Goal: Task Accomplishment & Management: Manage account settings

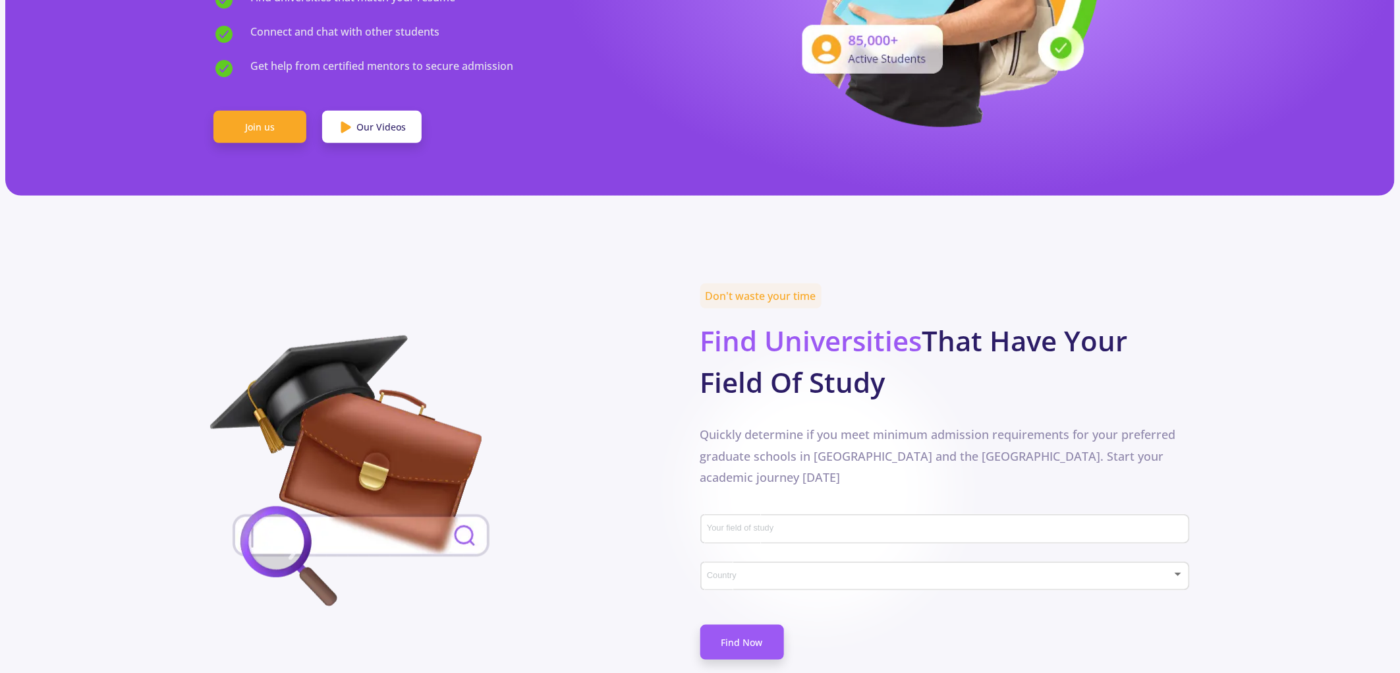
scroll to position [585, 0]
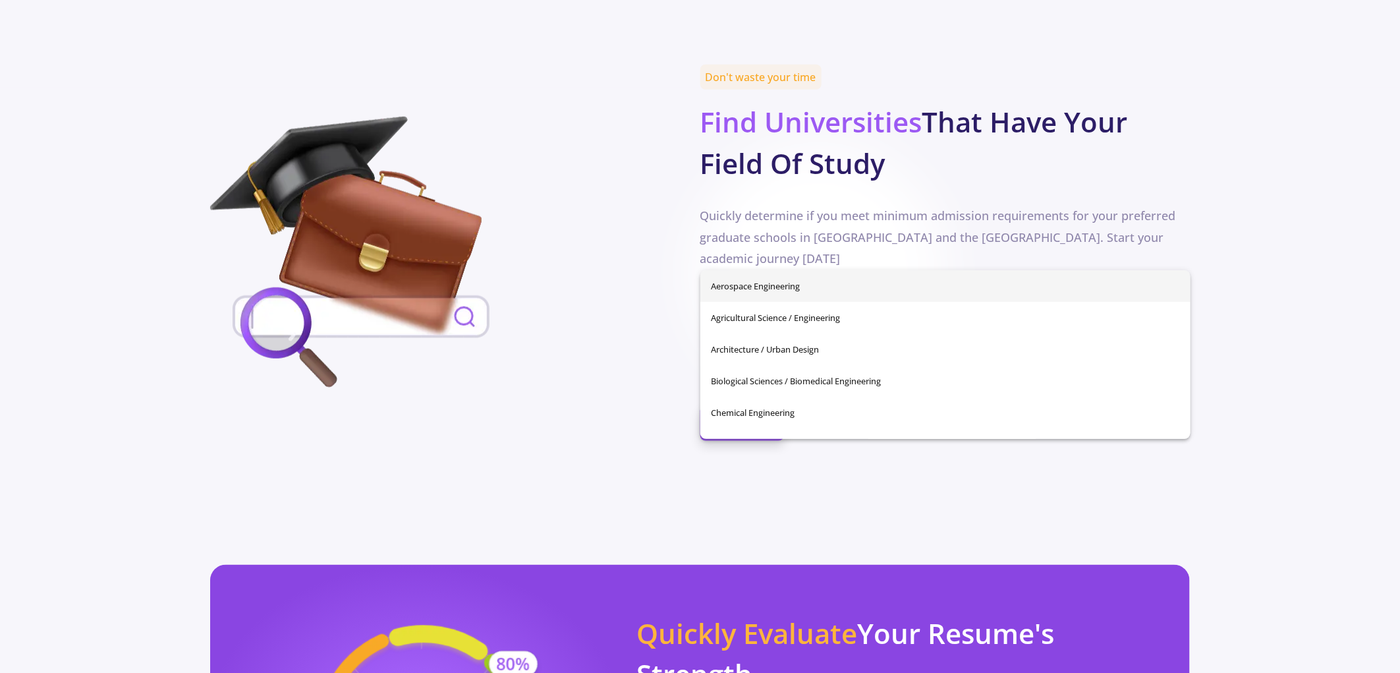
click at [820, 305] on input "Your field of study" at bounding box center [946, 311] width 481 height 12
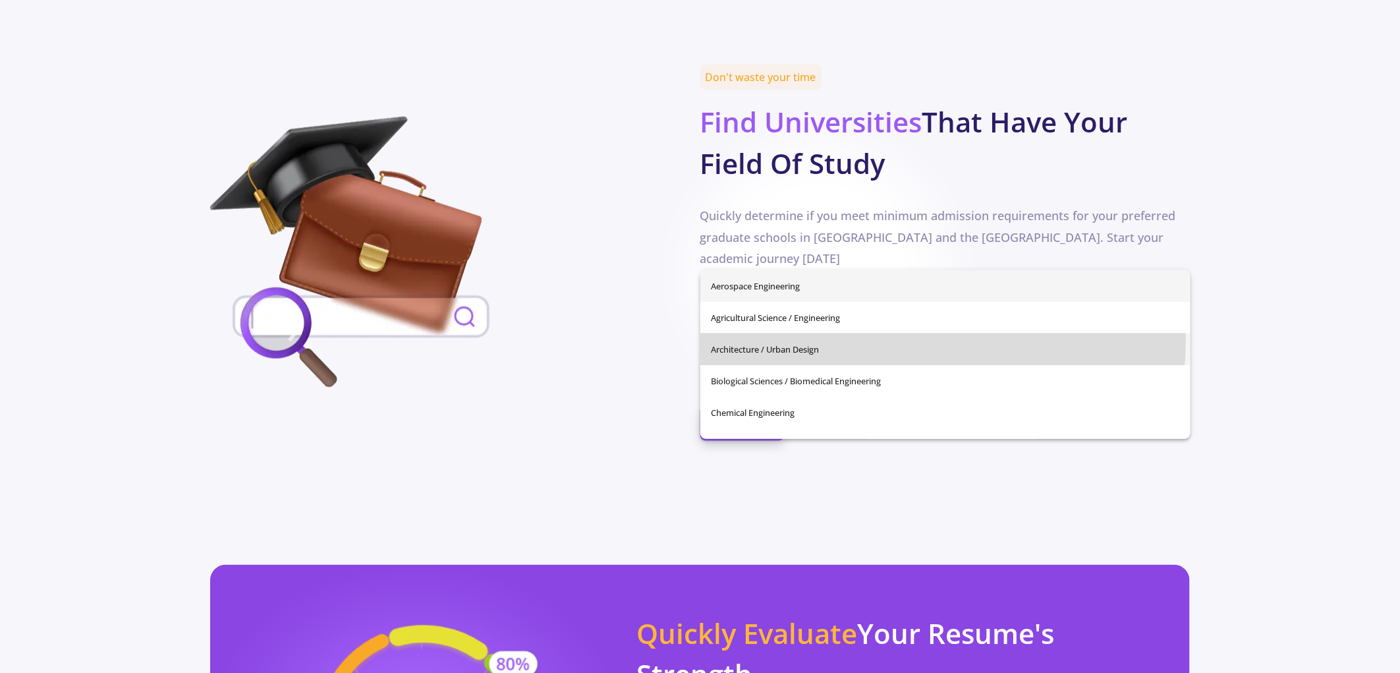
click at [881, 341] on span "Architecture / Urban Design" at bounding box center [945, 349] width 469 height 32
type input "Architecture / Urban Design"
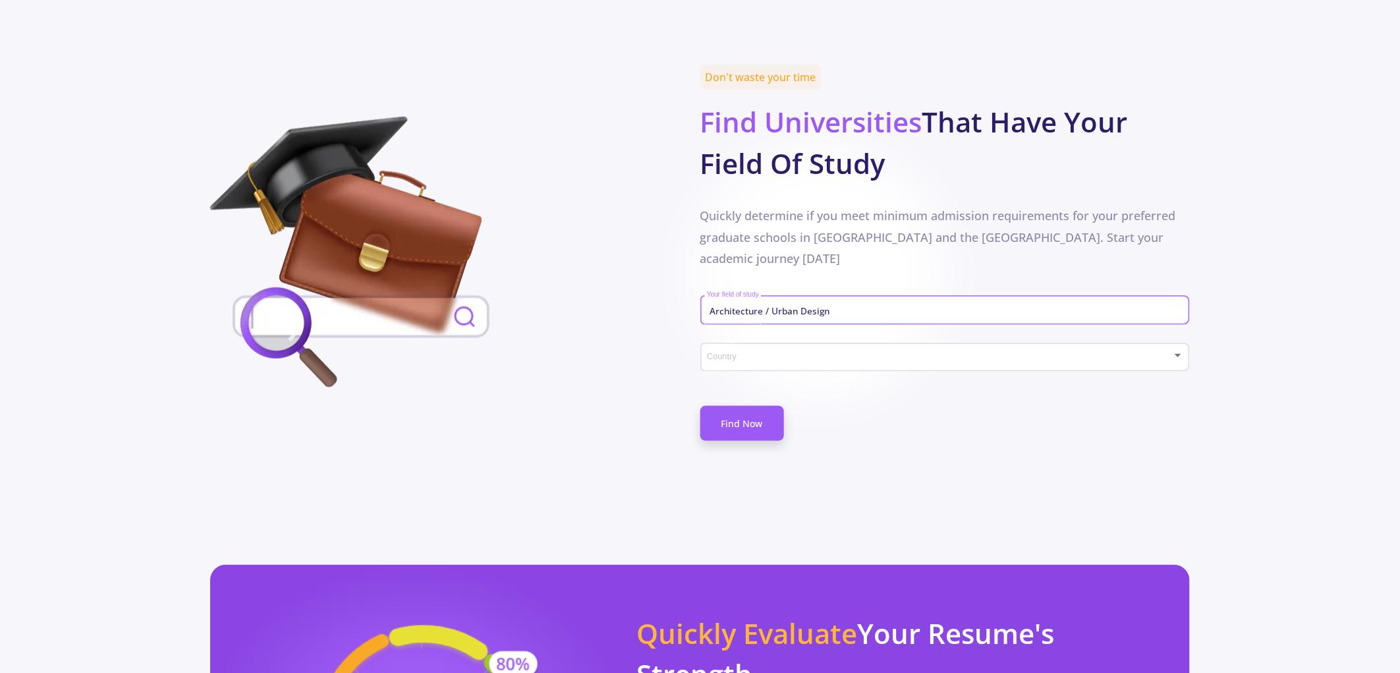
click at [813, 353] on span at bounding box center [941, 357] width 462 height 9
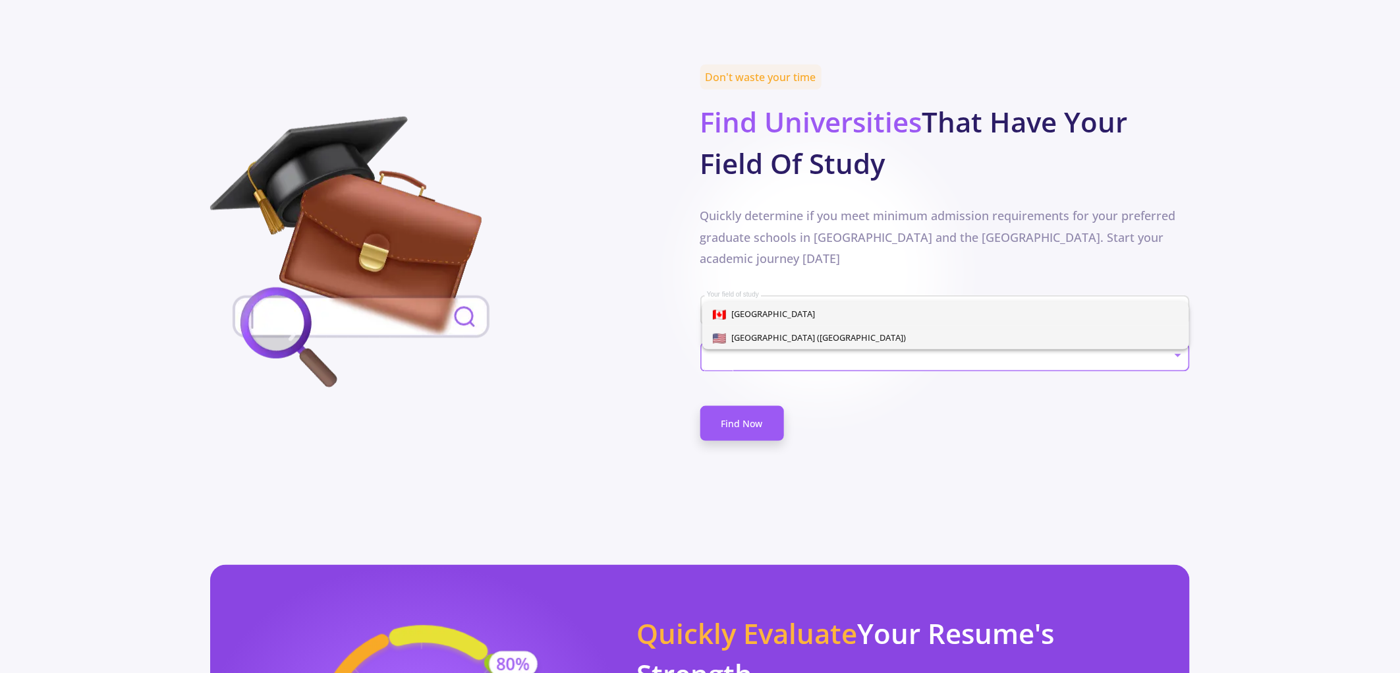
click at [830, 331] on span "[GEOGRAPHIC_DATA] ([GEOGRAPHIC_DATA])" at bounding box center [816, 337] width 180 height 12
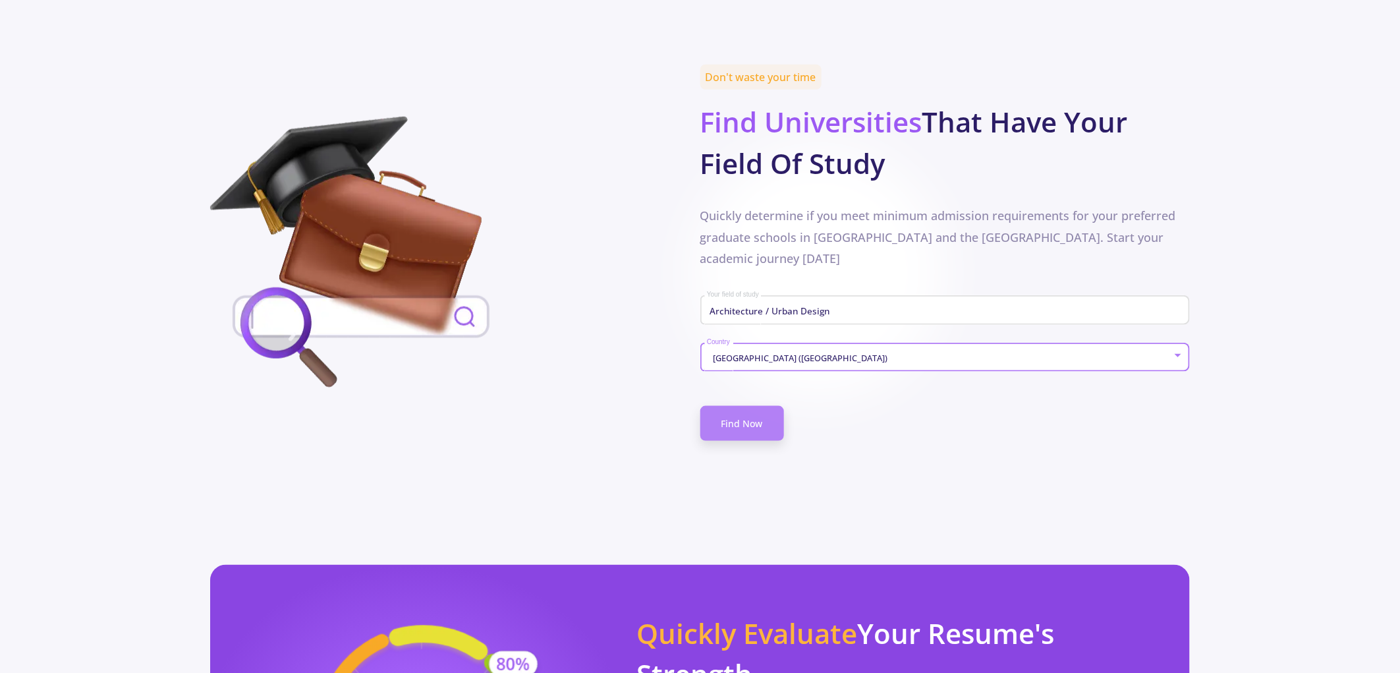
click at [761, 406] on link "Find Now" at bounding box center [742, 423] width 84 height 35
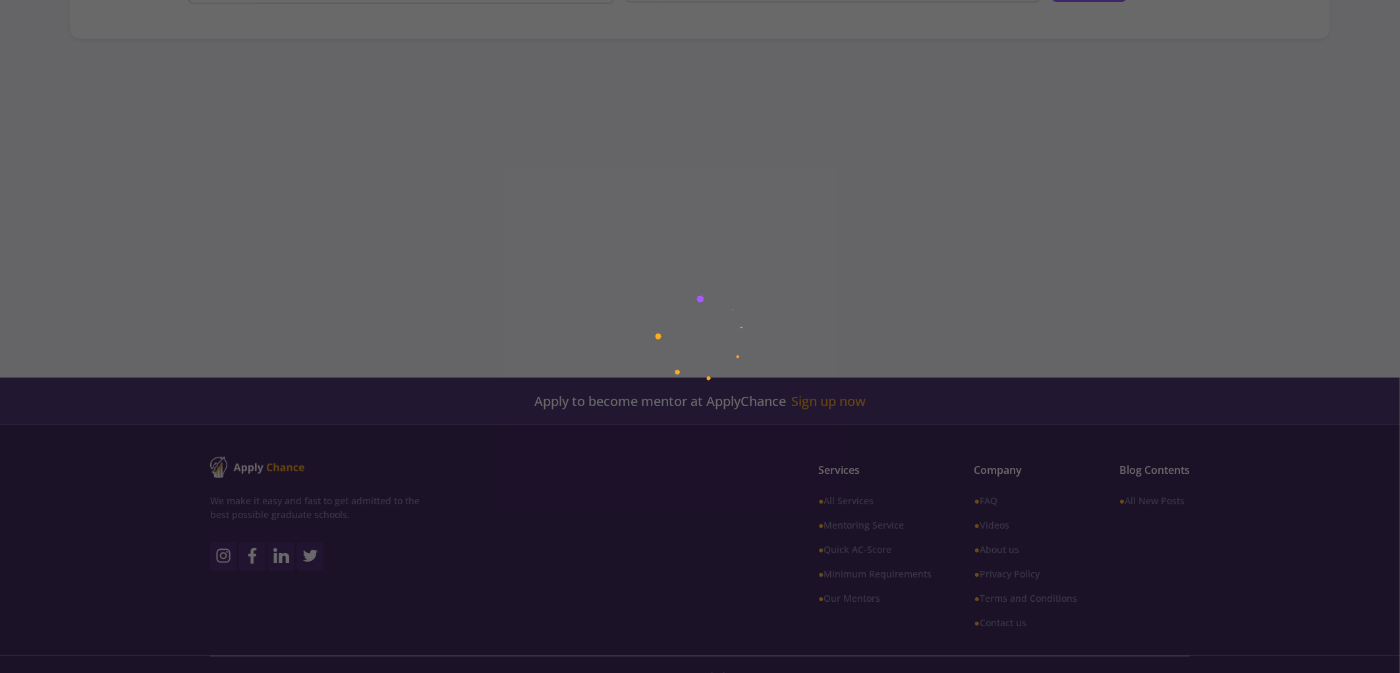
scroll to position [169, 0]
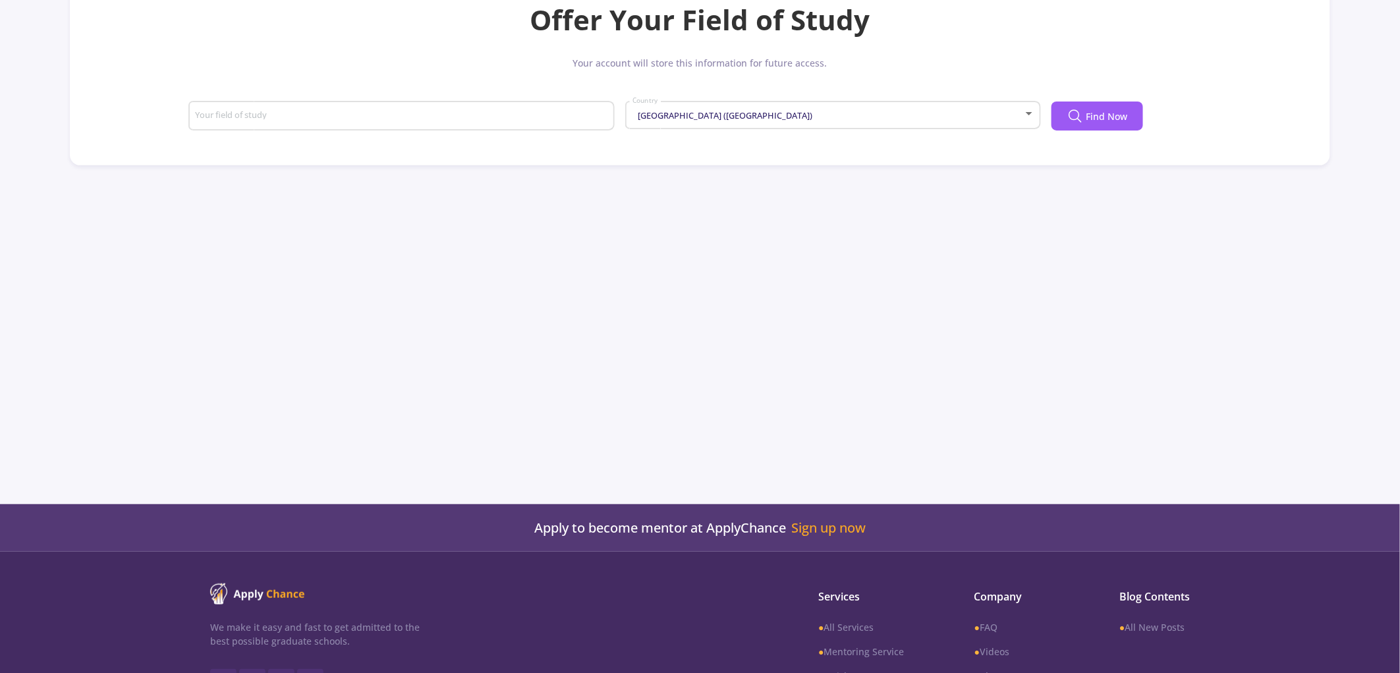
type input "Architecture / Urban Design"
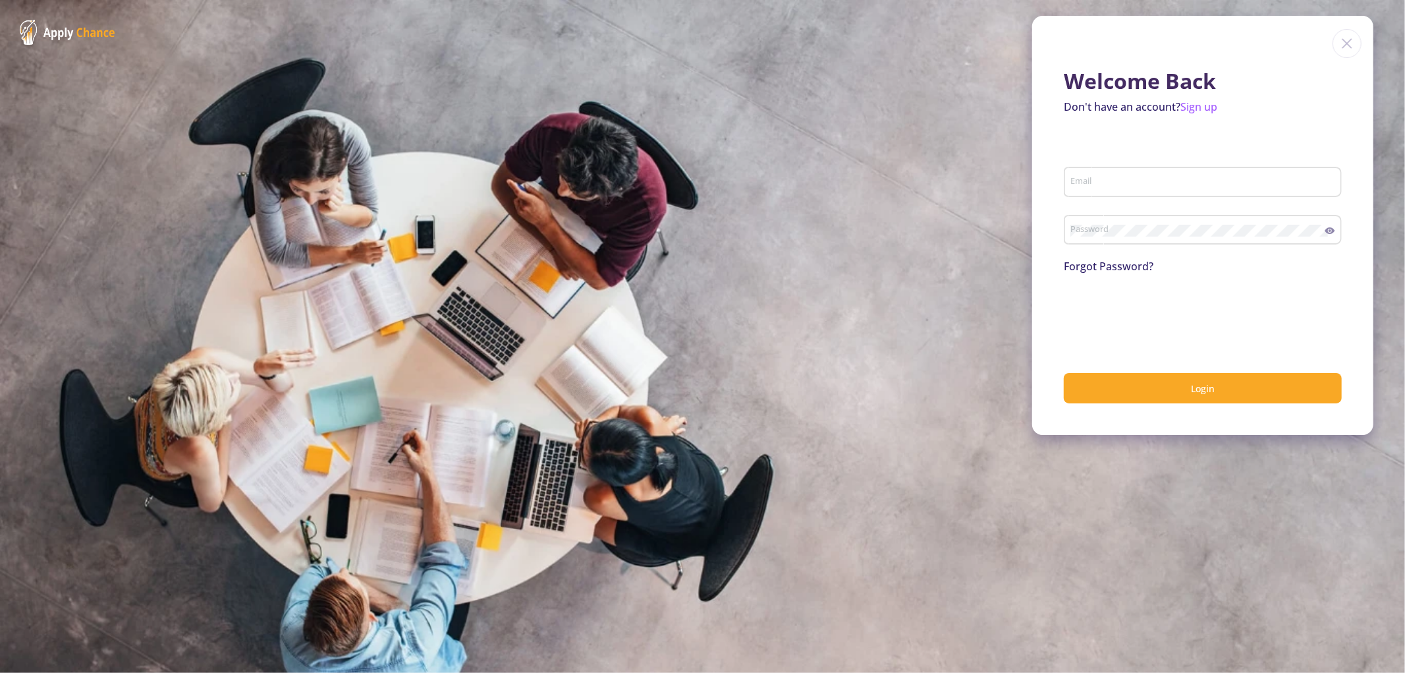
click at [1131, 173] on div "Email" at bounding box center [1203, 179] width 265 height 34
click at [1128, 177] on input "Email" at bounding box center [1205, 183] width 269 height 12
type input "[EMAIL_ADDRESS][DOMAIN_NAME]"
click at [966, 372] on section "Welcome Back Don't have an account? Sign up [EMAIL_ADDRESS][DOMAIN_NAME] Email …" at bounding box center [702, 336] width 1405 height 673
click at [63, 30] on img at bounding box center [68, 32] width 96 height 25
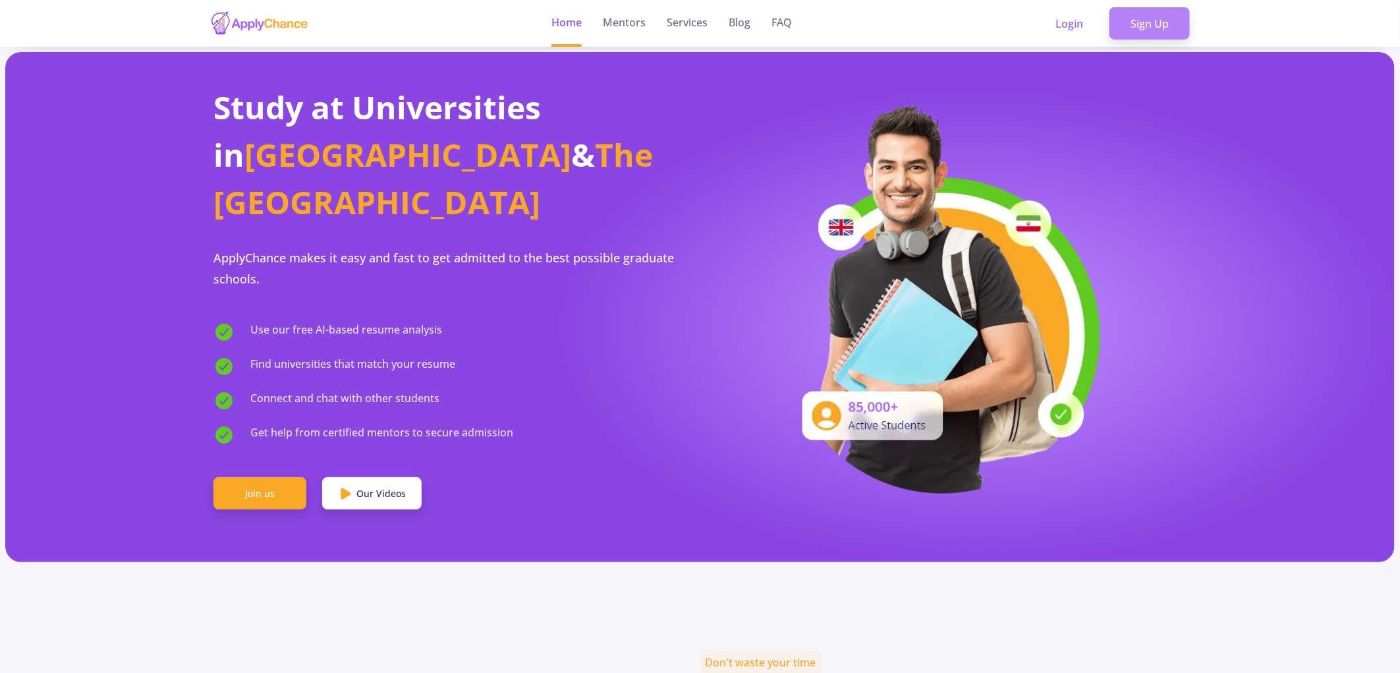
click at [1153, 20] on link "Sign Up" at bounding box center [1149, 23] width 80 height 33
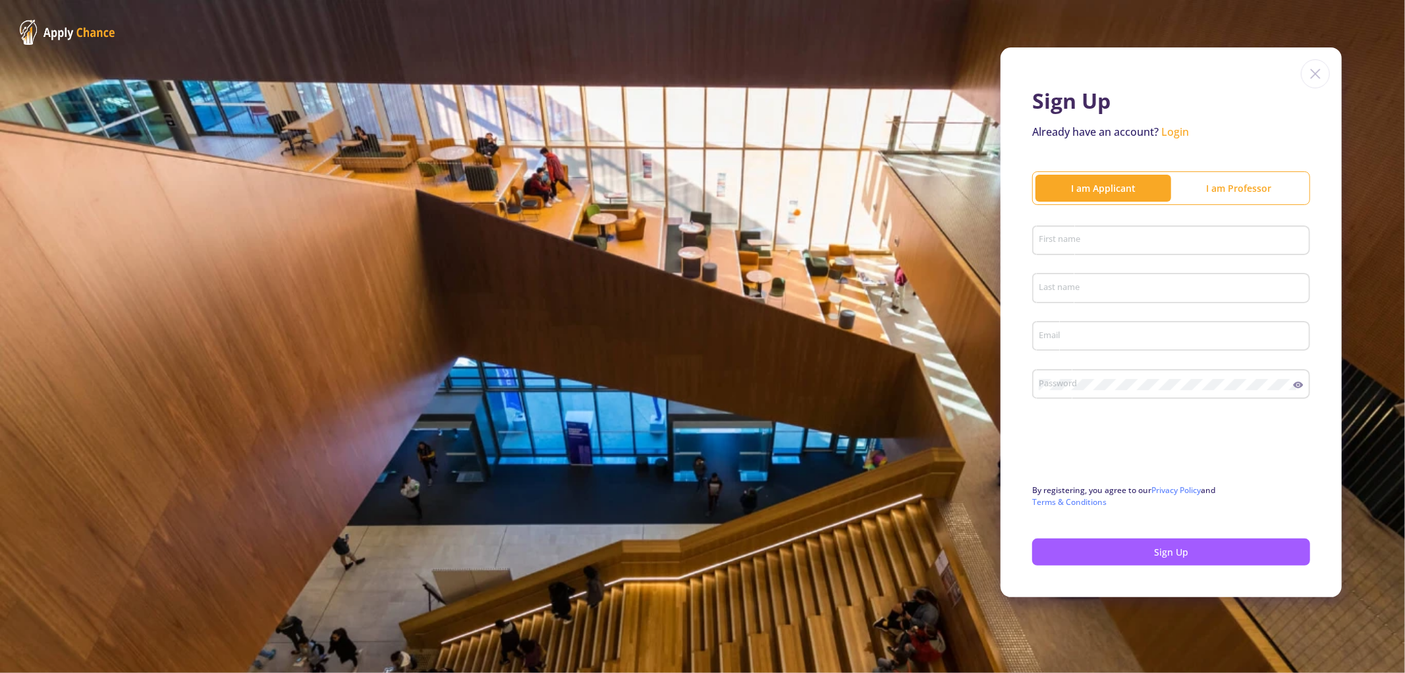
click at [1168, 242] on input "First name" at bounding box center [1173, 241] width 269 height 12
type input "[PERSON_NAME] - [PERSON_NAME]"
type input "- Mehraz Architects"
type input "[EMAIL_ADDRESS][DOMAIN_NAME]"
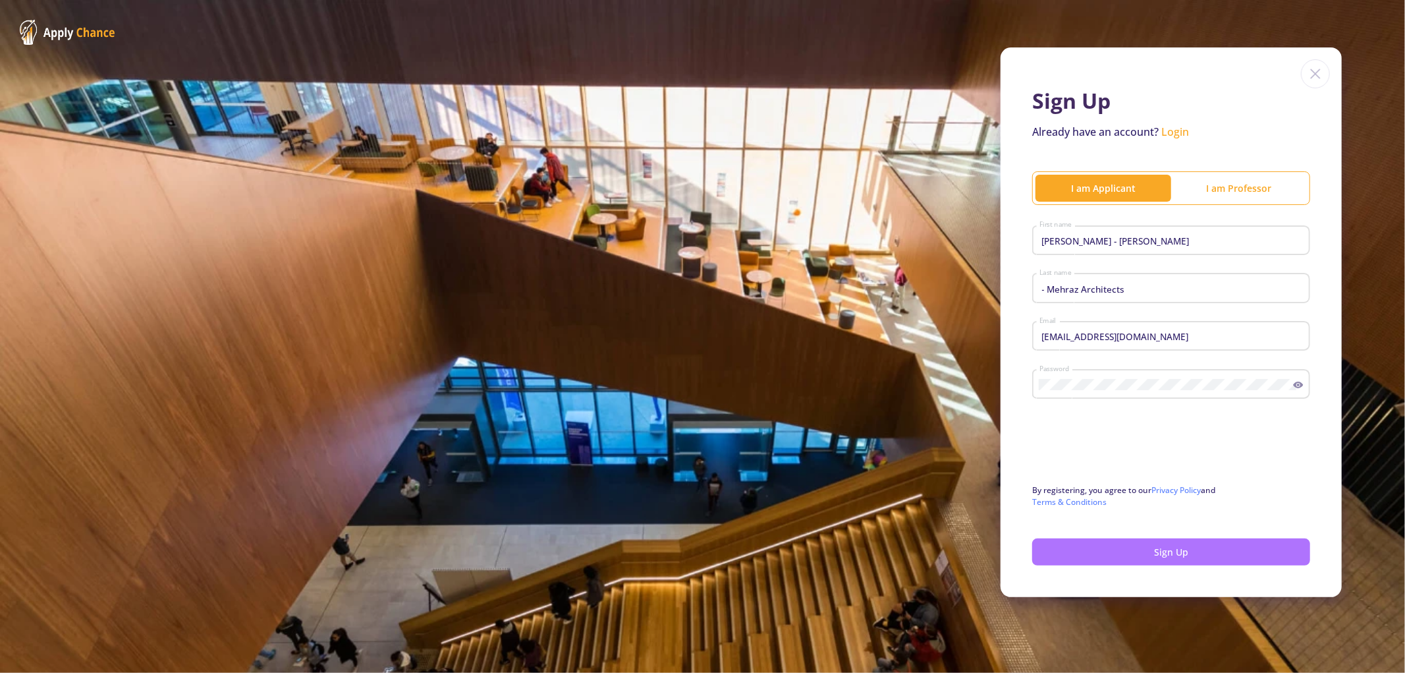
click at [1148, 552] on button "Sign Up" at bounding box center [1171, 551] width 278 height 27
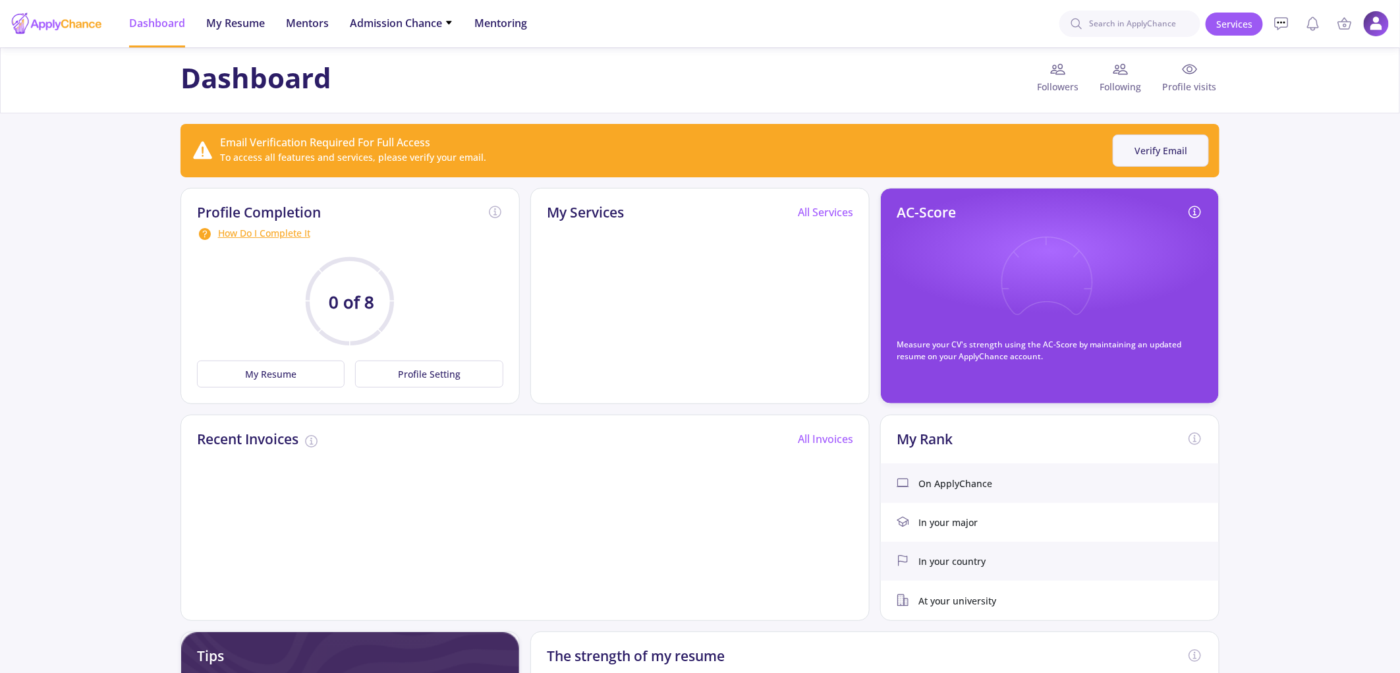
click at [1191, 147] on button "Verify Email" at bounding box center [1161, 150] width 96 height 32
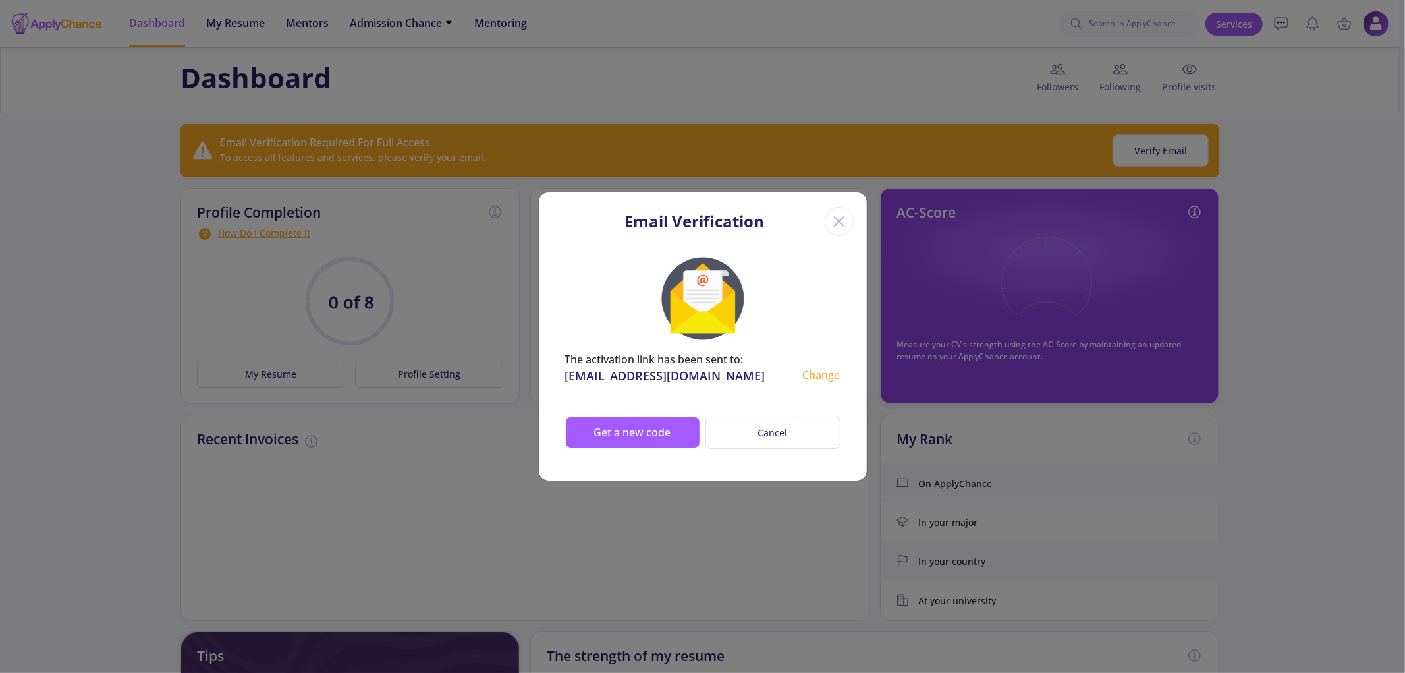
click at [1293, 240] on div "Email Verification The activation link has been sent to: dl.ghasemi.architect@g…" at bounding box center [702, 336] width 1405 height 673
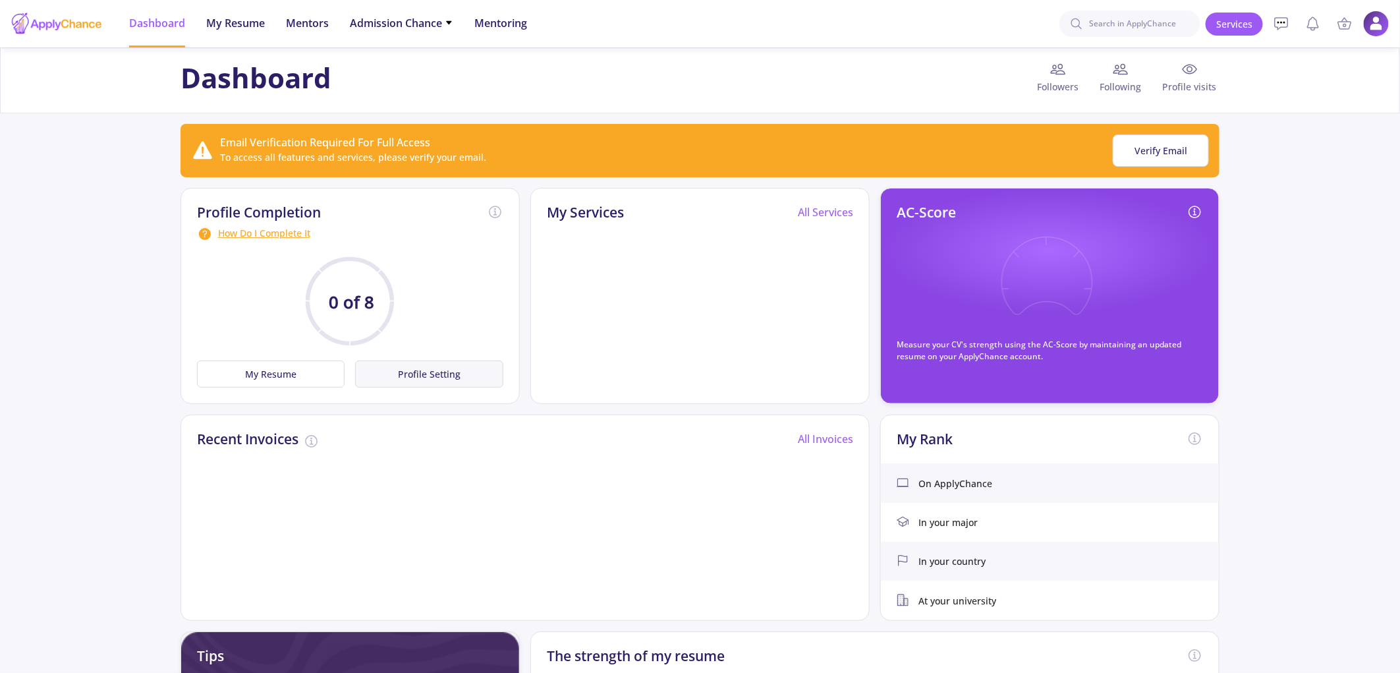
click at [430, 383] on button "Profile Setting" at bounding box center [429, 373] width 148 height 27
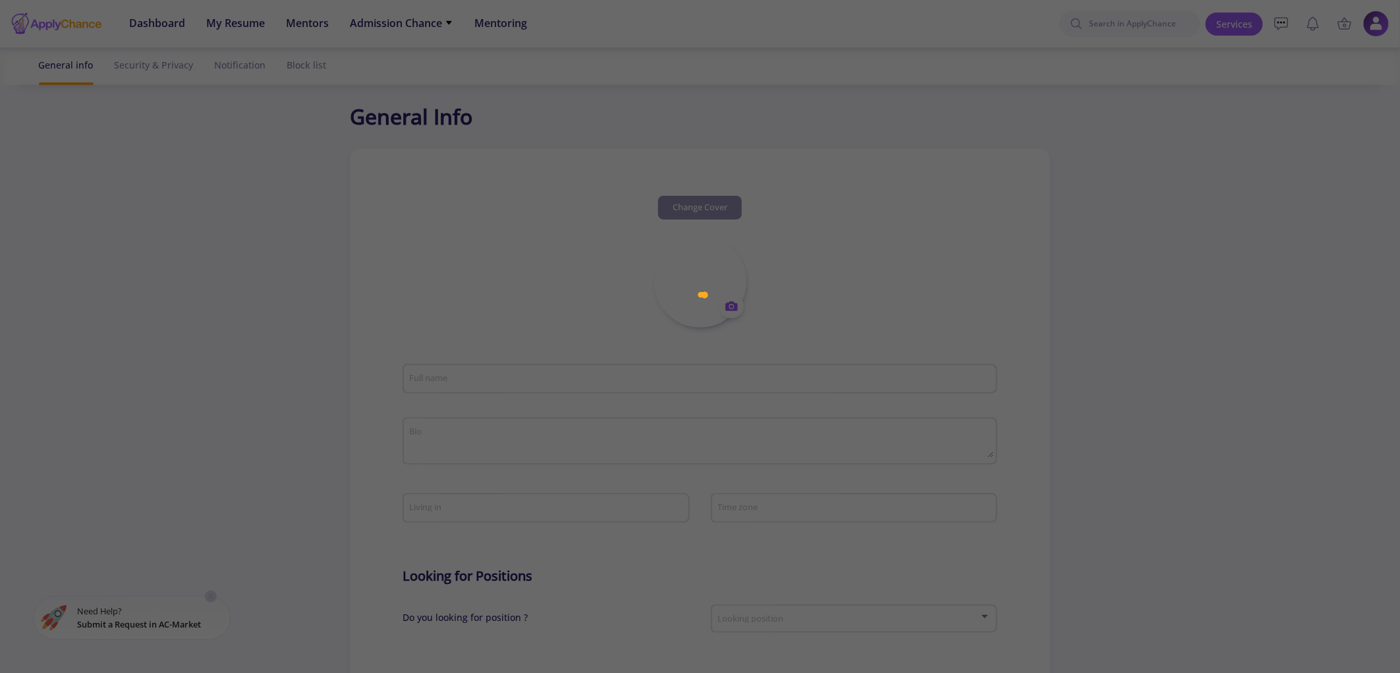
type input "Danial GHASEMI - Parvaneh ROUHANI - Mehraz Architects"
type input "DanialGHASEMI-ParvanehROUHANI-MehrazArchitects"
type input "[EMAIL_ADDRESS][DOMAIN_NAME]"
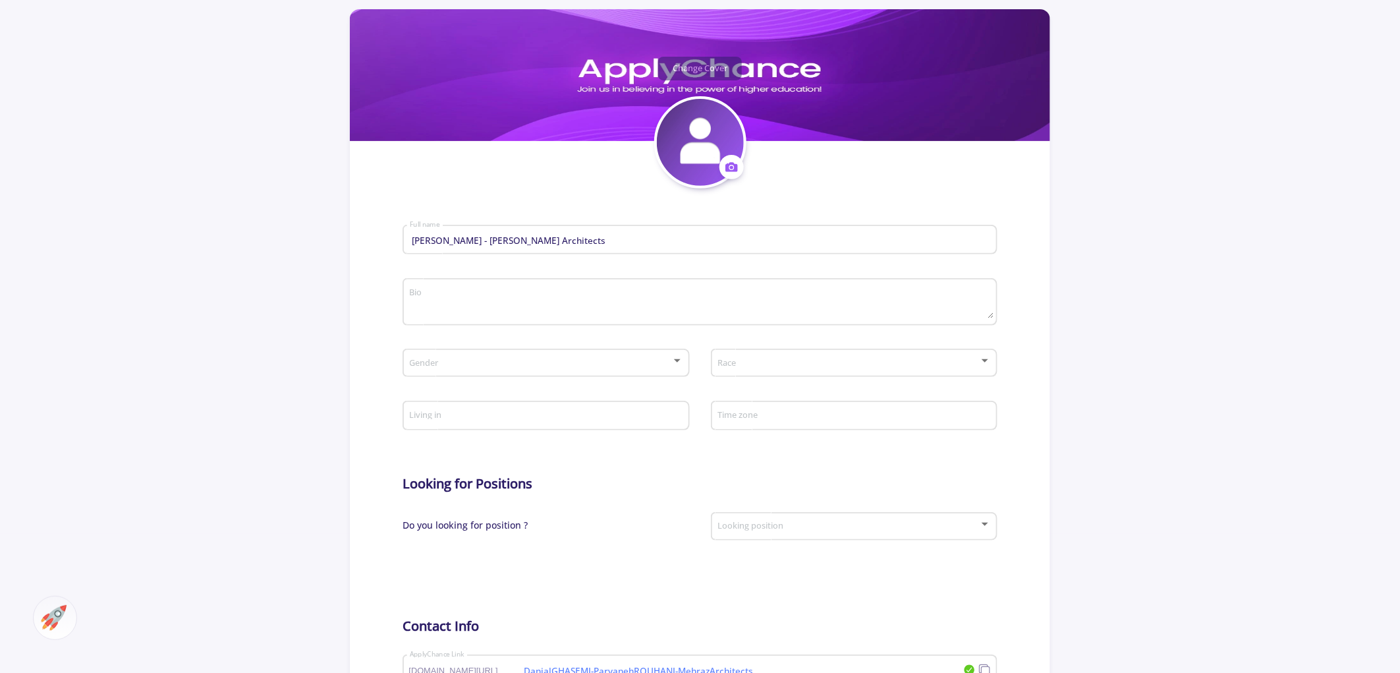
scroll to position [146, 0]
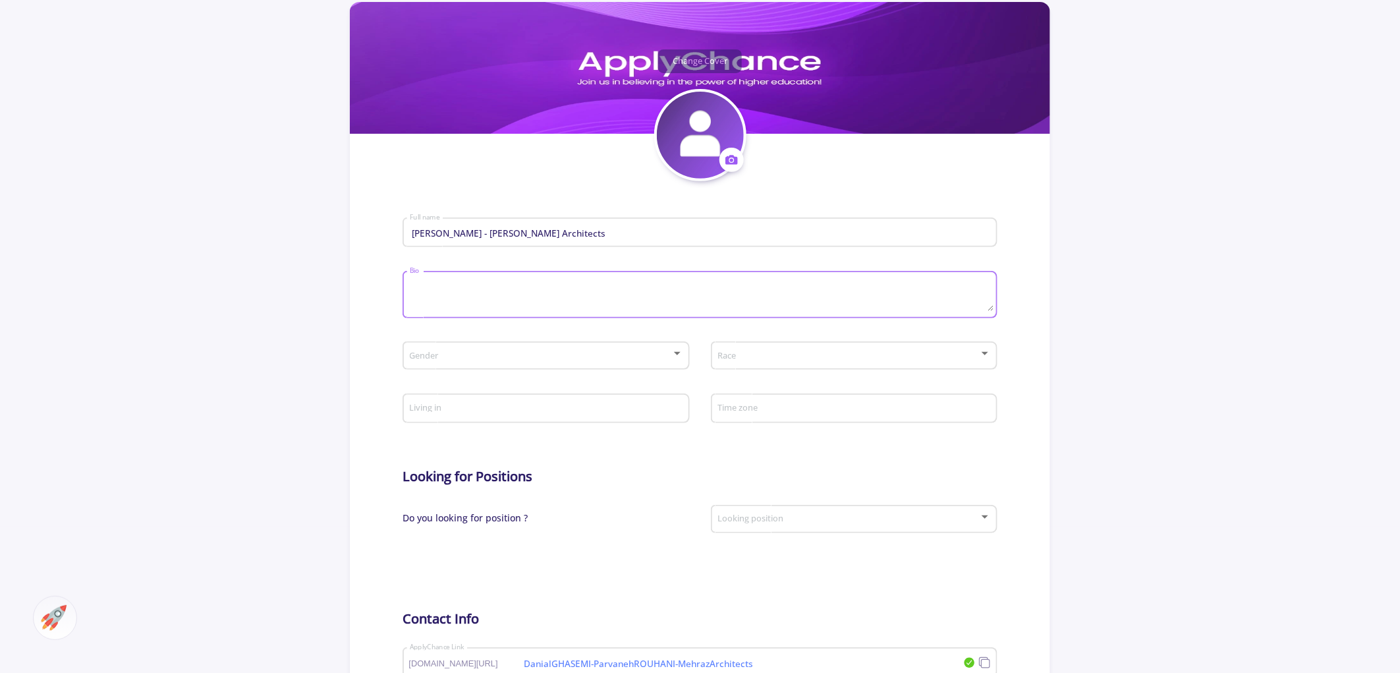
click at [478, 306] on textarea "Bio" at bounding box center [702, 295] width 586 height 31
click at [490, 361] on div "Gender" at bounding box center [546, 353] width 274 height 33
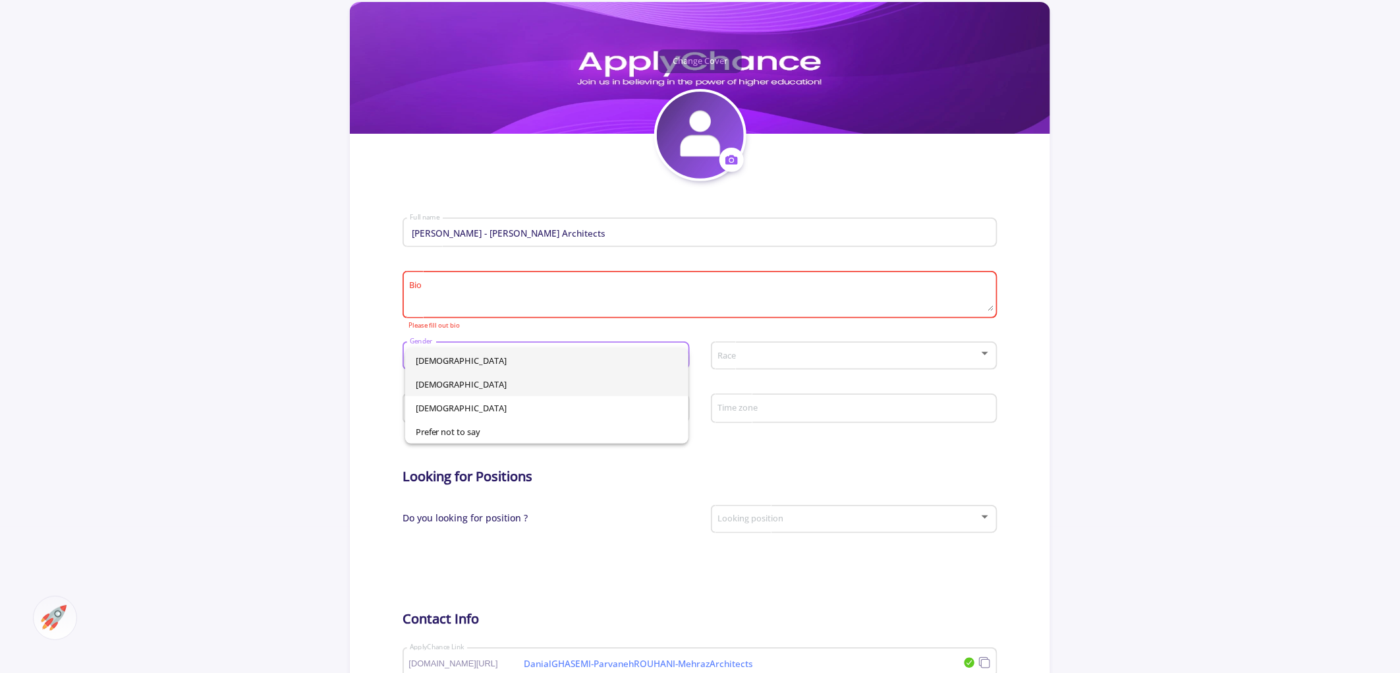
scroll to position [219, 0]
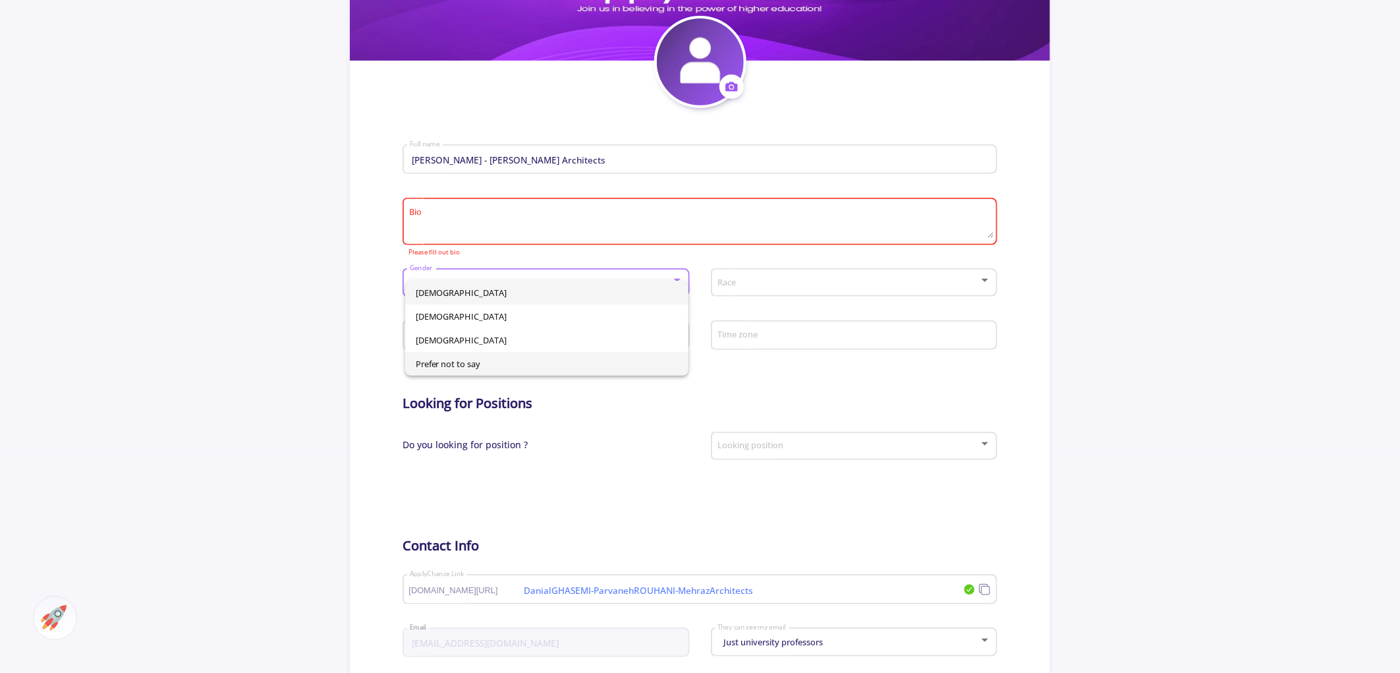
click at [485, 360] on span "Prefer not to say" at bounding box center [547, 364] width 263 height 24
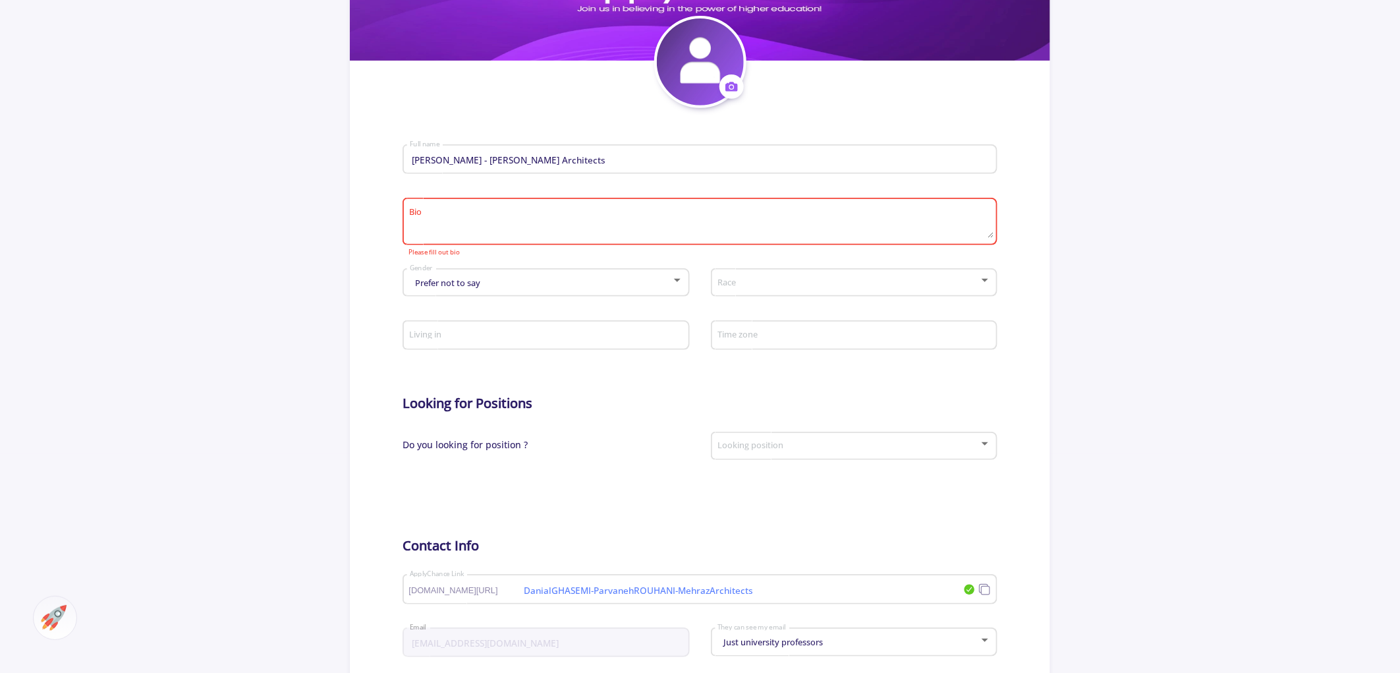
click at [769, 272] on div "Race" at bounding box center [854, 280] width 274 height 33
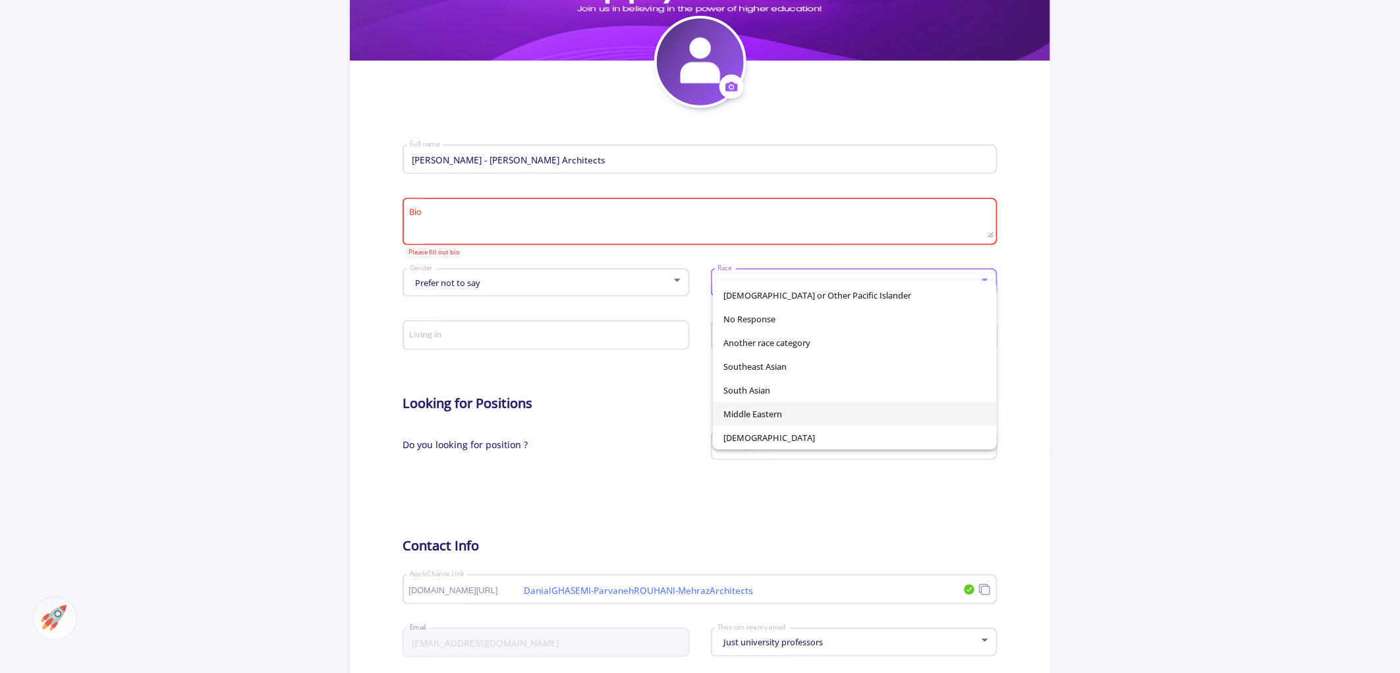
click at [791, 412] on span "Middle Eastern" at bounding box center [854, 414] width 263 height 24
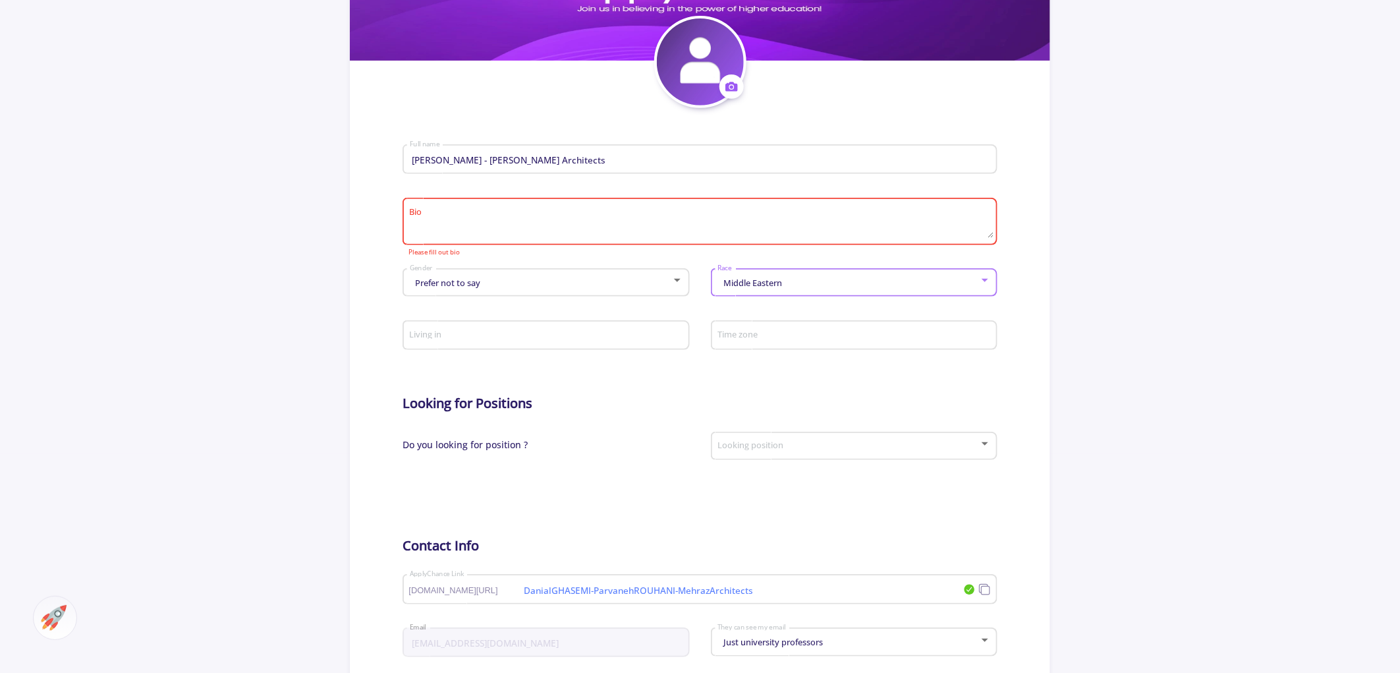
click at [497, 277] on div "Prefer not to say Gender" at bounding box center [546, 280] width 274 height 33
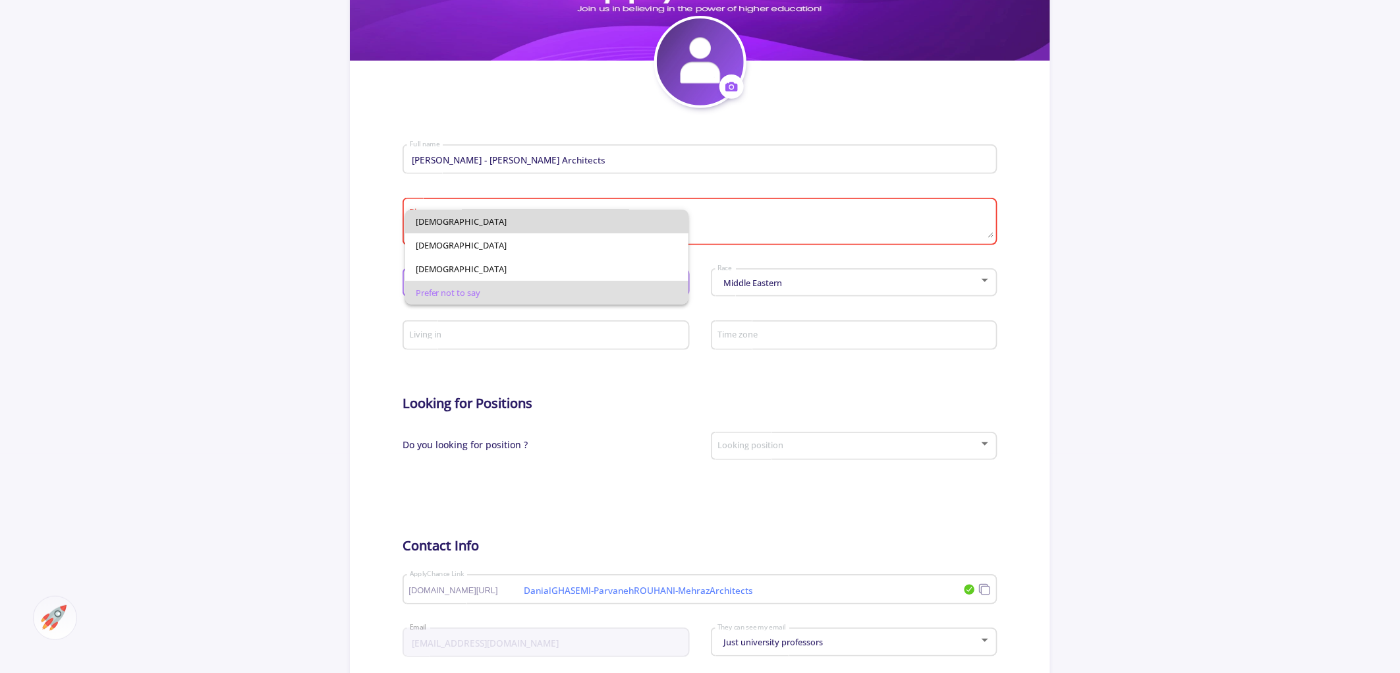
click at [491, 225] on span "Male" at bounding box center [547, 222] width 263 height 24
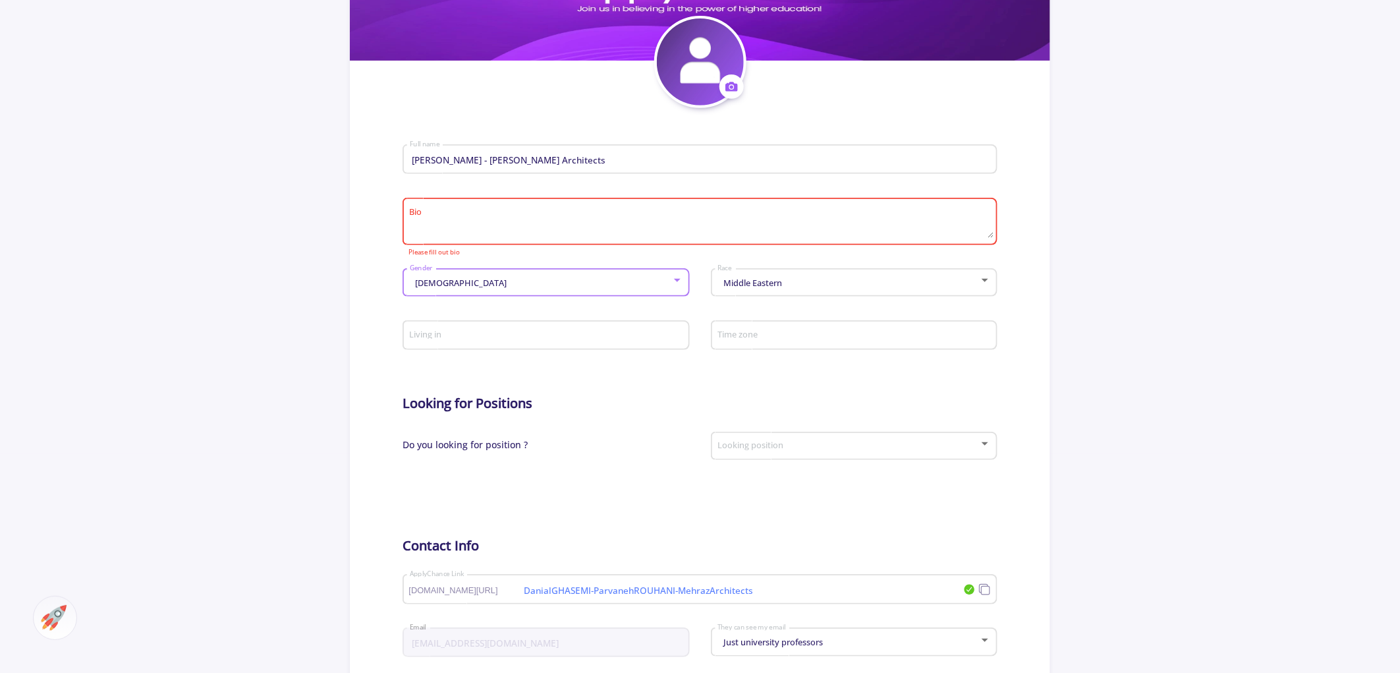
click at [506, 334] on input "Living in" at bounding box center [547, 336] width 277 height 12
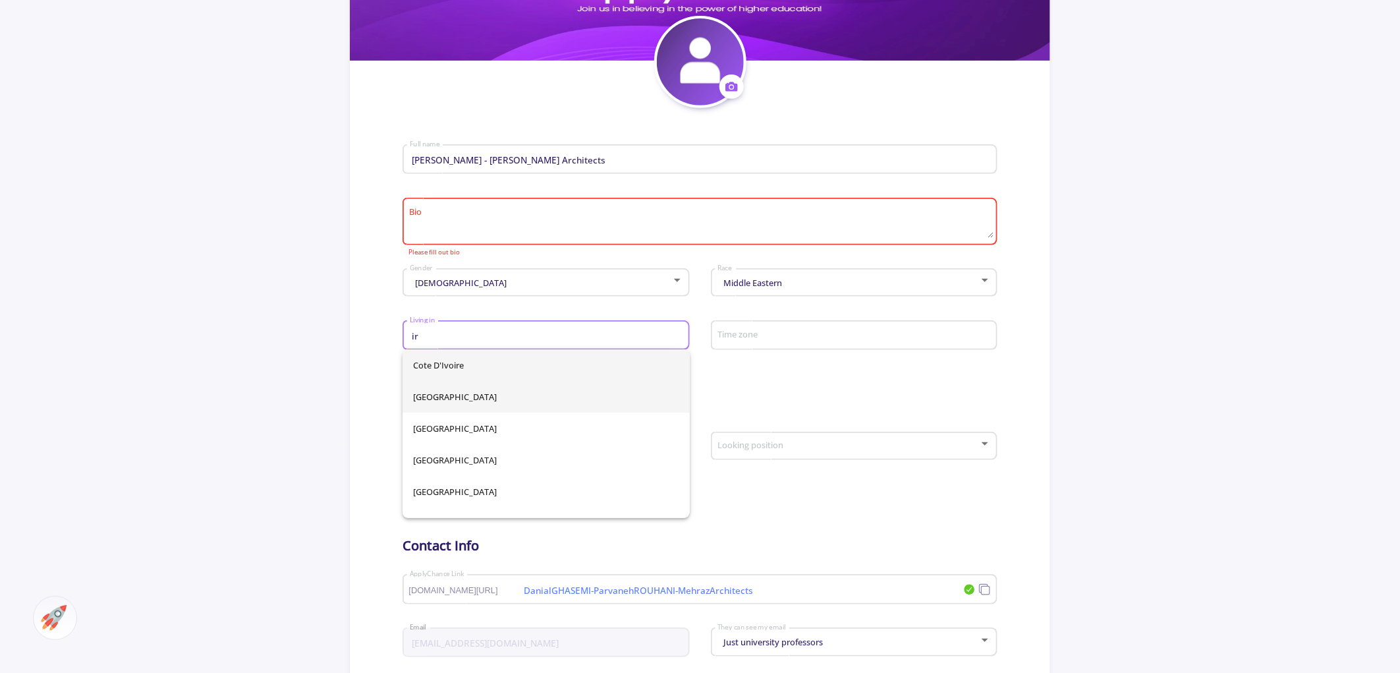
click at [442, 387] on span "Iran" at bounding box center [546, 397] width 266 height 32
type input "Iran"
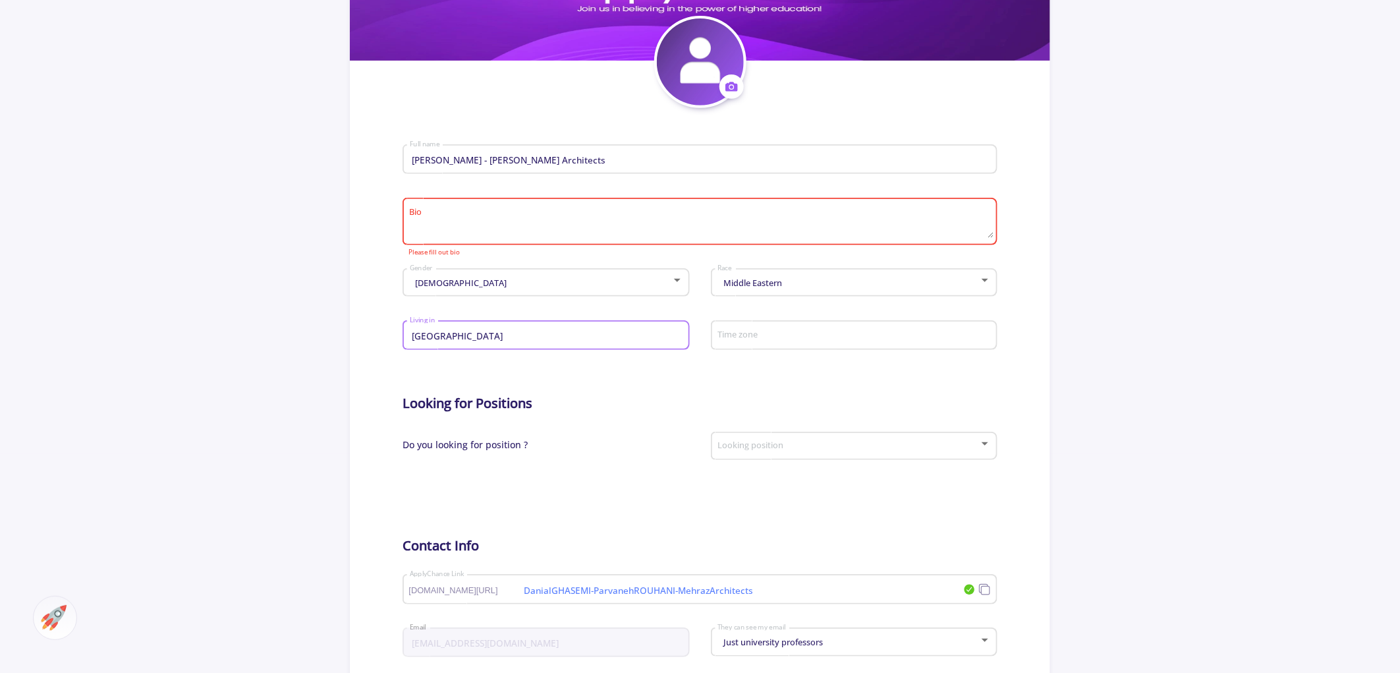
click at [835, 337] on input "Time zone" at bounding box center [855, 336] width 277 height 12
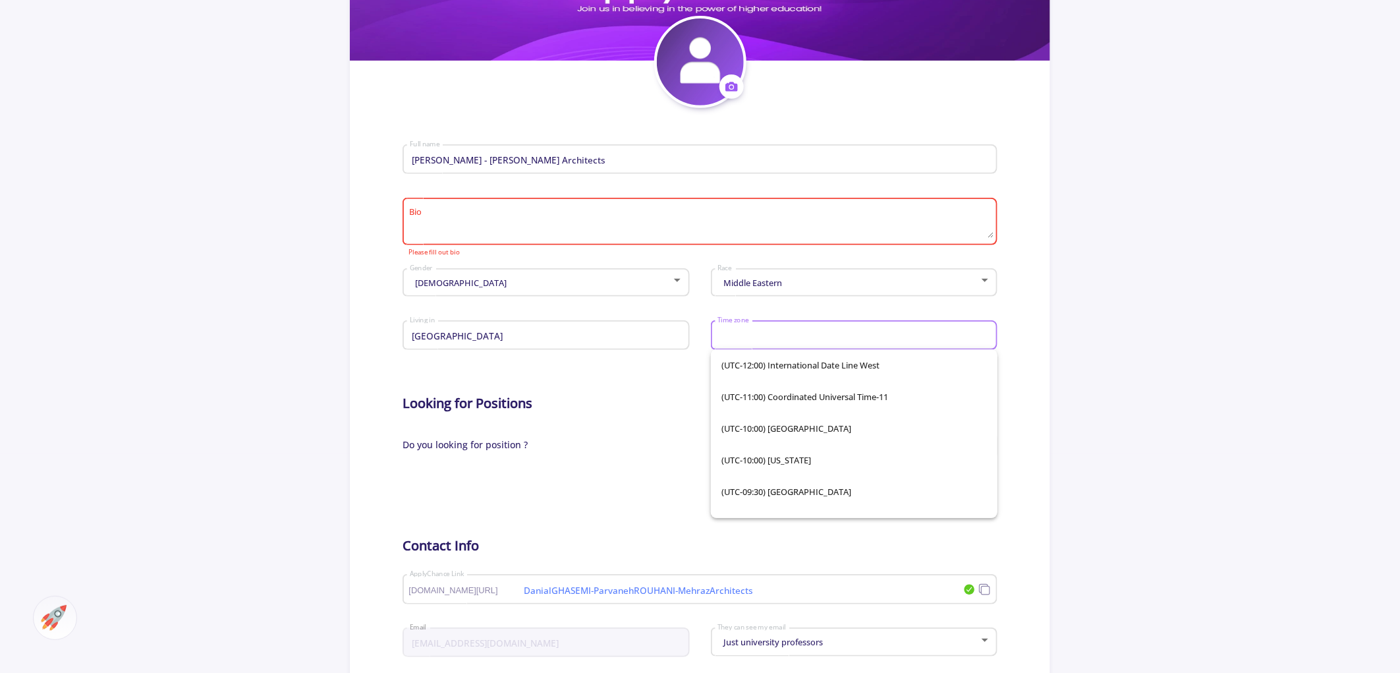
type input "Iran"
type input "Danial GHASEMI - Parvaneh ROUH"
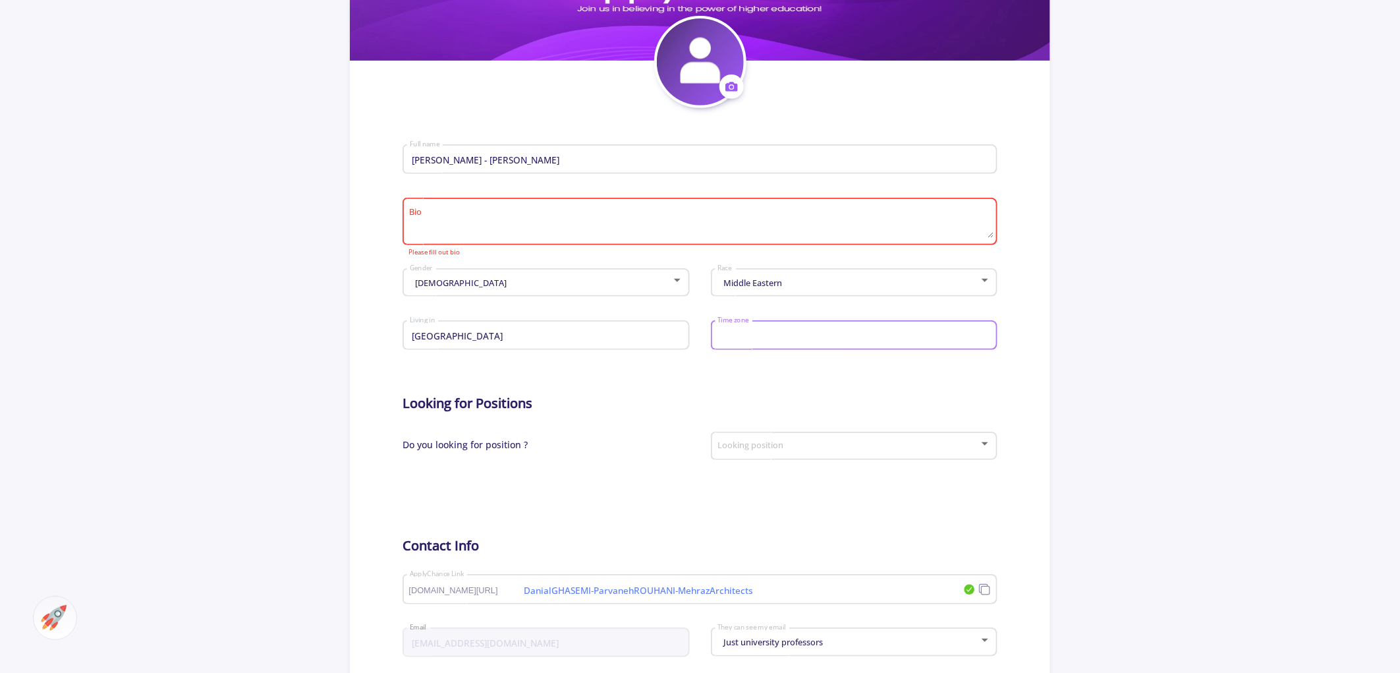
type input "Iran"
click at [708, 515] on form "Danial GHASEMI - Parvaneh ROUH Full name Bio Please fill out bio Male Gender Mi…" at bounding box center [700, 447] width 595 height 678
click at [767, 337] on input "Time zone" at bounding box center [855, 336] width 277 height 12
type input "Iran"
click at [842, 514] on form "Danial GHASEMI - Parvaneh ROUH Full name Bio Please fill out bio Male Gender Mi…" at bounding box center [700, 447] width 595 height 678
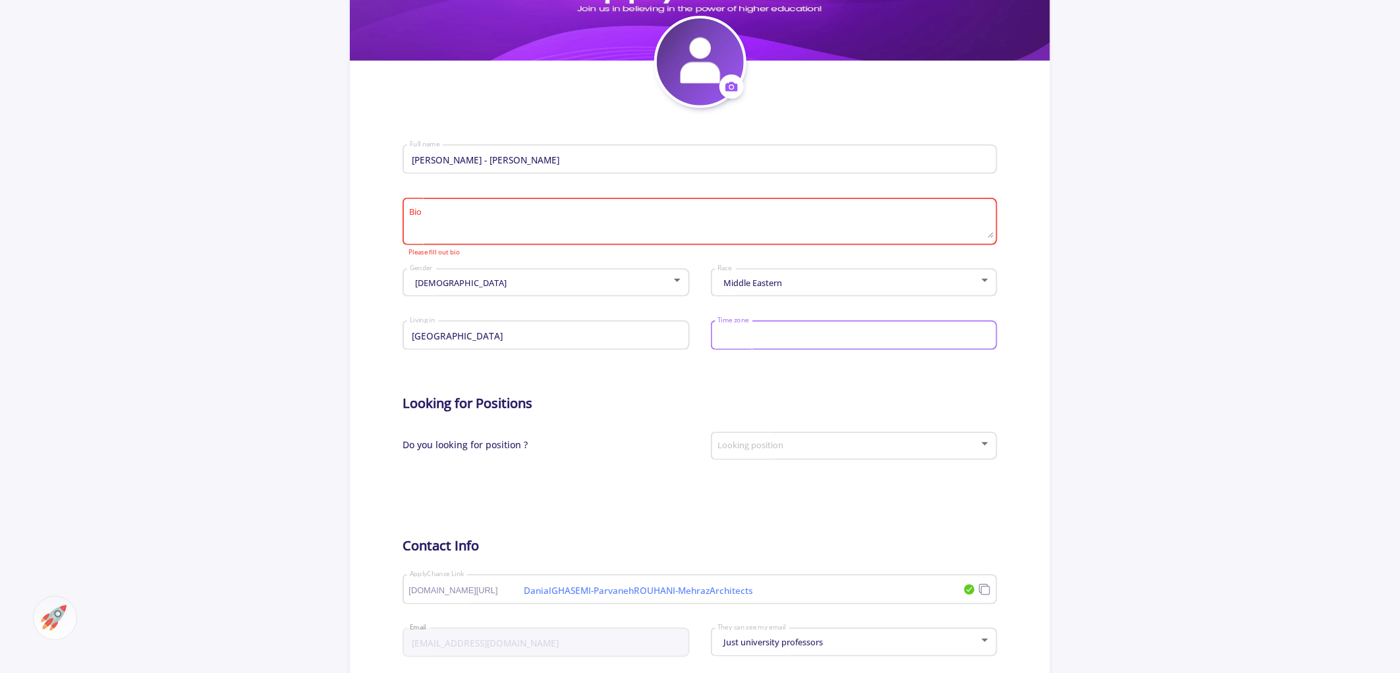
click at [818, 334] on input "Time zone" at bounding box center [855, 336] width 277 height 12
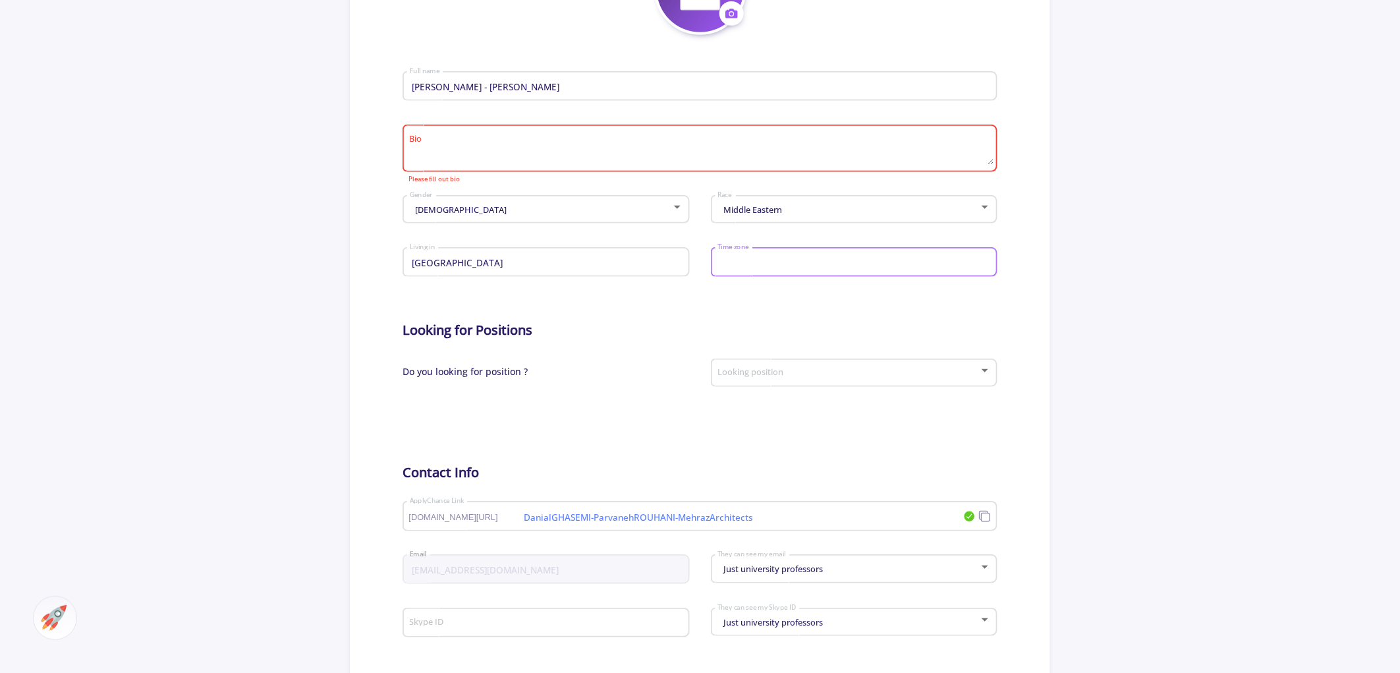
click at [751, 264] on input "Time zone" at bounding box center [855, 263] width 277 height 12
type input "Iran"
click at [866, 266] on input "Iran" at bounding box center [855, 263] width 277 height 12
click at [716, 316] on form "Danial GHASEMI - Parvaneh ROUH Full name Bio Please fill out bio Male Gender Mi…" at bounding box center [700, 374] width 595 height 678
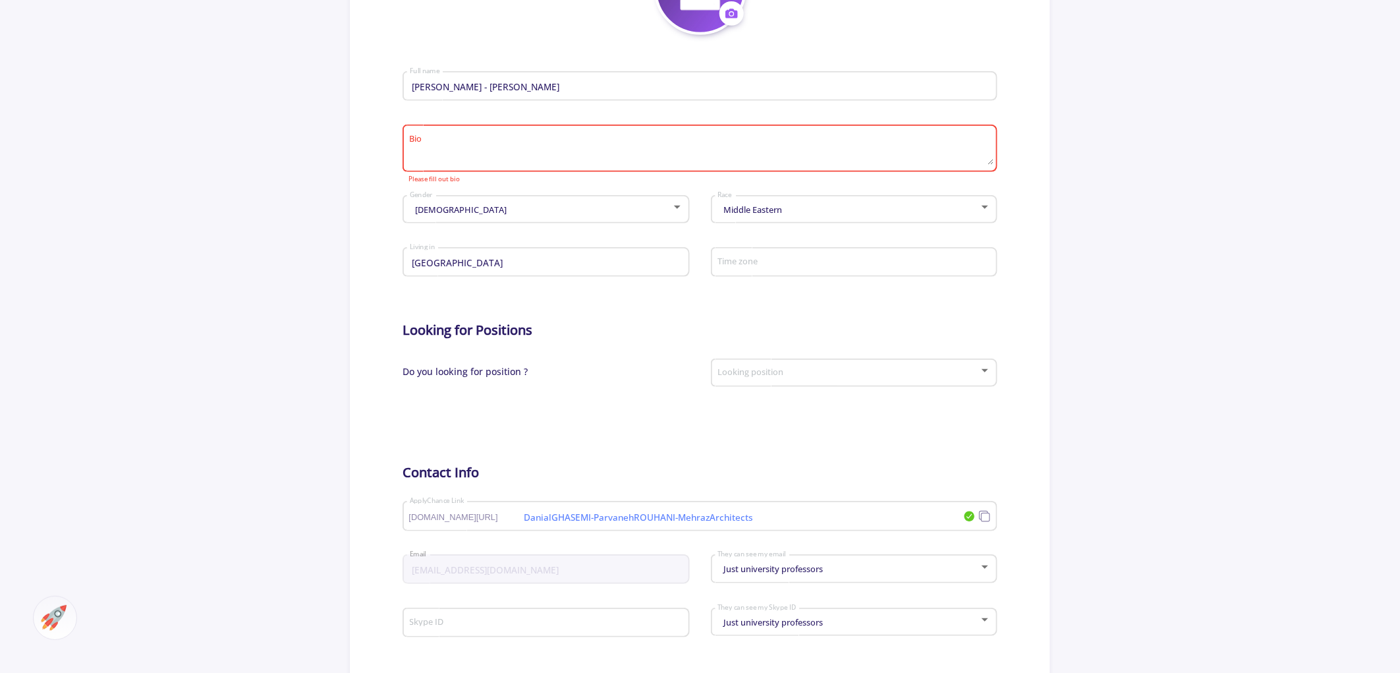
click at [754, 368] on span at bounding box center [849, 372] width 259 height 9
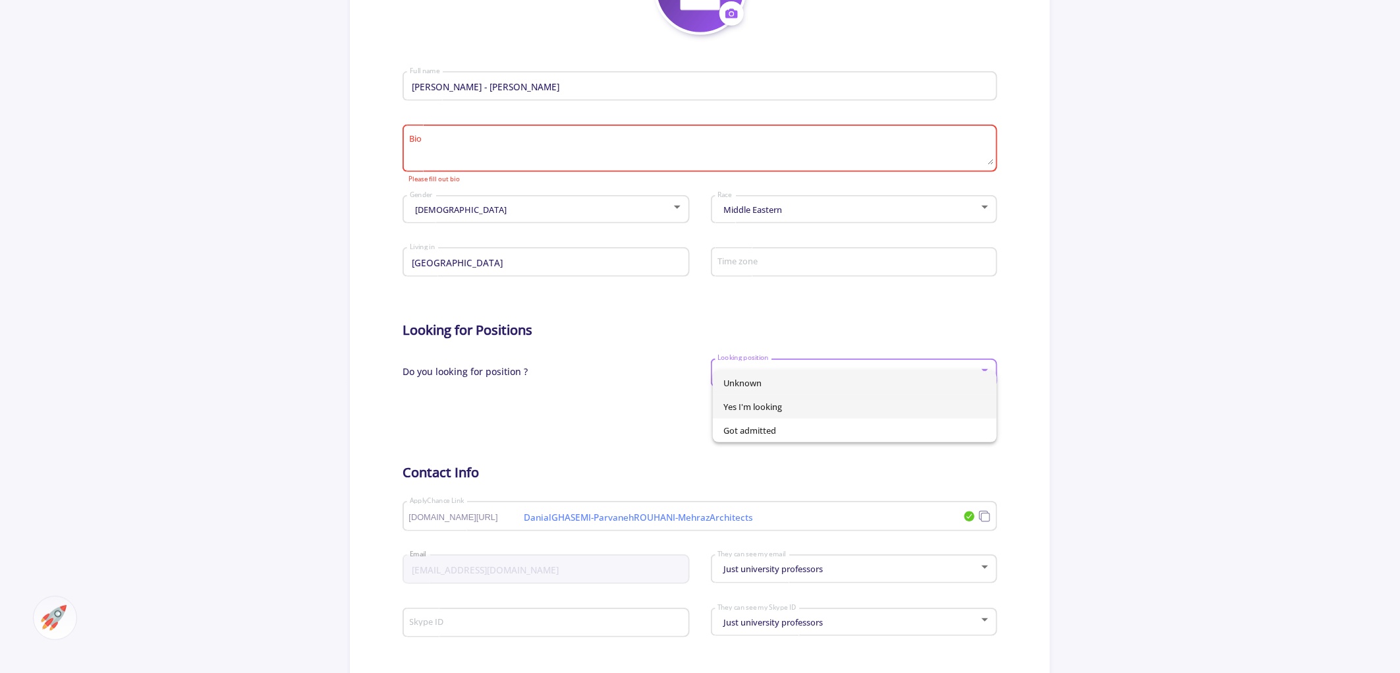
click at [805, 407] on span "Yes I'm looking" at bounding box center [854, 407] width 263 height 24
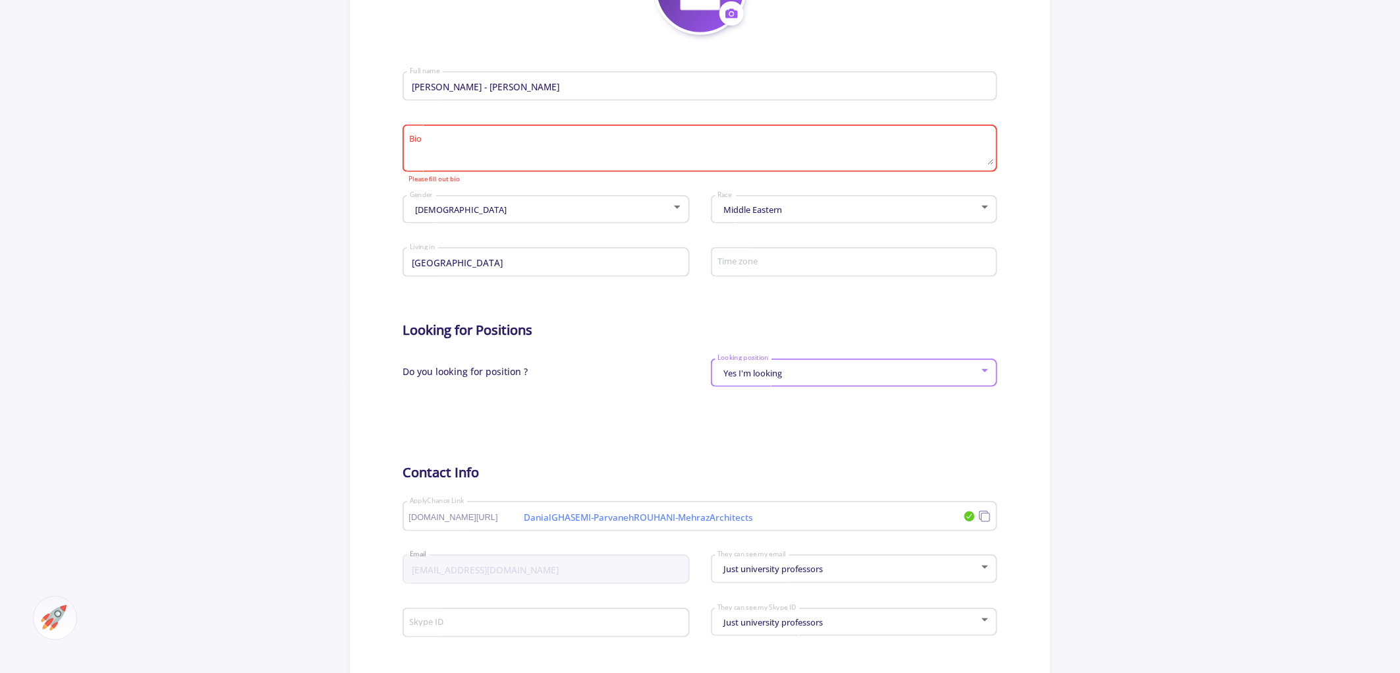
click at [805, 407] on div at bounding box center [700, 416] width 595 height 33
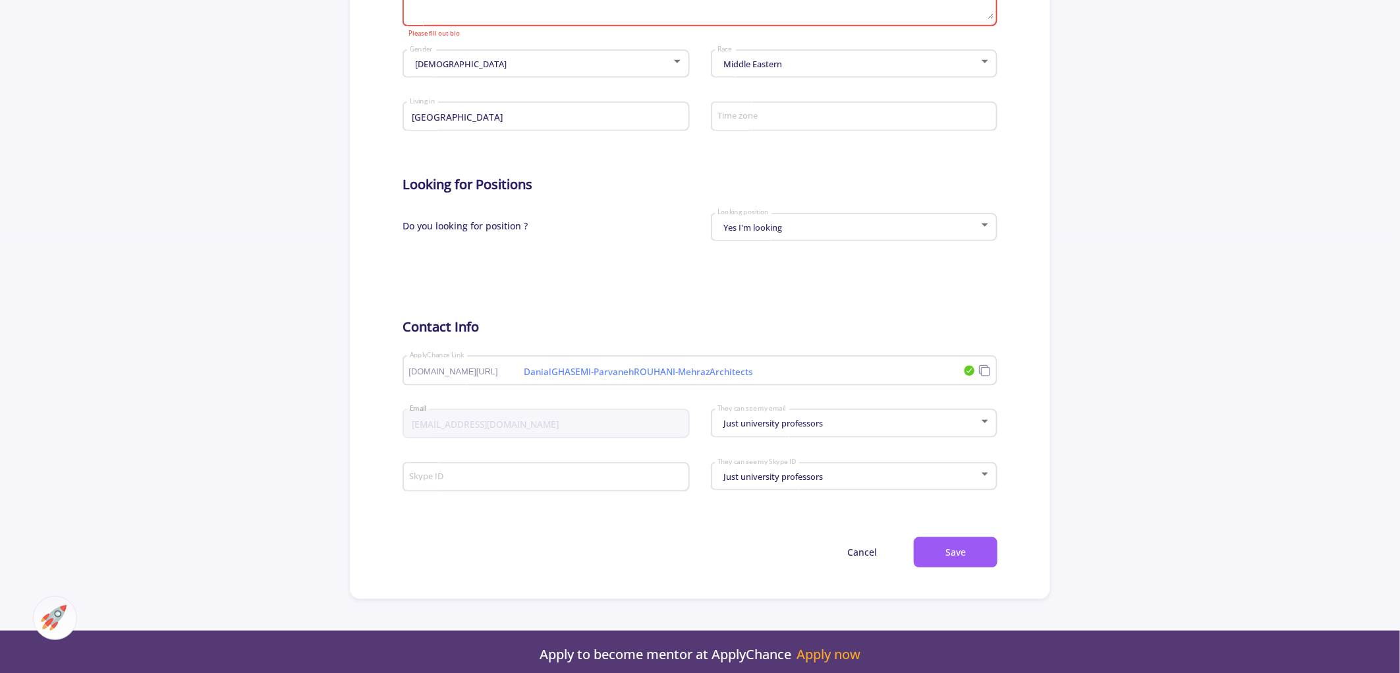
scroll to position [439, 0]
click at [603, 433] on div "dl.ghasemi.architect@gmail.com Email" at bounding box center [546, 420] width 274 height 34
click at [847, 413] on div "Just university professors They can see my email" at bounding box center [854, 419] width 274 height 33
click at [1026, 403] on div at bounding box center [700, 336] width 1400 height 673
click at [904, 420] on div "Just university professors" at bounding box center [848, 423] width 262 height 10
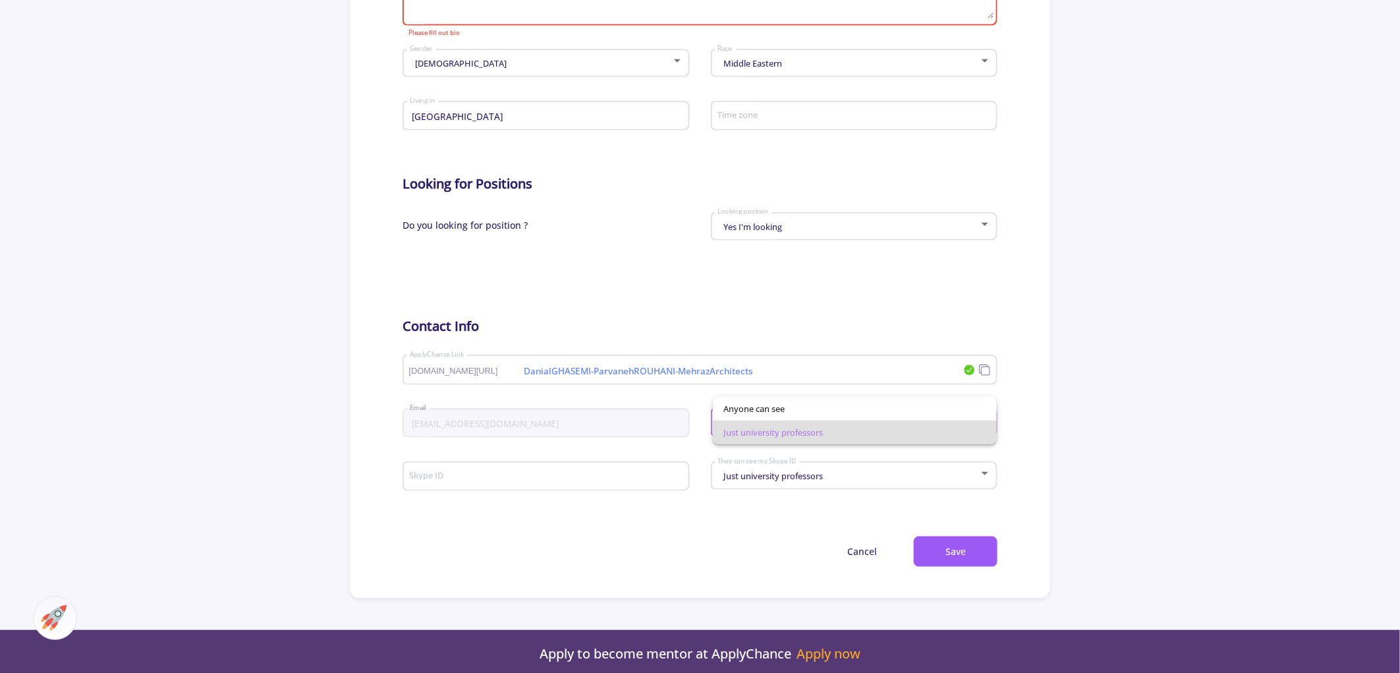
click at [1144, 383] on div at bounding box center [700, 336] width 1400 height 673
click at [659, 472] on input "Skype ID" at bounding box center [547, 477] width 277 height 12
click at [957, 550] on button "Save" at bounding box center [956, 551] width 84 height 31
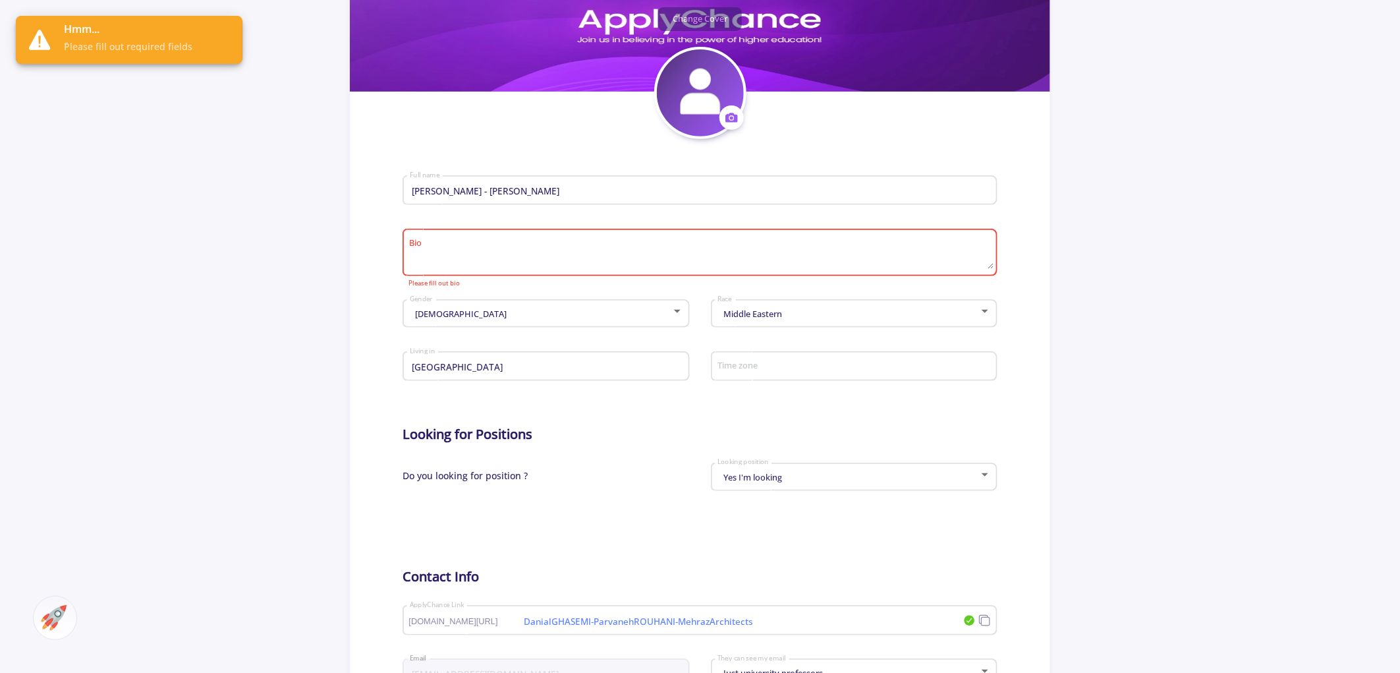
scroll to position [108, 0]
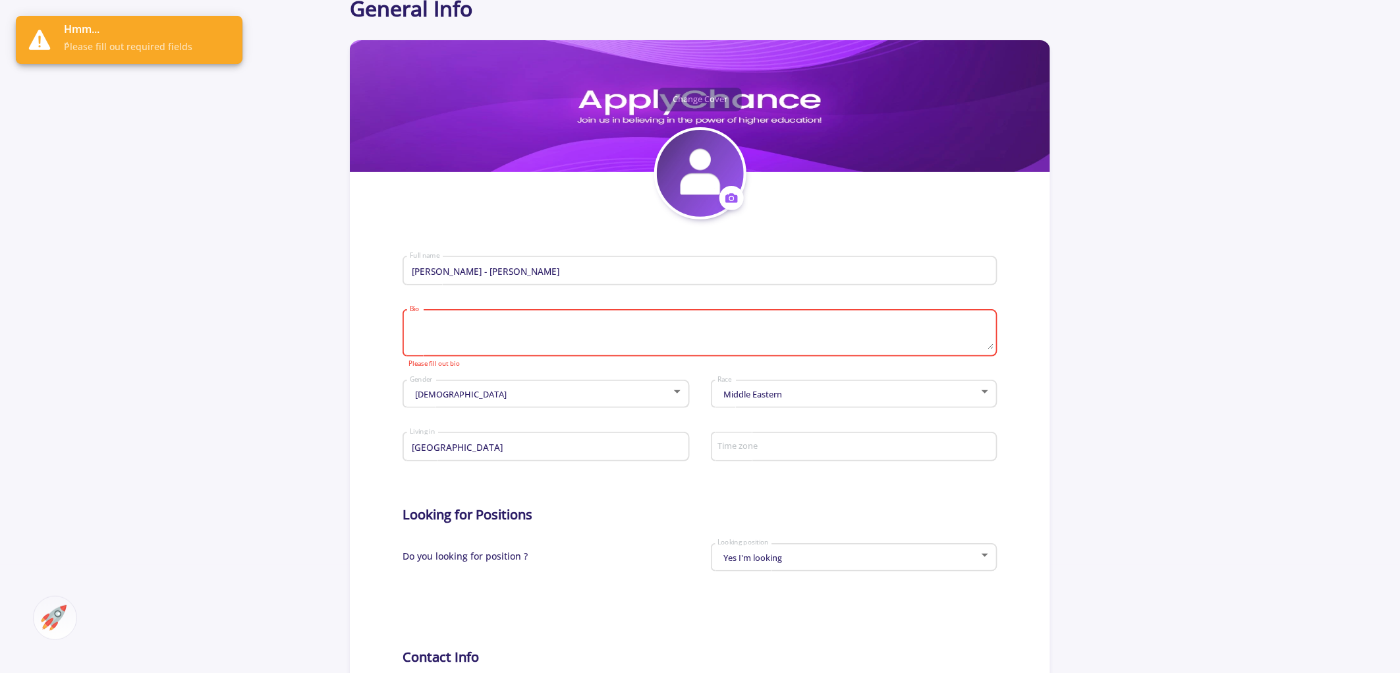
click at [562, 343] on textarea "Bio" at bounding box center [702, 333] width 586 height 31
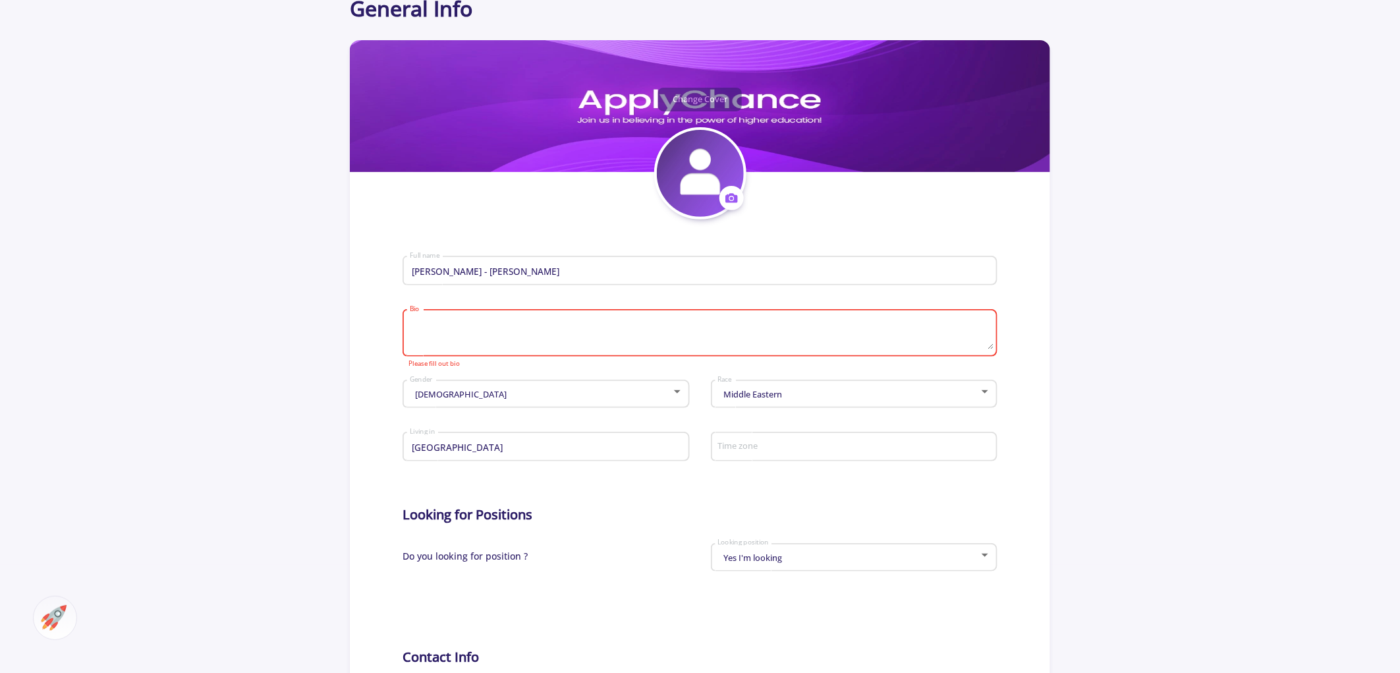
paste textarea "Mehraz Architects, located in Tehran, Iran.and is stablished by Danial GHASEMI …"
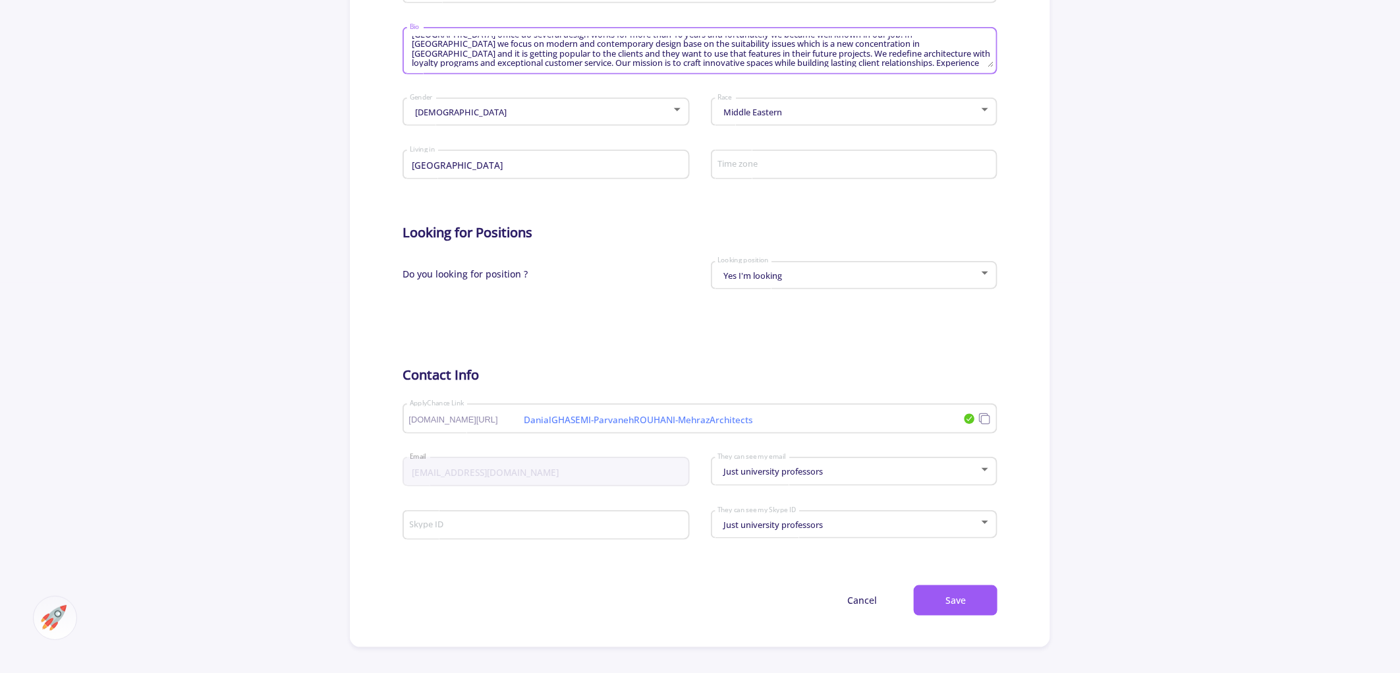
scroll to position [474, 0]
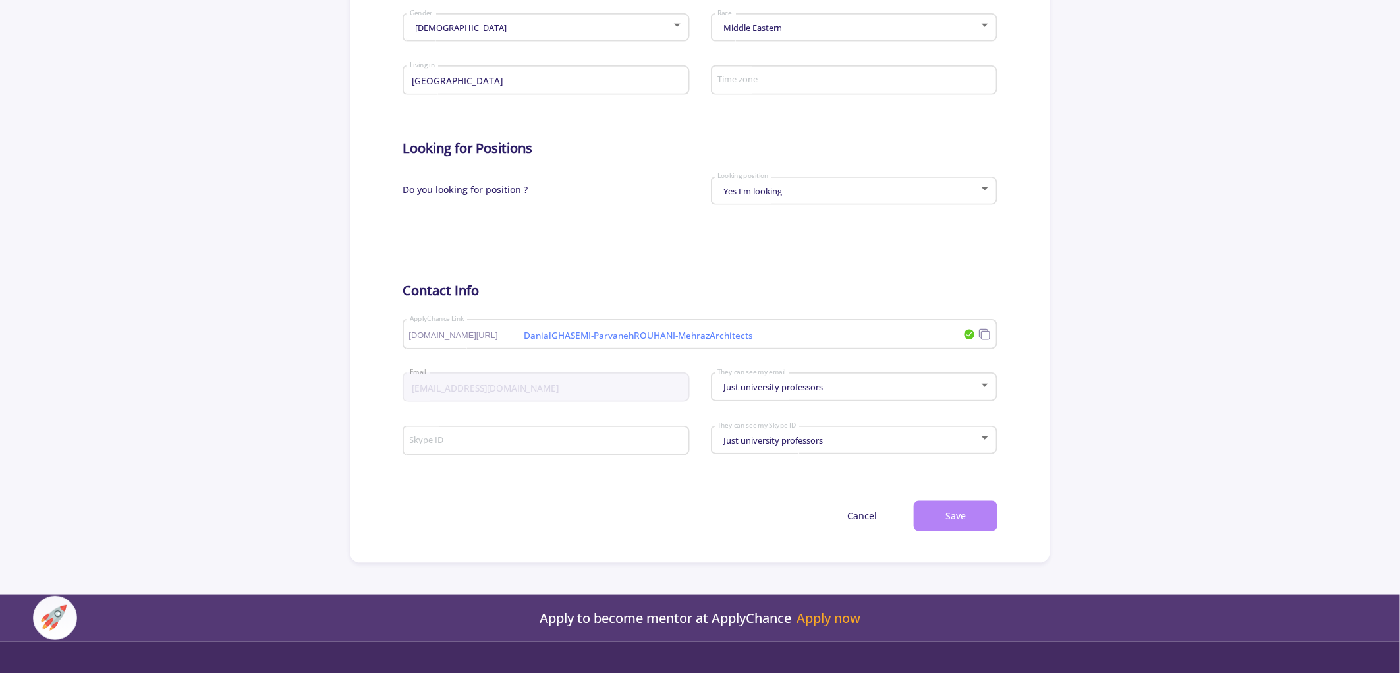
type textarea "Mehraz Architects, located in Tehran, Iran.and is stablished by Danial GHASEMI …"
click at [966, 503] on button "Save" at bounding box center [956, 516] width 84 height 31
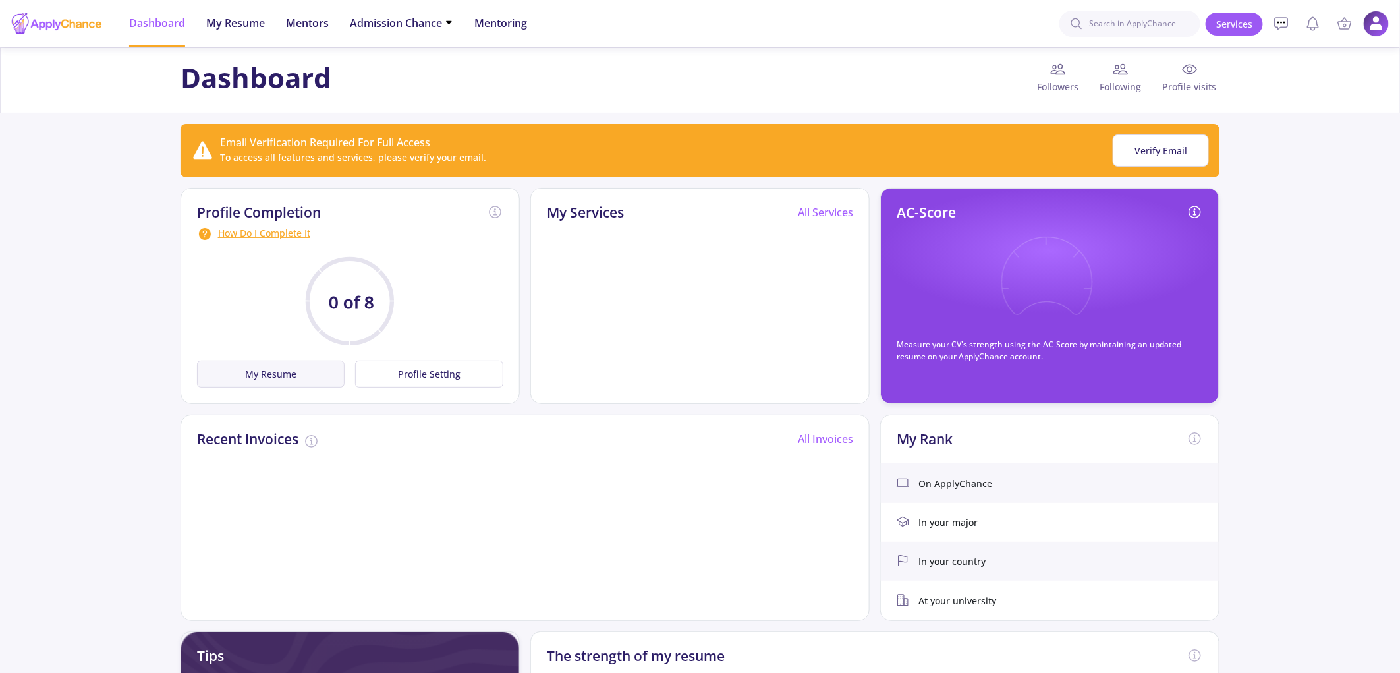
click at [279, 372] on button "My Resume" at bounding box center [271, 373] width 148 height 27
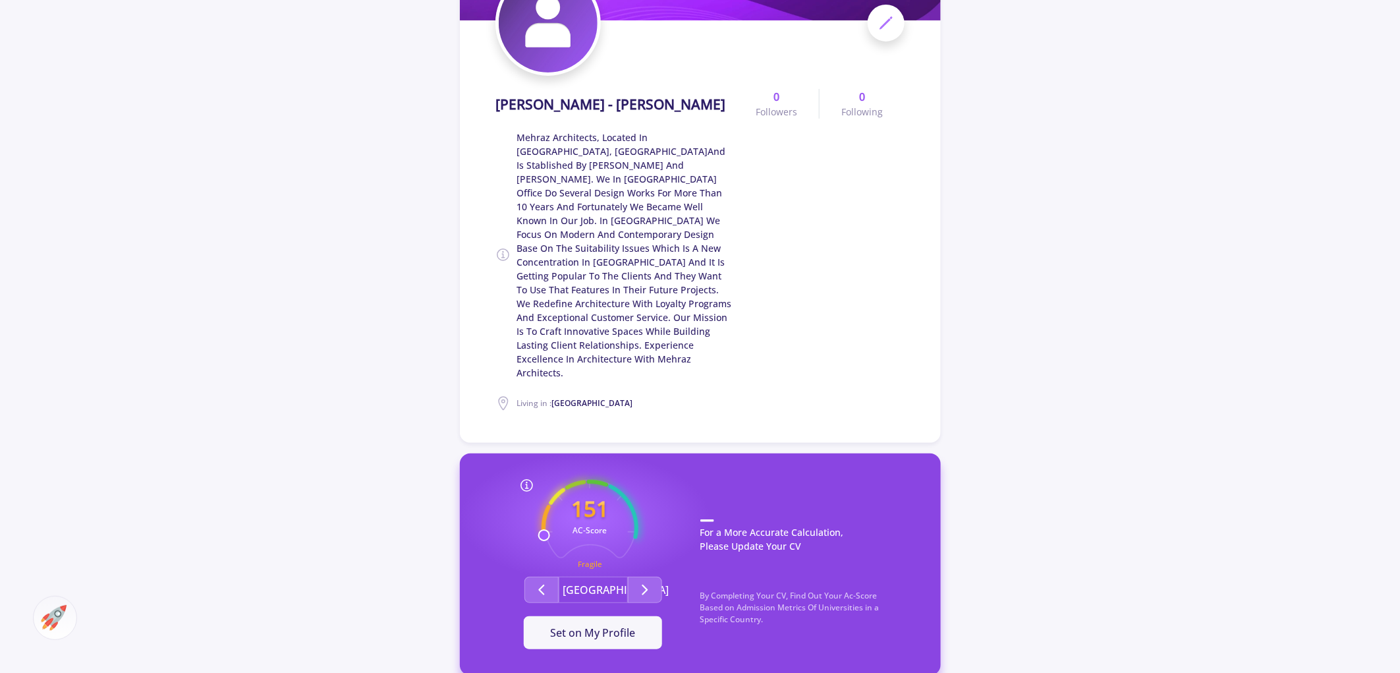
scroll to position [219, 0]
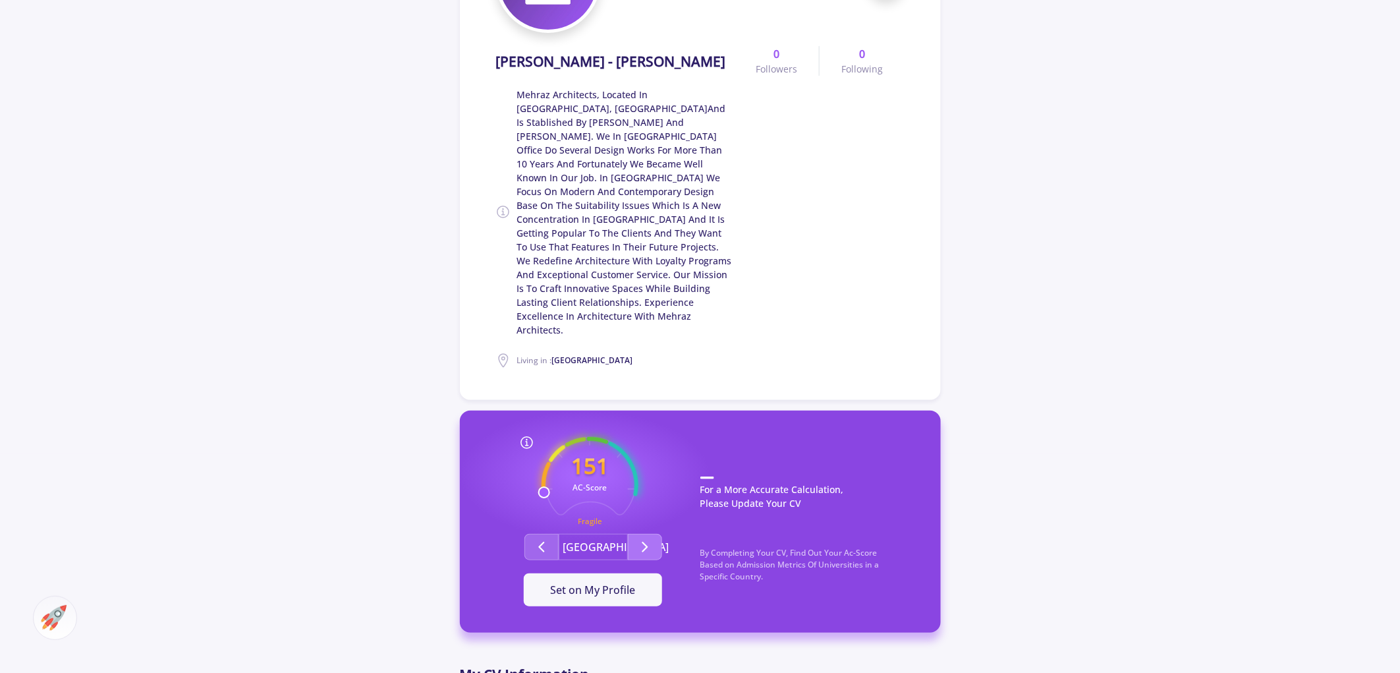
click at [652, 539] on icon "Second group" at bounding box center [645, 547] width 16 height 16
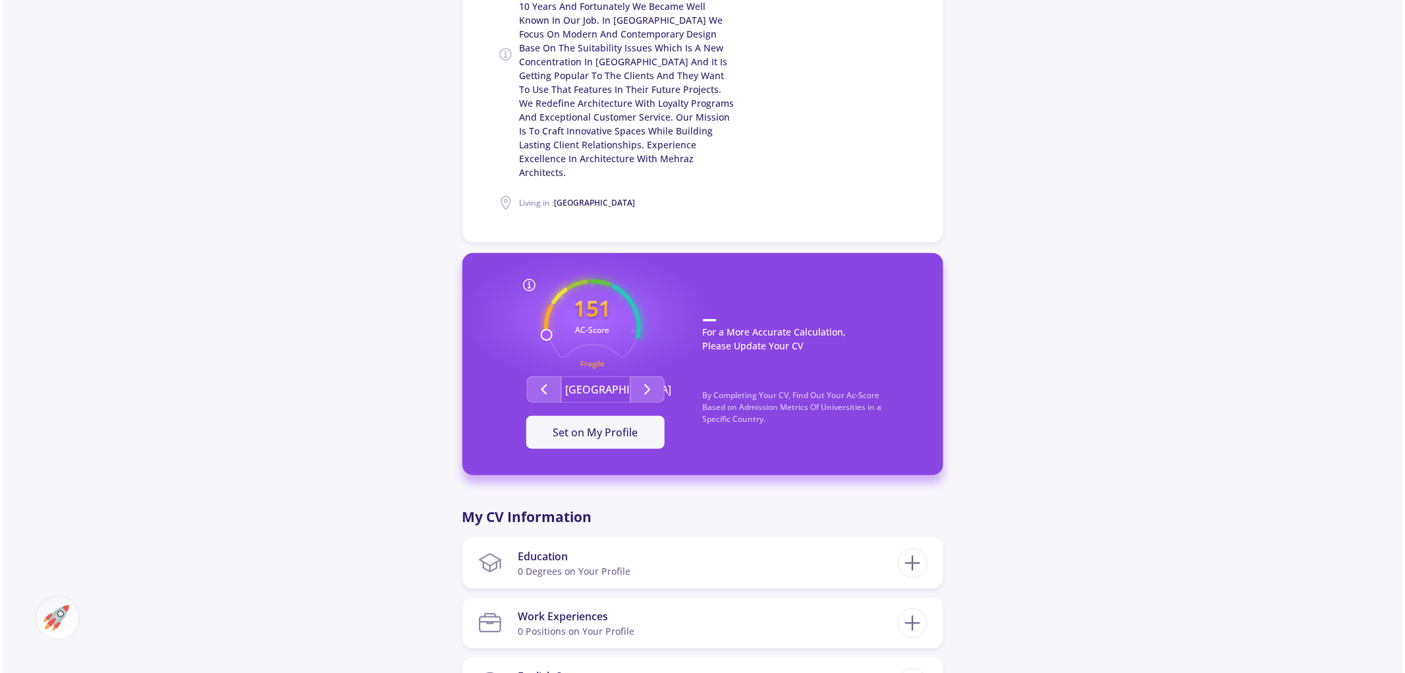
scroll to position [585, 0]
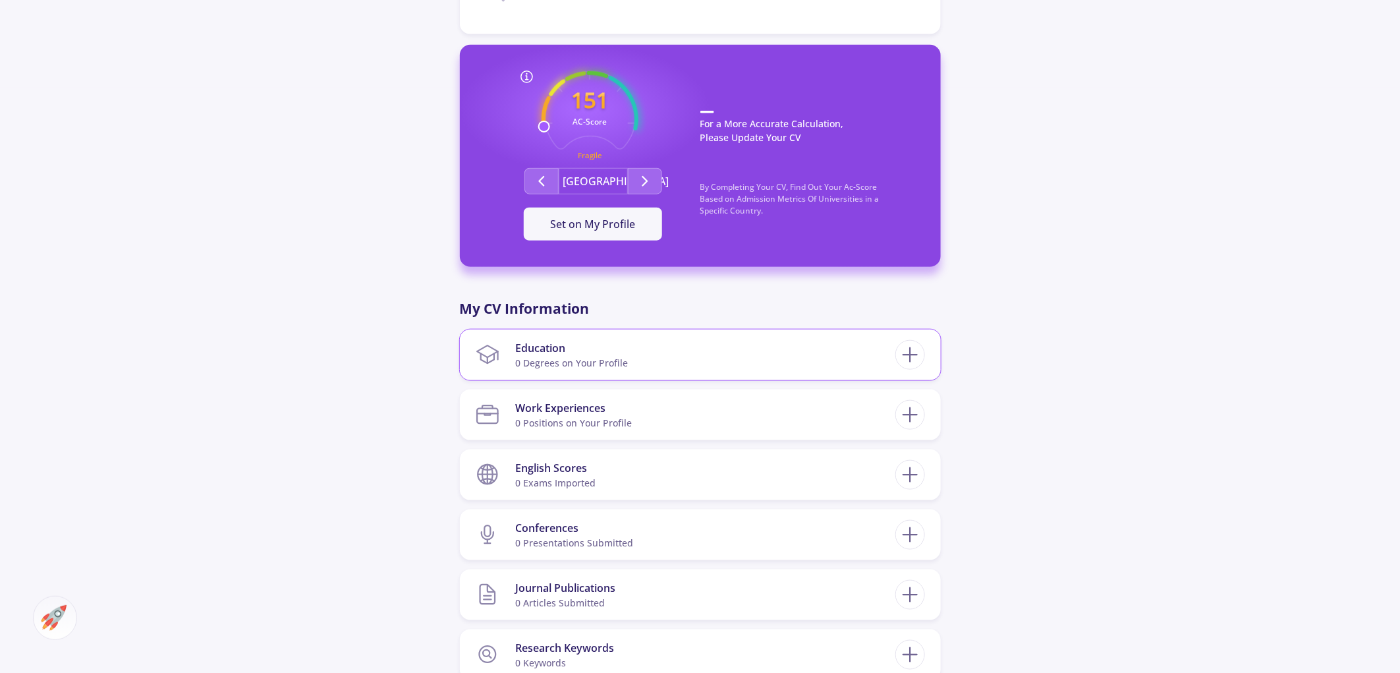
click at [710, 335] on section "Education 0 Degrees on Your Profile" at bounding box center [686, 355] width 420 height 40
click at [920, 343] on icon at bounding box center [910, 355] width 24 height 24
checkbox input "false"
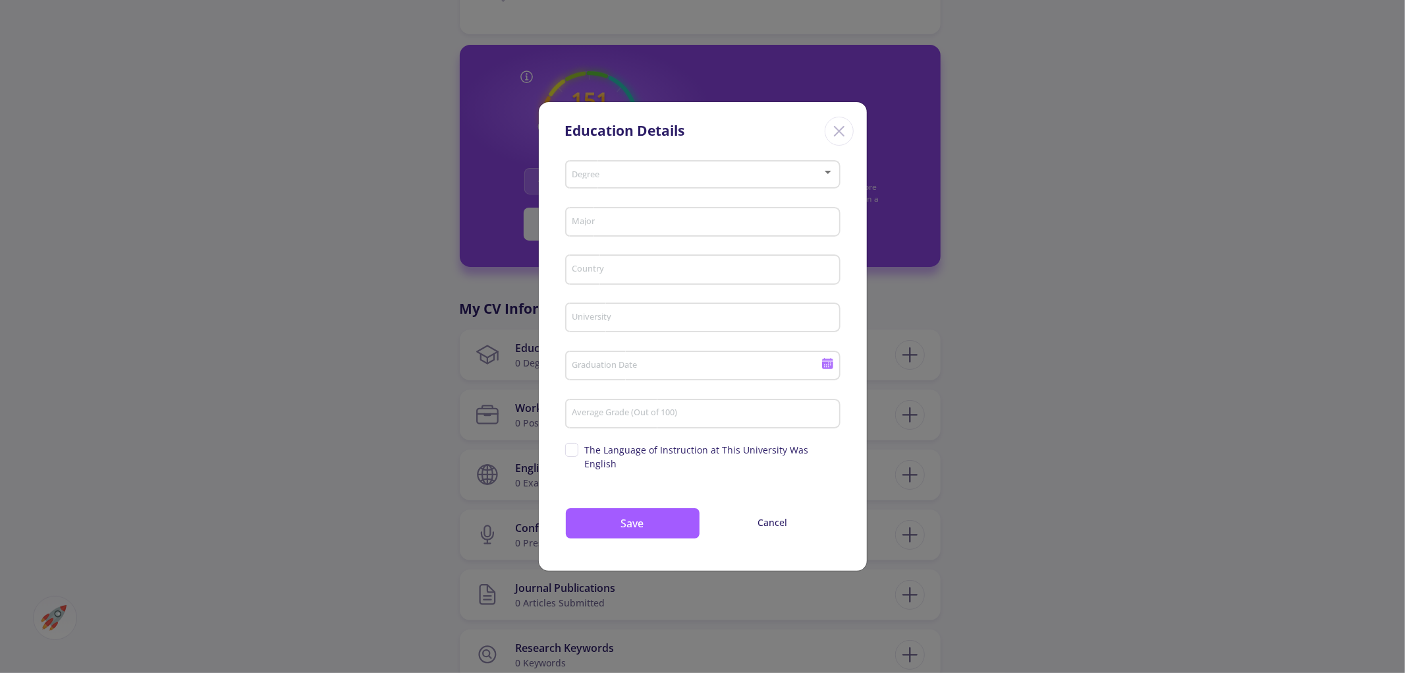
click at [656, 179] on span at bounding box center [698, 174] width 248 height 9
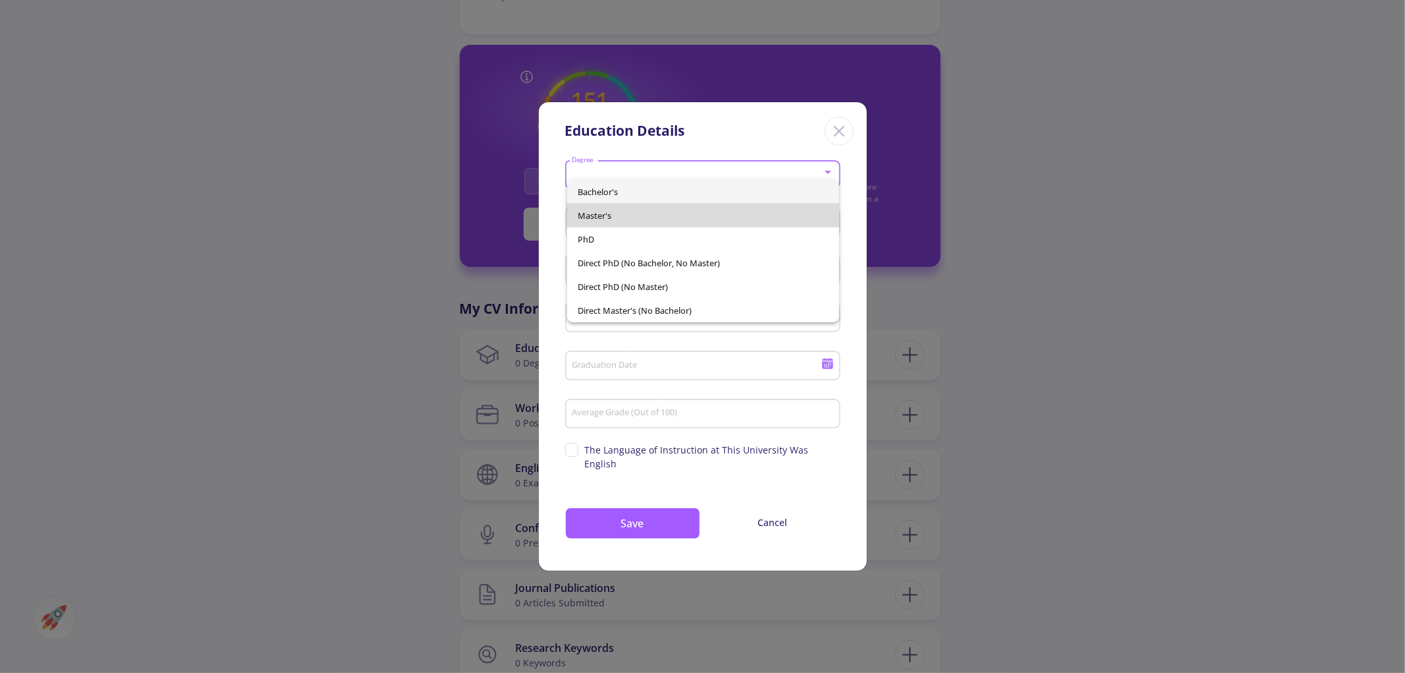
click at [637, 211] on span "Master's" at bounding box center [703, 216] width 251 height 24
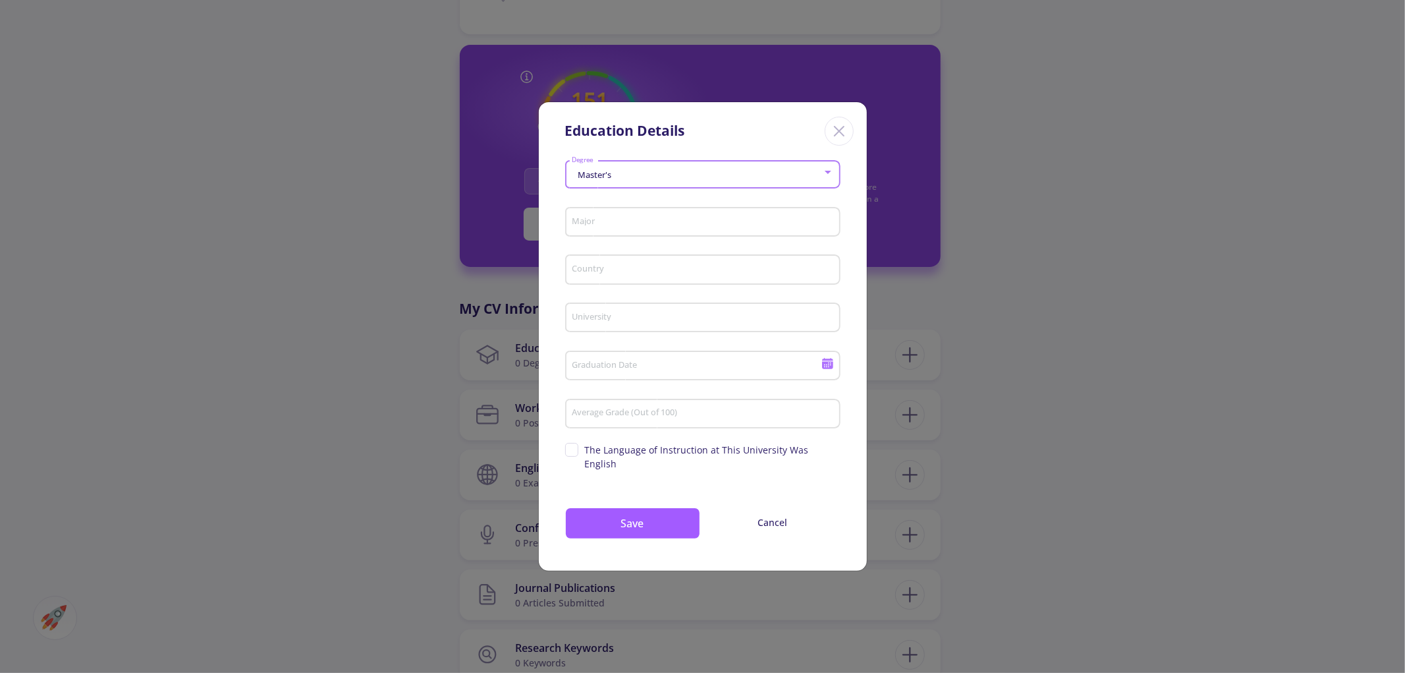
click at [642, 229] on input "Major" at bounding box center [704, 223] width 266 height 12
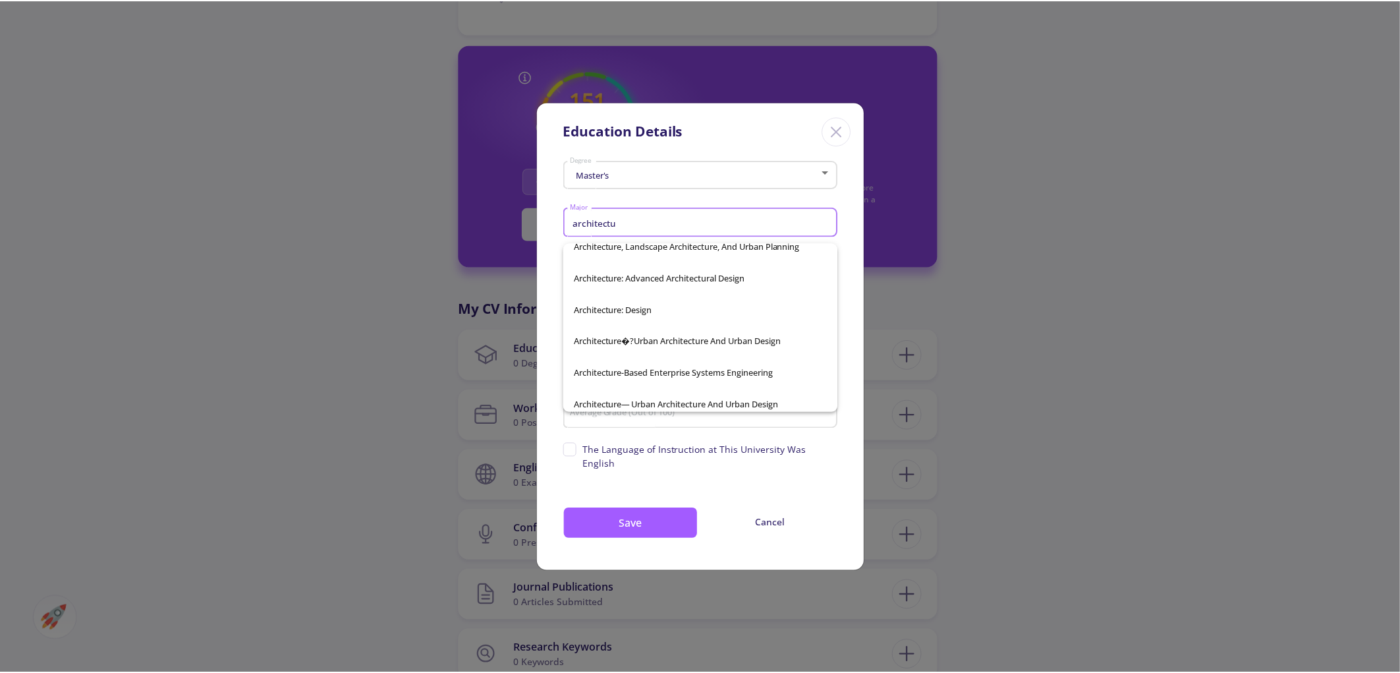
scroll to position [256, 0]
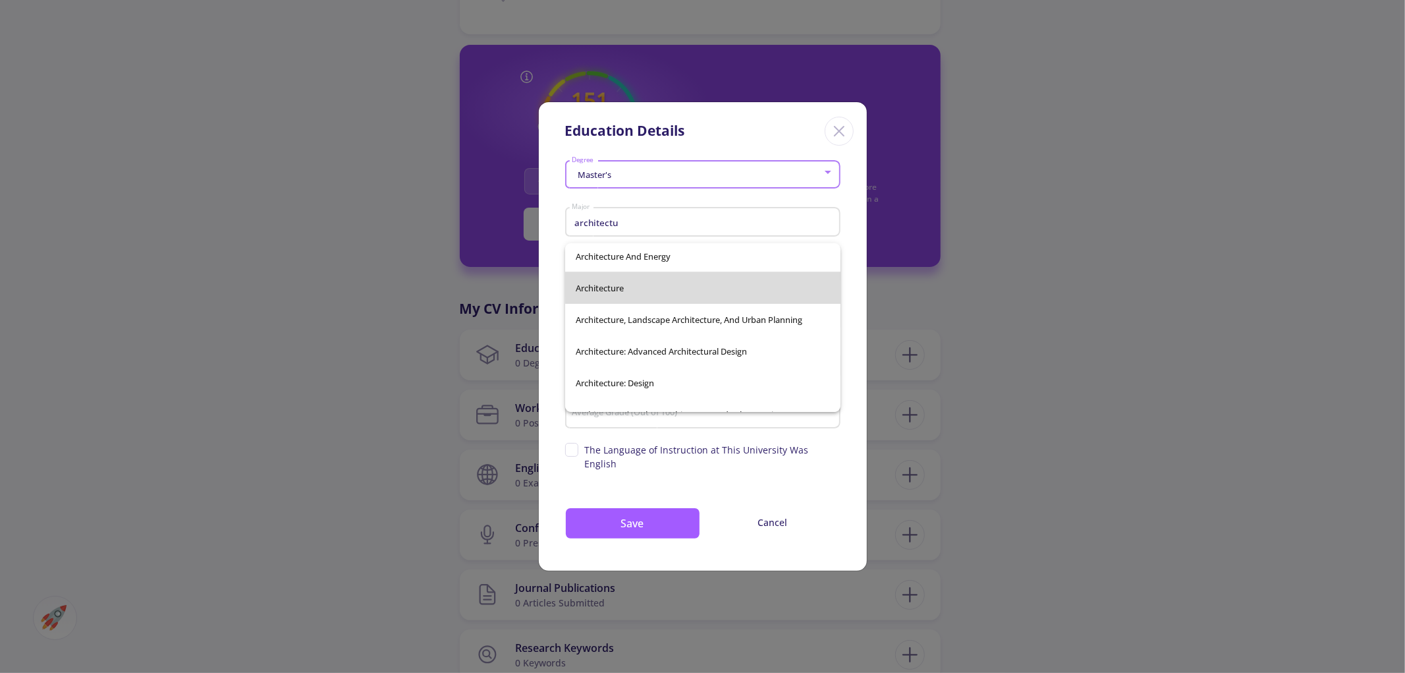
click at [721, 282] on span "Architecture" at bounding box center [703, 288] width 254 height 32
type input "Architecture"
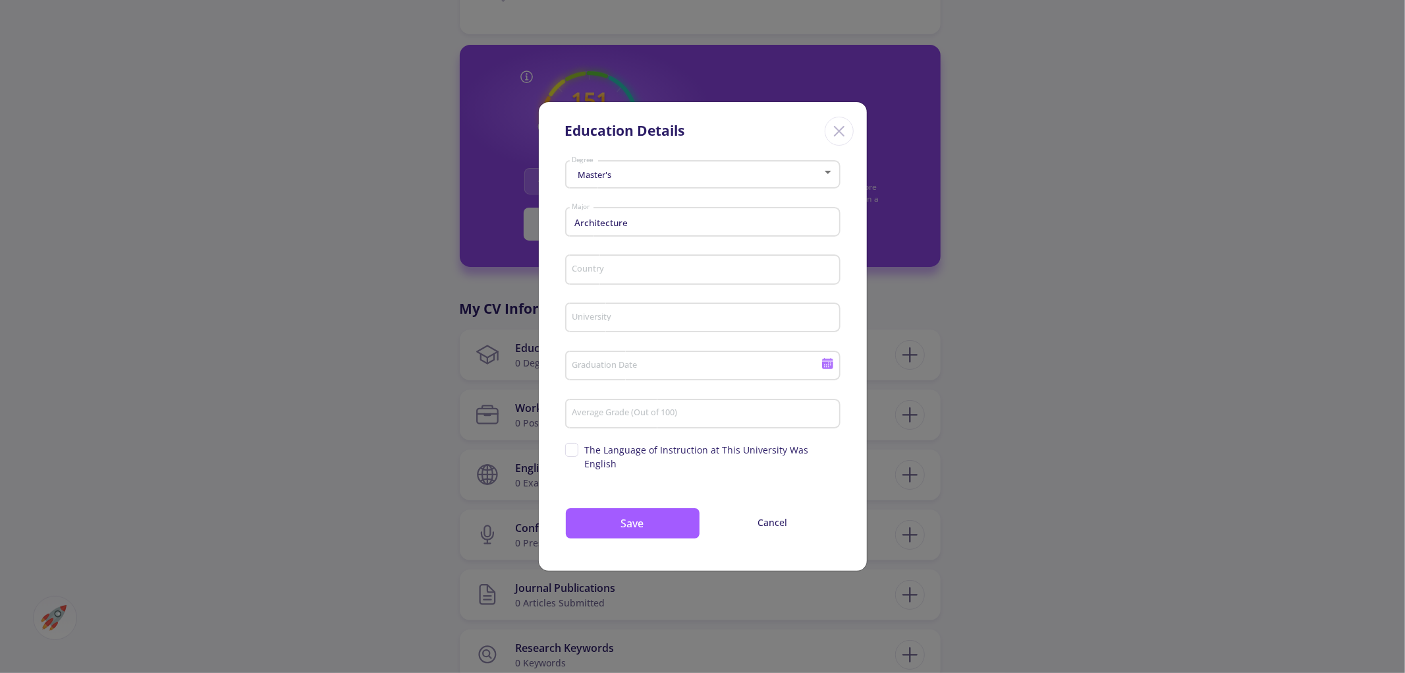
click at [721, 282] on div "Country" at bounding box center [702, 267] width 263 height 34
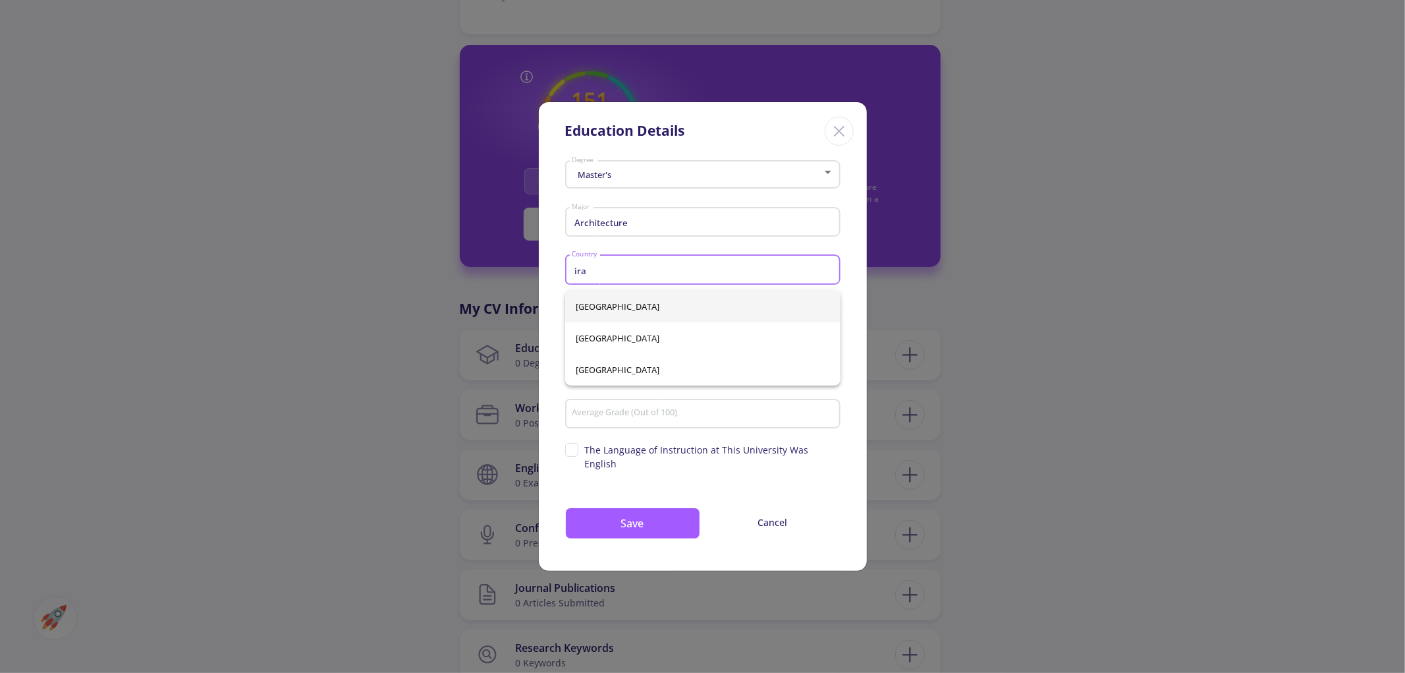
type input "ira"
click at [664, 301] on div "Iran Iraq United Arab Emirates" at bounding box center [702, 338] width 275 height 95
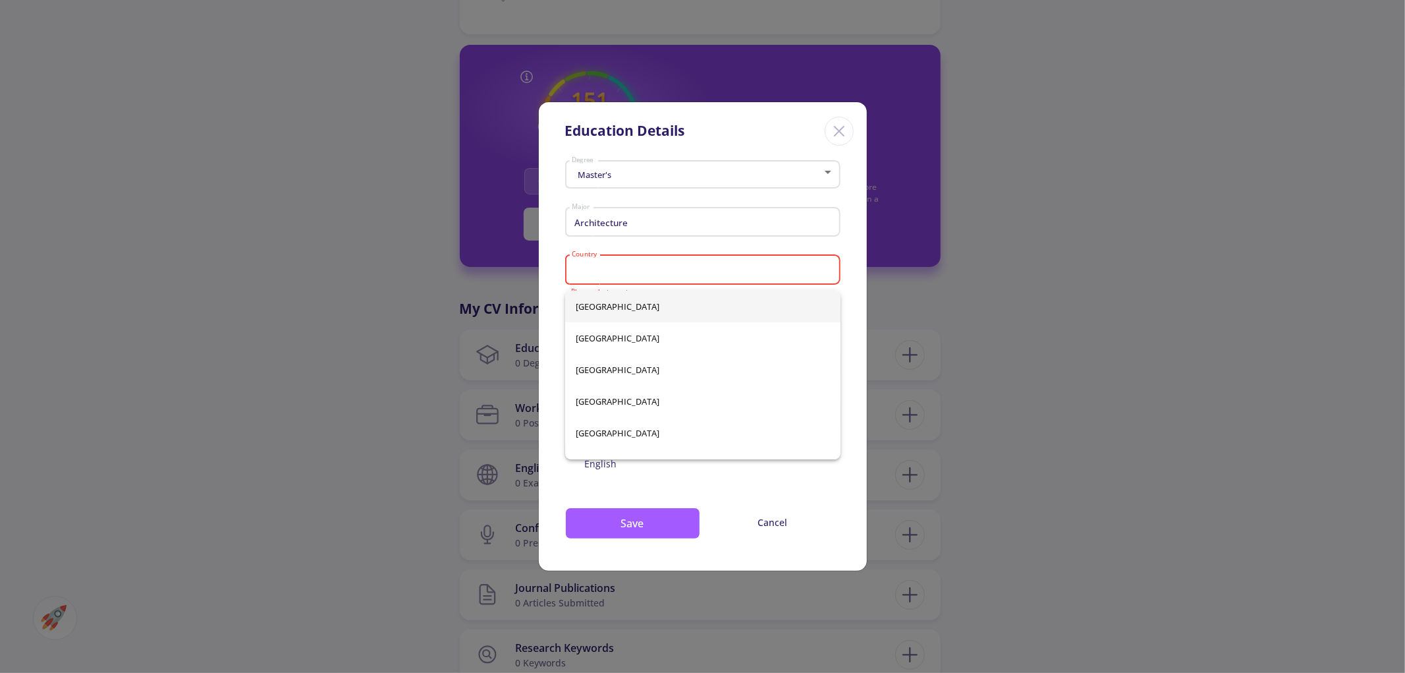
click at [669, 276] on input "Country" at bounding box center [704, 270] width 266 height 12
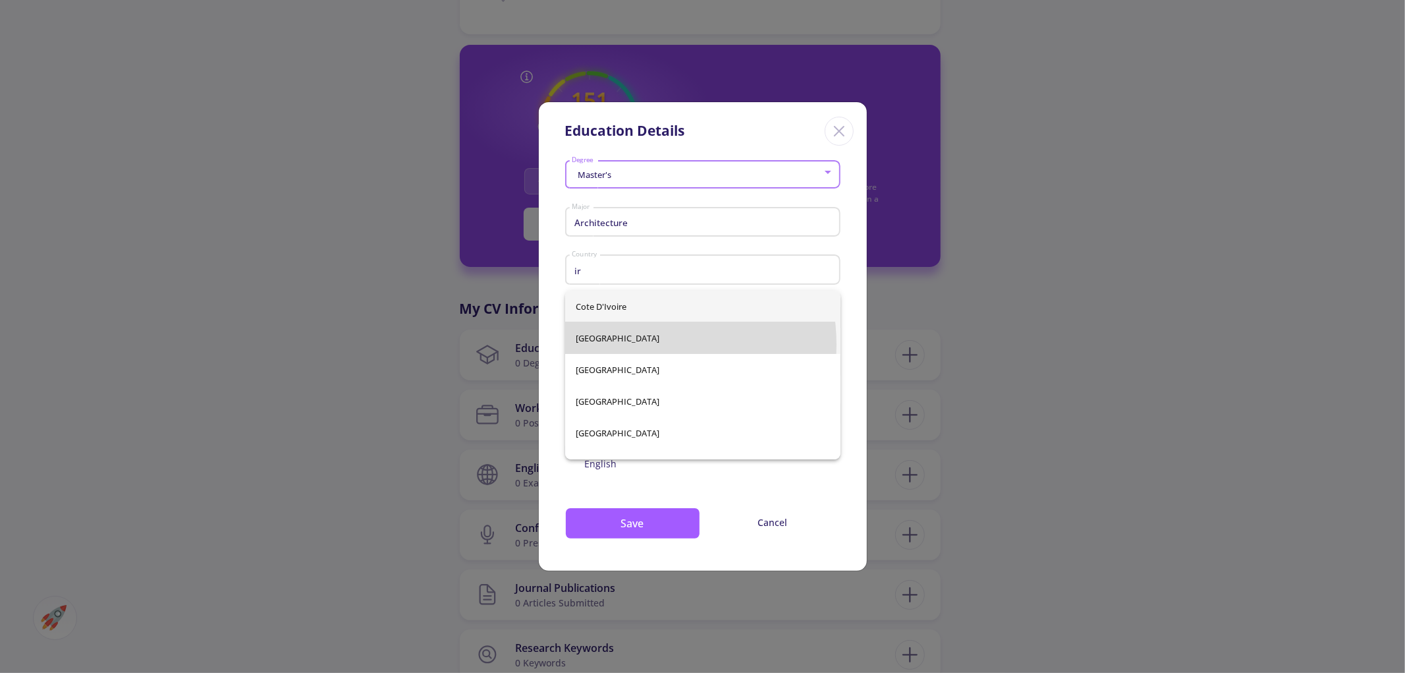
click at [636, 345] on span "Iran" at bounding box center [703, 338] width 254 height 32
type input "Iran"
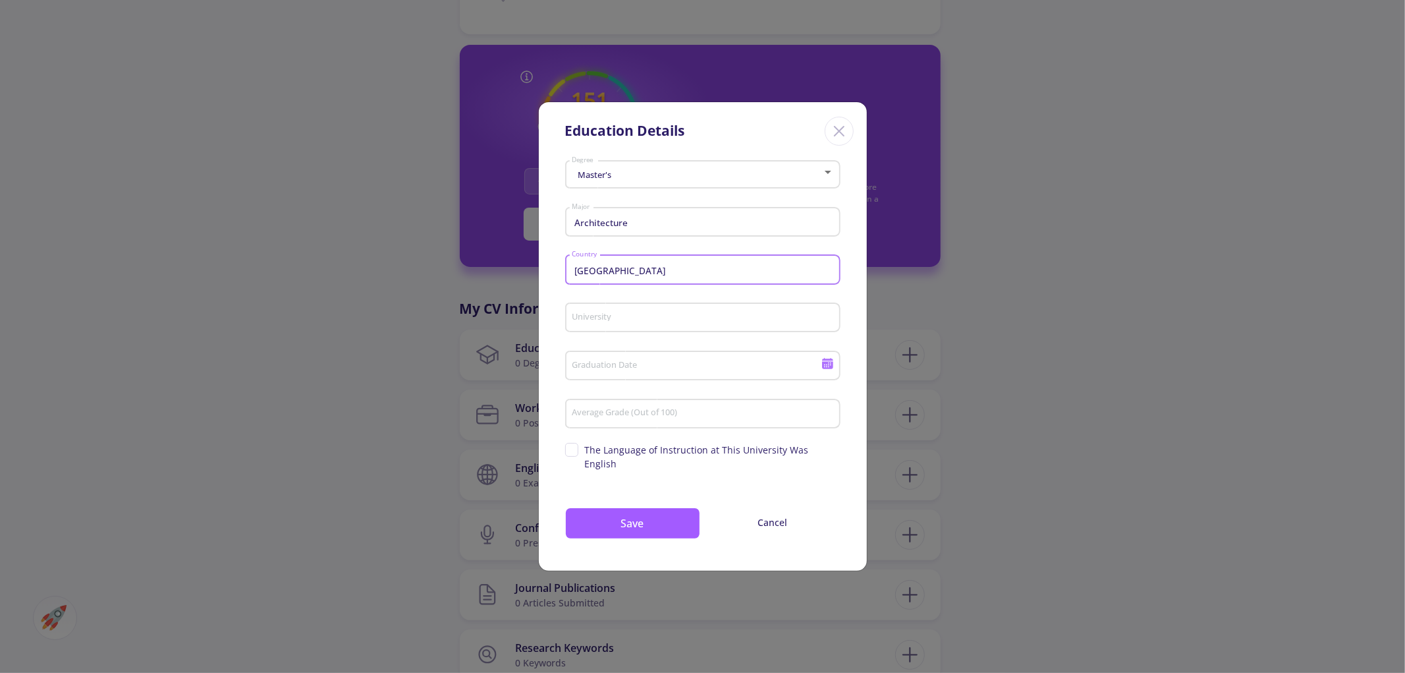
click at [654, 416] on input "Average Grade (Out of 100)" at bounding box center [704, 414] width 266 height 12
click at [665, 320] on input "University" at bounding box center [704, 318] width 266 height 12
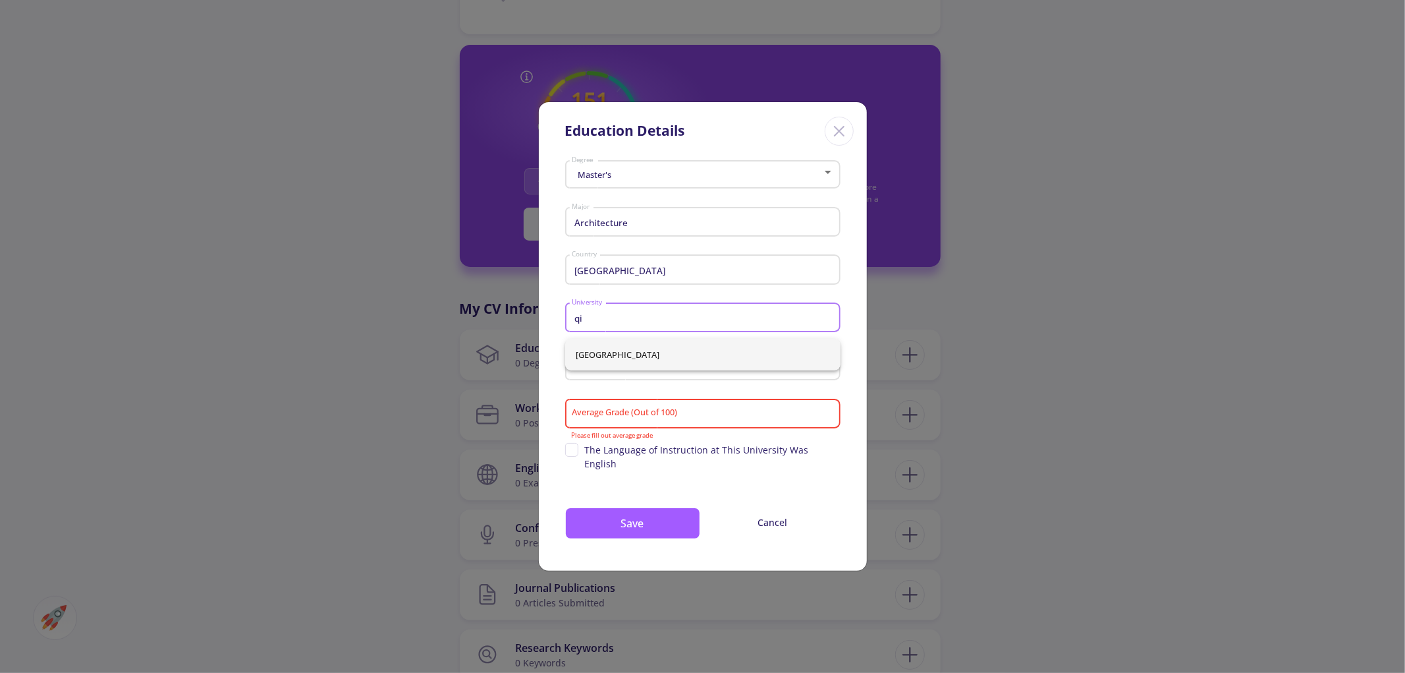
type input "q"
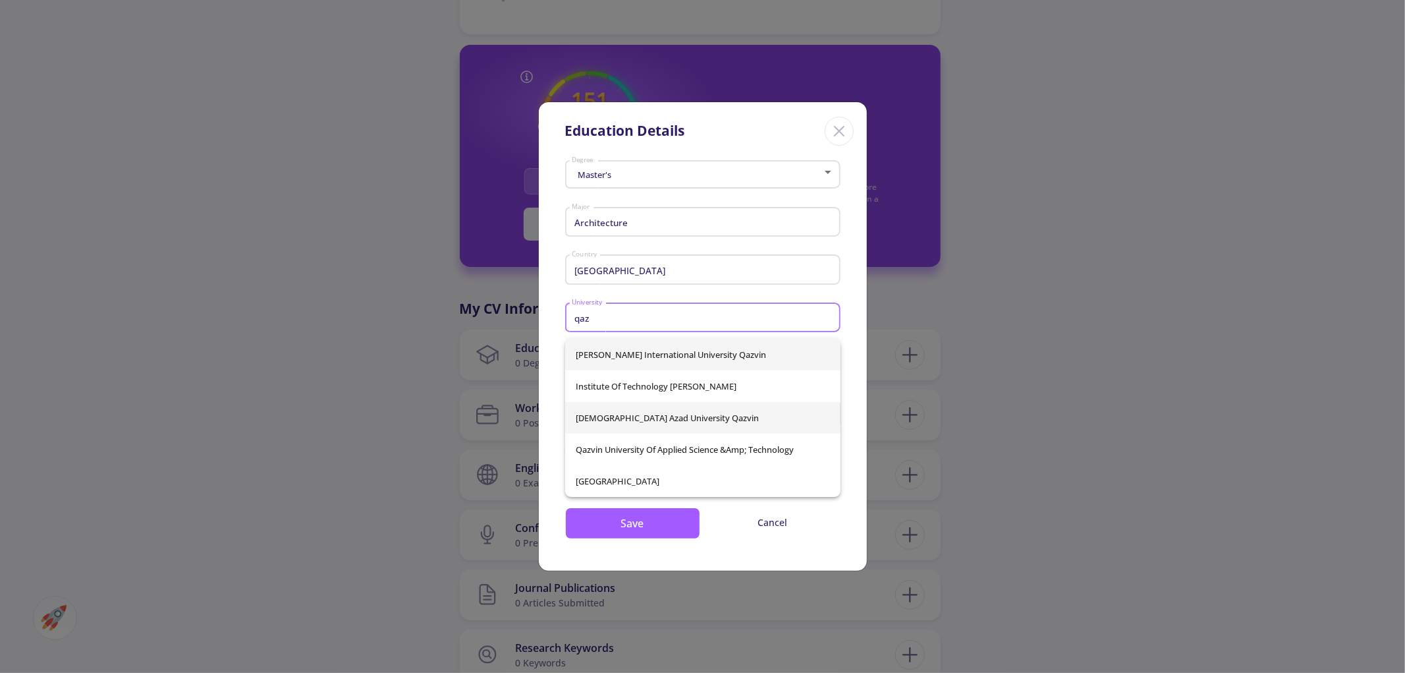
click at [666, 419] on span "Islamic Azad University Qazvin" at bounding box center [703, 418] width 254 height 32
type input "Islamic Azad University Qazvin"
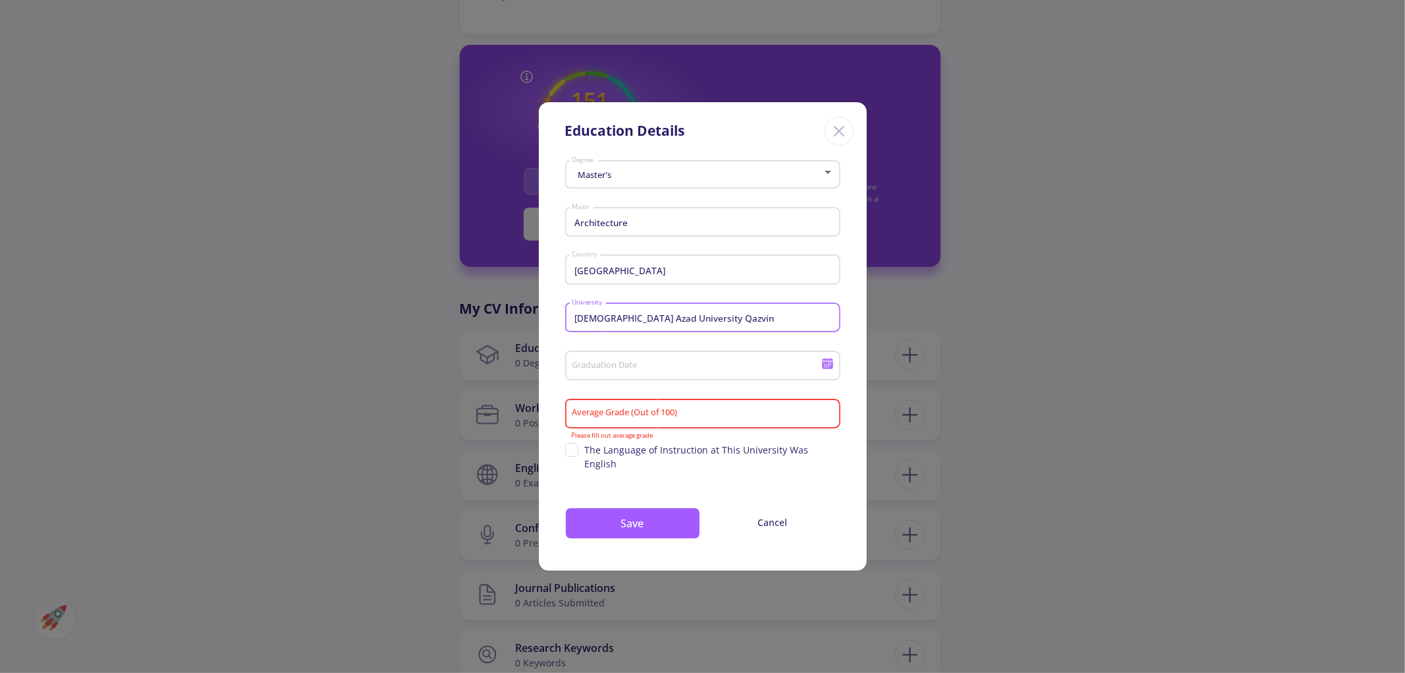
click at [659, 366] on input "Graduation Date" at bounding box center [698, 366] width 254 height 12
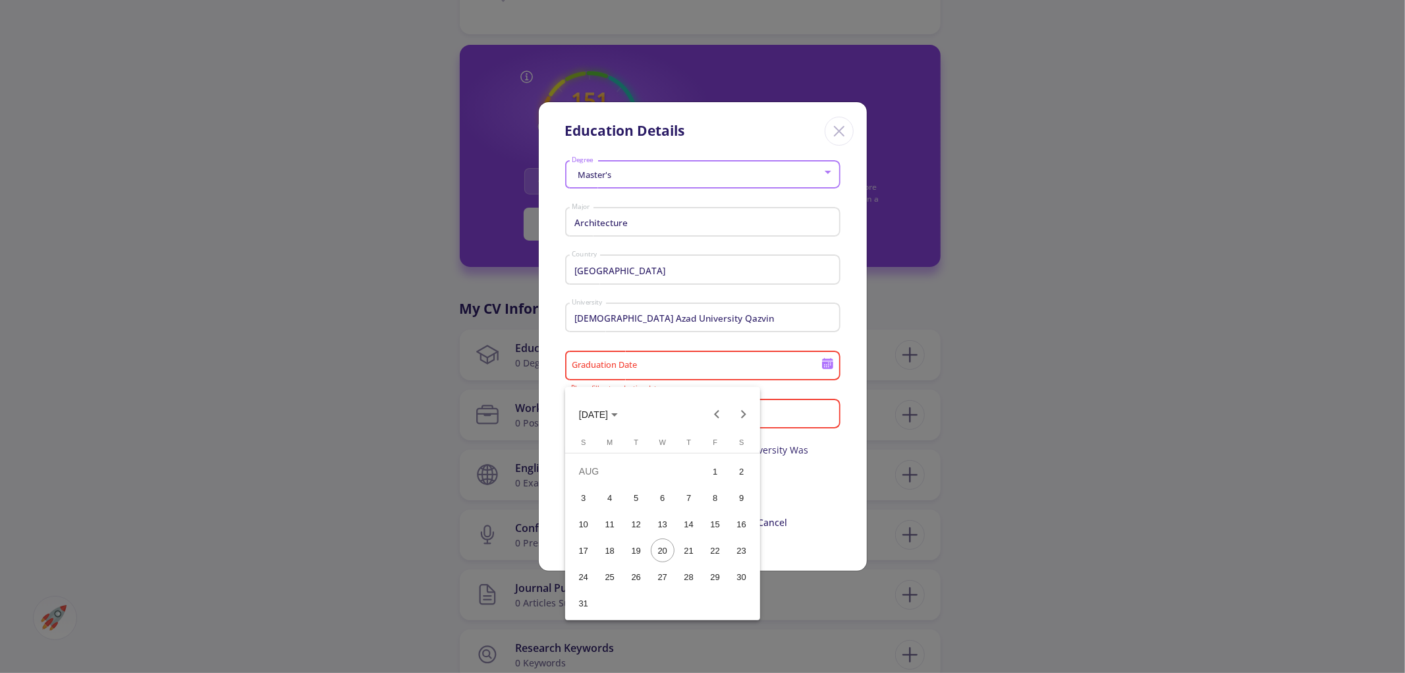
click at [626, 408] on button "AUG 2025" at bounding box center [599, 414] width 60 height 26
click at [639, 451] on div "2017" at bounding box center [640, 455] width 42 height 24
click at [675, 509] on div "JUL" at bounding box center [686, 508] width 42 height 24
click at [696, 523] on div "13" at bounding box center [689, 524] width 24 height 24
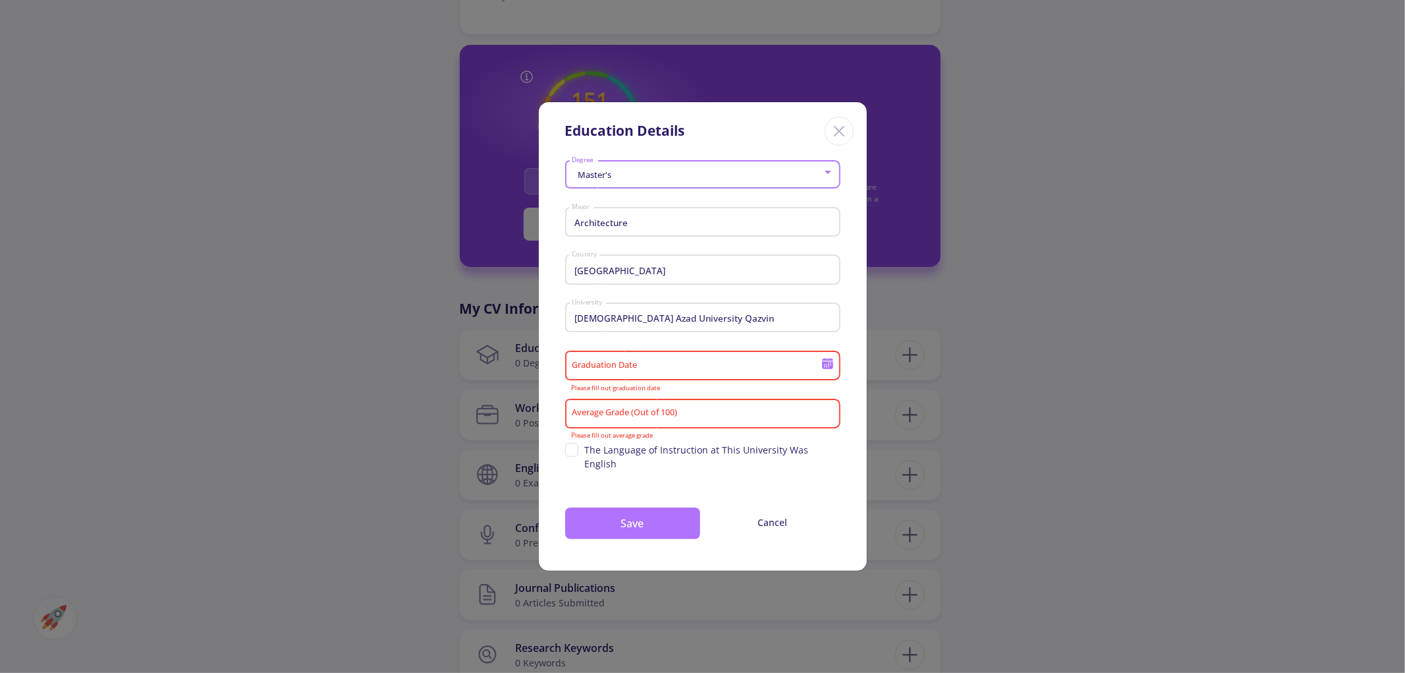
type input "7/13/2017"
click at [701, 418] on input "Average Grade (Out of 100)" at bounding box center [704, 414] width 266 height 12
click at [623, 420] on input "Average Grade (Out of 100)" at bounding box center [704, 414] width 266 height 12
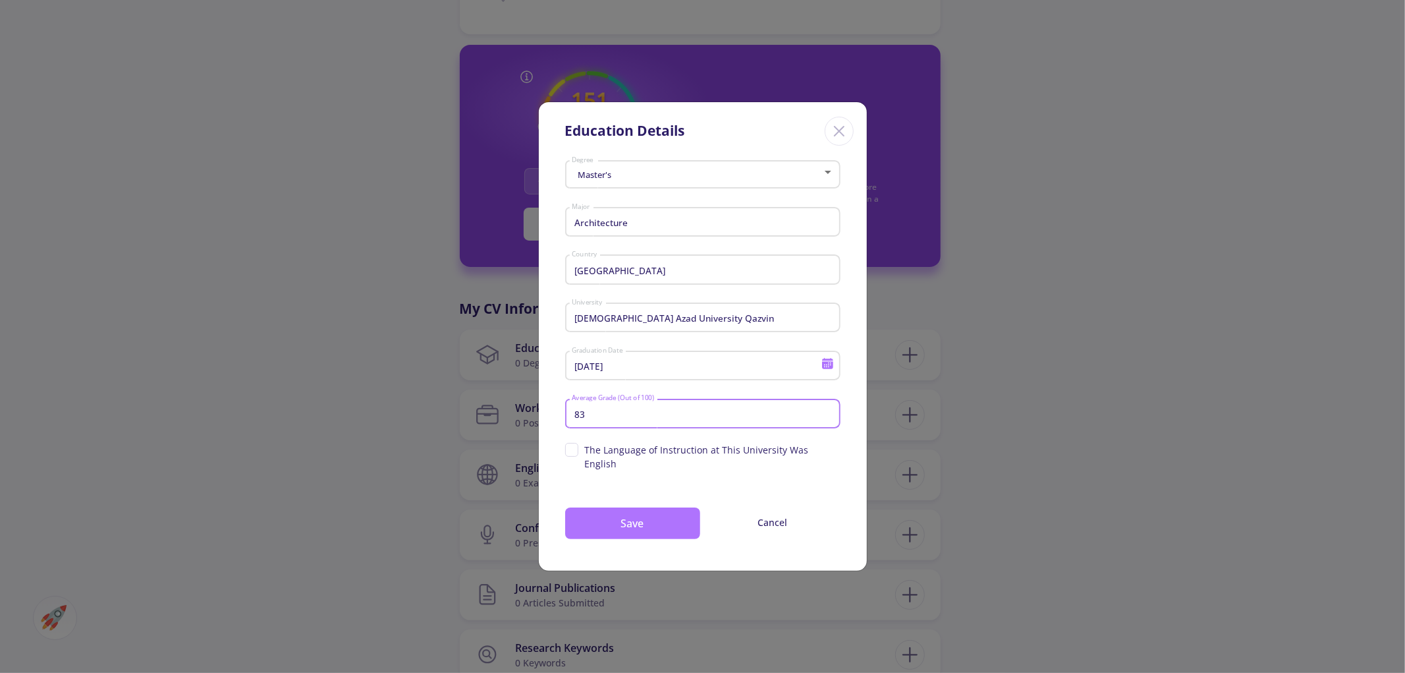
type input "83"
click at [656, 515] on button "Save" at bounding box center [632, 523] width 135 height 32
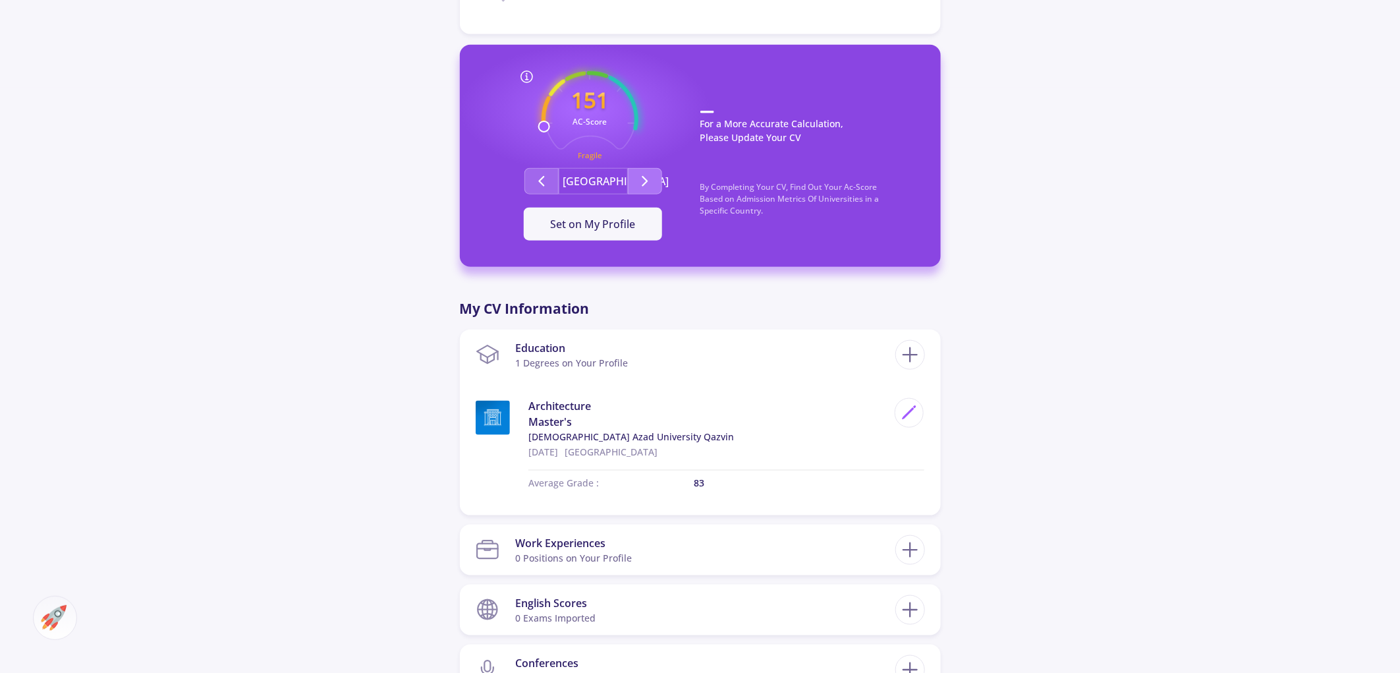
click at [651, 173] on icon "Second group" at bounding box center [645, 181] width 16 height 16
click at [652, 173] on icon "Second group" at bounding box center [645, 181] width 16 height 16
click at [625, 217] on span "Set on My Profile" at bounding box center [593, 224] width 85 height 14
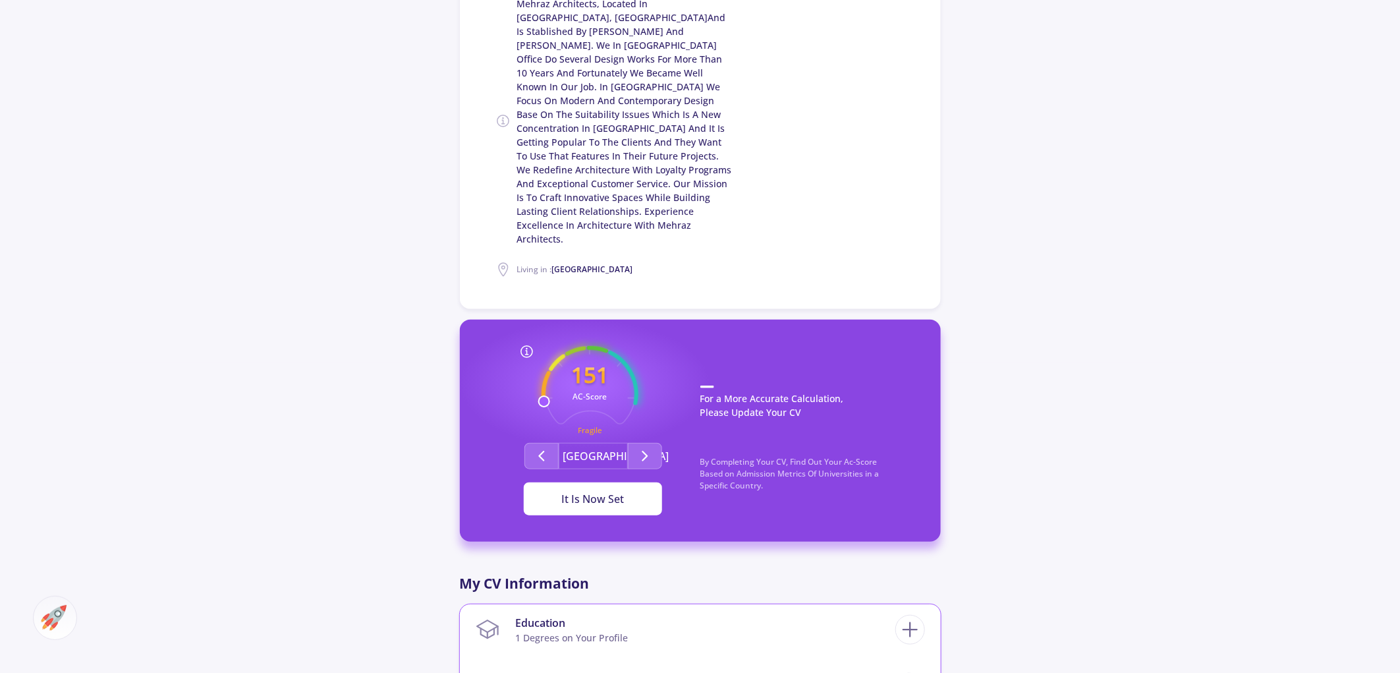
scroll to position [293, 0]
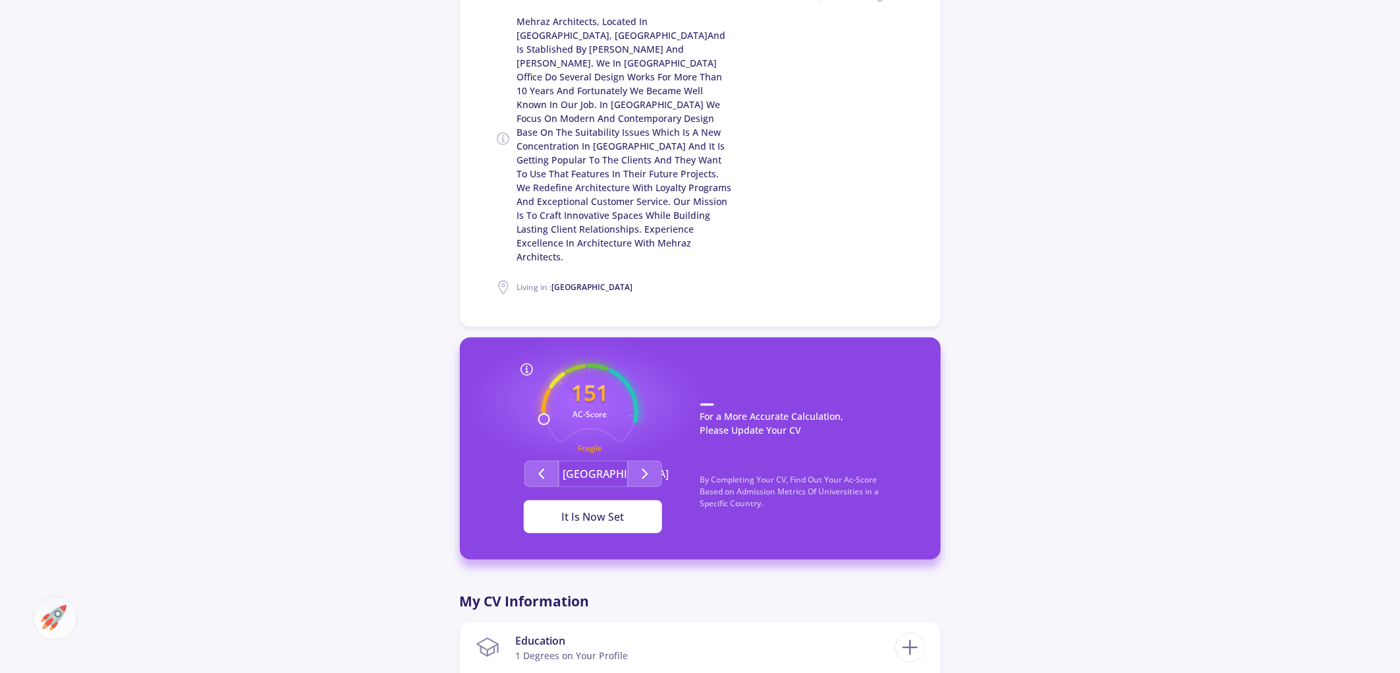
click at [621, 509] on div "It Is Now Set" at bounding box center [593, 517] width 96 height 16
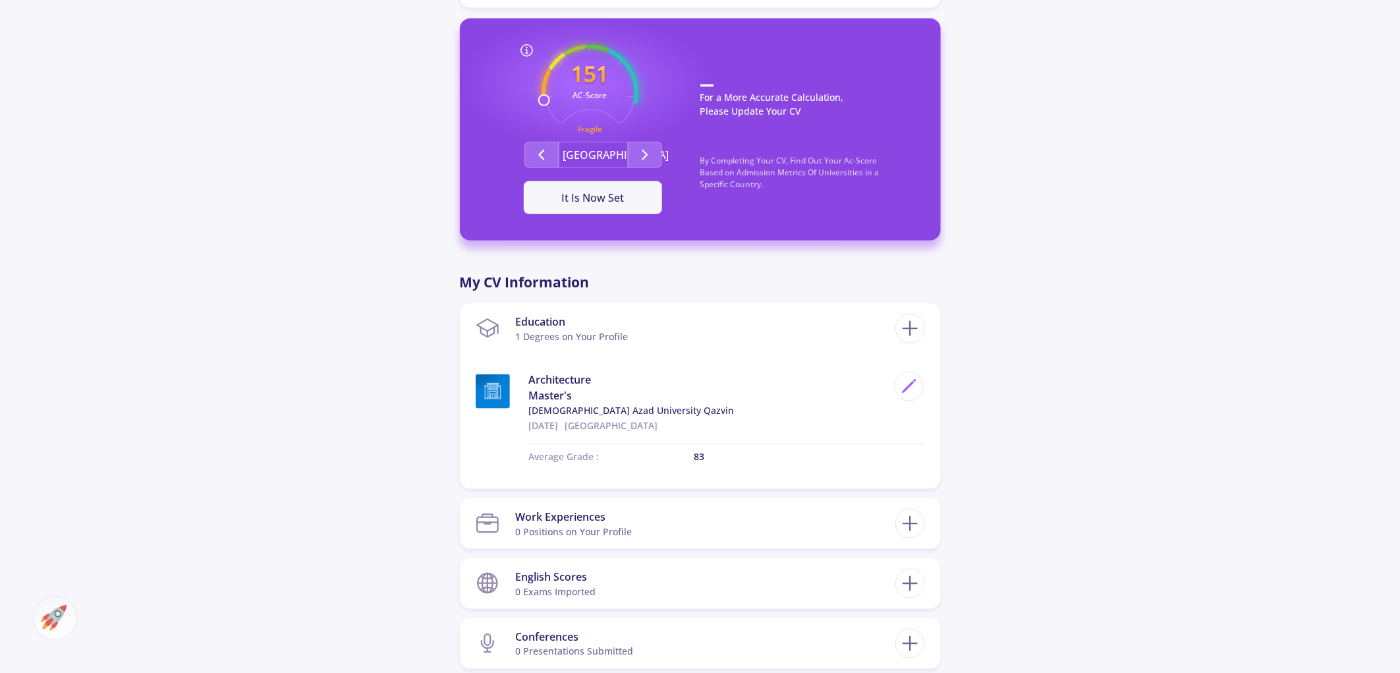
scroll to position [805, 0]
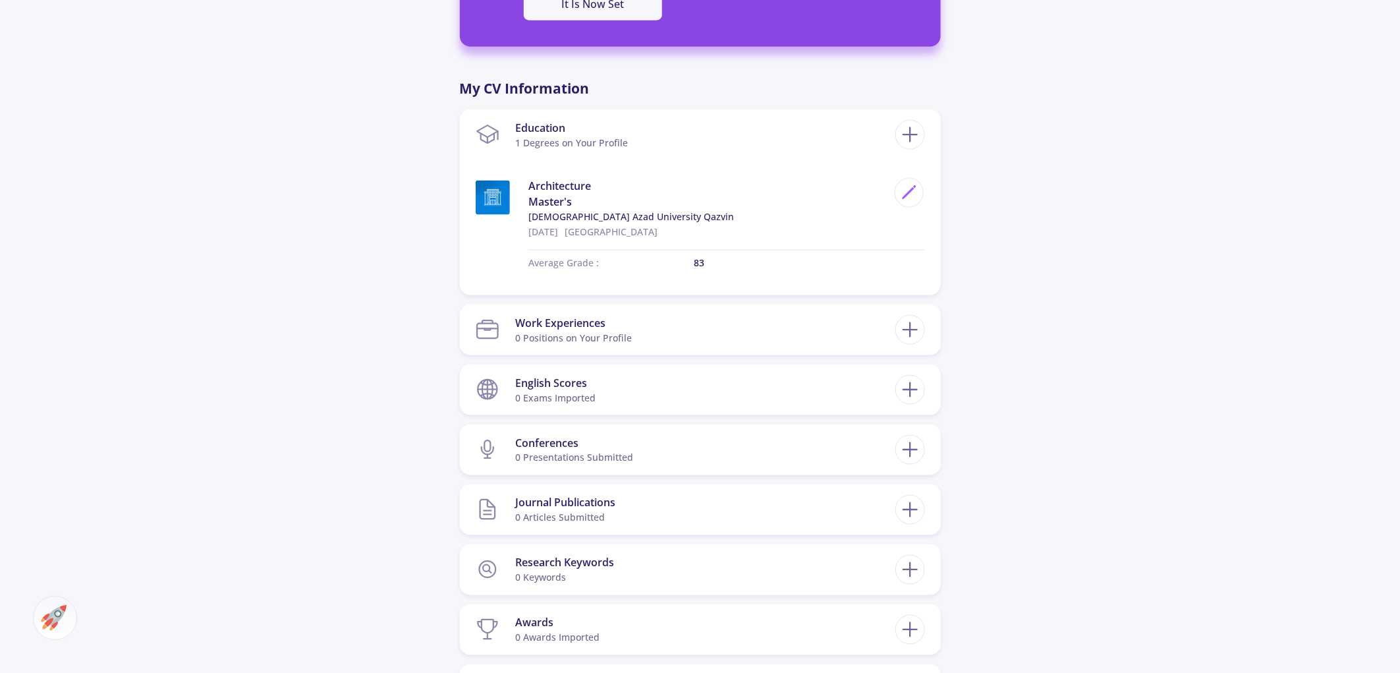
click at [700, 310] on section "Work Experiences 0 Positions on Your Profile" at bounding box center [686, 330] width 420 height 40
click at [910, 323] on line at bounding box center [910, 330] width 0 height 14
checkbox input "false"
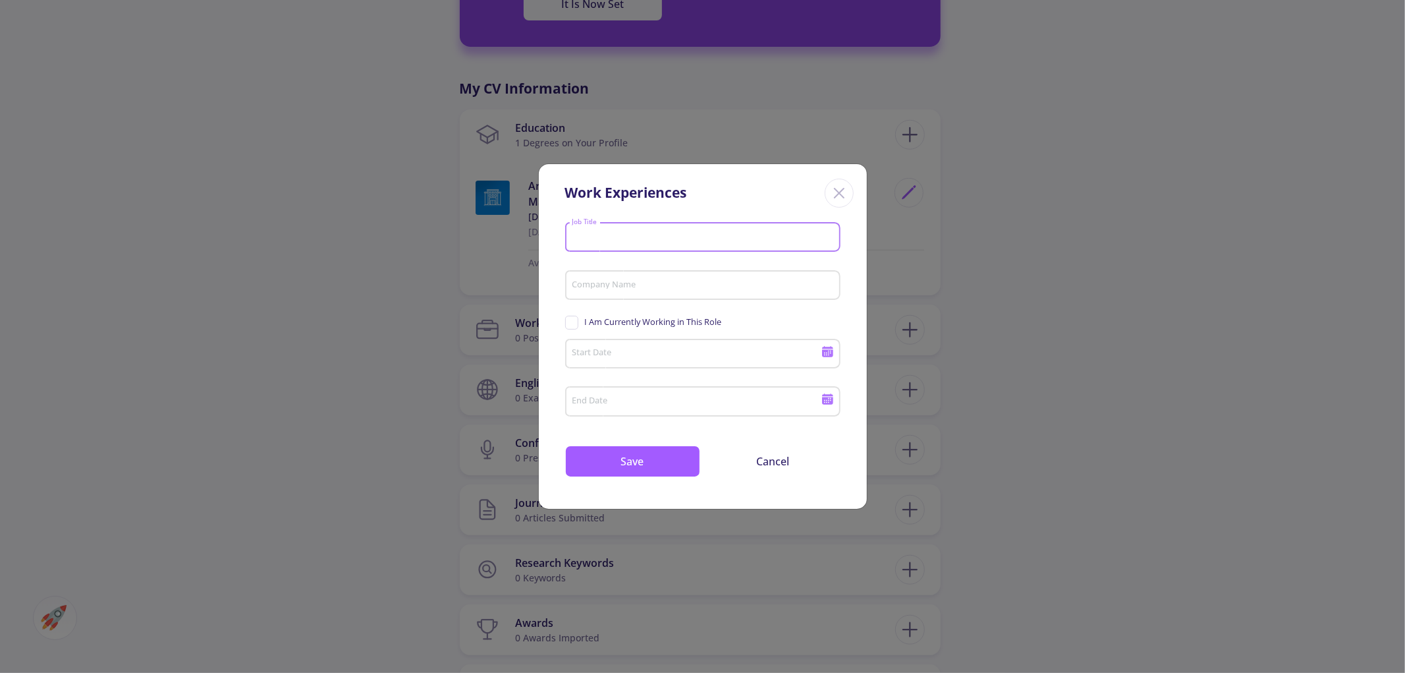
click at [643, 239] on input "Job Title" at bounding box center [704, 238] width 266 height 12
type input "Architect"
click at [662, 281] on input "Company Name" at bounding box center [704, 286] width 266 height 12
type input "mehraz architects"
click at [615, 319] on span "I Am Currently Working in This Role" at bounding box center [653, 322] width 137 height 13
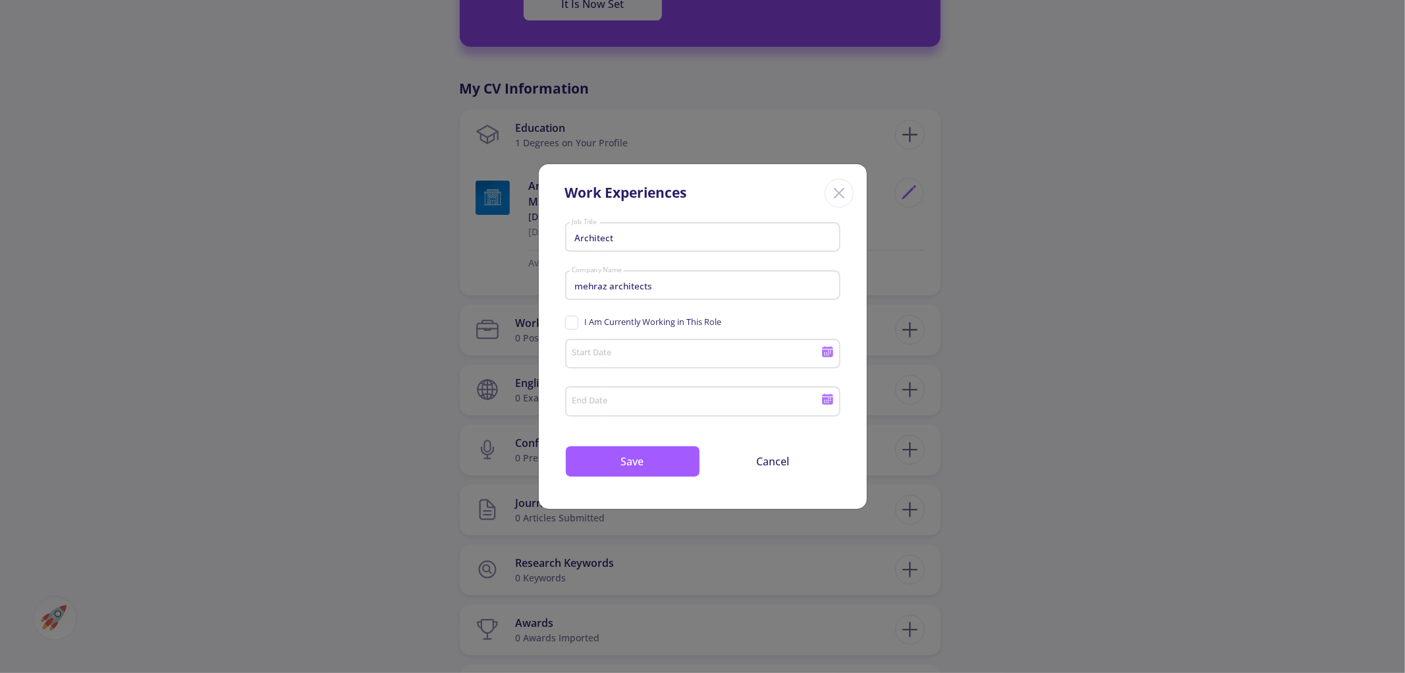
click at [574, 319] on input "I Am Currently Working in This Role" at bounding box center [569, 320] width 9 height 9
checkbox input "true"
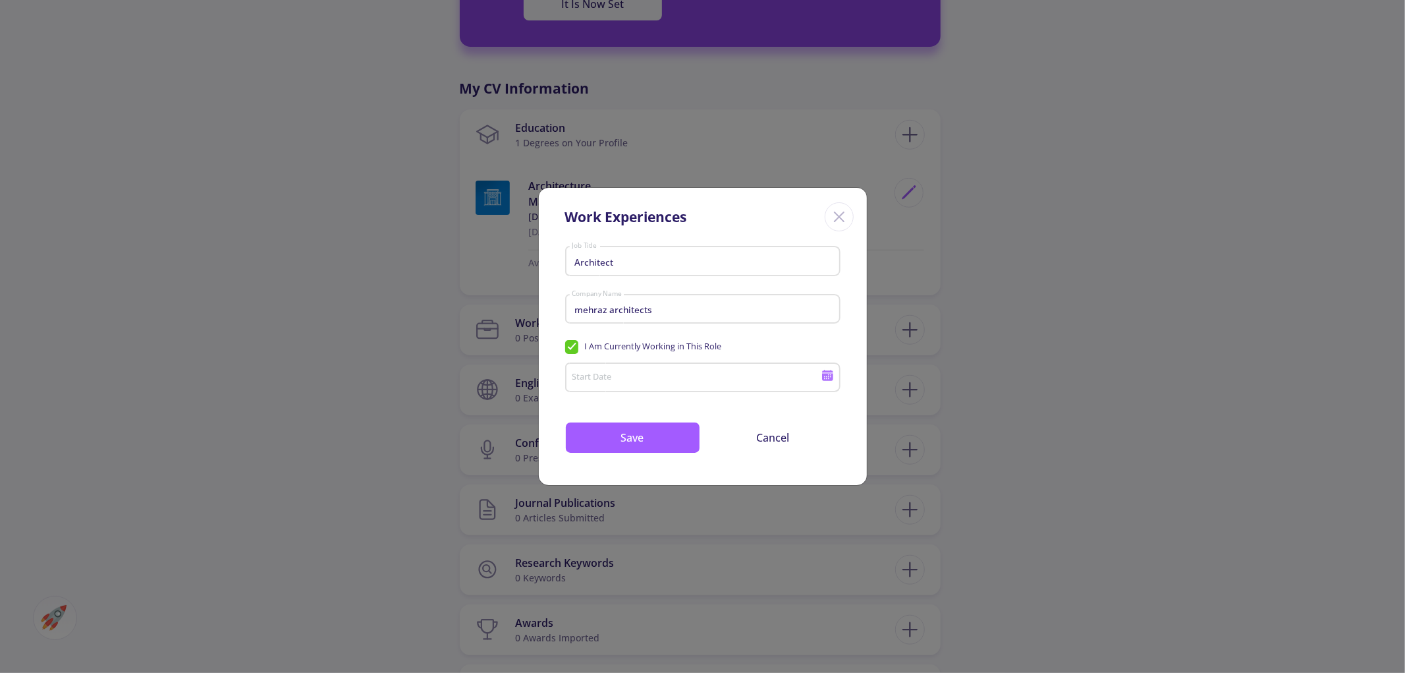
click at [665, 376] on input "Start Date" at bounding box center [698, 378] width 254 height 12
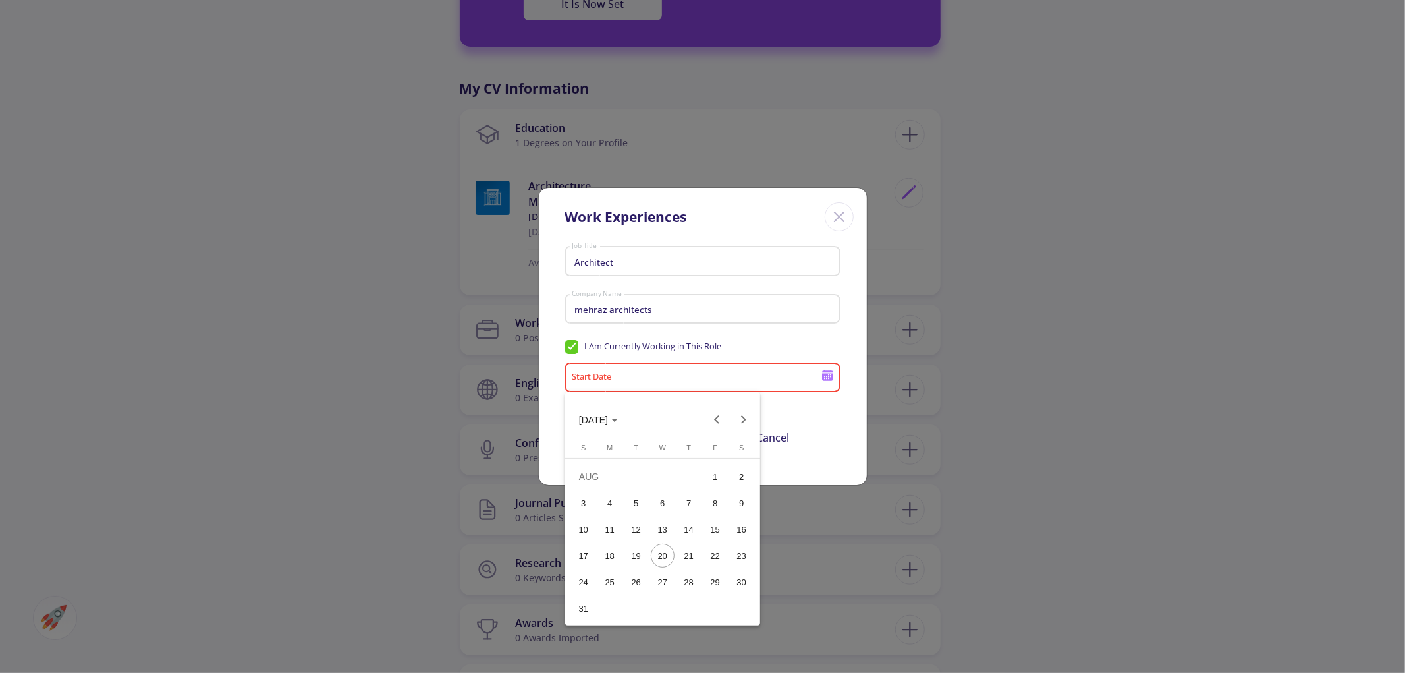
click at [608, 415] on span "AUG 2025" at bounding box center [593, 420] width 29 height 11
click at [710, 420] on button "Previous 24 years" at bounding box center [717, 419] width 26 height 26
click at [735, 582] on div "2015" at bounding box center [732, 592] width 42 height 24
click at [686, 484] on div "MAR" at bounding box center [686, 487] width 42 height 24
click at [683, 501] on div "5" at bounding box center [689, 503] width 24 height 24
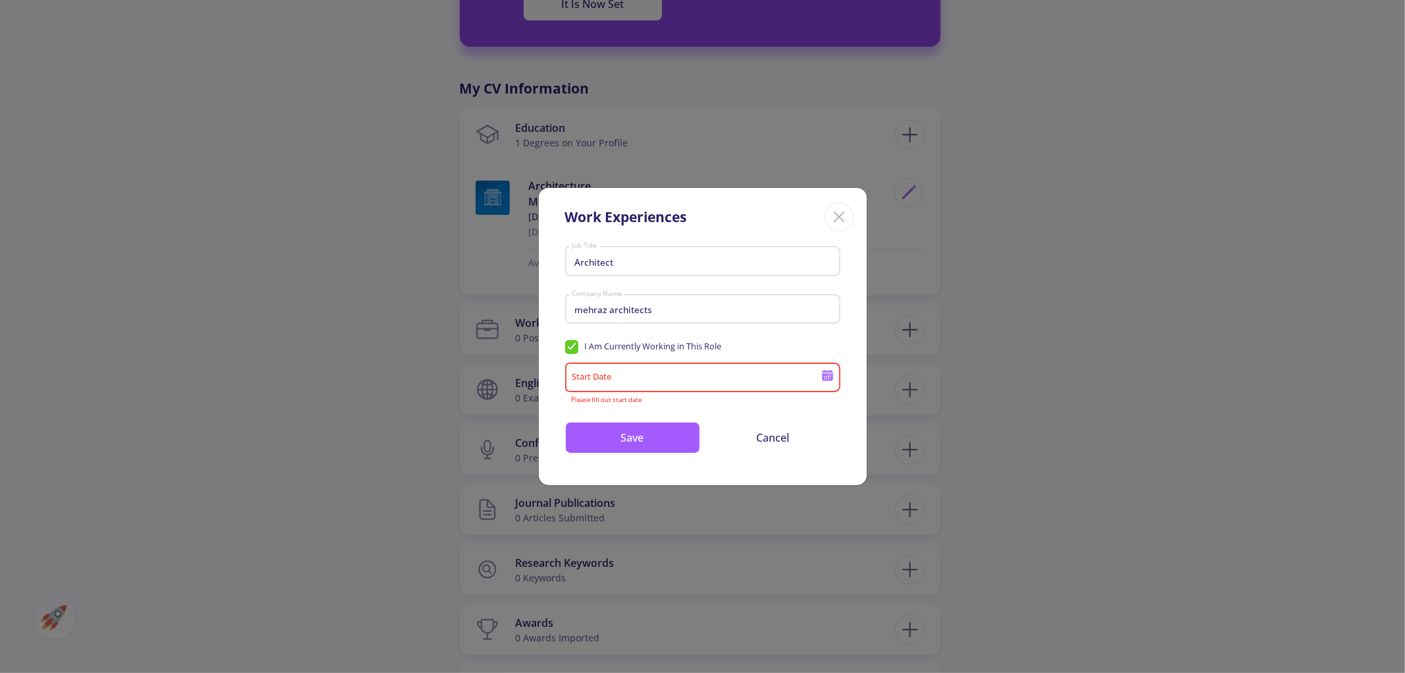
type input "3/5/2015"
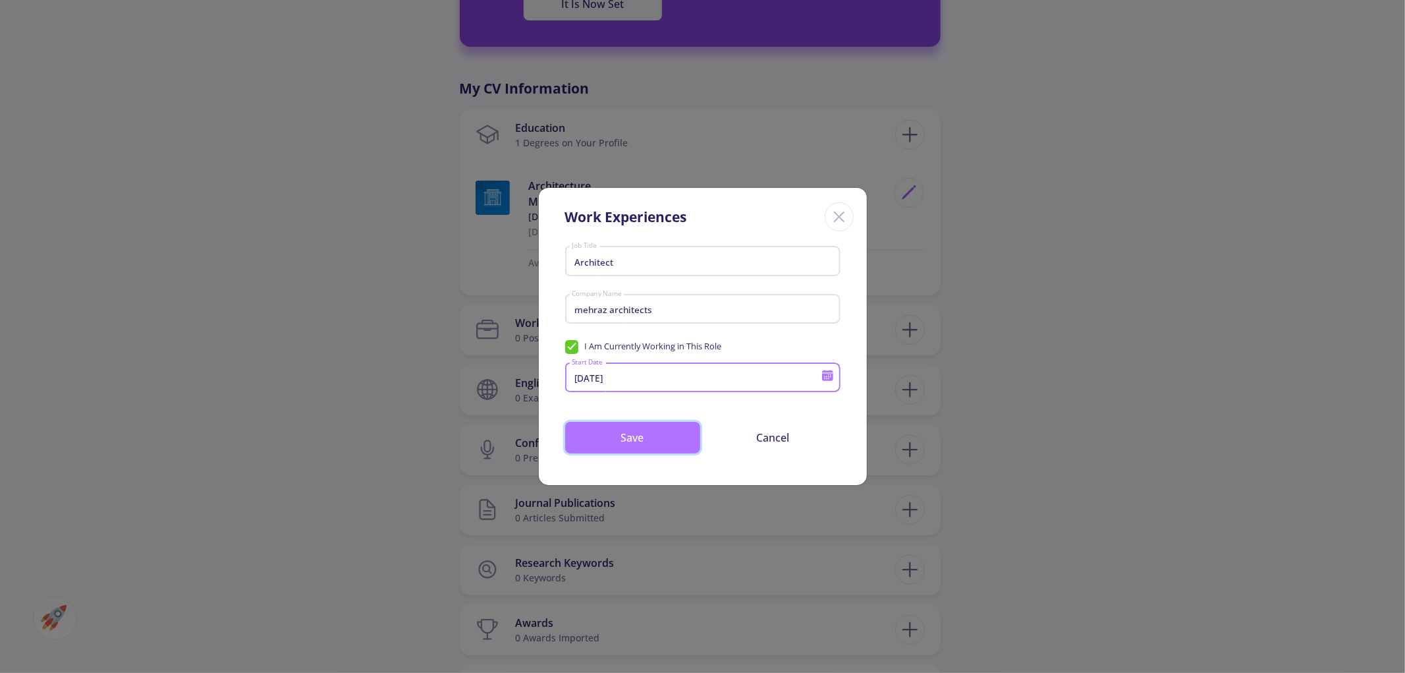
click at [669, 438] on button "Save" at bounding box center [632, 438] width 135 height 32
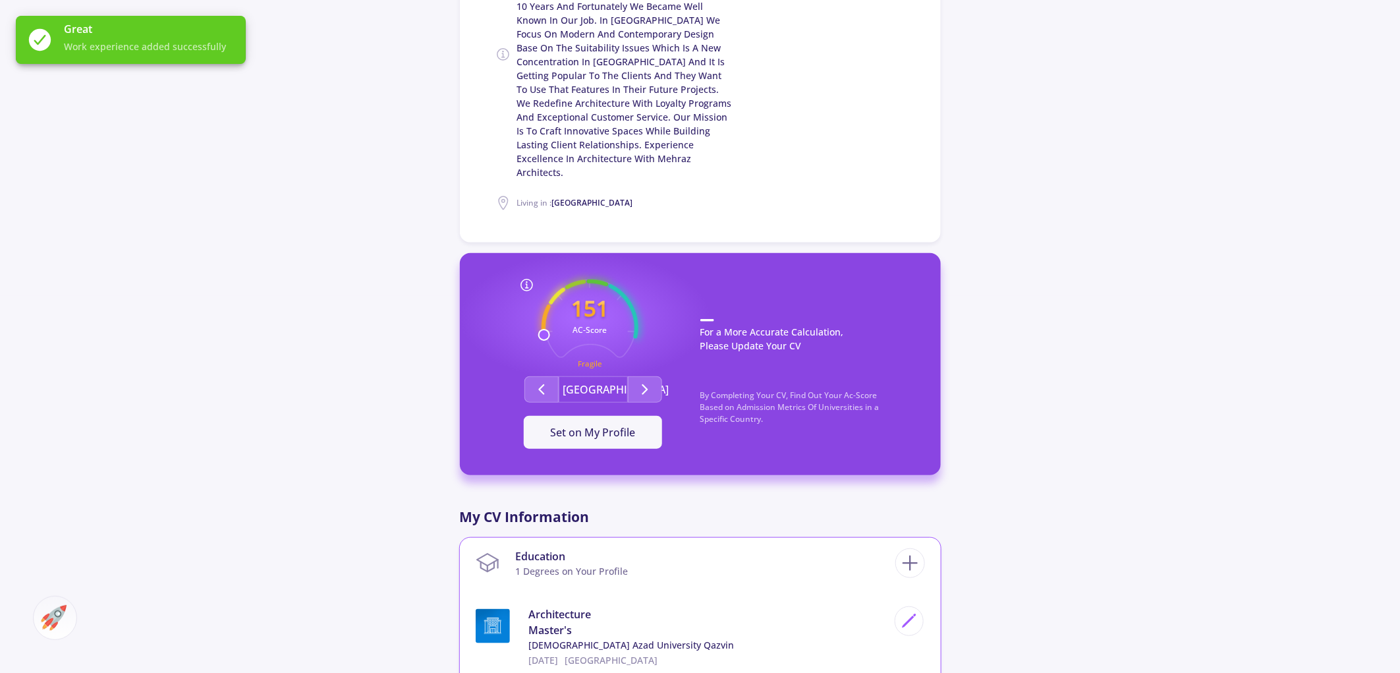
scroll to position [366, 0]
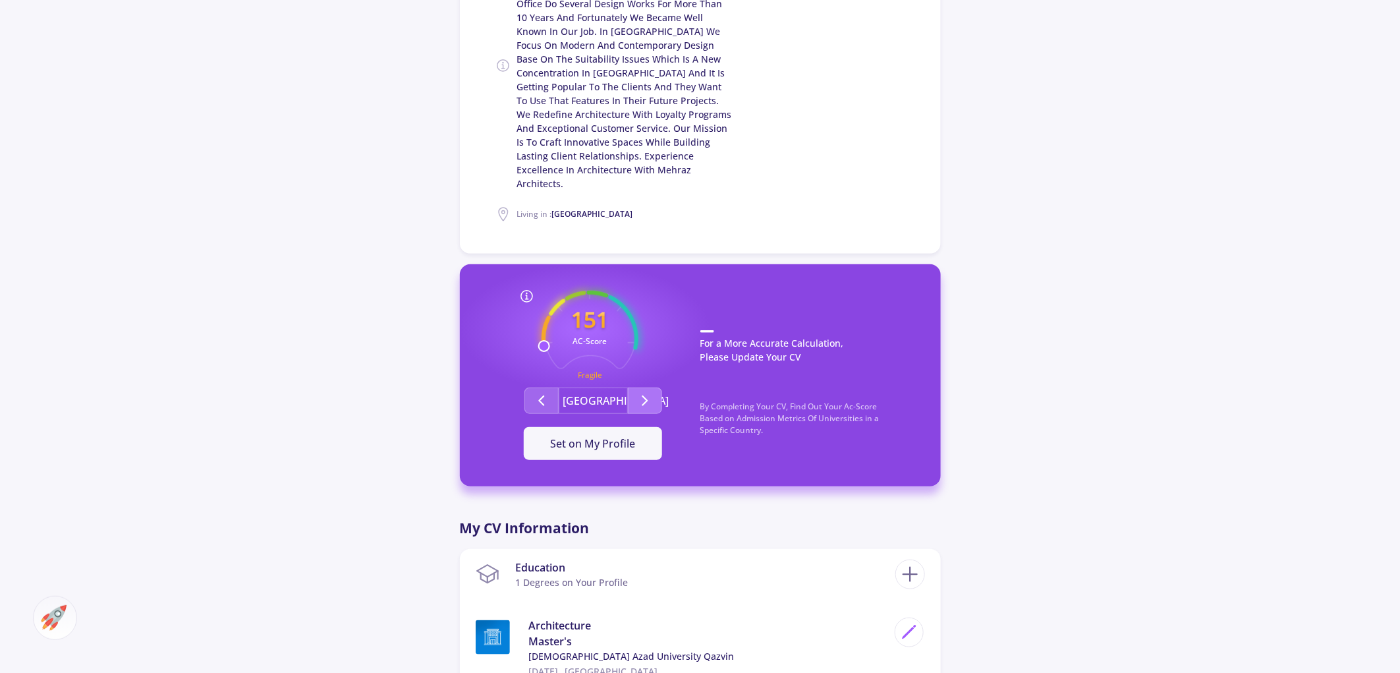
click at [650, 393] on icon "Second group" at bounding box center [645, 401] width 16 height 16
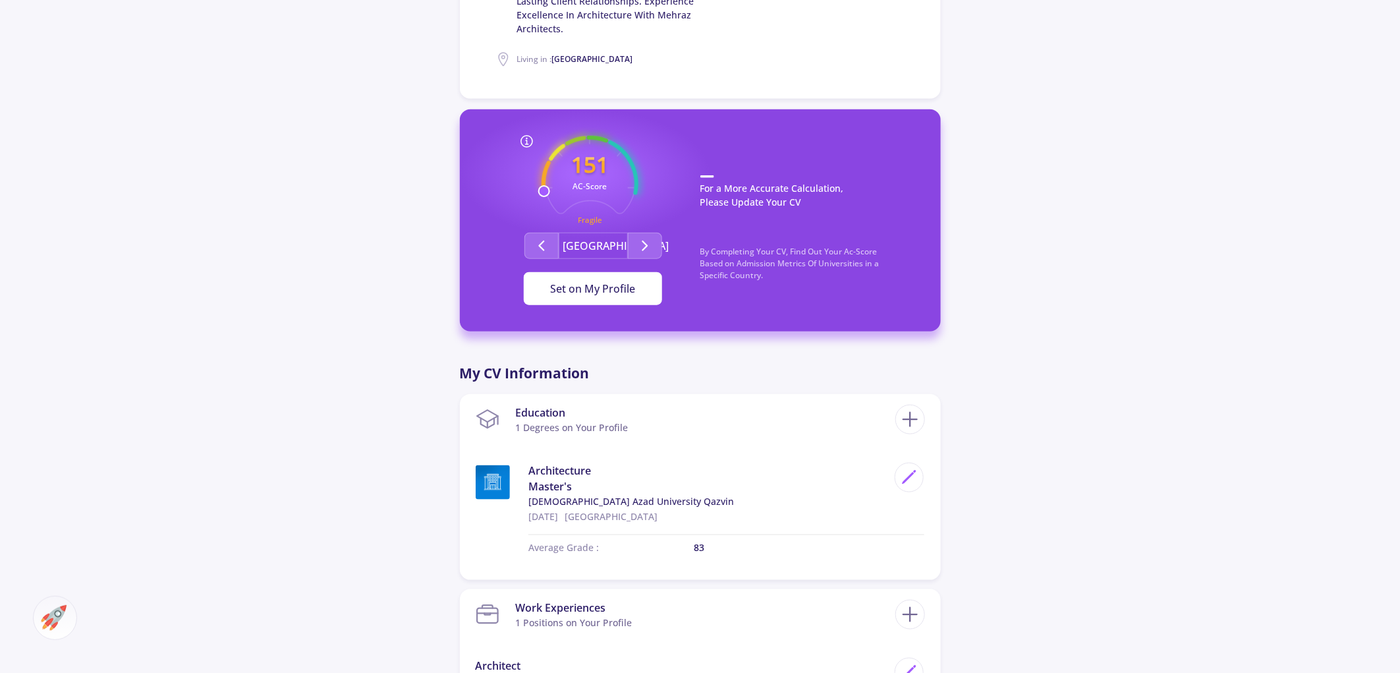
scroll to position [512, 0]
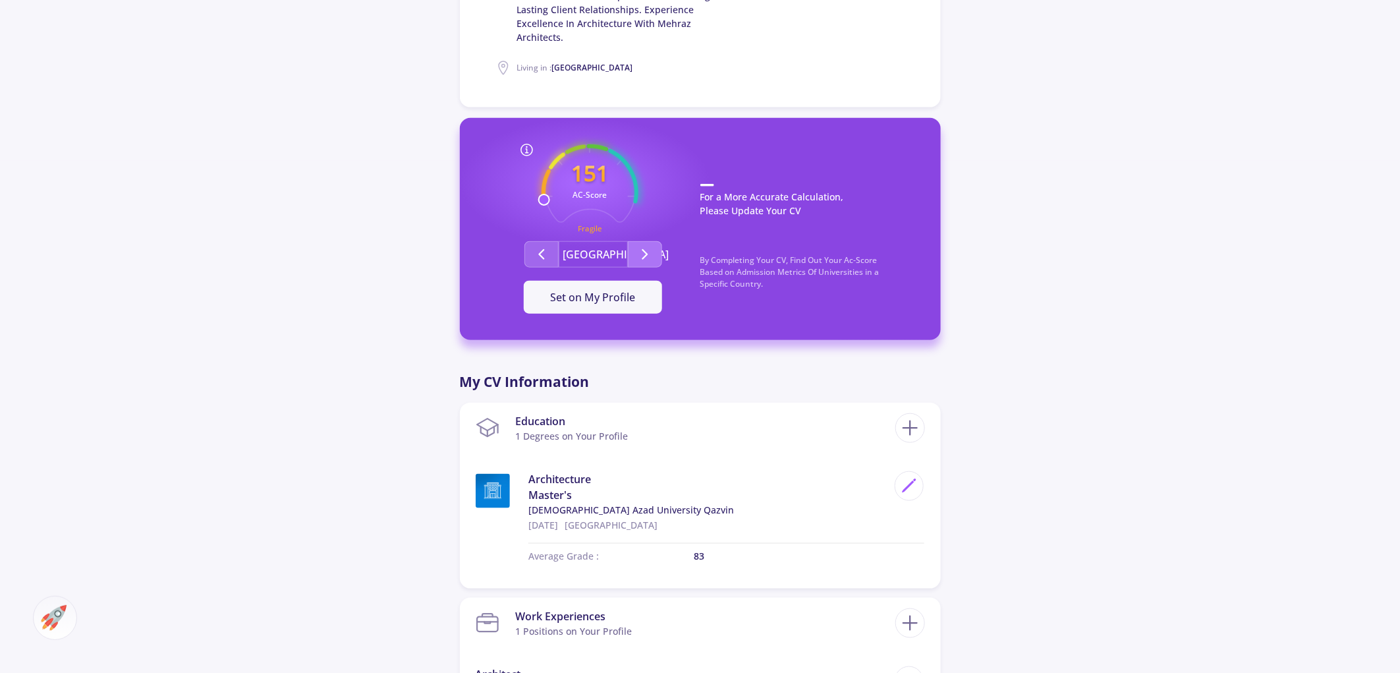
click at [648, 246] on icon "Second group" at bounding box center [645, 254] width 16 height 16
click at [635, 281] on button "Set on My Profile" at bounding box center [593, 297] width 138 height 33
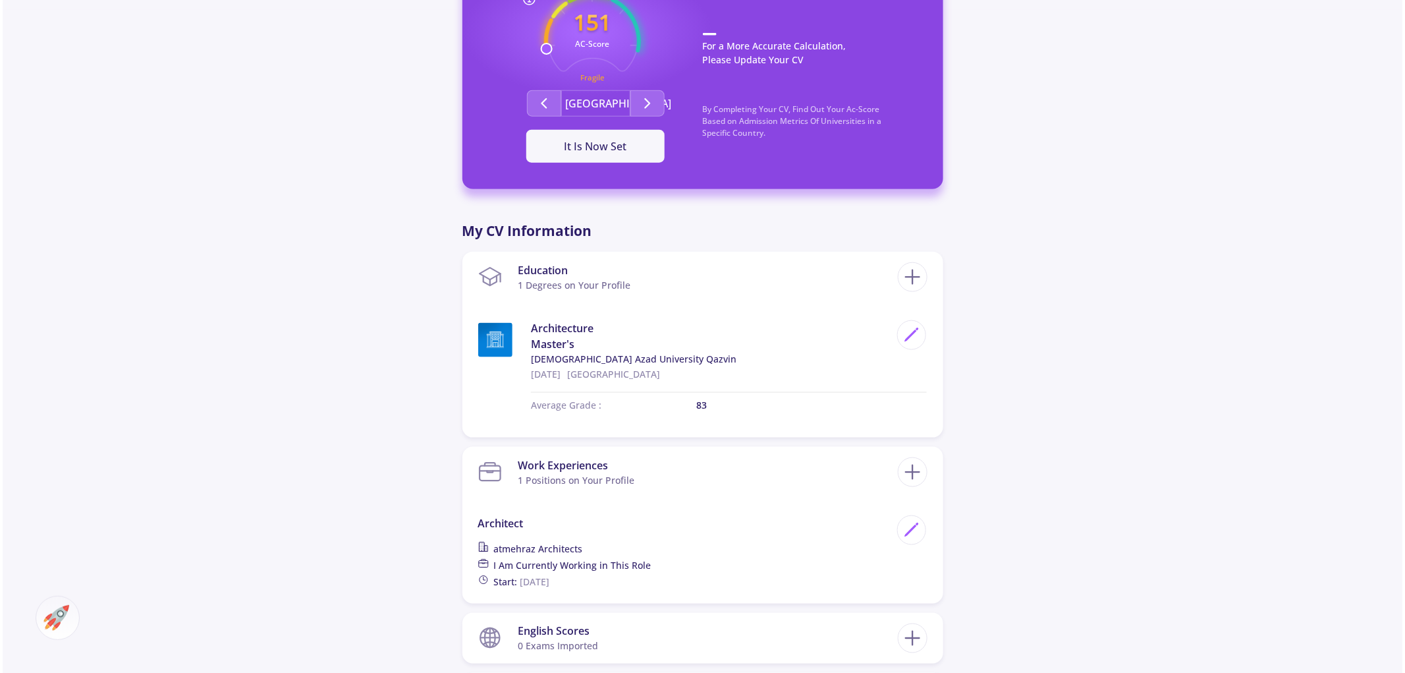
scroll to position [878, 0]
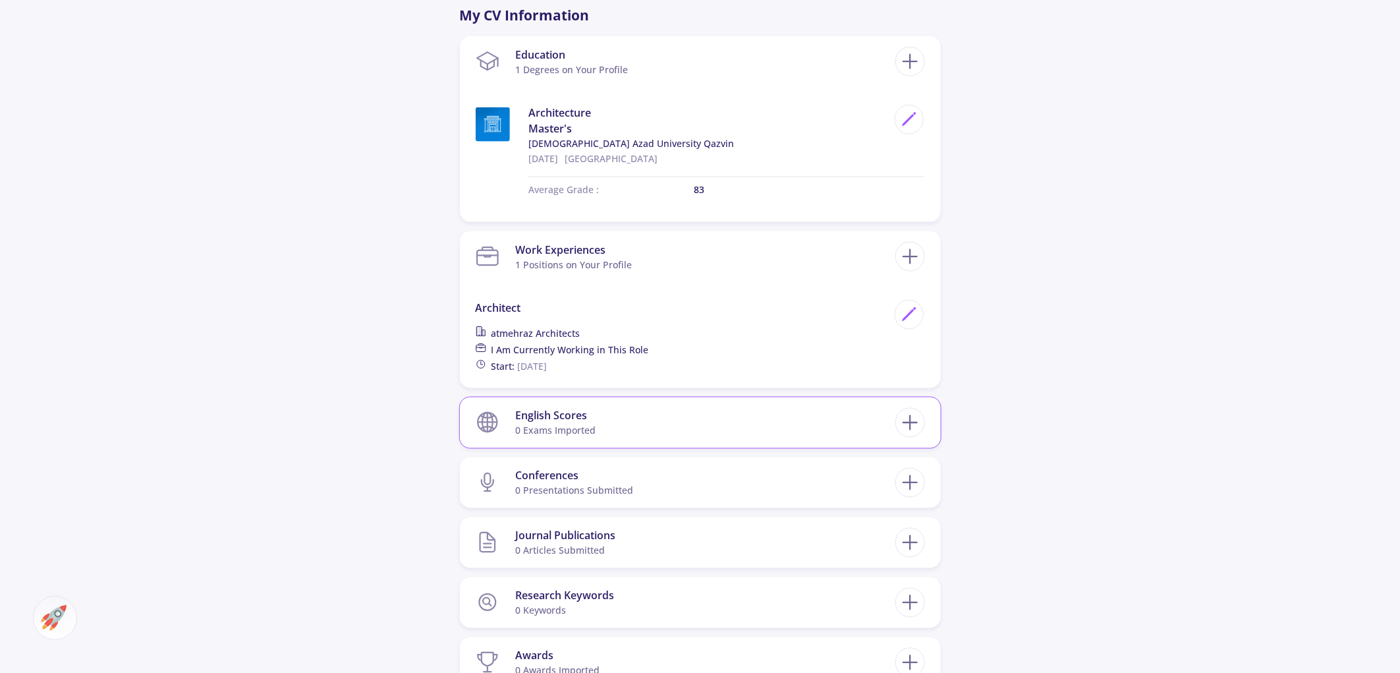
click at [615, 403] on section "English Scores 0 exams imported" at bounding box center [686, 423] width 420 height 40
click at [920, 410] on icon at bounding box center [910, 422] width 24 height 24
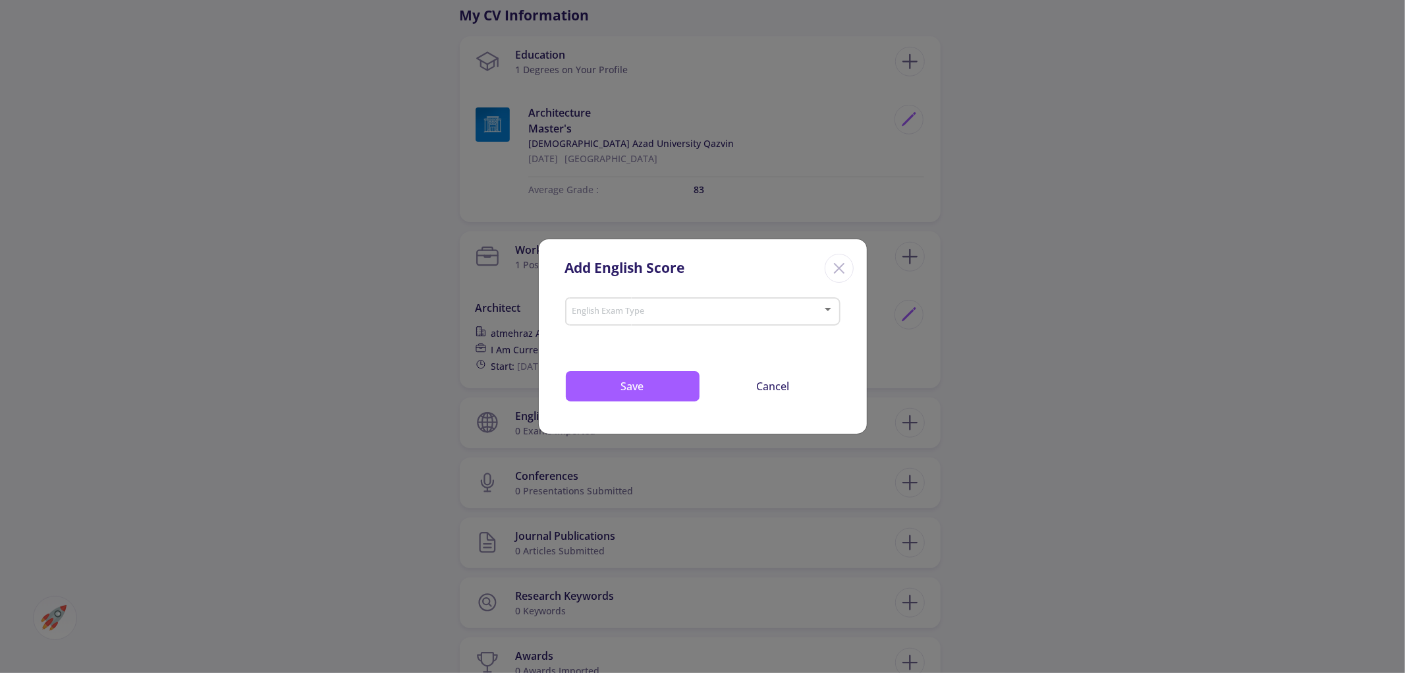
click at [621, 312] on span at bounding box center [698, 311] width 248 height 9
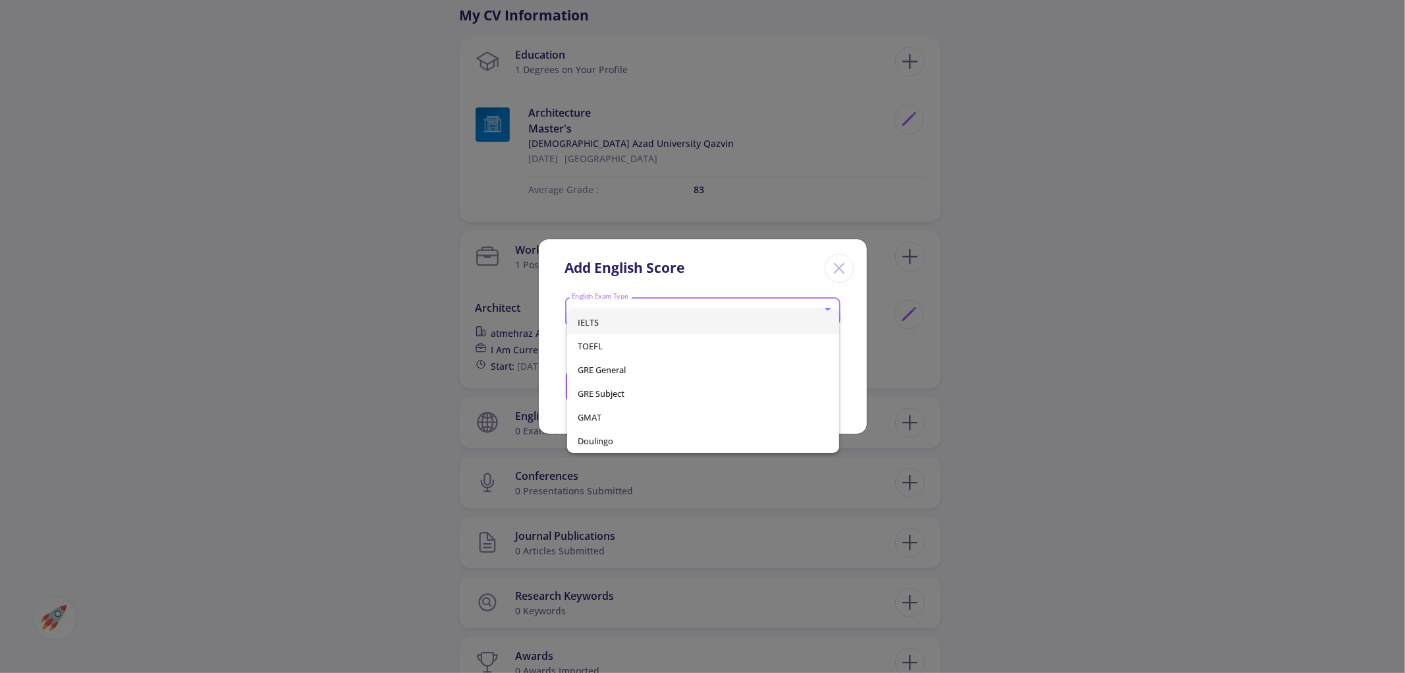
click at [621, 312] on span "IELTS" at bounding box center [703, 322] width 251 height 24
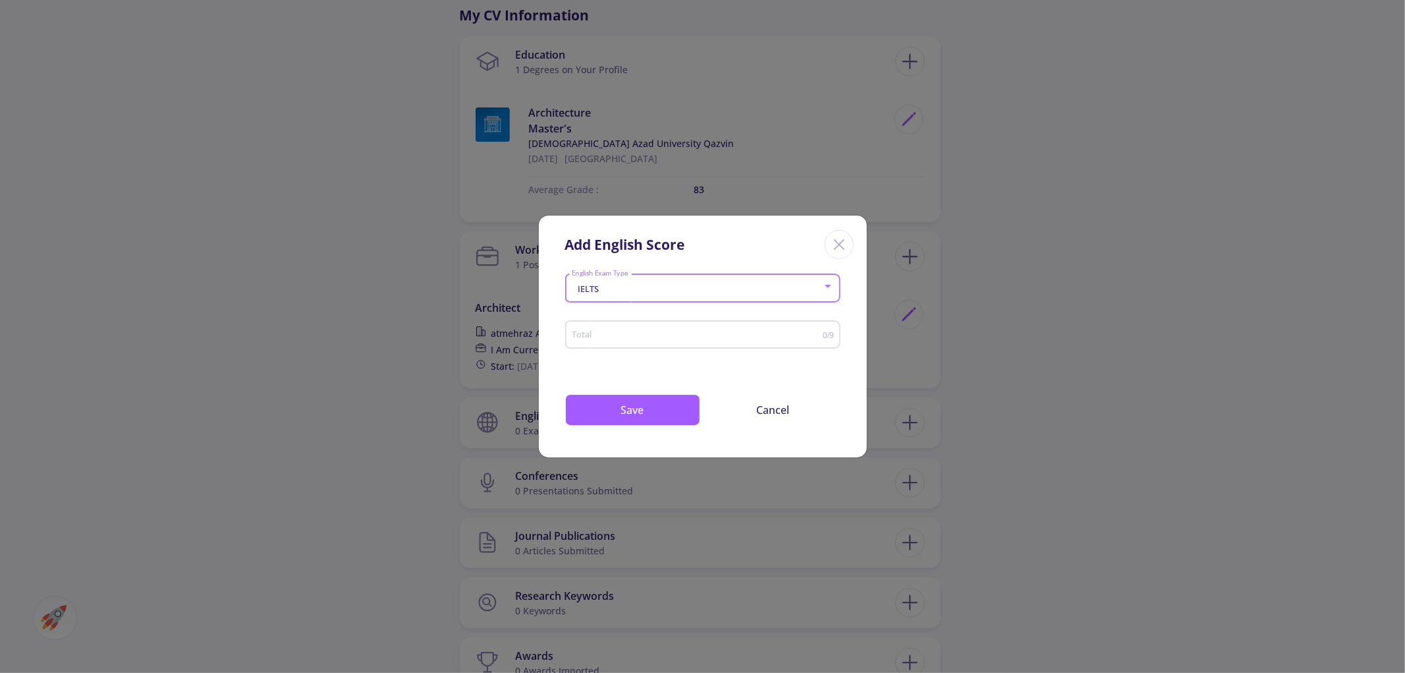
click at [670, 332] on input "Total" at bounding box center [697, 335] width 252 height 10
type input "-0.5"
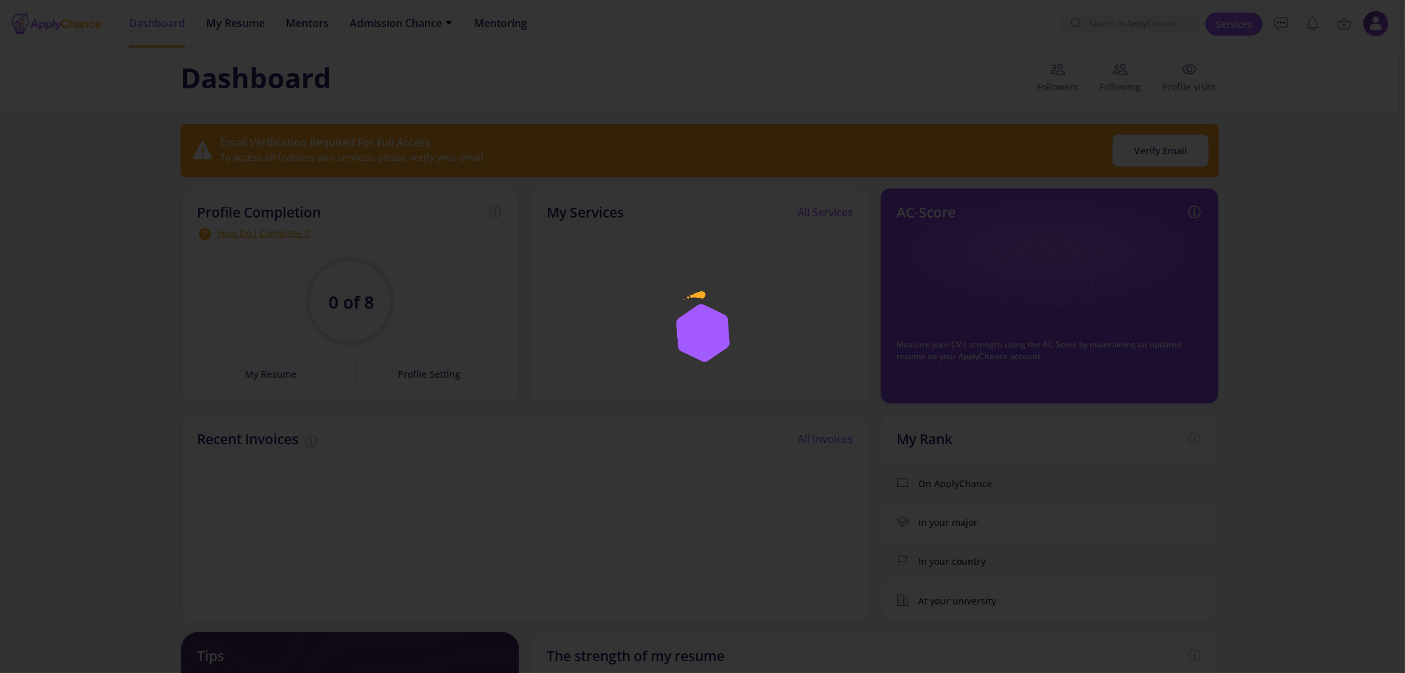
click at [694, 509] on div at bounding box center [702, 336] width 1405 height 673
click at [663, 418] on div at bounding box center [702, 336] width 1405 height 673
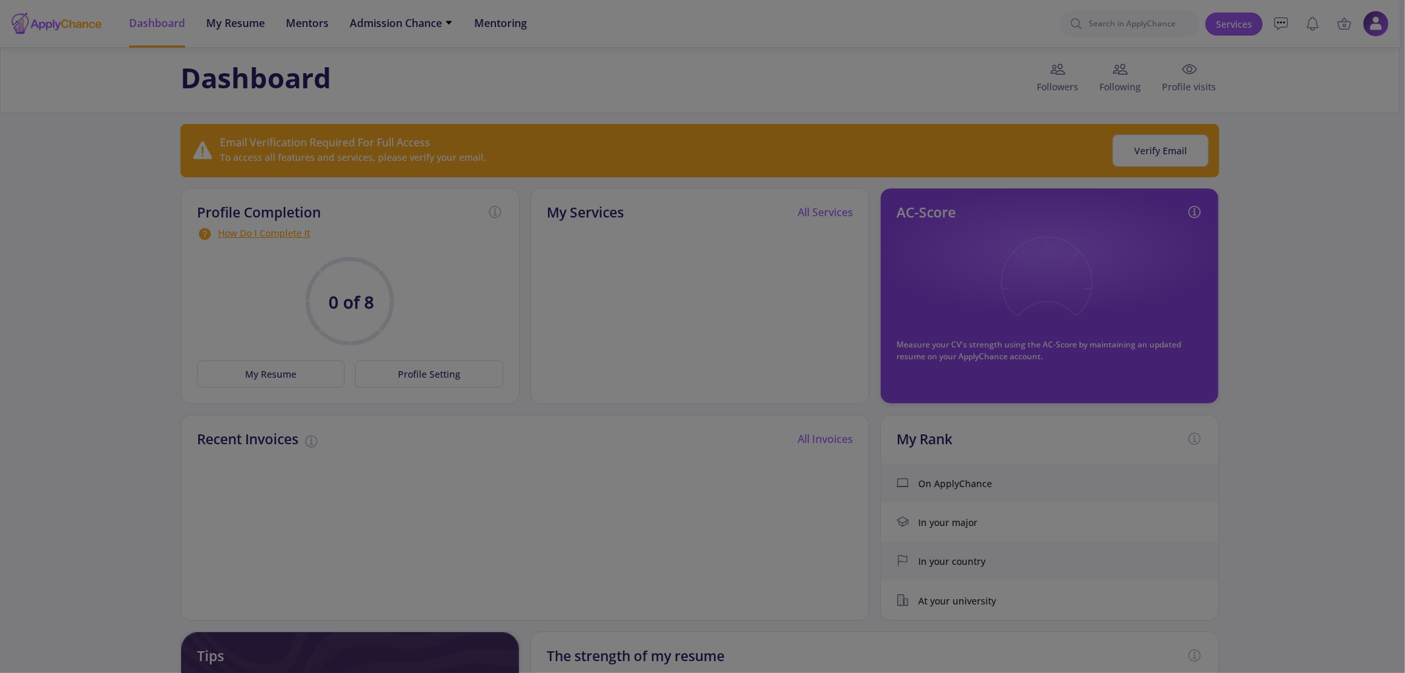
click at [367, 378] on div at bounding box center [702, 336] width 1405 height 673
click at [424, 366] on div at bounding box center [702, 336] width 1405 height 673
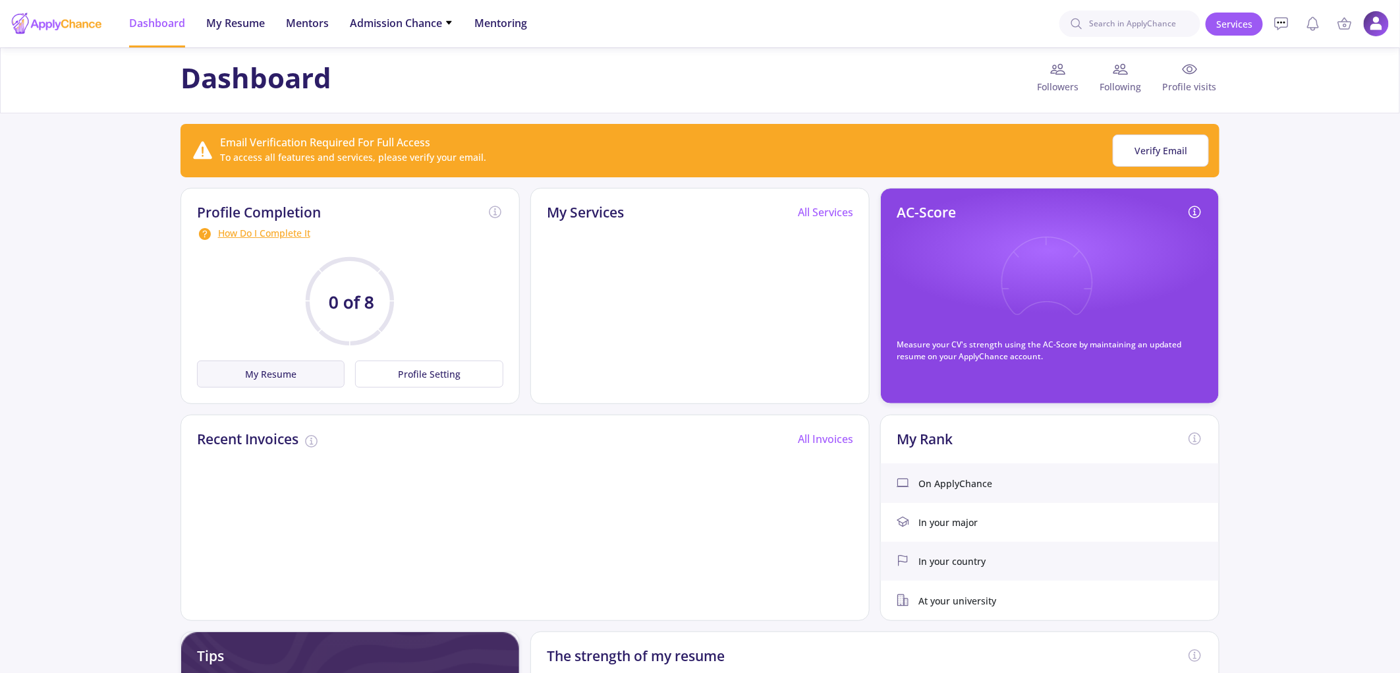
click at [316, 376] on button "My Resume" at bounding box center [271, 373] width 148 height 27
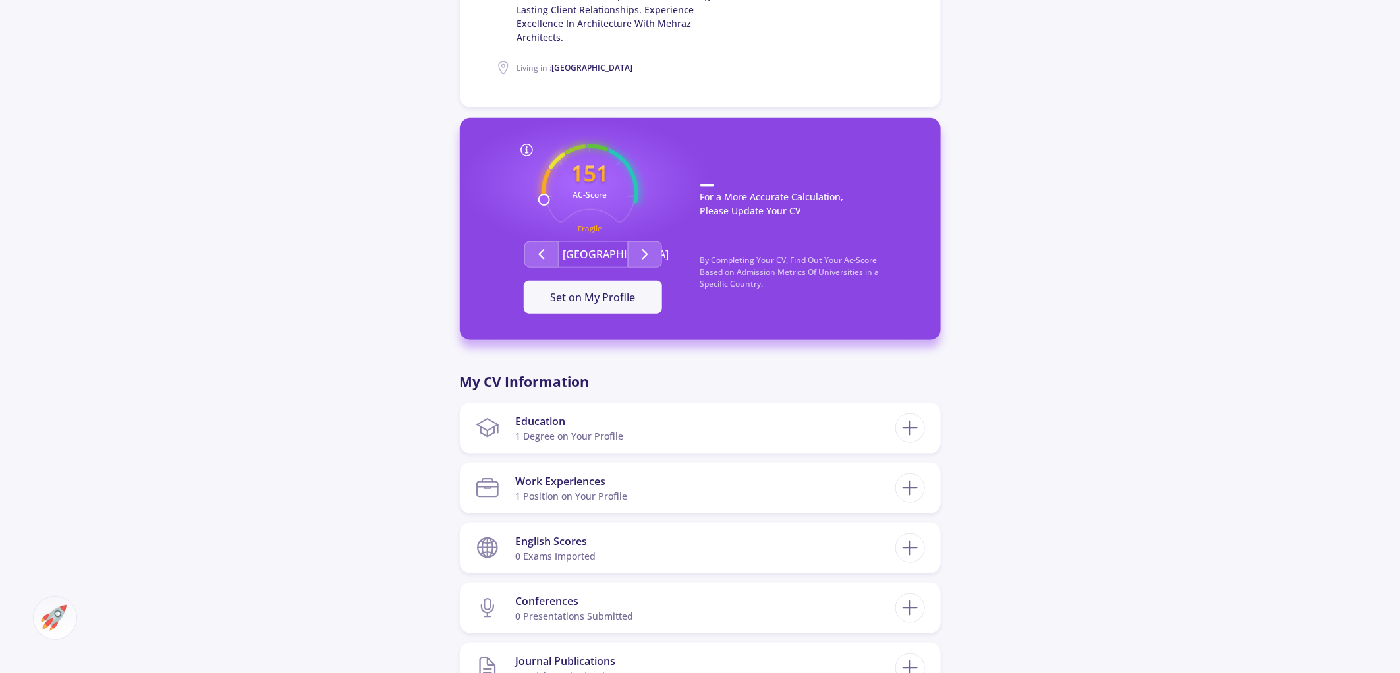
scroll to position [585, 0]
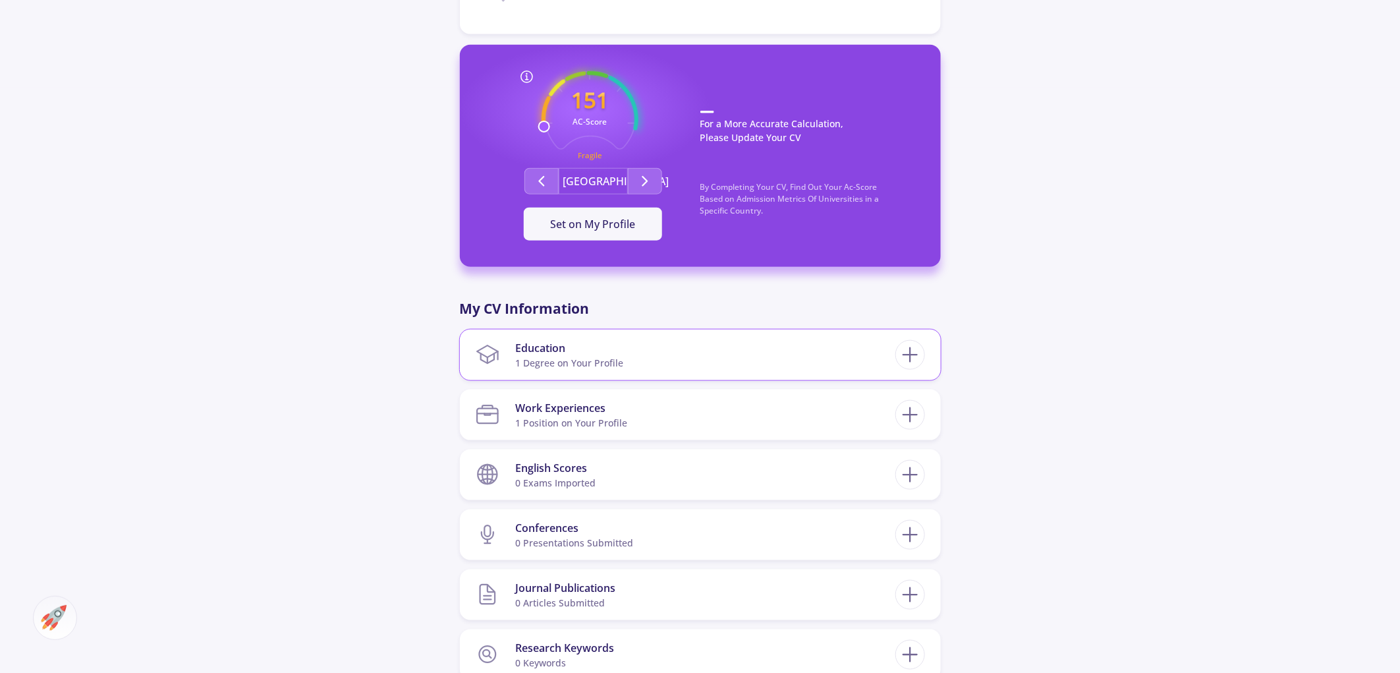
click at [610, 356] on div "1 Degree on Your Profile" at bounding box center [569, 363] width 108 height 14
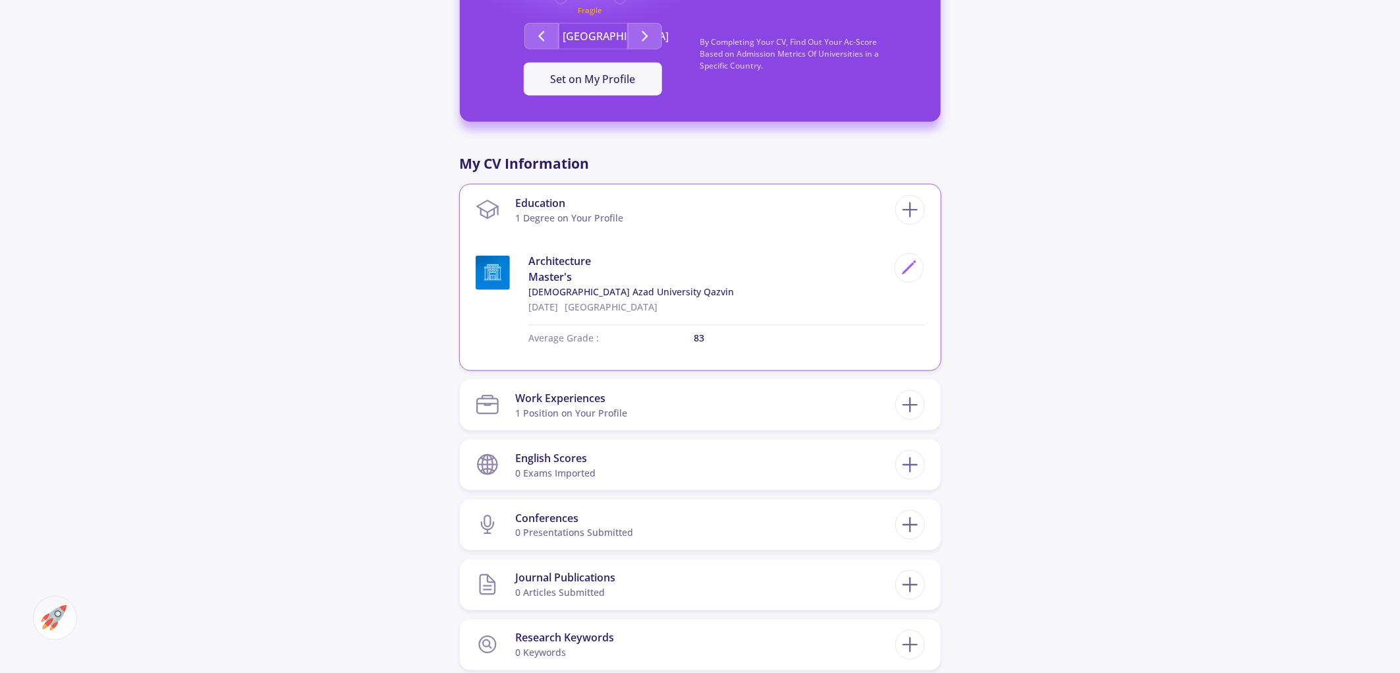
scroll to position [732, 0]
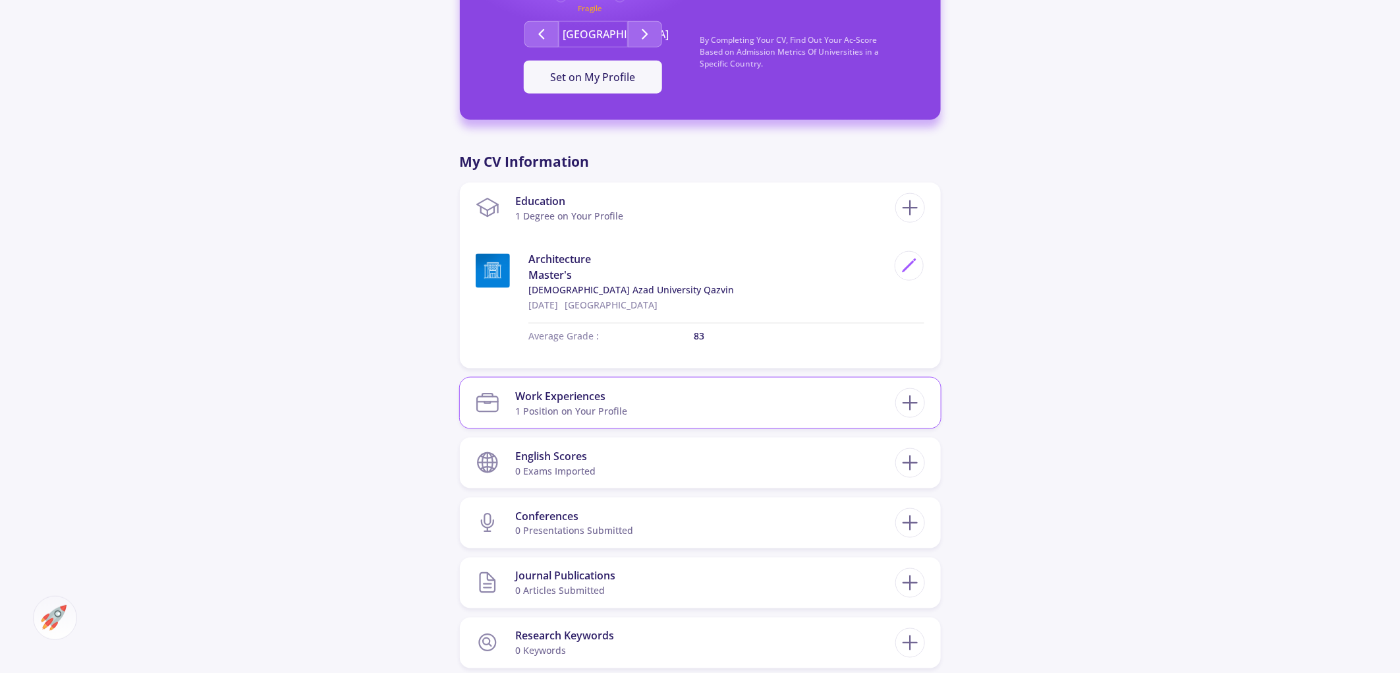
click at [604, 388] on div "Work Experiences" at bounding box center [571, 396] width 112 height 16
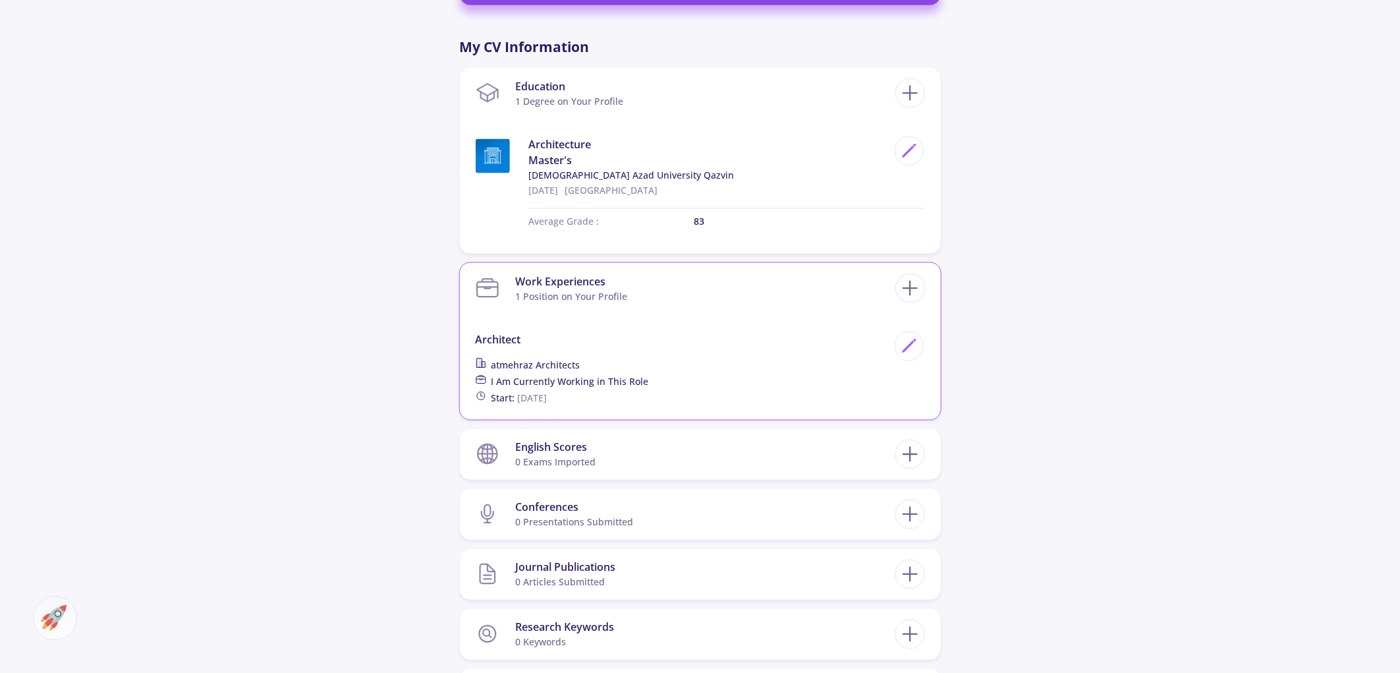
scroll to position [878, 0]
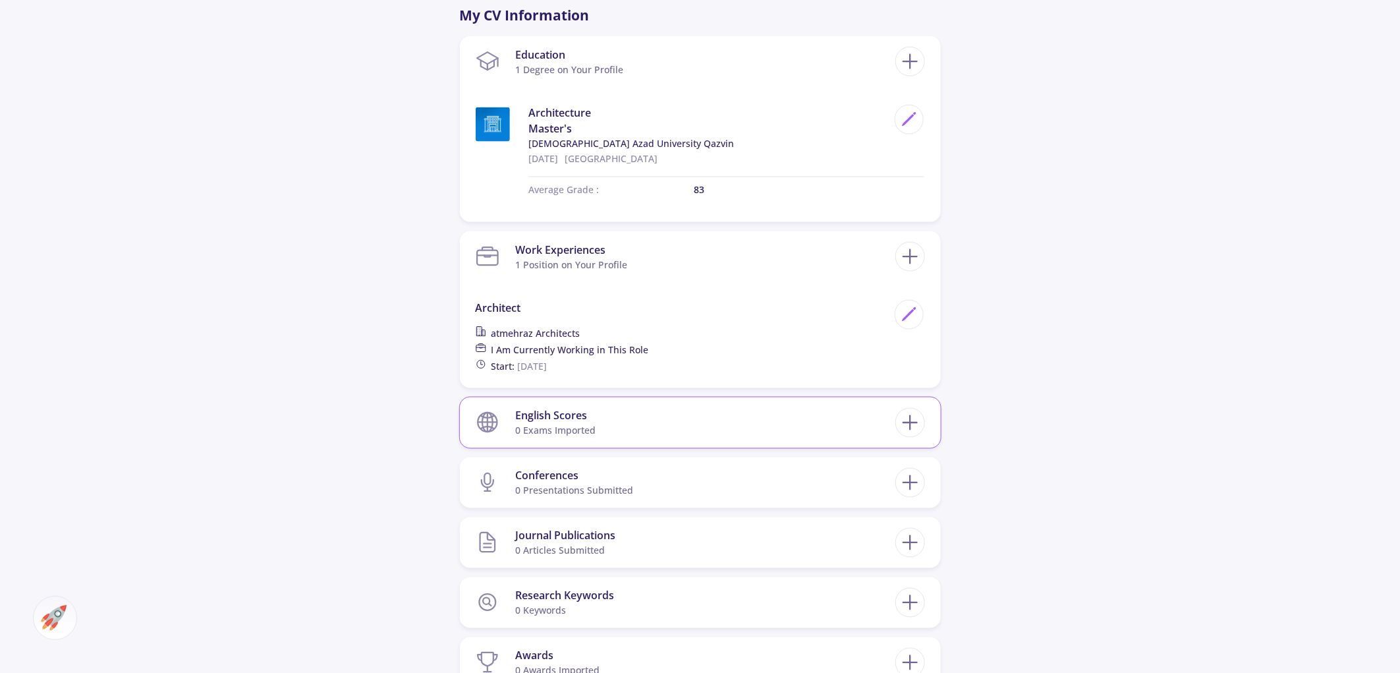
click at [617, 403] on section "English Scores 0 exams imported" at bounding box center [686, 423] width 420 height 40
click at [916, 410] on icon at bounding box center [910, 422] width 24 height 24
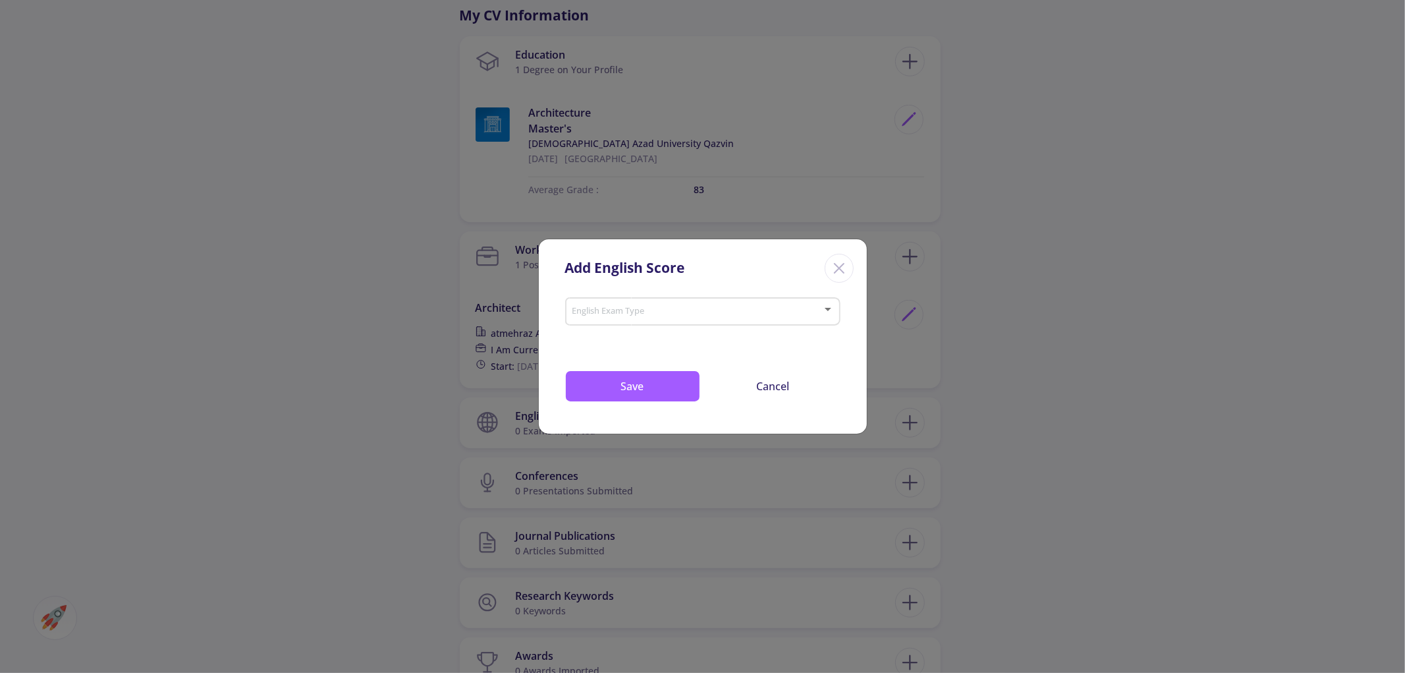
click at [651, 300] on div "English Exam Type" at bounding box center [702, 309] width 263 height 33
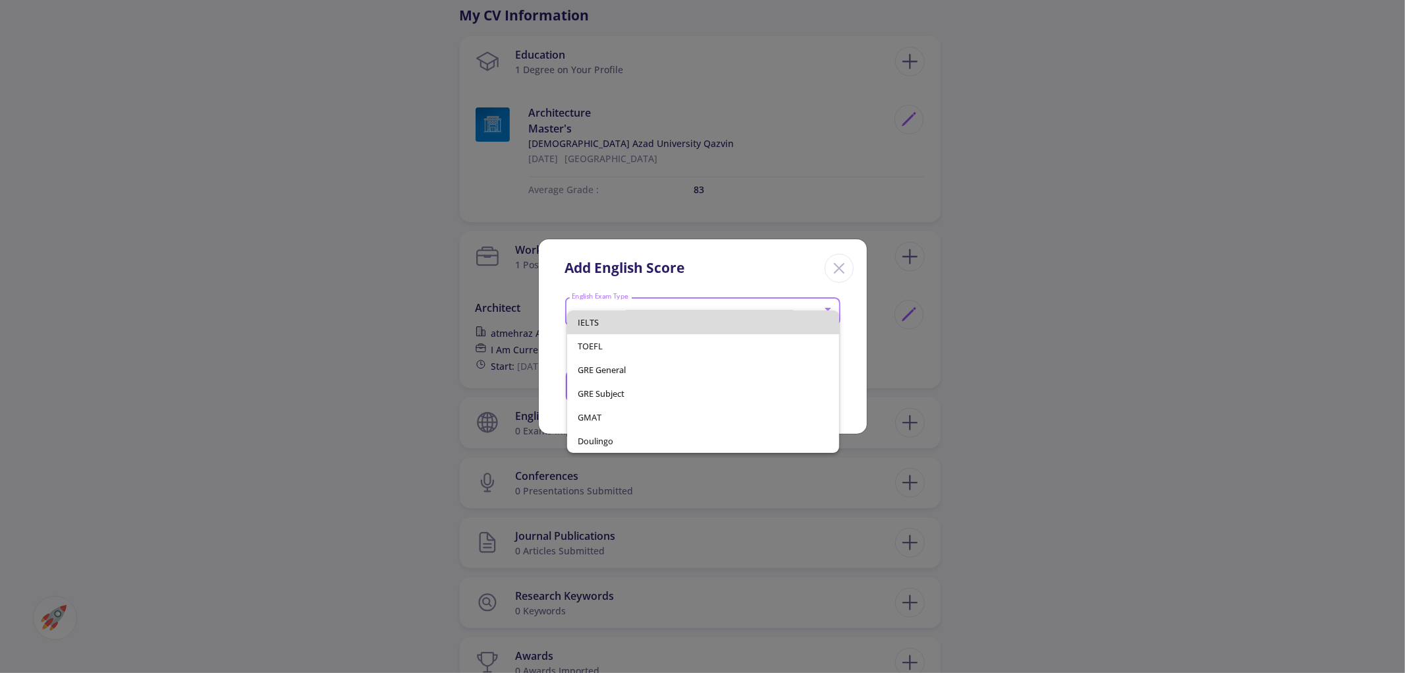
click at [649, 326] on span "IELTS" at bounding box center [703, 322] width 251 height 24
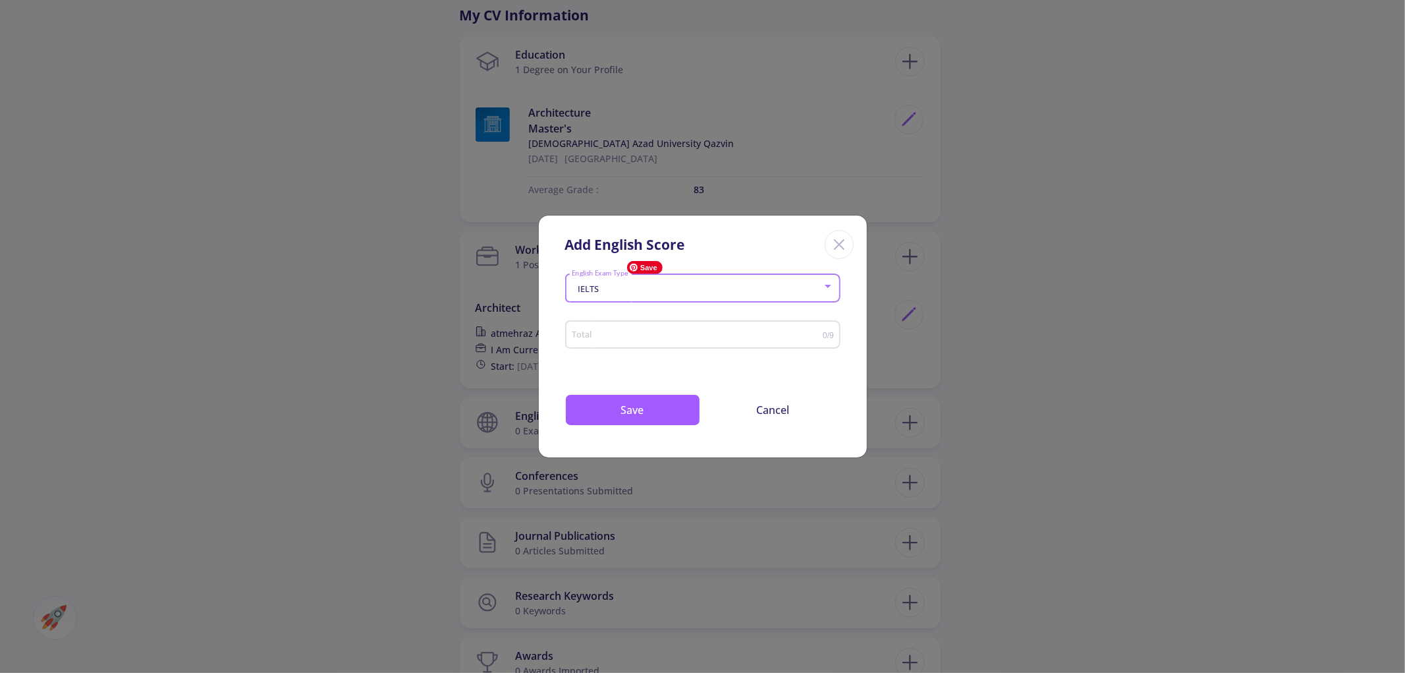
click at [649, 326] on div "Total" at bounding box center [697, 332] width 252 height 33
type input "7.5"
click at [636, 407] on button "Save" at bounding box center [632, 410] width 135 height 32
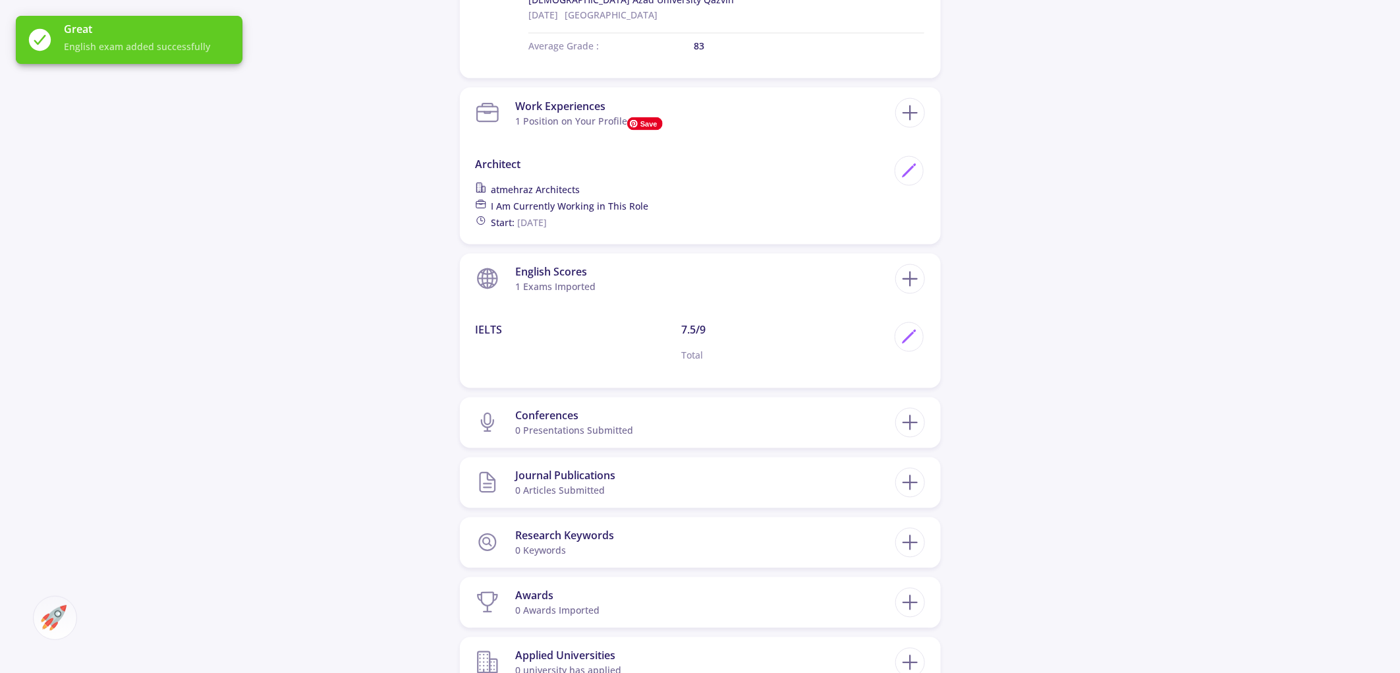
scroll to position [1024, 0]
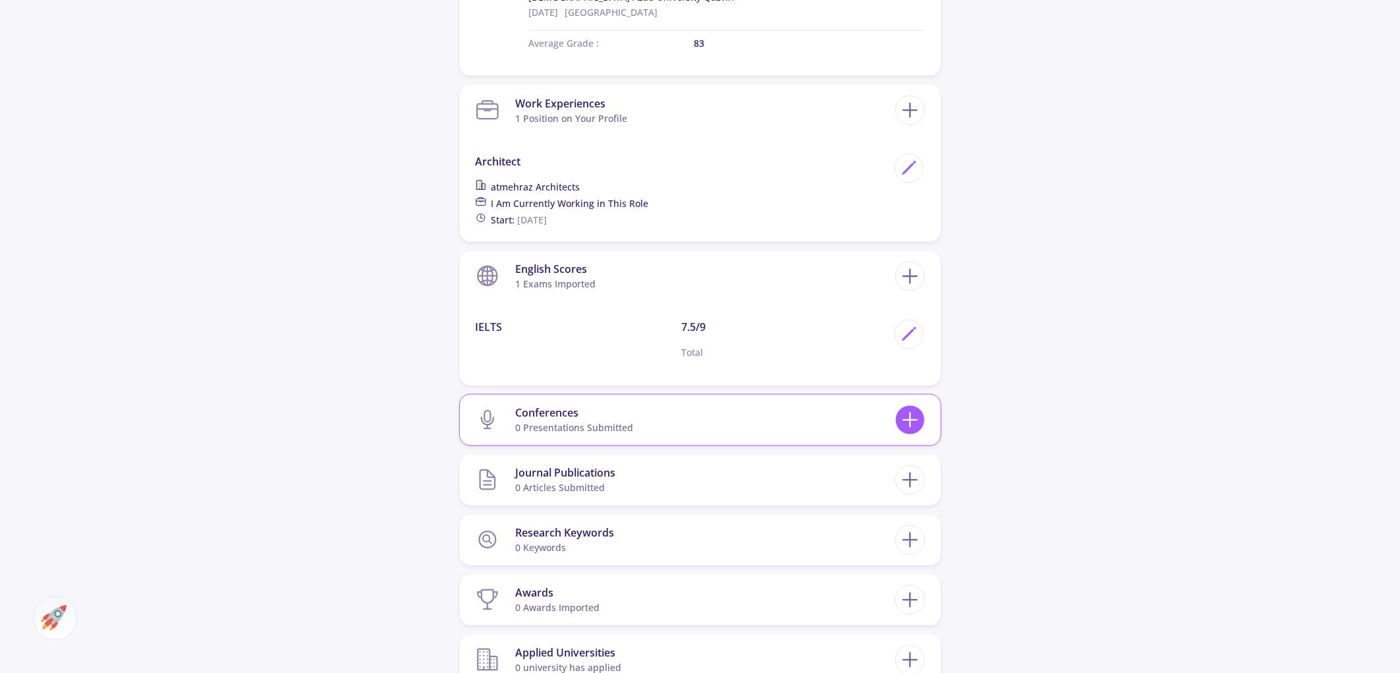
click at [909, 408] on icon at bounding box center [910, 420] width 24 height 24
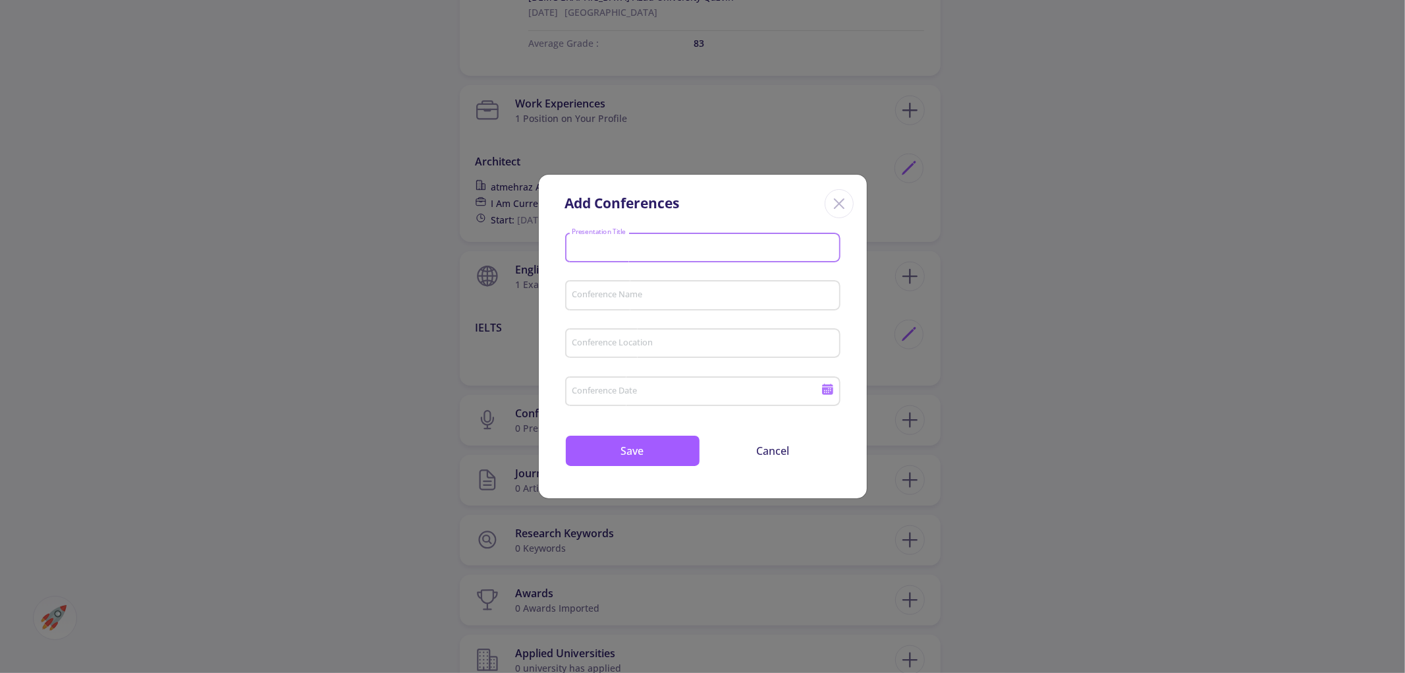
click at [681, 249] on input "Presentation Title" at bounding box center [704, 248] width 266 height 12
type input "Architecture and energy"
click at [654, 289] on div "Conference Name" at bounding box center [702, 292] width 263 height 34
type input "Architect daily"
click at [663, 347] on input "Conference Location" at bounding box center [704, 344] width 266 height 12
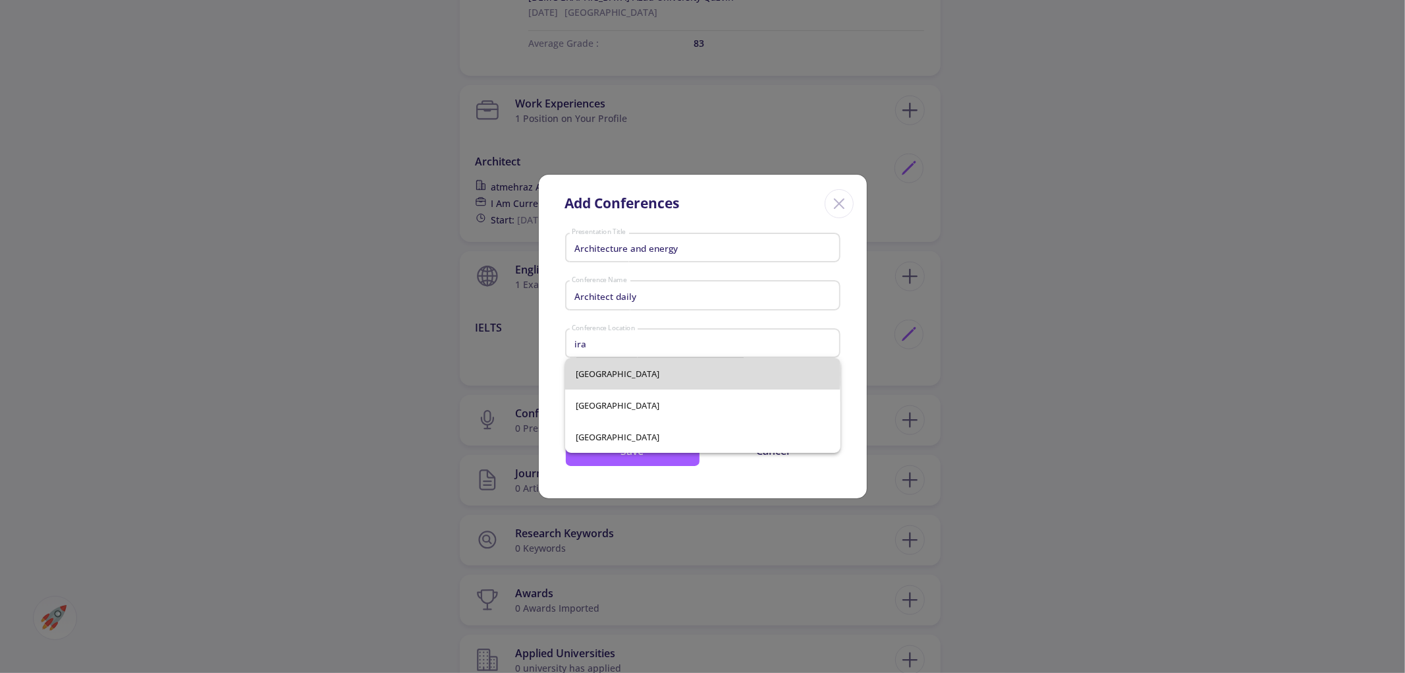
click at [625, 374] on span "Iran" at bounding box center [703, 374] width 254 height 32
type input "Iran"
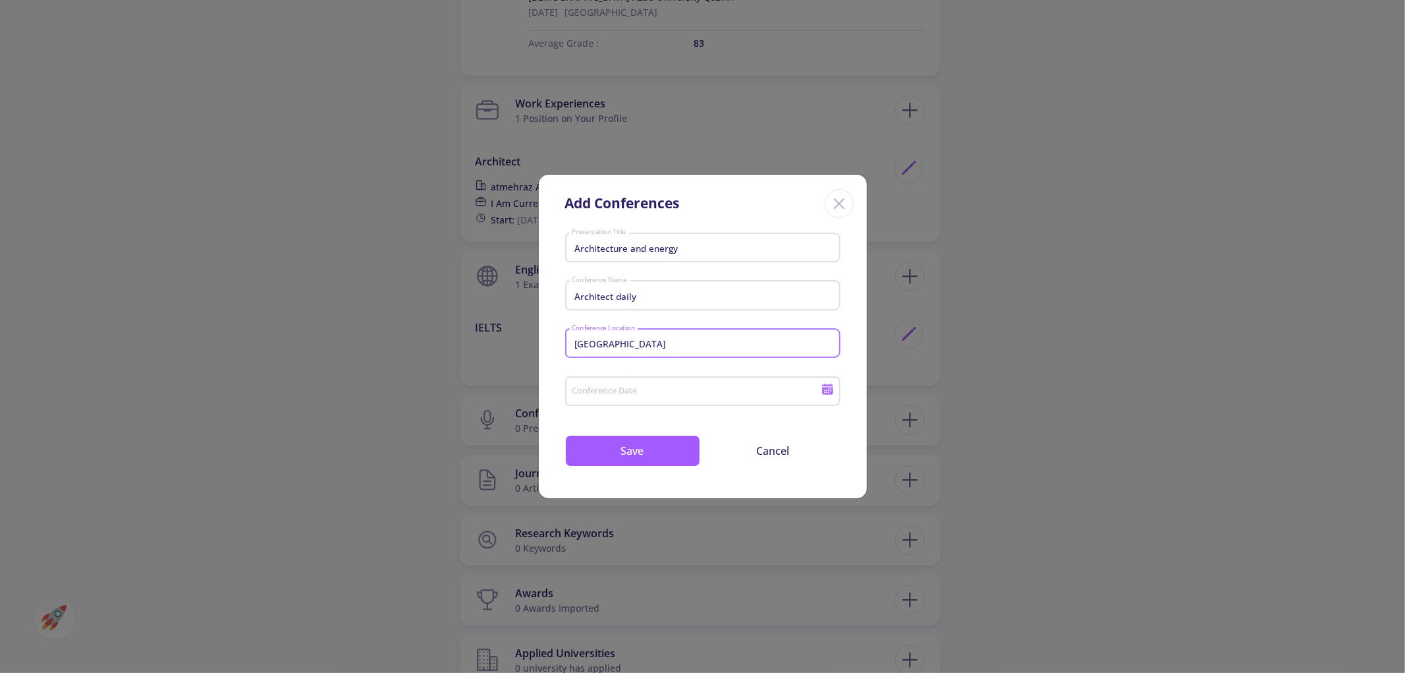
click at [825, 389] on icon at bounding box center [827, 390] width 11 height 7
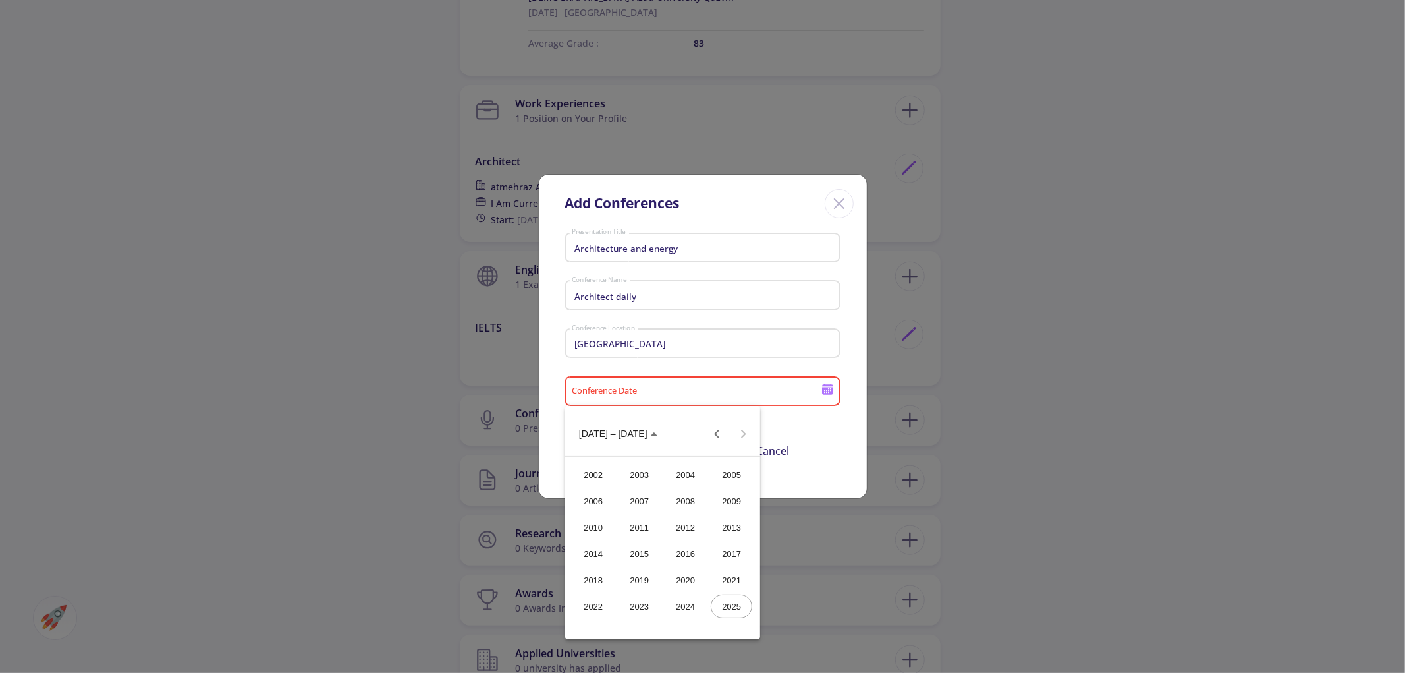
click at [739, 605] on div "2025" at bounding box center [732, 606] width 42 height 24
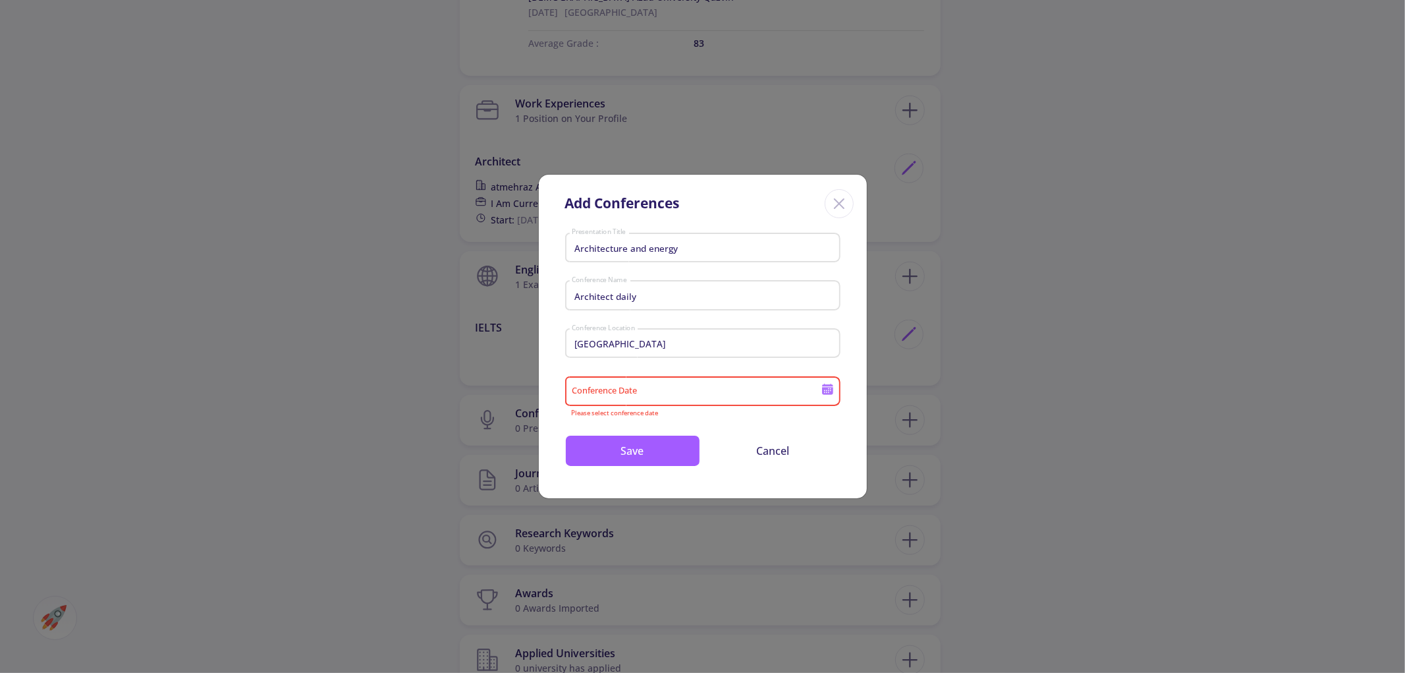
type input "2025"
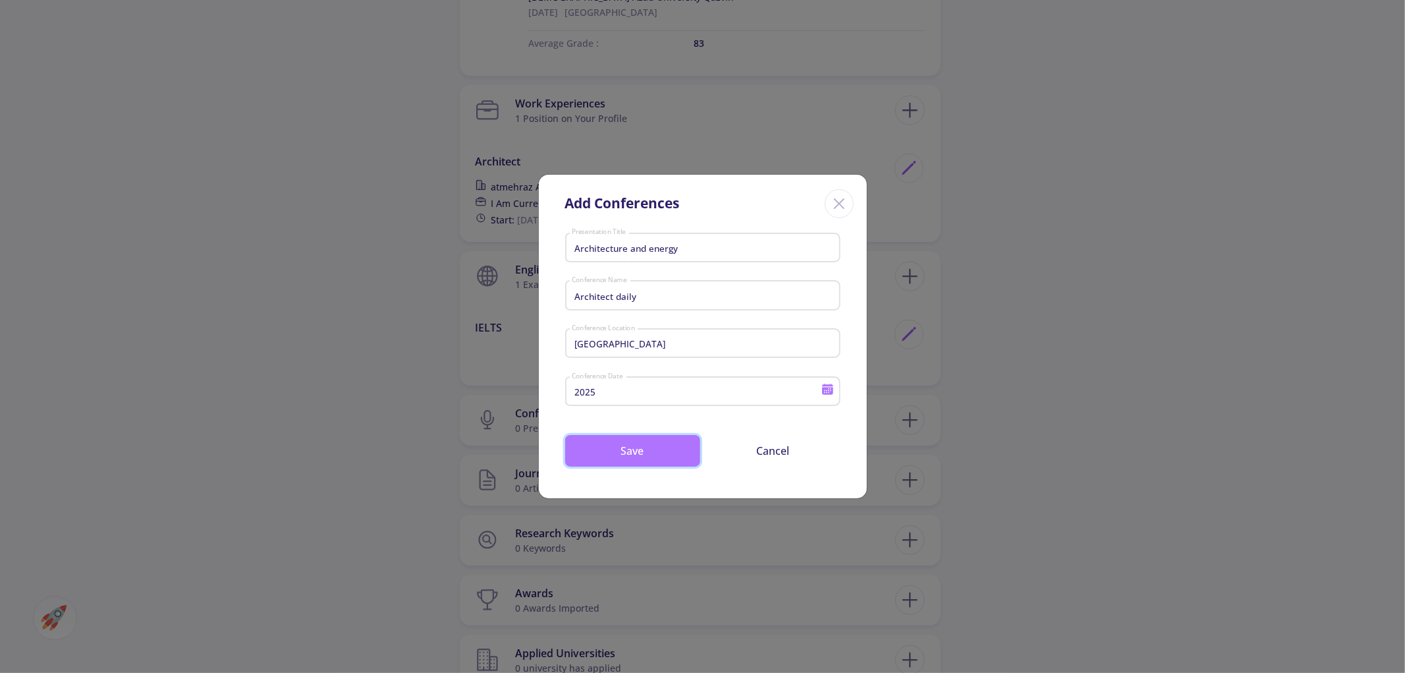
click at [683, 457] on button "Save" at bounding box center [632, 451] width 135 height 32
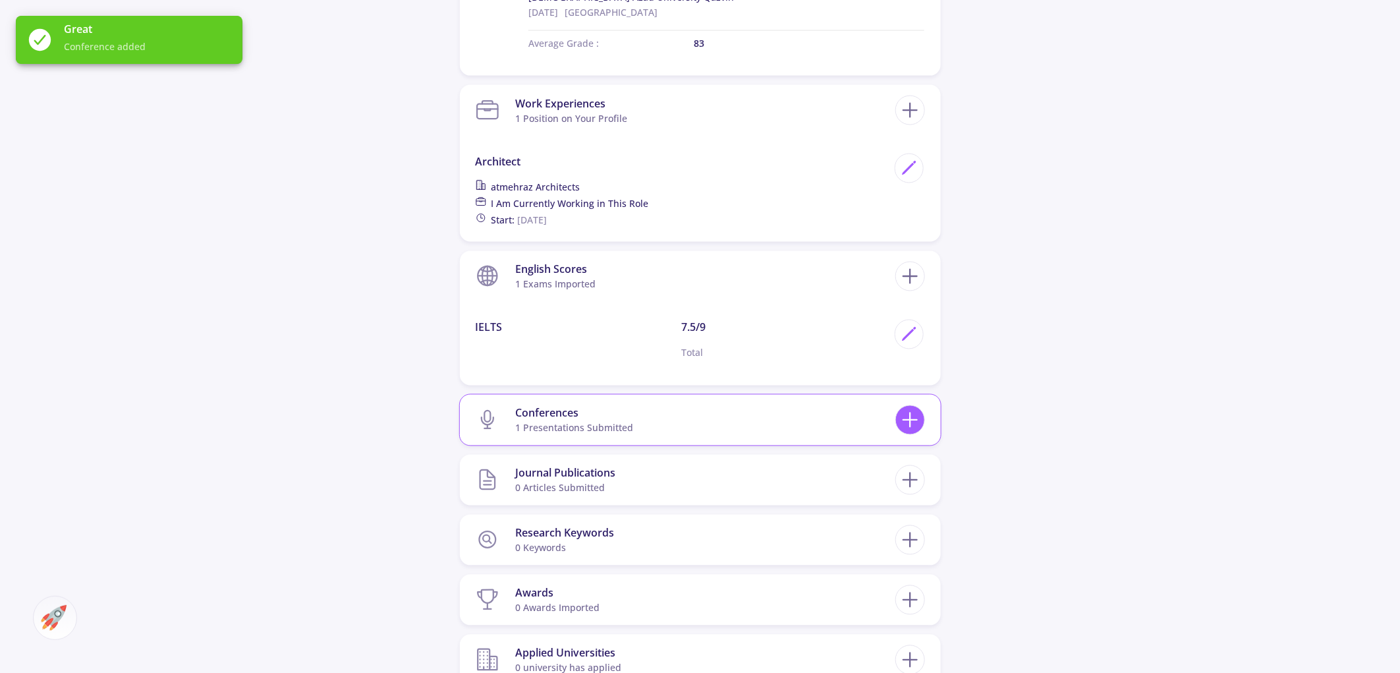
click at [916, 408] on icon at bounding box center [910, 420] width 24 height 24
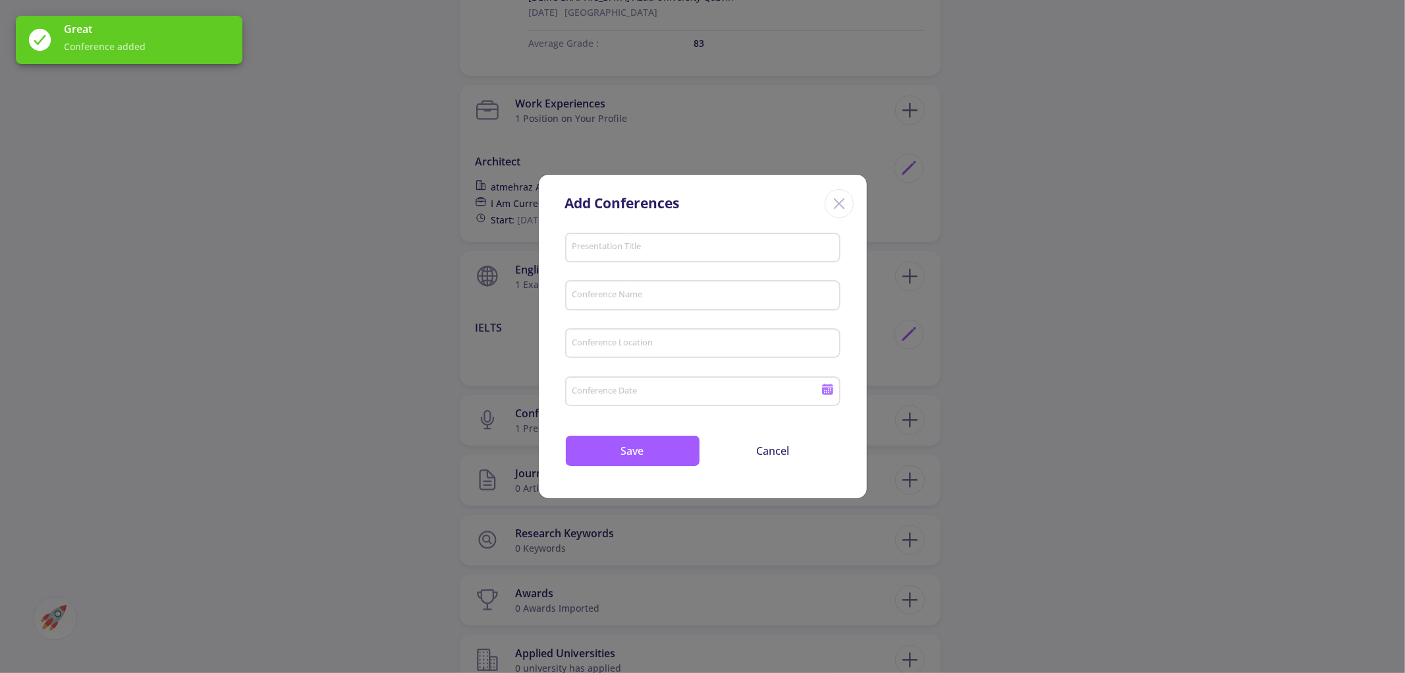
click at [628, 253] on input "Presentation Title" at bounding box center [704, 248] width 266 height 12
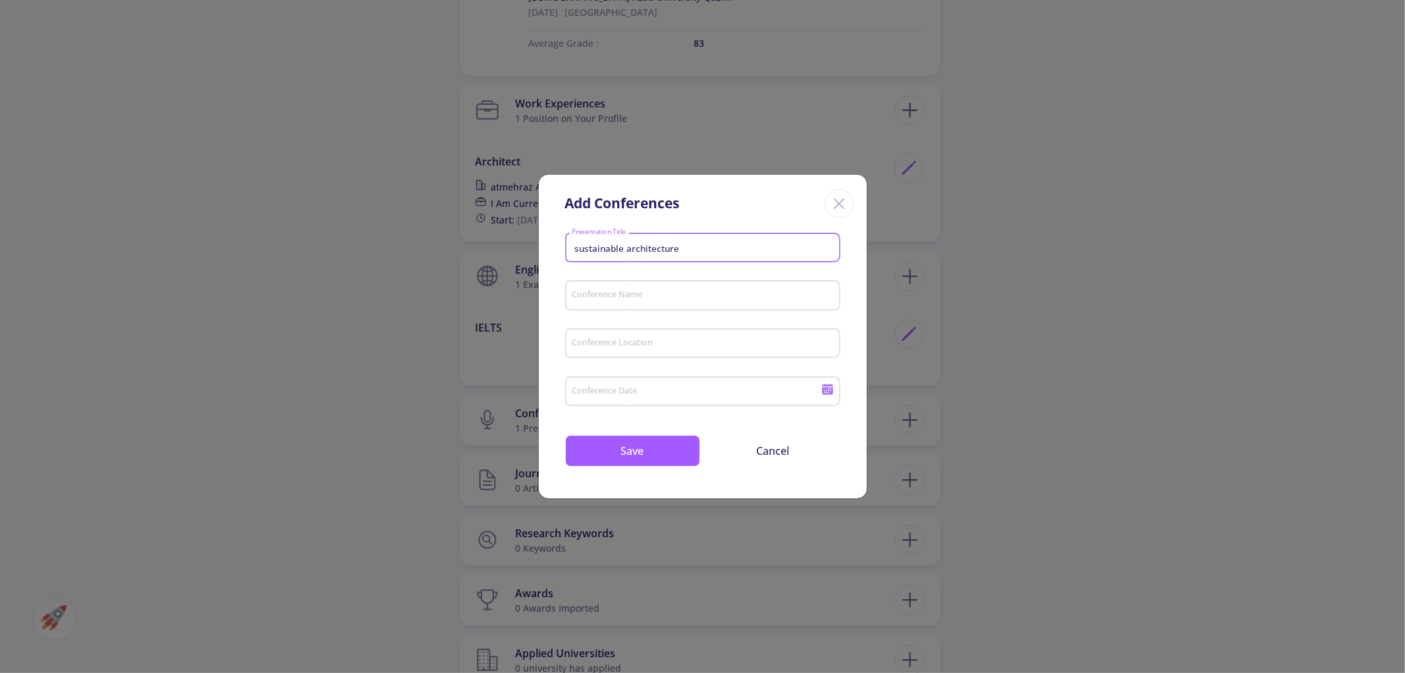
type input "sustainable architecture"
click at [635, 291] on input "Conference Name" at bounding box center [704, 296] width 266 height 12
type input "construction,urban and archite"
click at [606, 343] on input "Conference Location" at bounding box center [704, 344] width 266 height 12
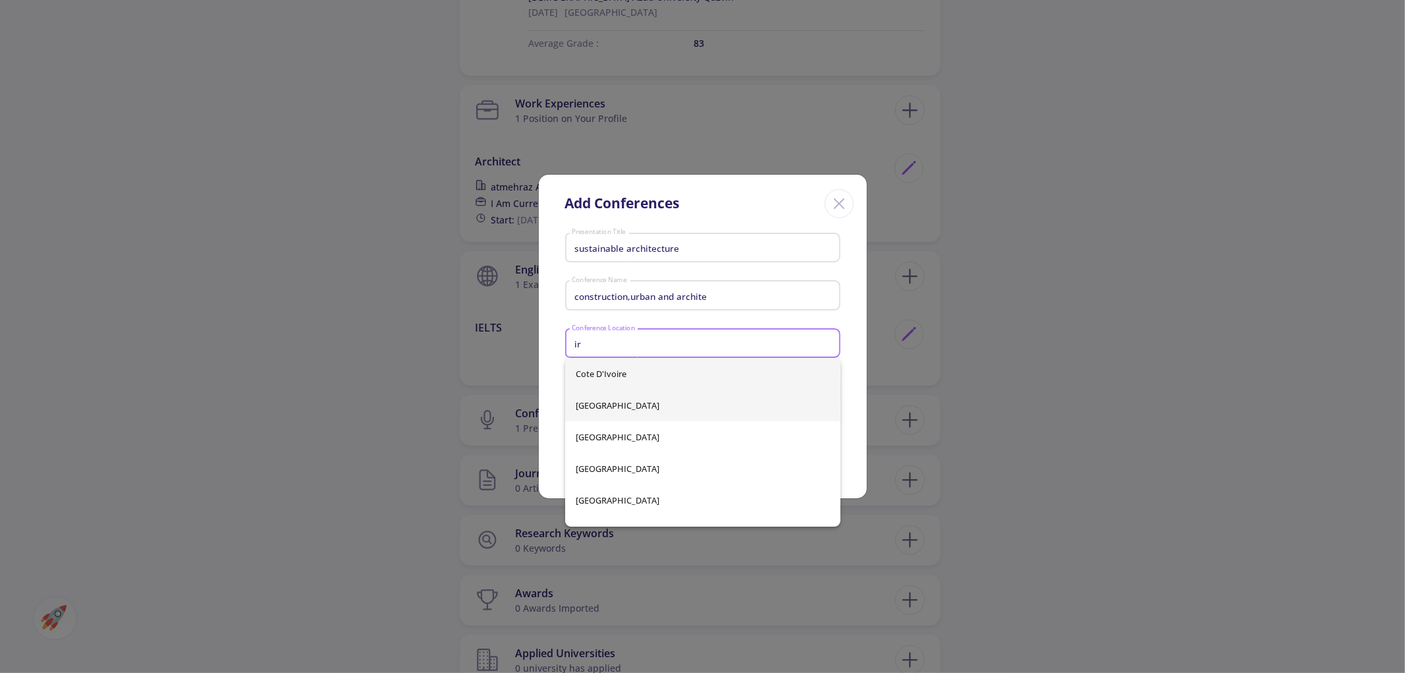
click at [590, 411] on span "Iran" at bounding box center [703, 405] width 254 height 32
type input "Iran"
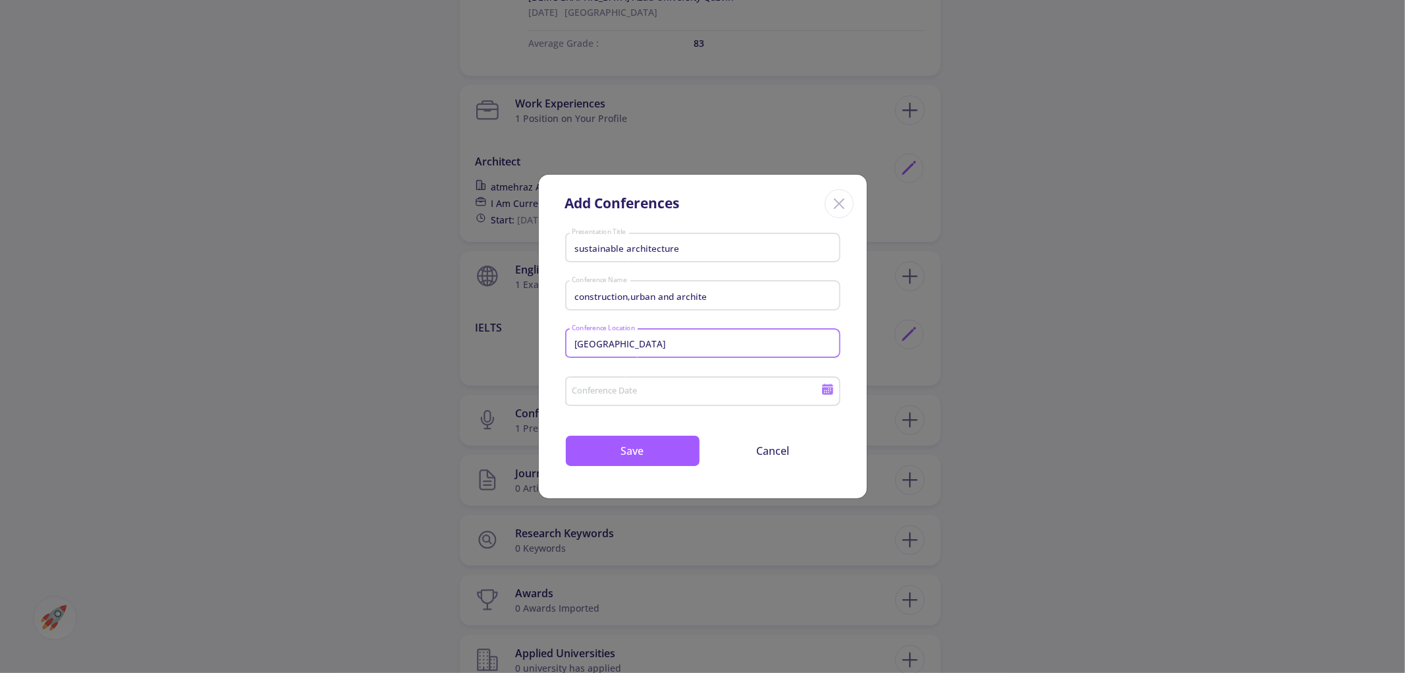
click at [640, 386] on input "Conference Date" at bounding box center [698, 392] width 254 height 12
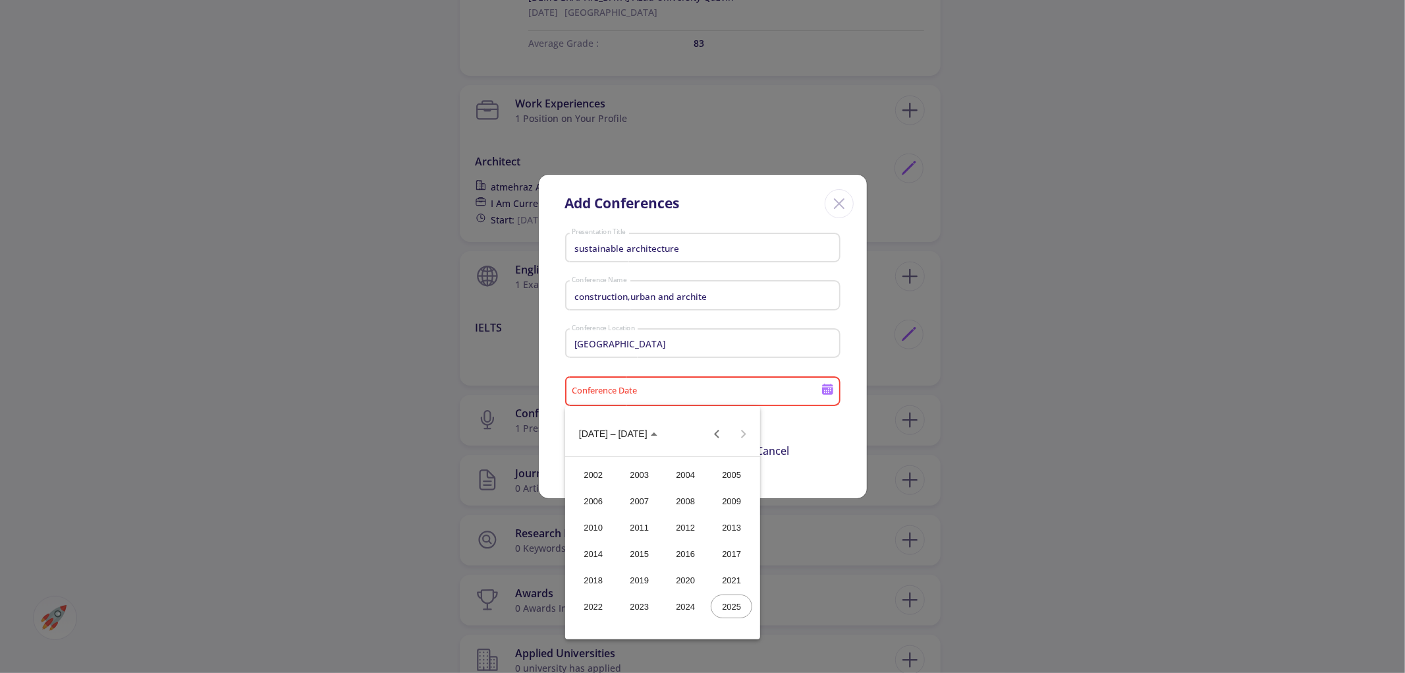
click at [687, 611] on div "2024" at bounding box center [686, 606] width 42 height 24
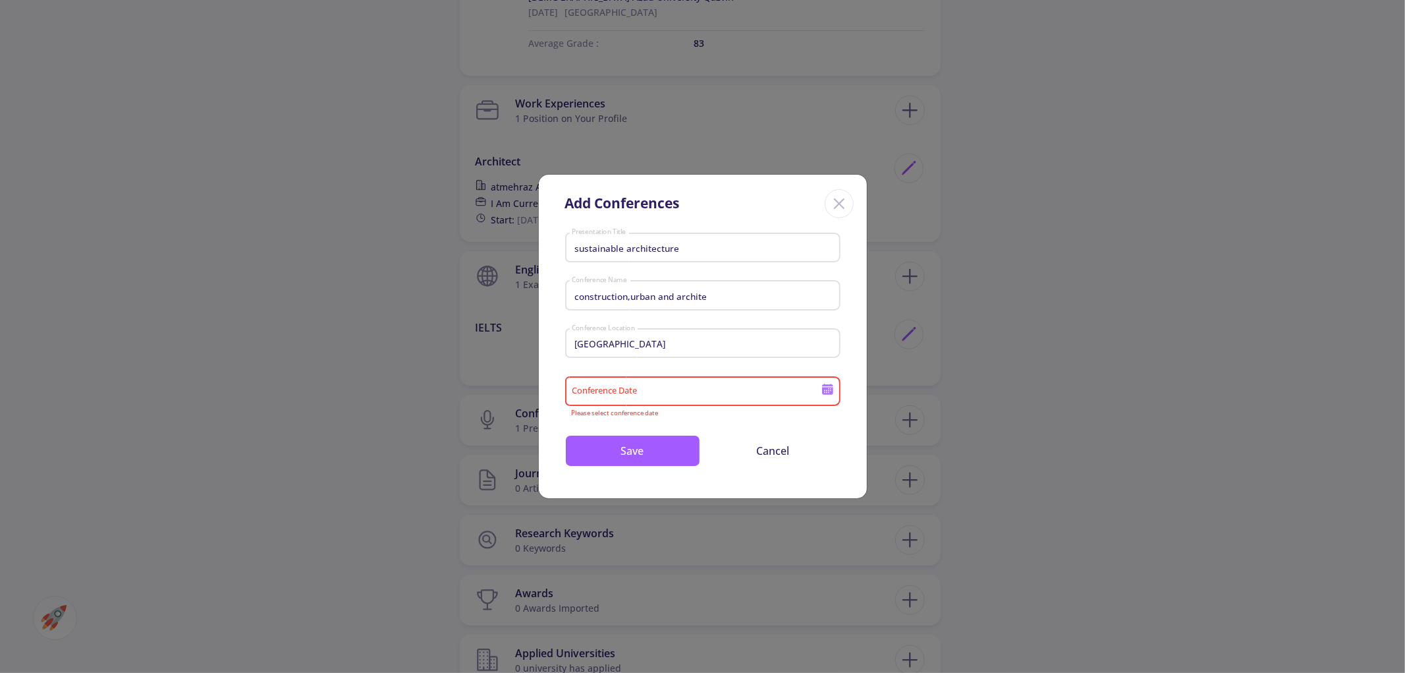
type input "2024"
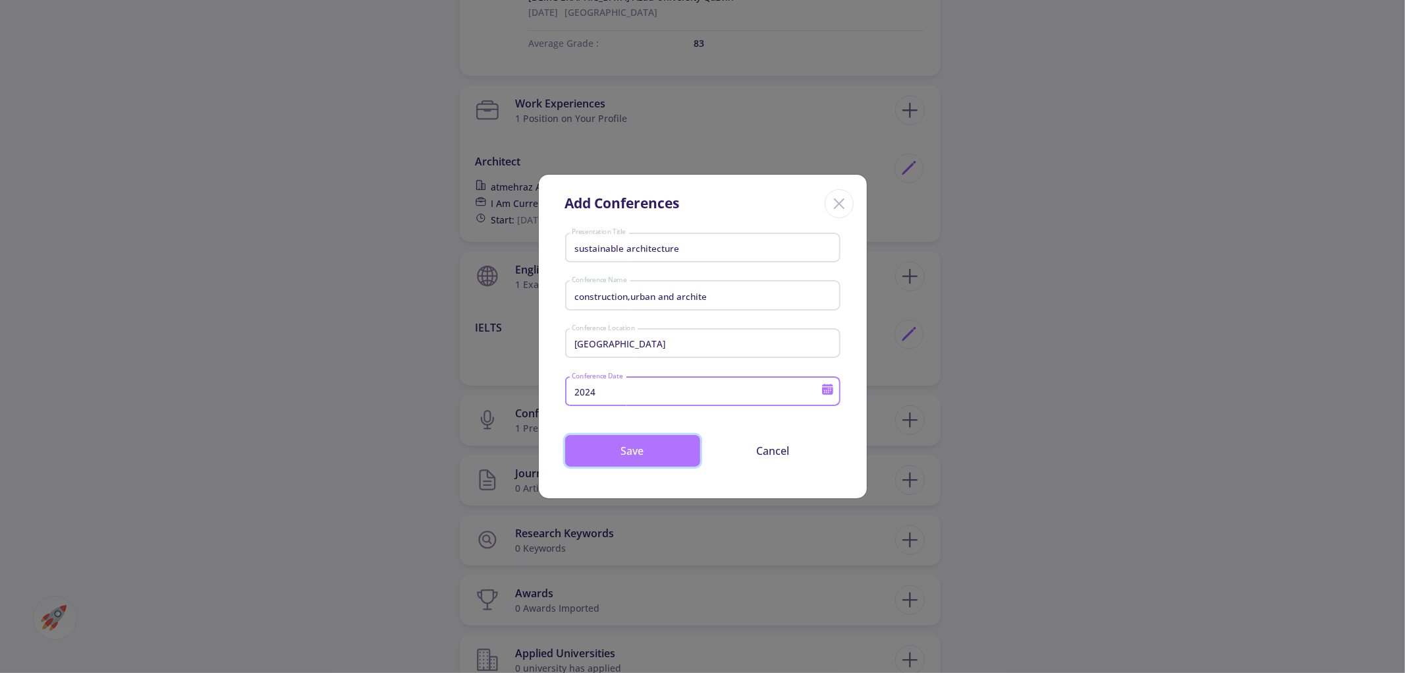
click at [671, 455] on button "Save" at bounding box center [632, 451] width 135 height 32
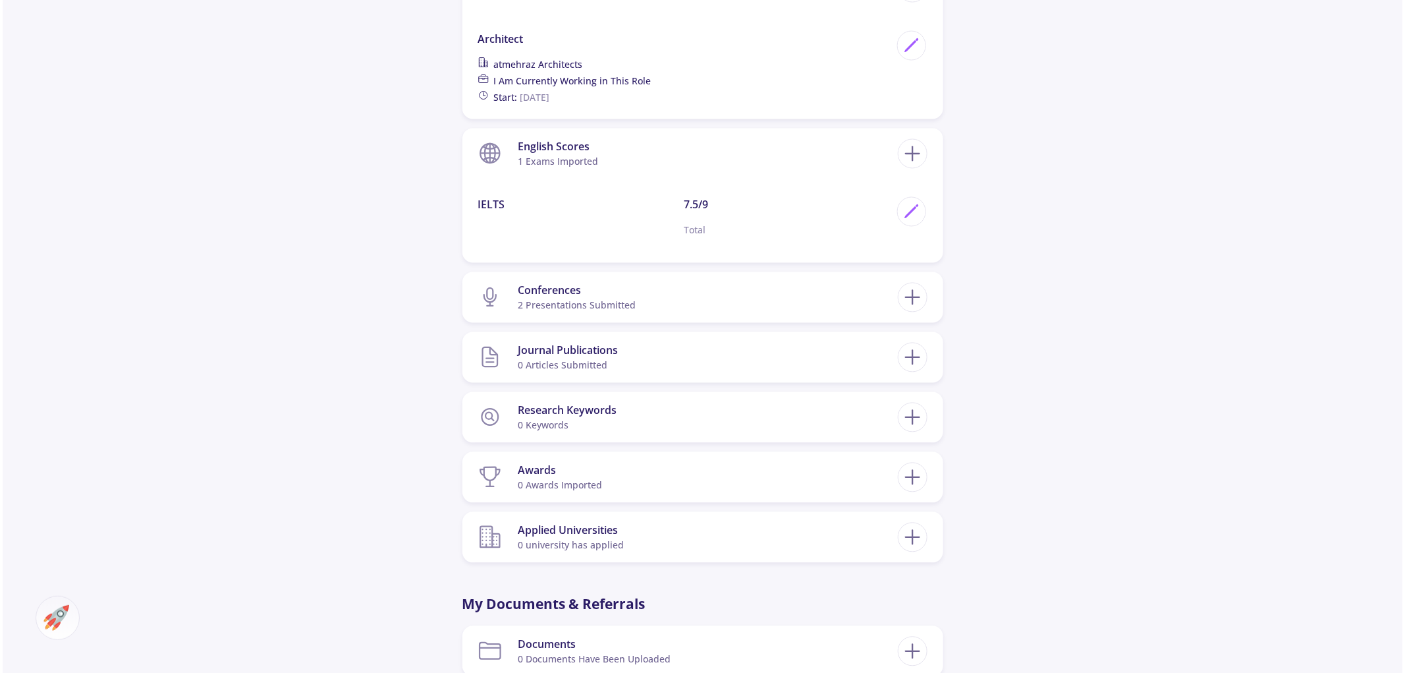
scroll to position [1171, 0]
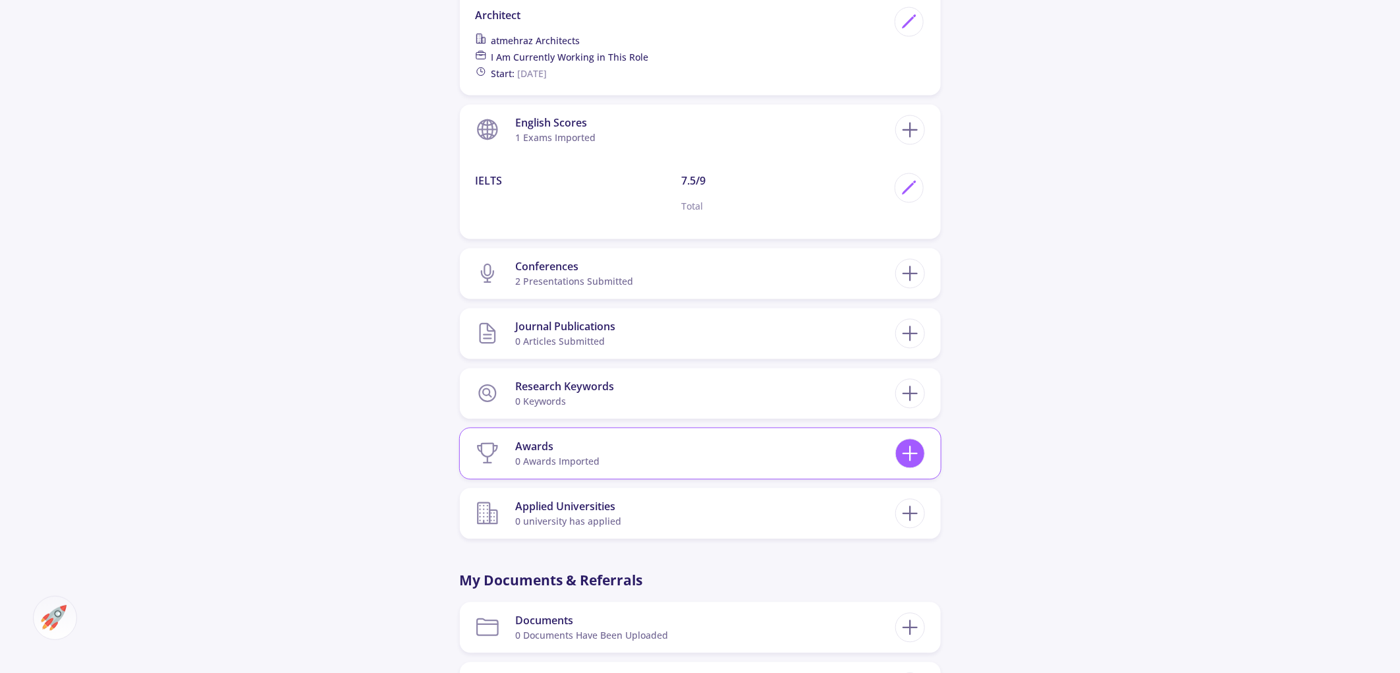
click at [899, 441] on icon at bounding box center [910, 453] width 24 height 24
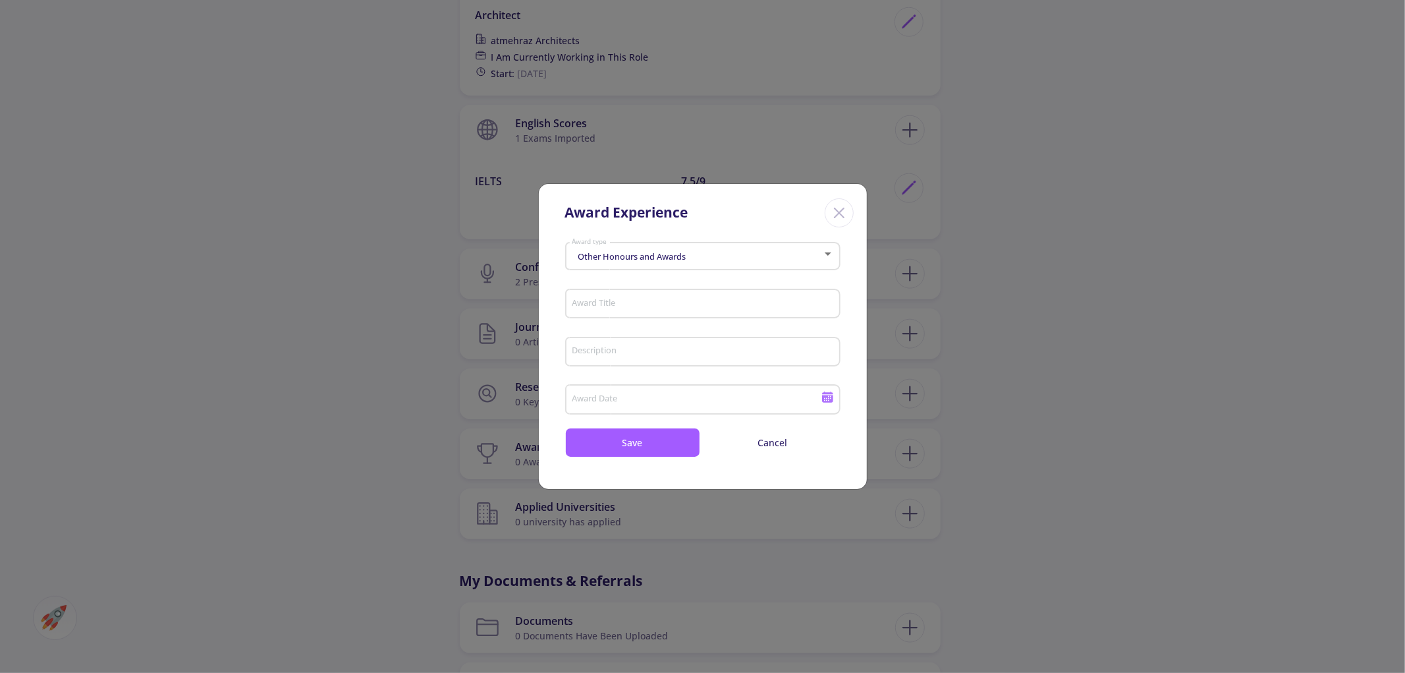
click at [756, 248] on div "Other Honours and Awards Award type" at bounding box center [702, 253] width 263 height 33
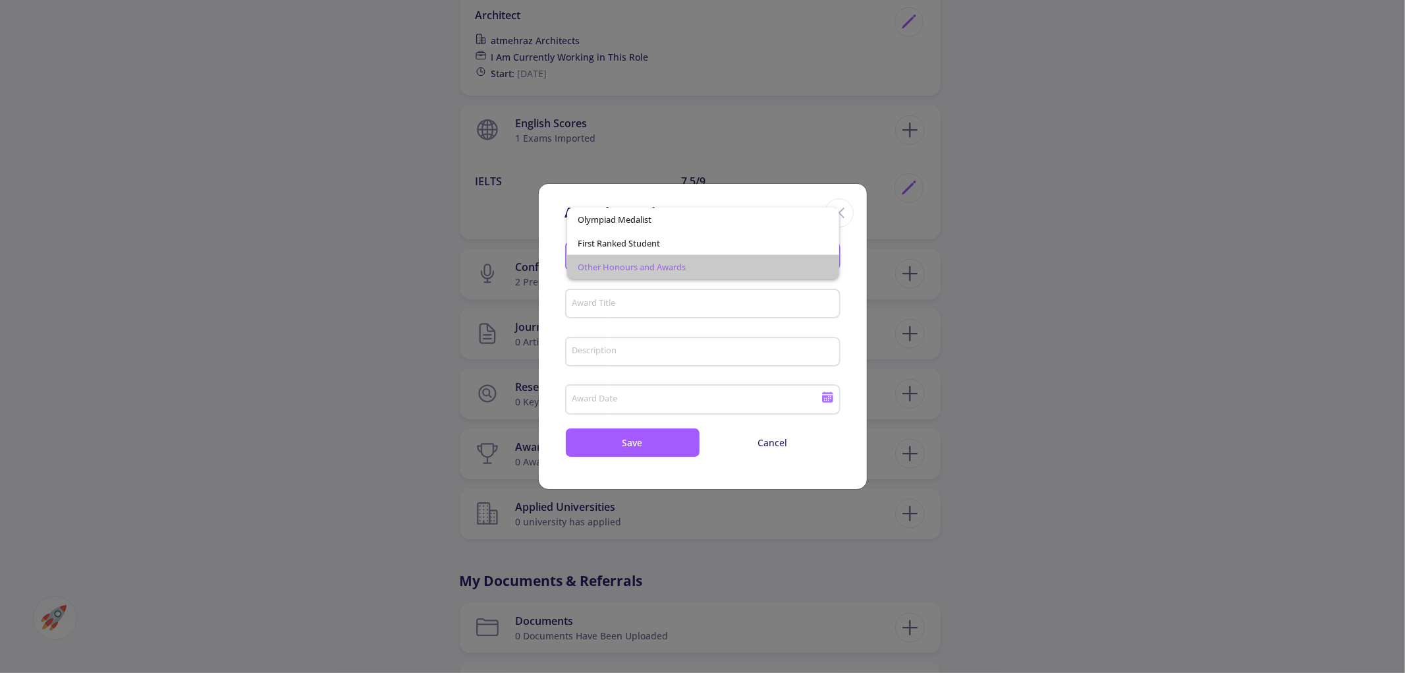
click at [709, 269] on span "Other Honours and Awards" at bounding box center [703, 267] width 251 height 24
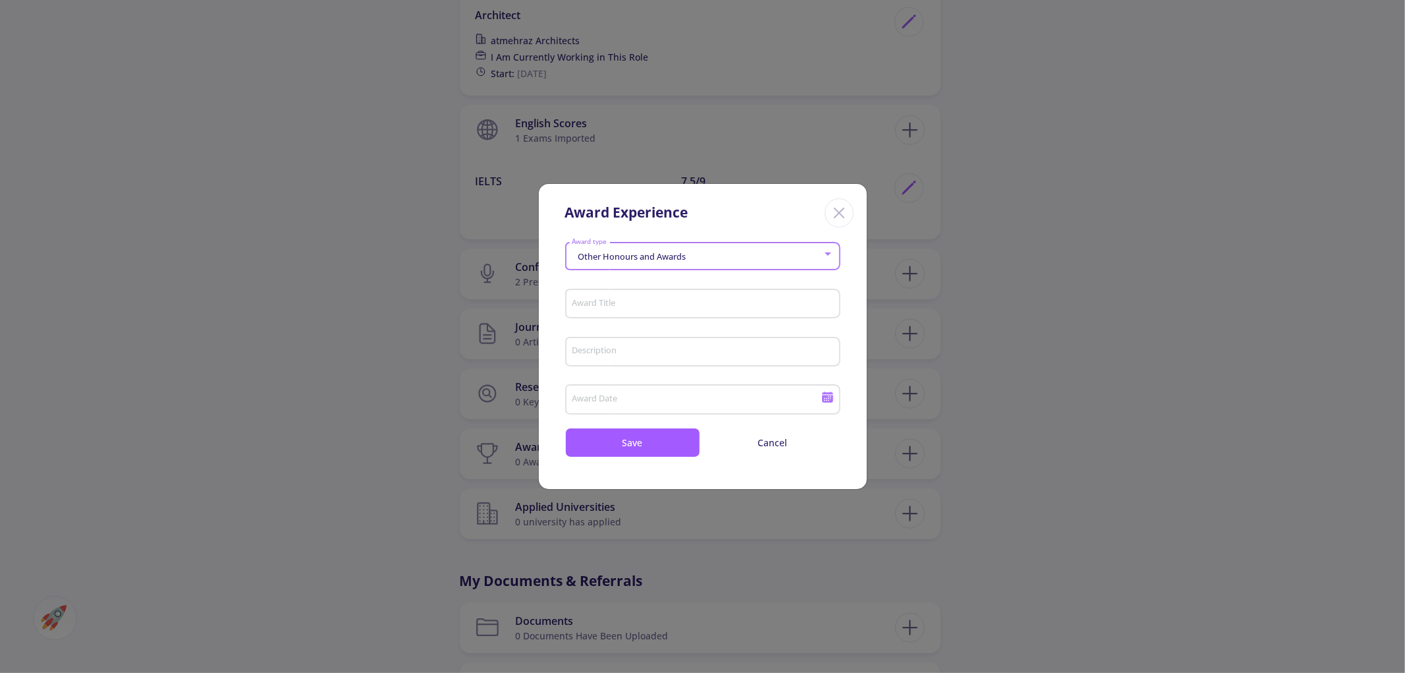
click at [692, 298] on input "Award Title" at bounding box center [704, 304] width 266 height 12
click at [477, 327] on div "Award Experience Other Honours and Awards Award type Award Title Please fill ou…" at bounding box center [702, 336] width 1405 height 673
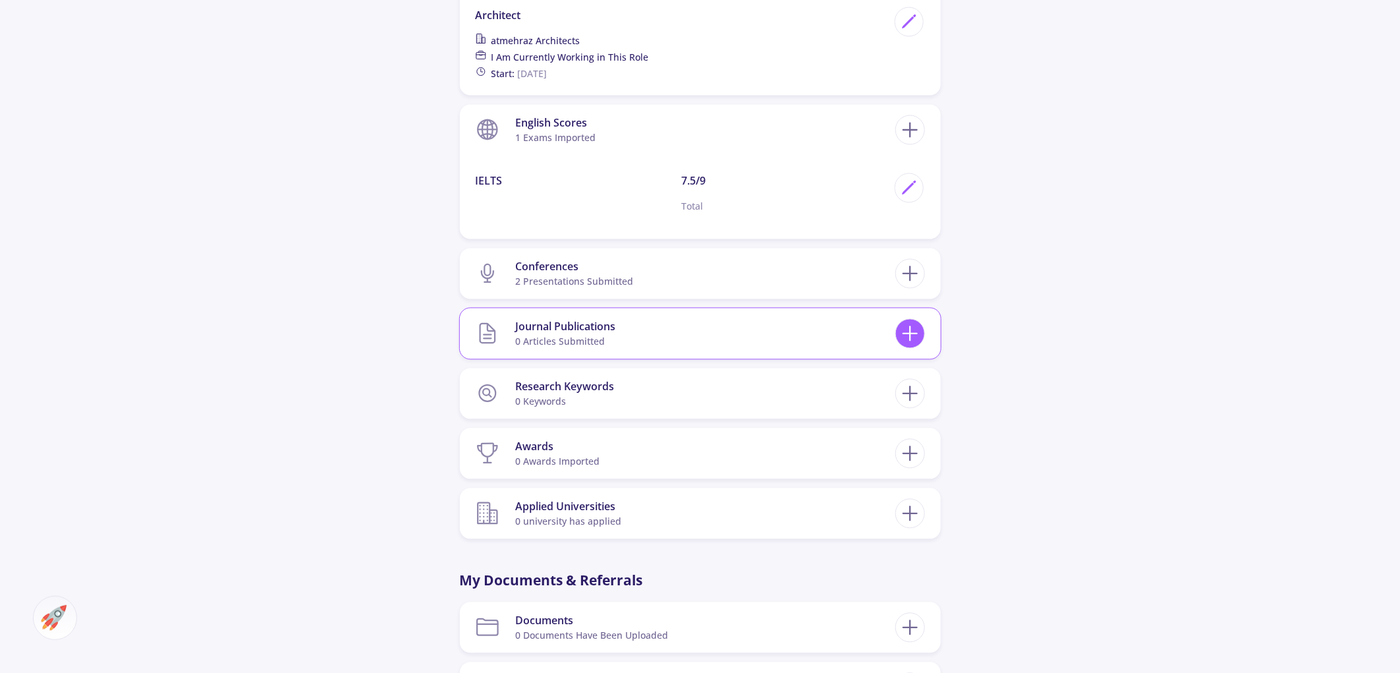
click at [906, 321] on icon at bounding box center [910, 333] width 24 height 24
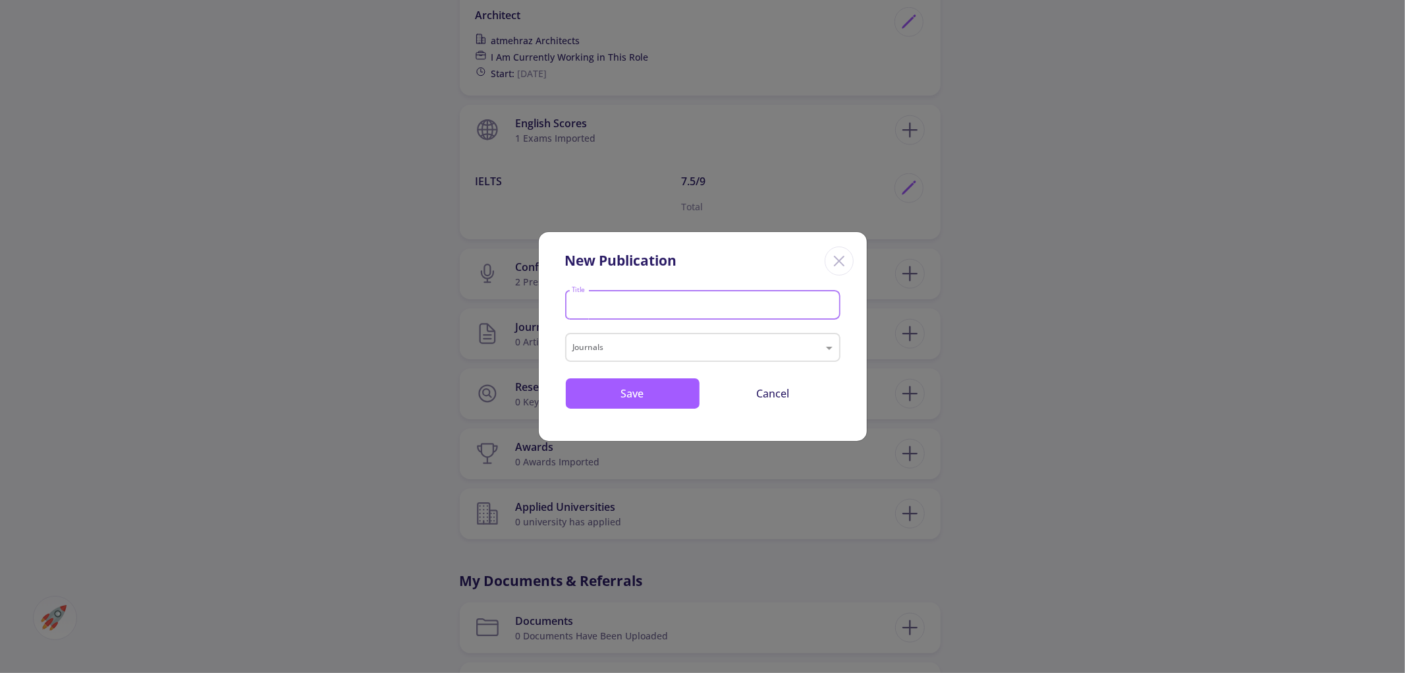
click at [677, 310] on input "Title" at bounding box center [704, 306] width 266 height 12
click at [673, 353] on input "text" at bounding box center [689, 349] width 233 height 16
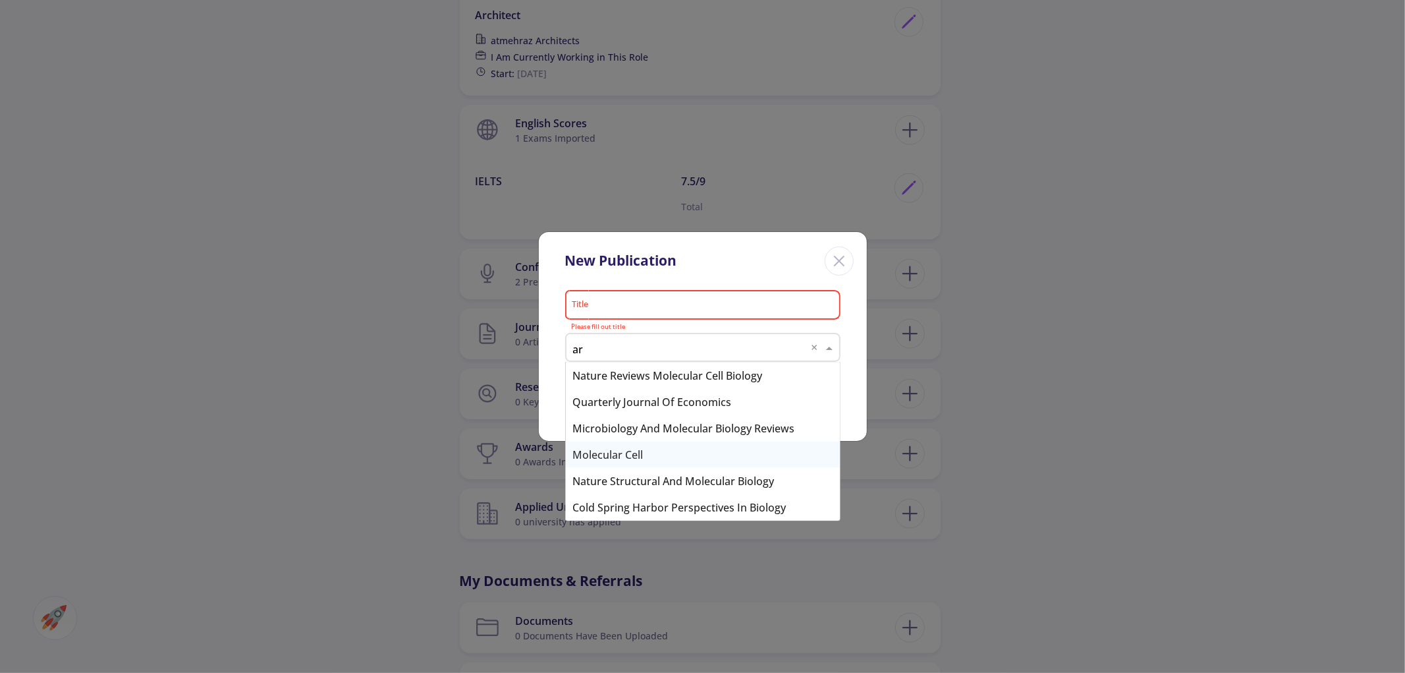
scroll to position [0, 0]
type input "architecture"
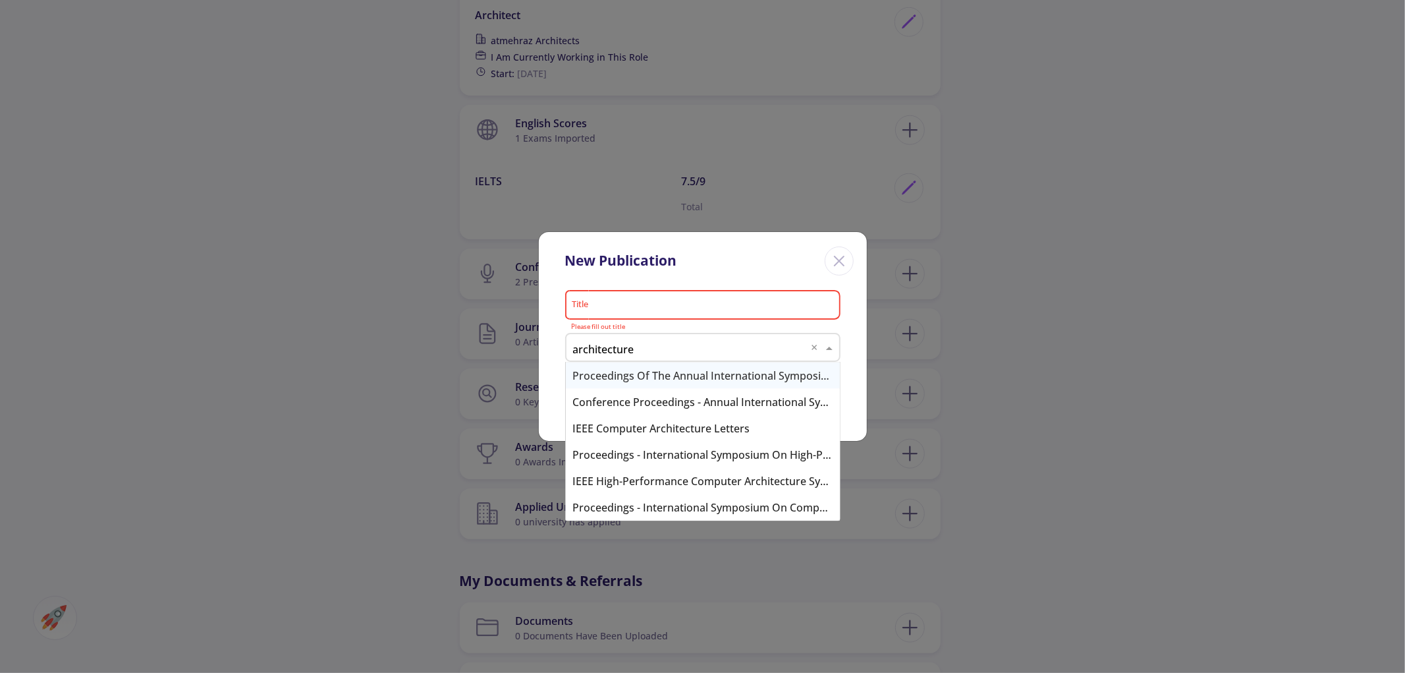
click at [727, 339] on div "Journals architecture ×" at bounding box center [702, 347] width 275 height 29
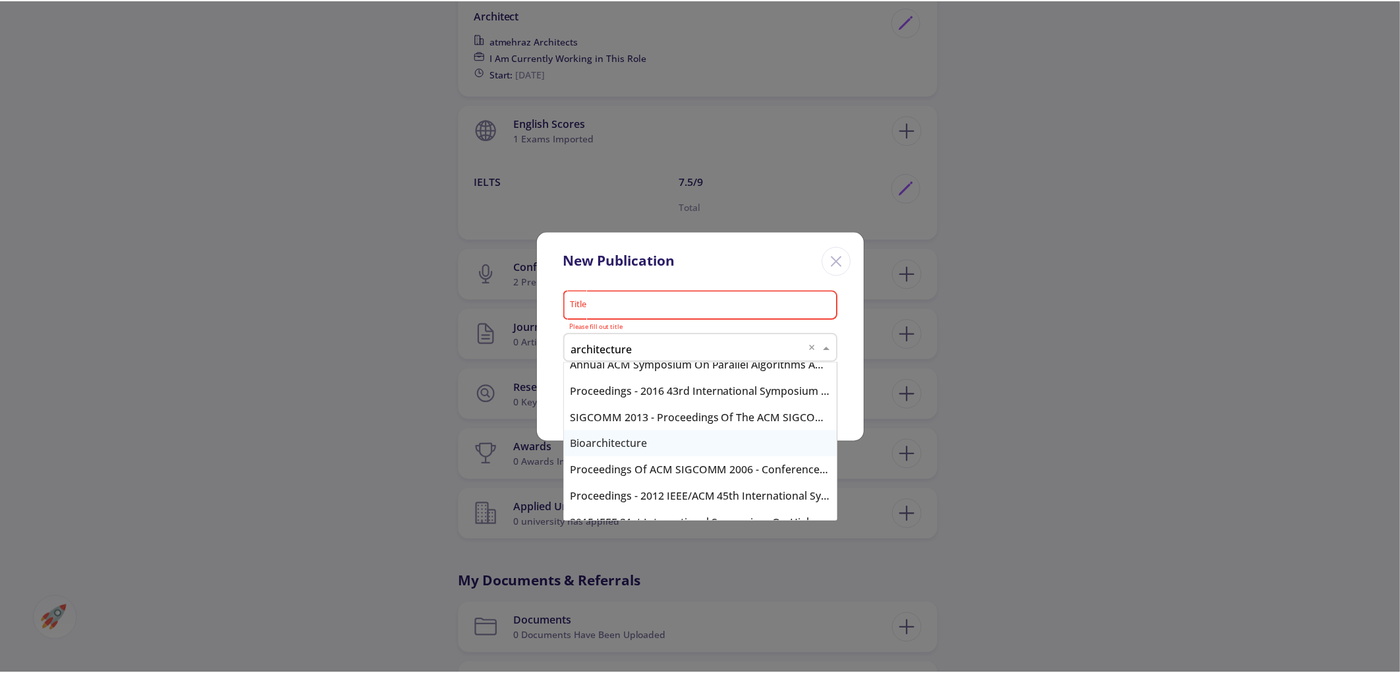
scroll to position [219, 0]
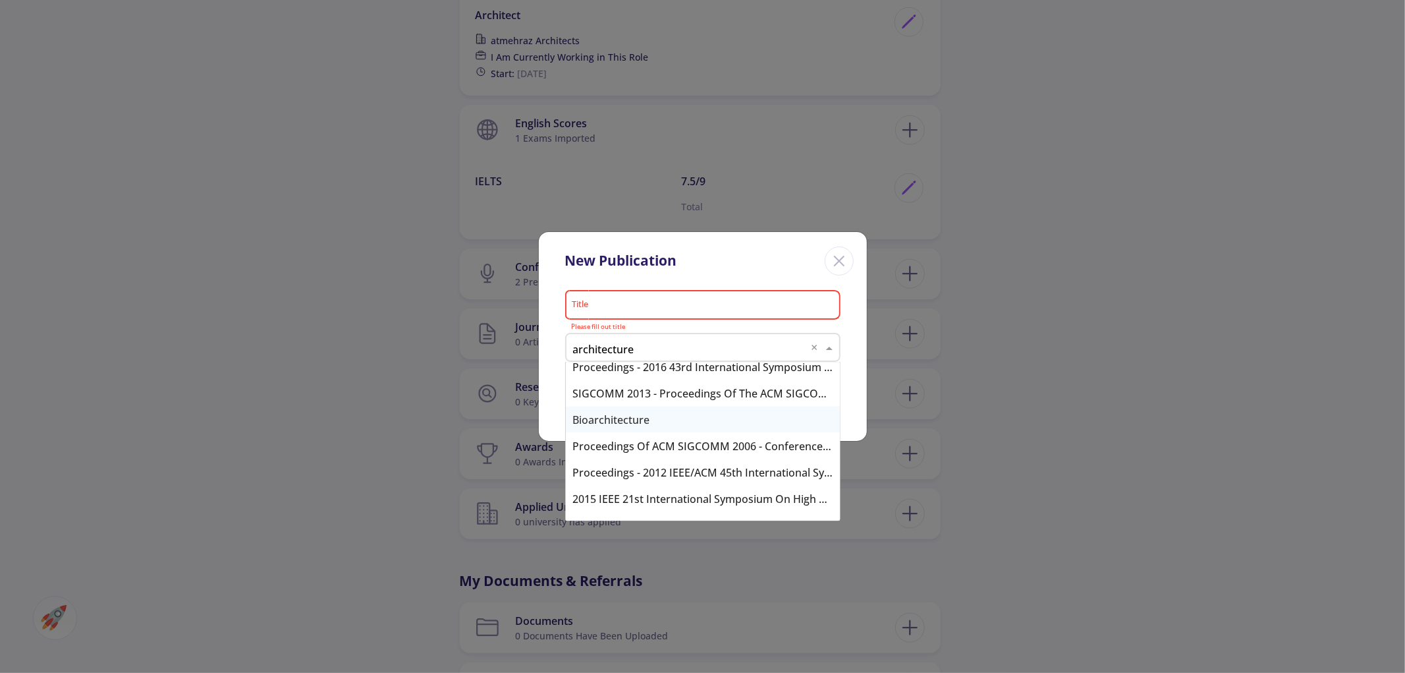
click at [702, 416] on div "Bioarchitecture" at bounding box center [703, 419] width 274 height 26
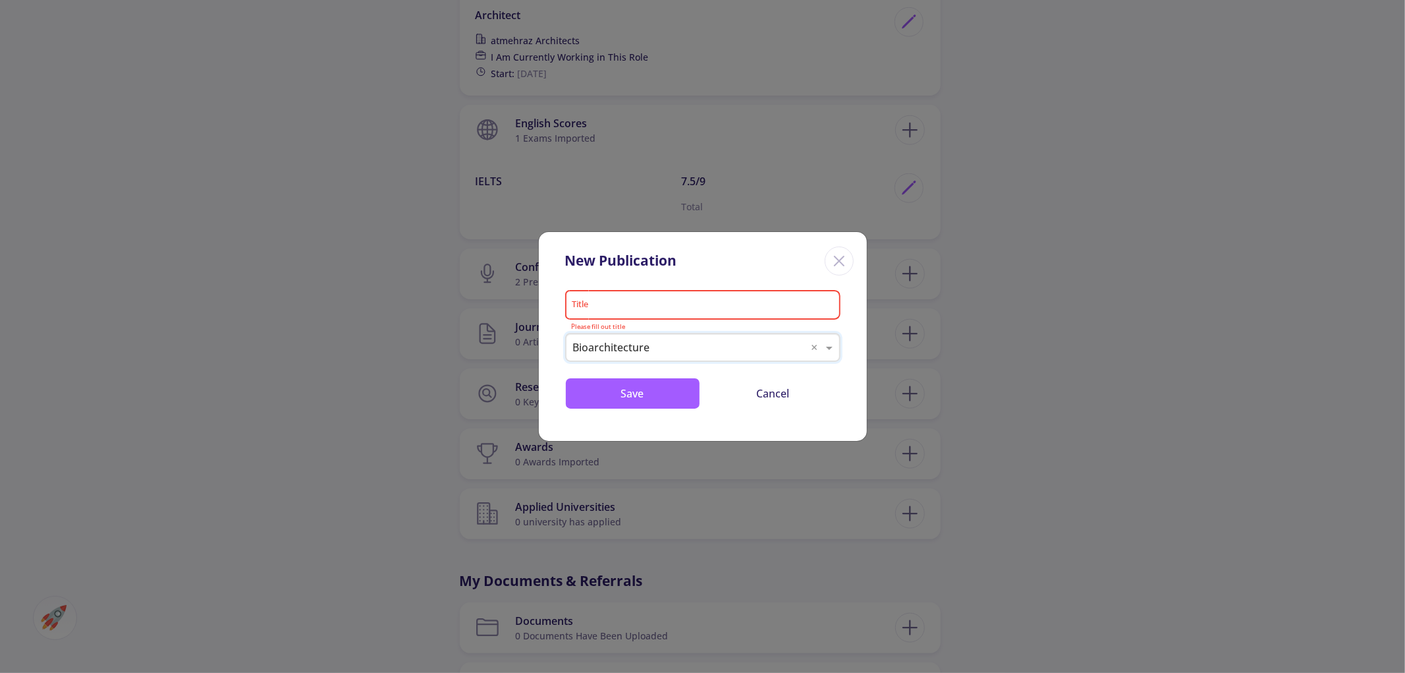
click at [696, 304] on input "Title" at bounding box center [704, 306] width 266 height 12
type input "sustainable architecture"
click at [668, 391] on button "Save" at bounding box center [632, 393] width 135 height 32
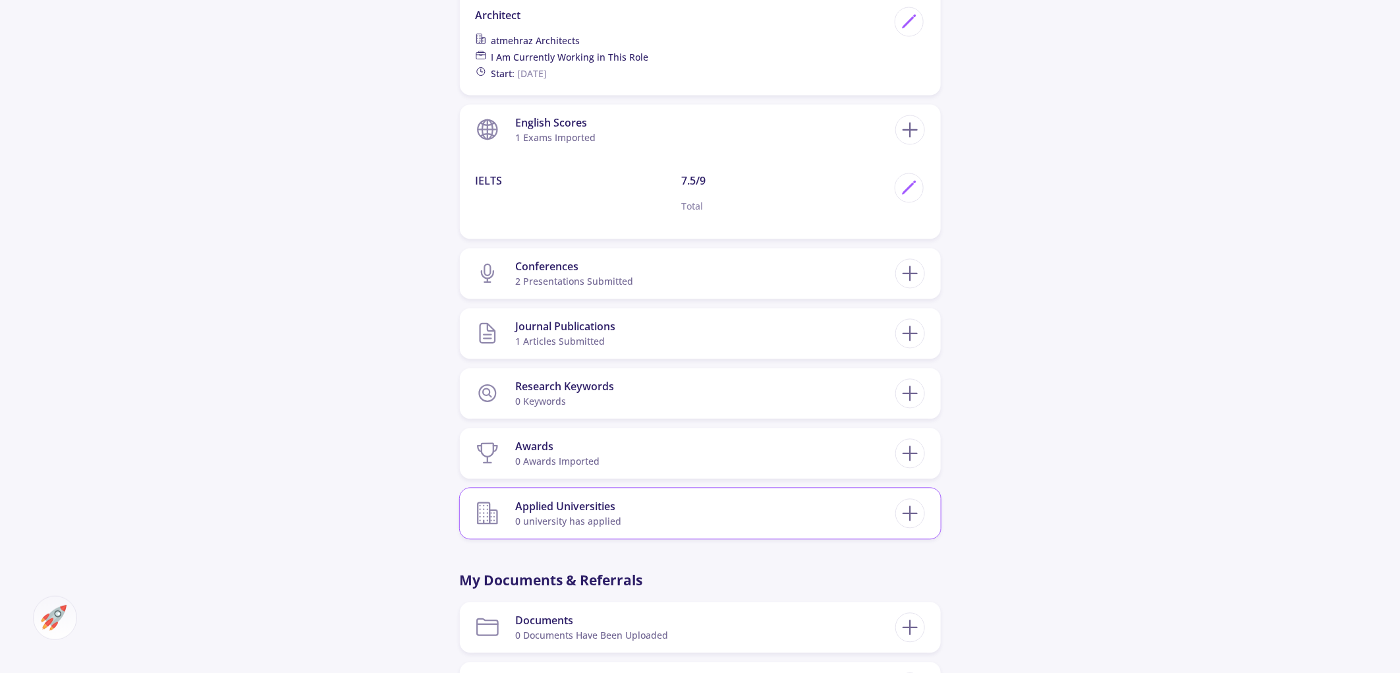
scroll to position [1244, 0]
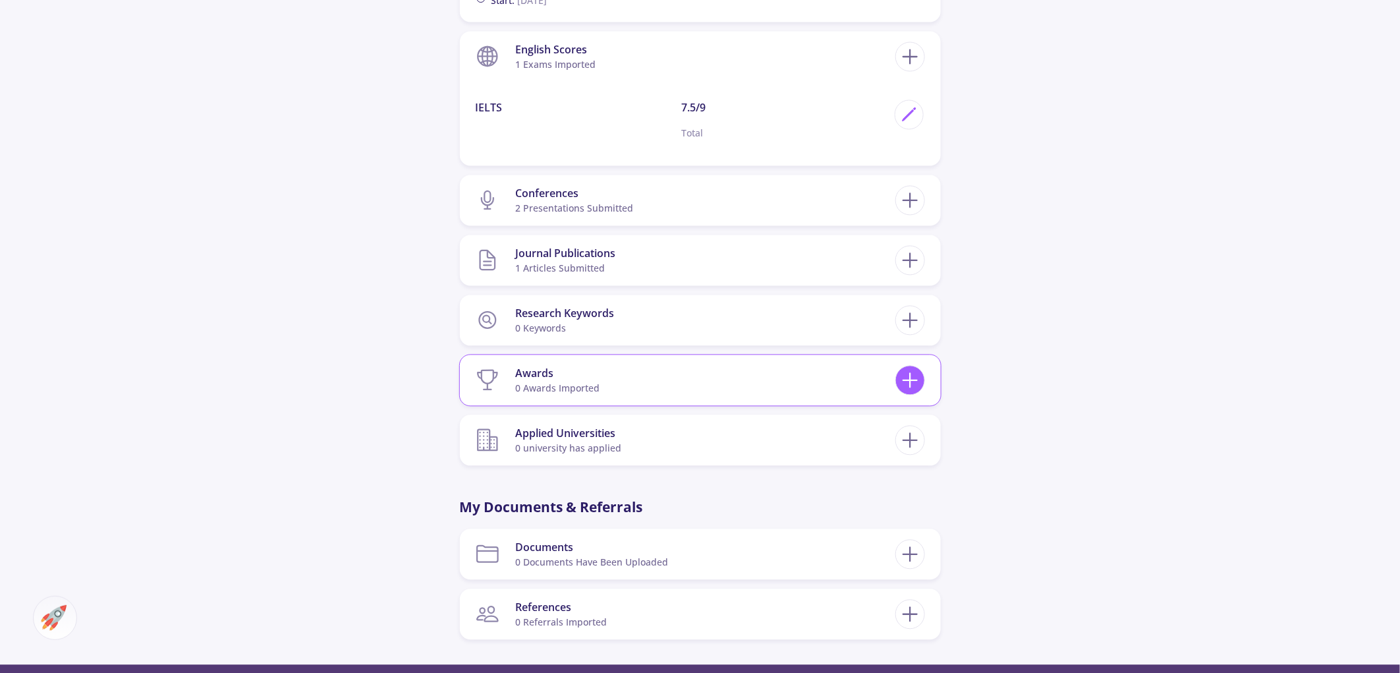
click at [920, 368] on icon at bounding box center [910, 380] width 24 height 24
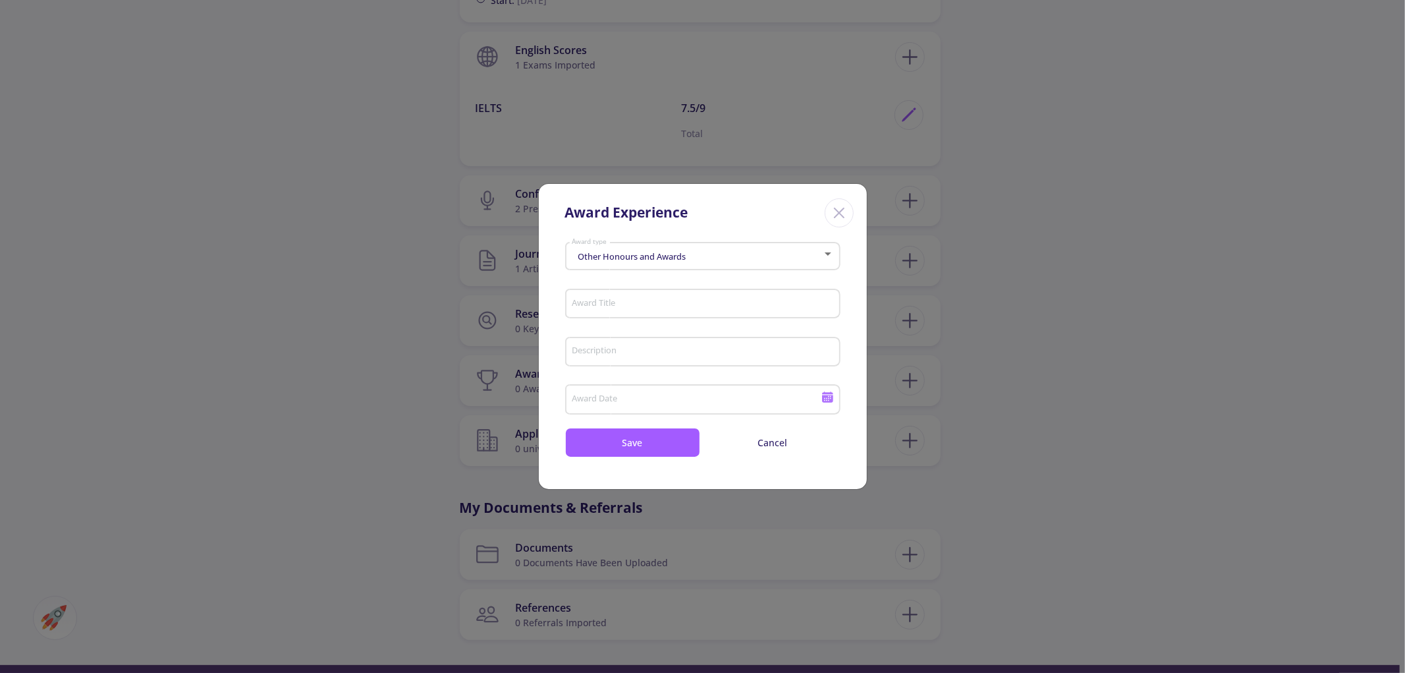
click at [653, 299] on input "Award Title" at bounding box center [704, 304] width 266 height 12
type input "pedarcenter"
click at [603, 356] on input "Description" at bounding box center [704, 353] width 266 height 12
type input "design pedarcen"
click at [588, 399] on input "Award Date" at bounding box center [698, 400] width 254 height 12
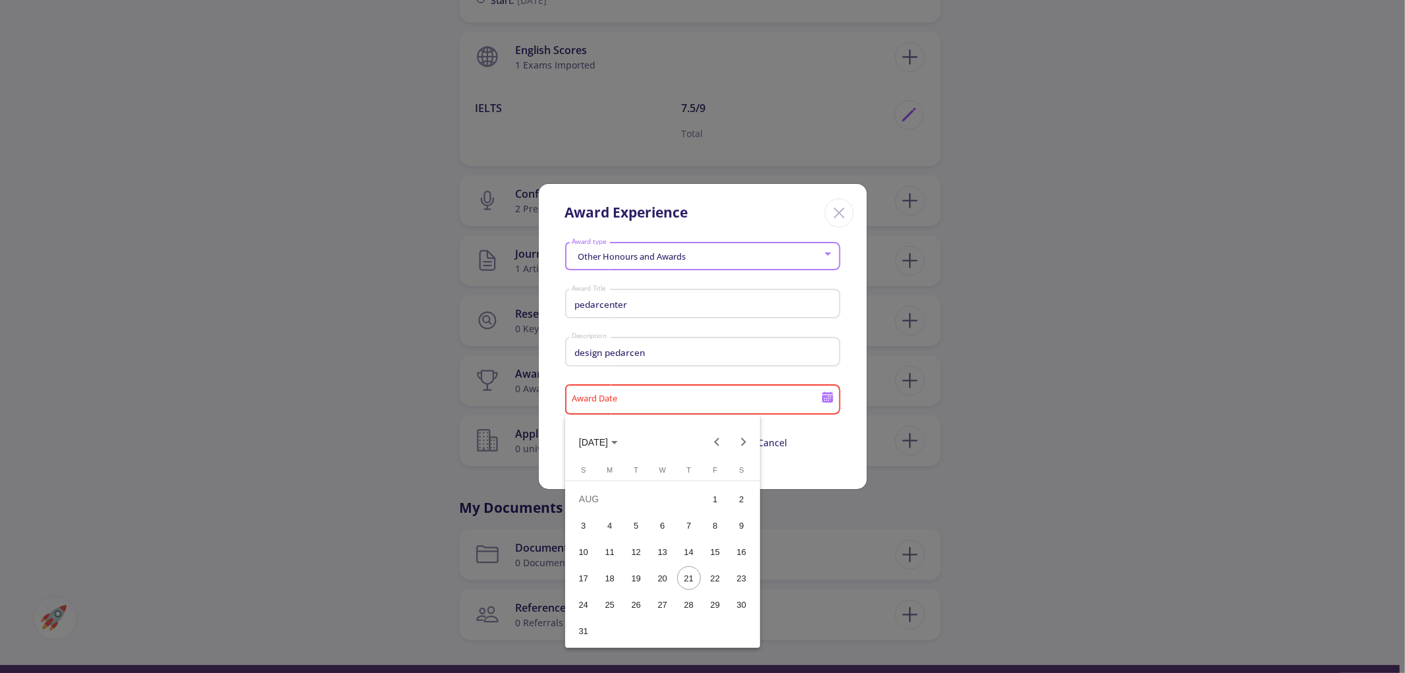
click at [598, 439] on span "AUG 2025" at bounding box center [593, 442] width 29 height 11
click at [684, 504] on div "2022" at bounding box center [686, 509] width 42 height 24
click at [688, 498] on div "MAR" at bounding box center [686, 509] width 42 height 24
click at [673, 530] on button "2" at bounding box center [663, 525] width 26 height 26
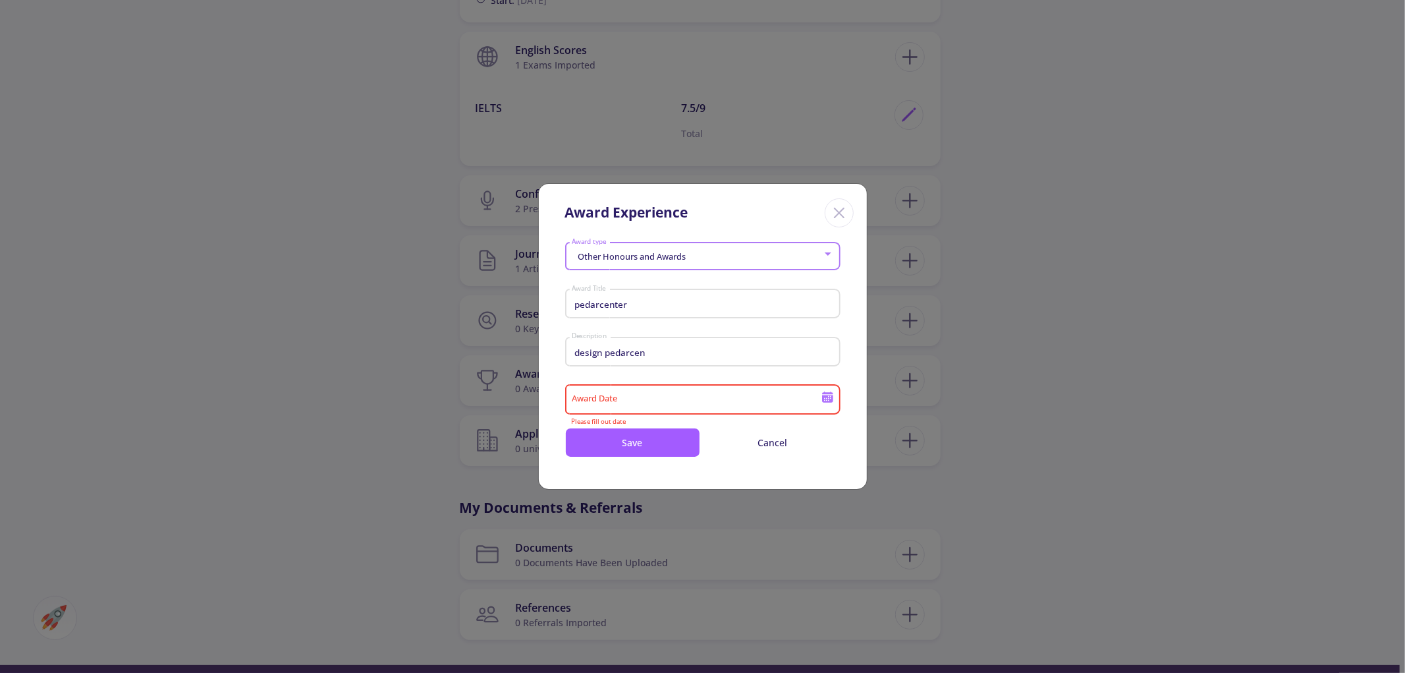
type input "3/2/2022"
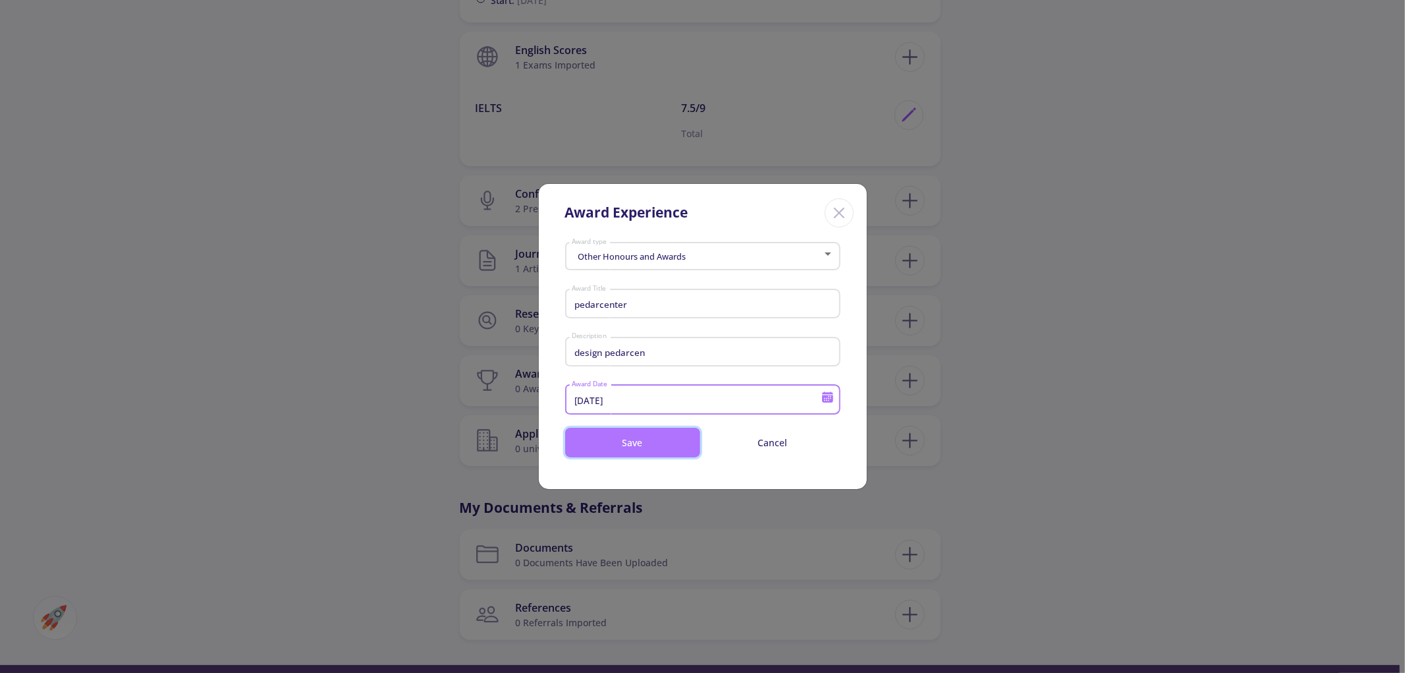
click at [654, 449] on button "Save" at bounding box center [632, 443] width 135 height 30
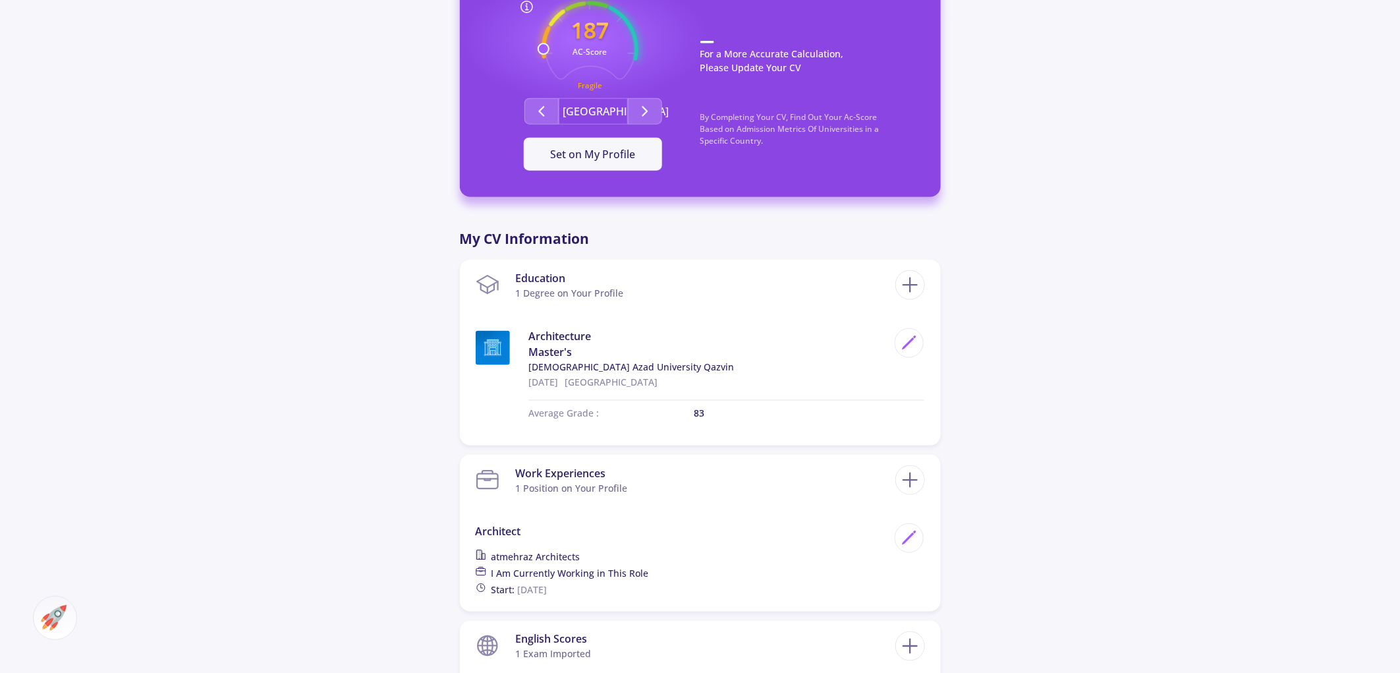
scroll to position [509, 0]
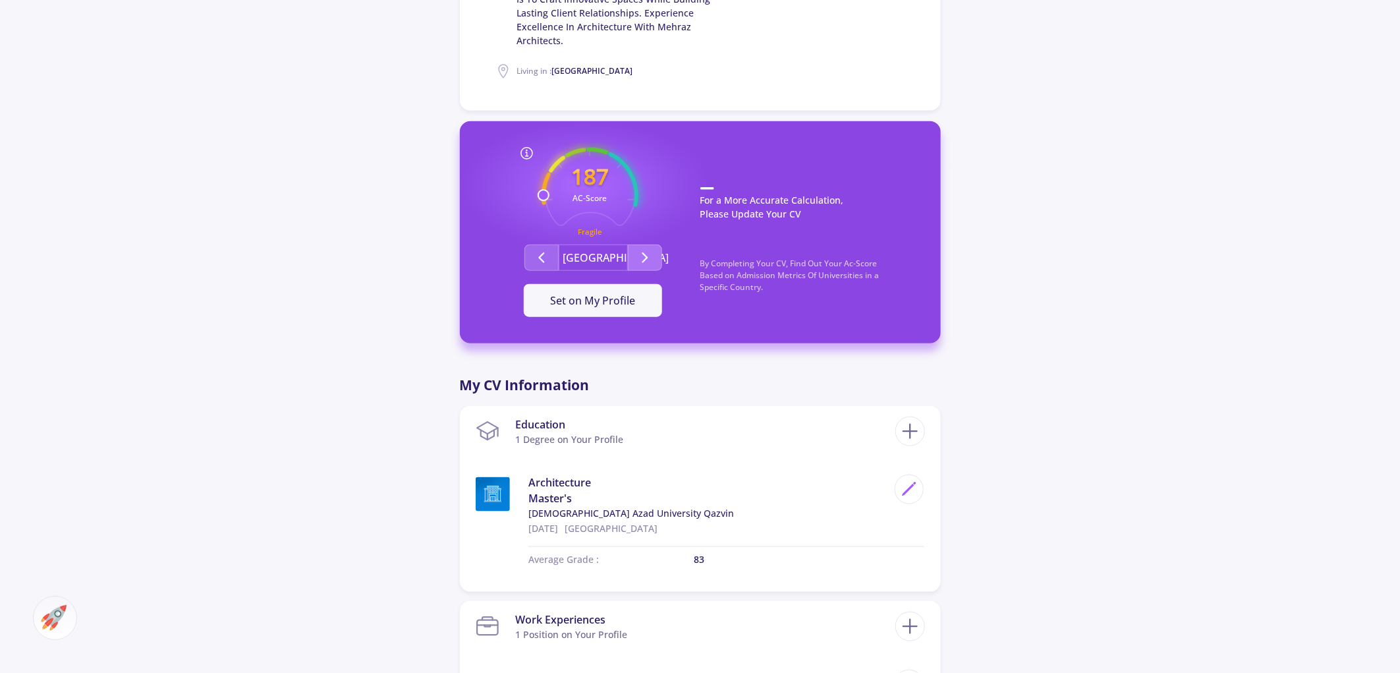
click at [642, 253] on polyline "Second group" at bounding box center [644, 257] width 5 height 9
click at [626, 293] on span "Set on My Profile" at bounding box center [593, 300] width 85 height 14
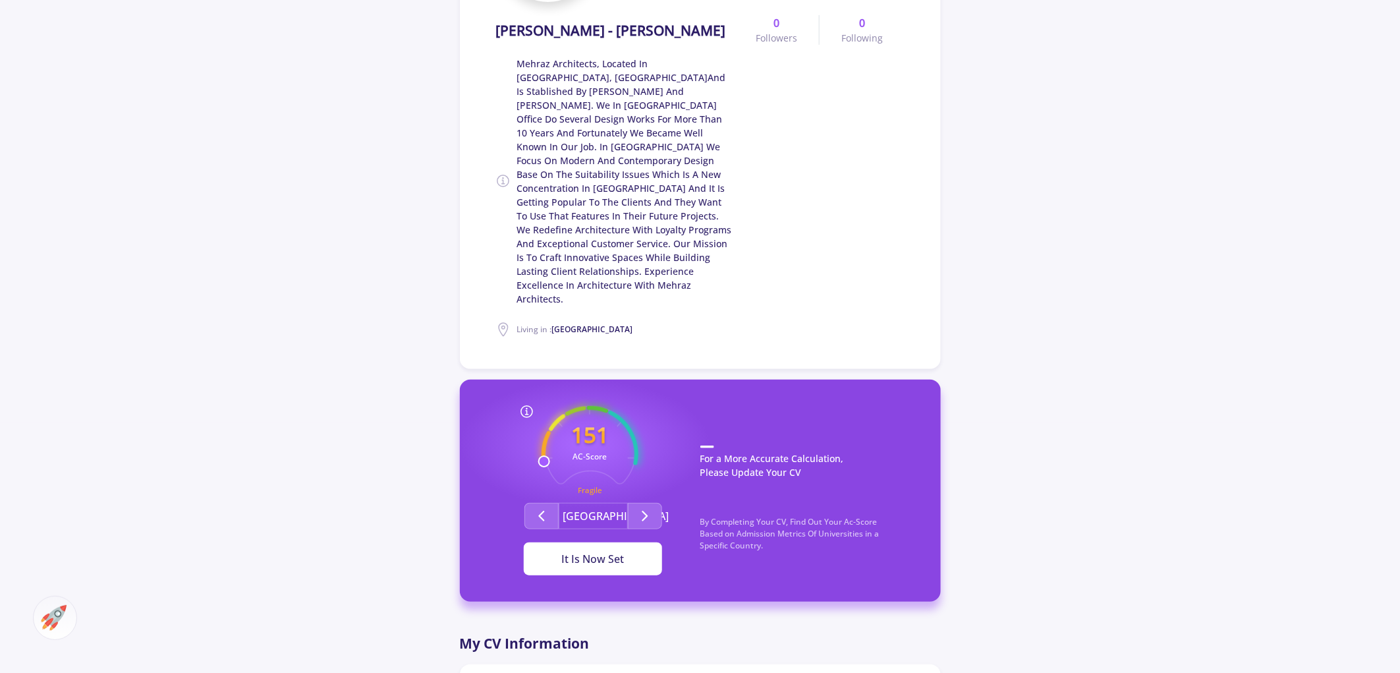
scroll to position [215, 0]
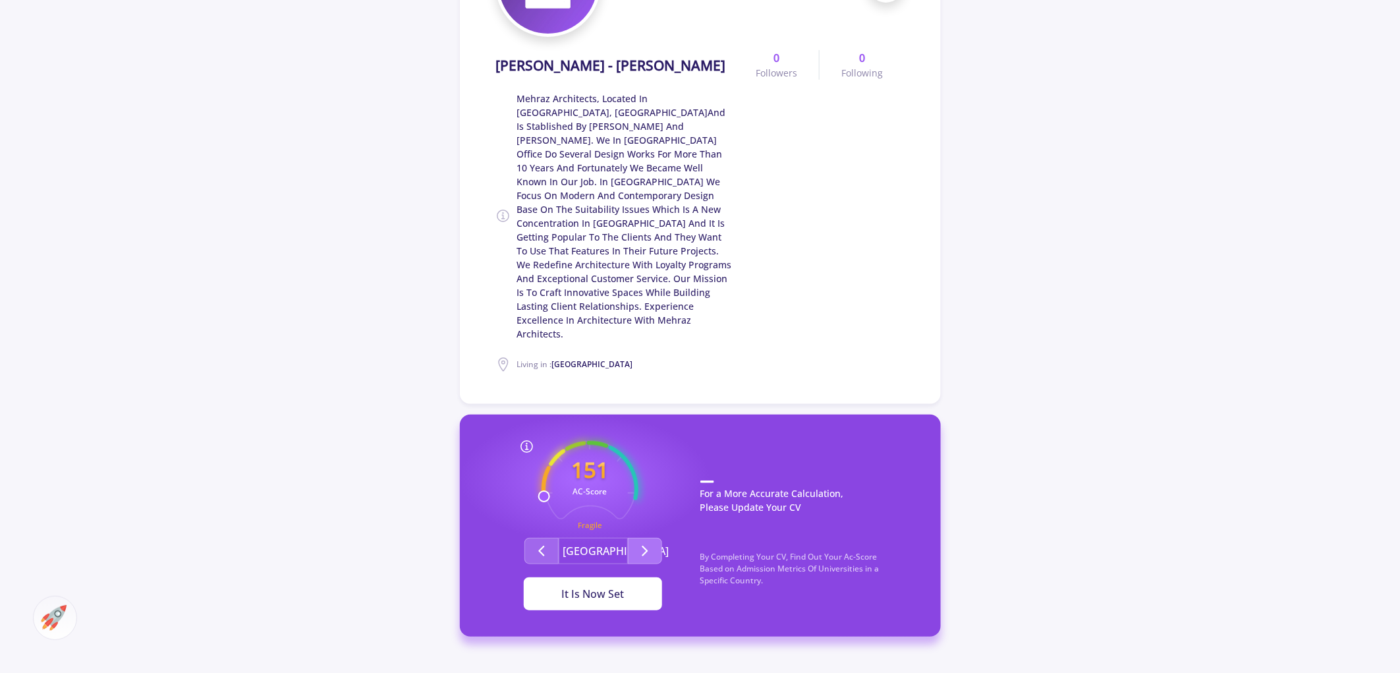
click at [641, 543] on icon "Second group" at bounding box center [645, 551] width 16 height 16
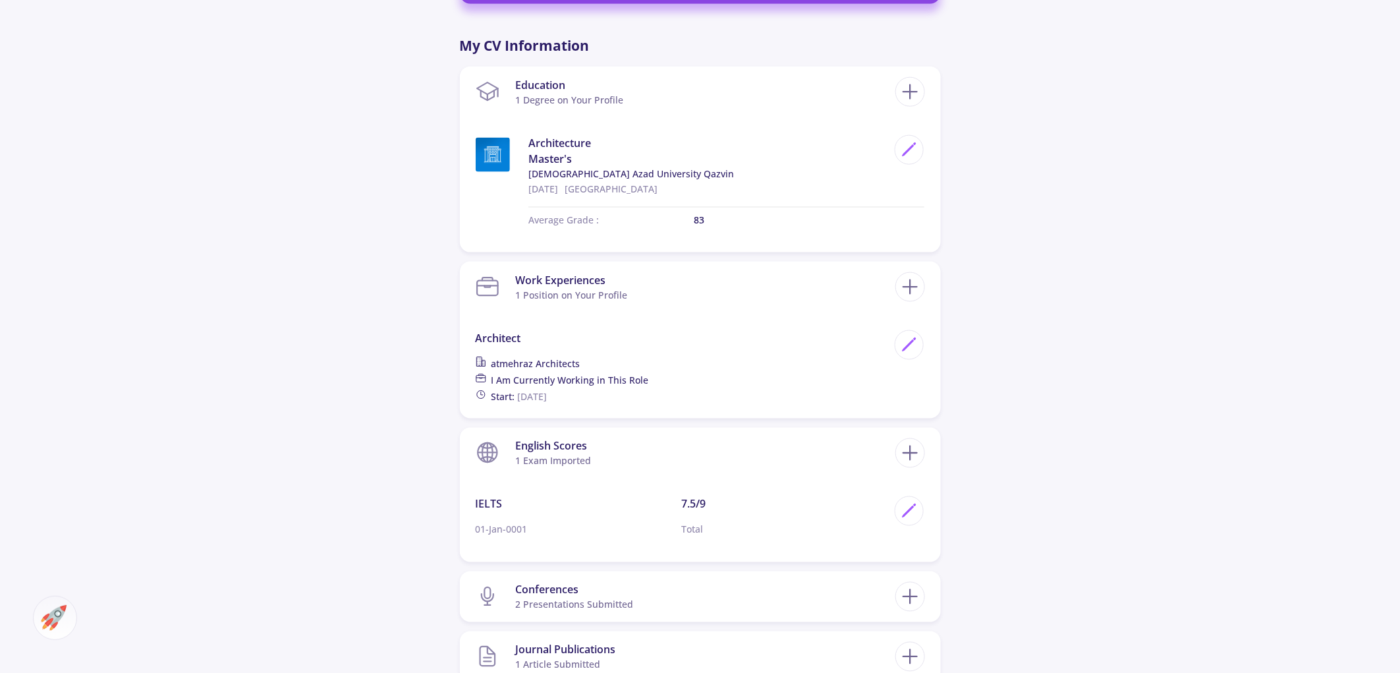
scroll to position [1094, 0]
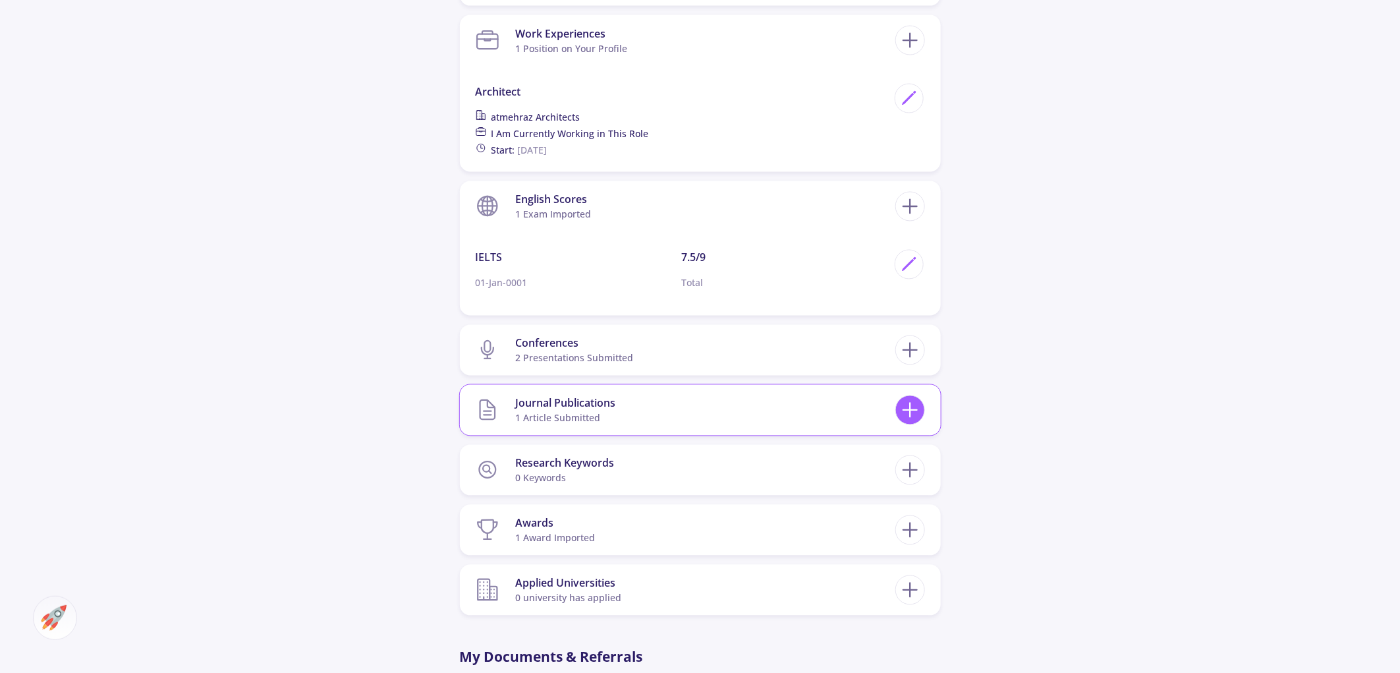
click at [909, 398] on icon at bounding box center [910, 410] width 24 height 24
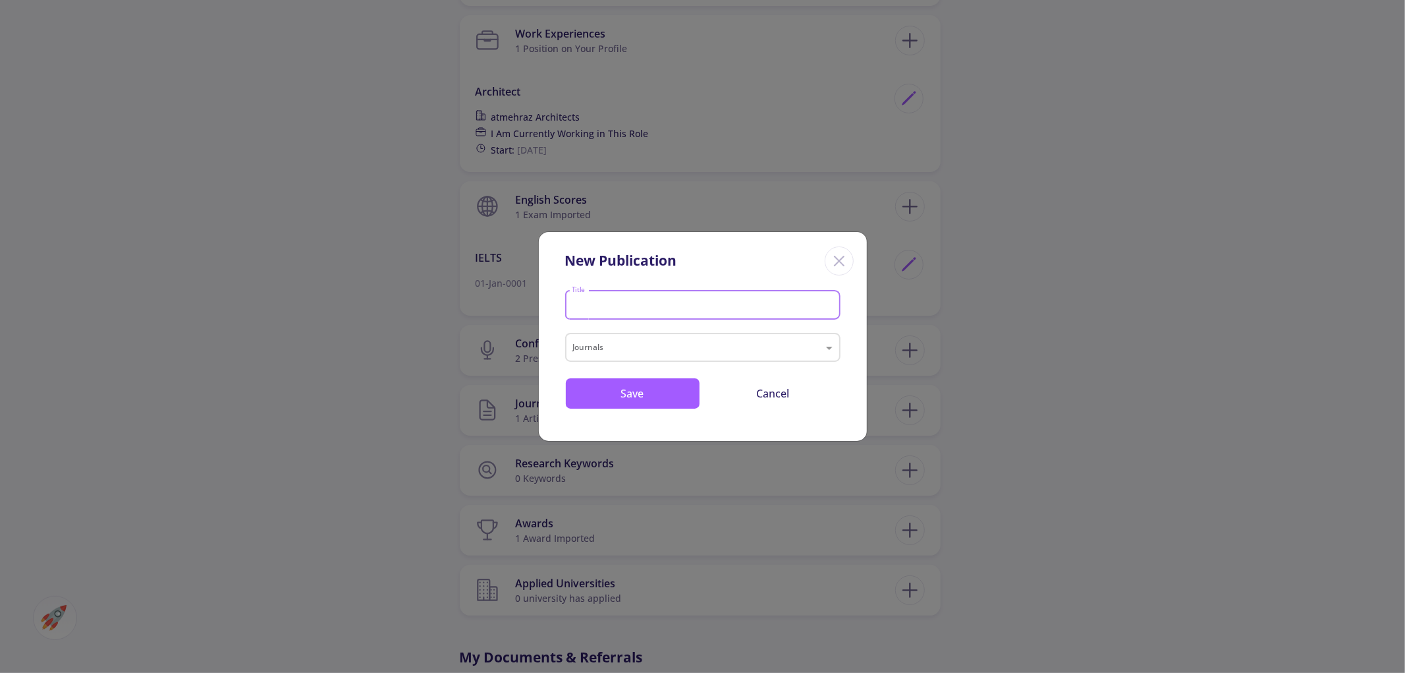
click at [615, 304] on input "Title" at bounding box center [704, 306] width 266 height 12
type input "energy and architecture"
click at [644, 348] on input "text" at bounding box center [689, 349] width 233 height 16
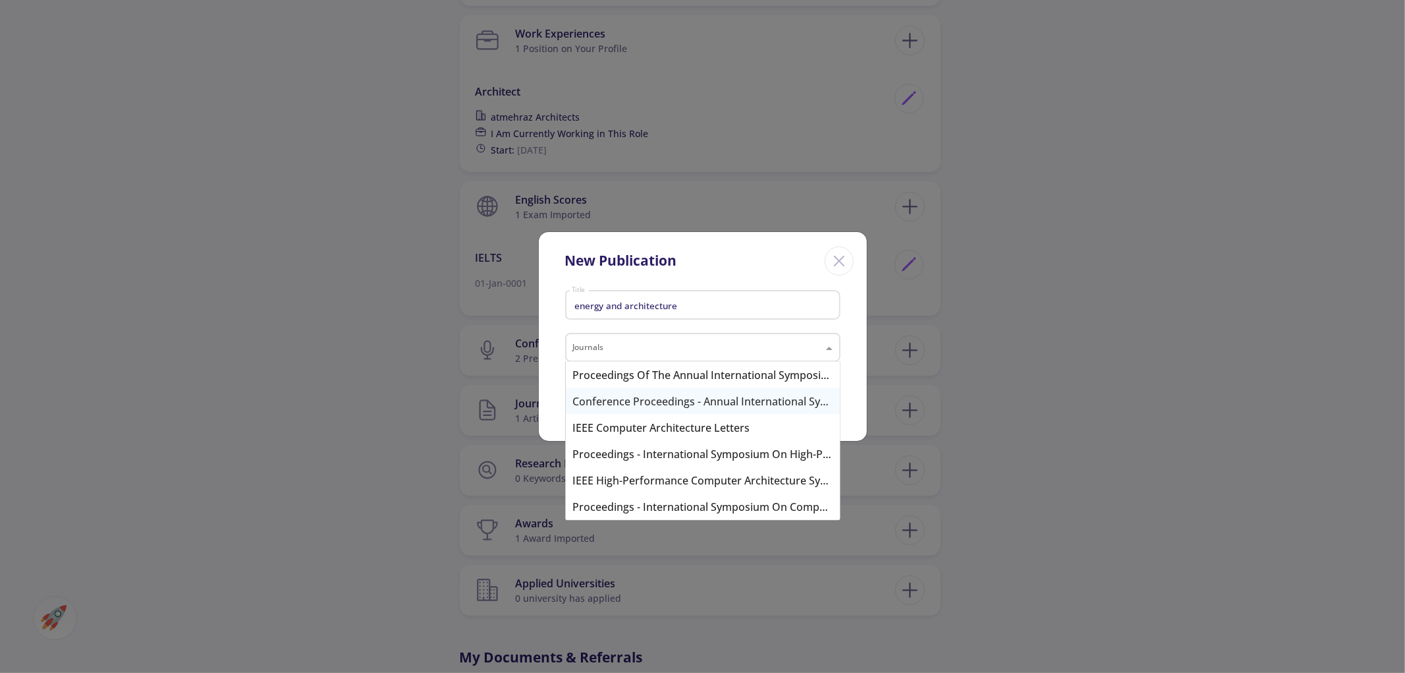
click at [683, 403] on div "Conference Proceedings - Annual International Symposium on Computer Architectur…" at bounding box center [703, 401] width 274 height 26
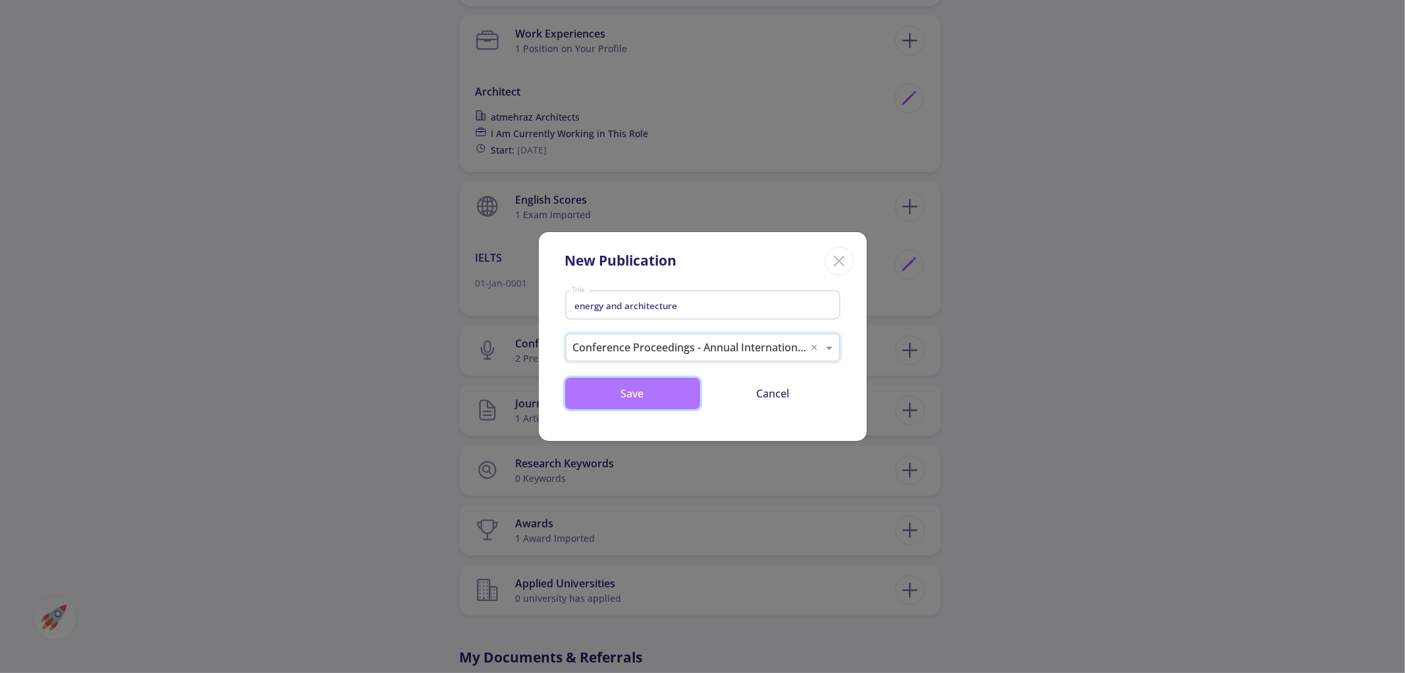
click at [661, 395] on button "Save" at bounding box center [632, 393] width 135 height 32
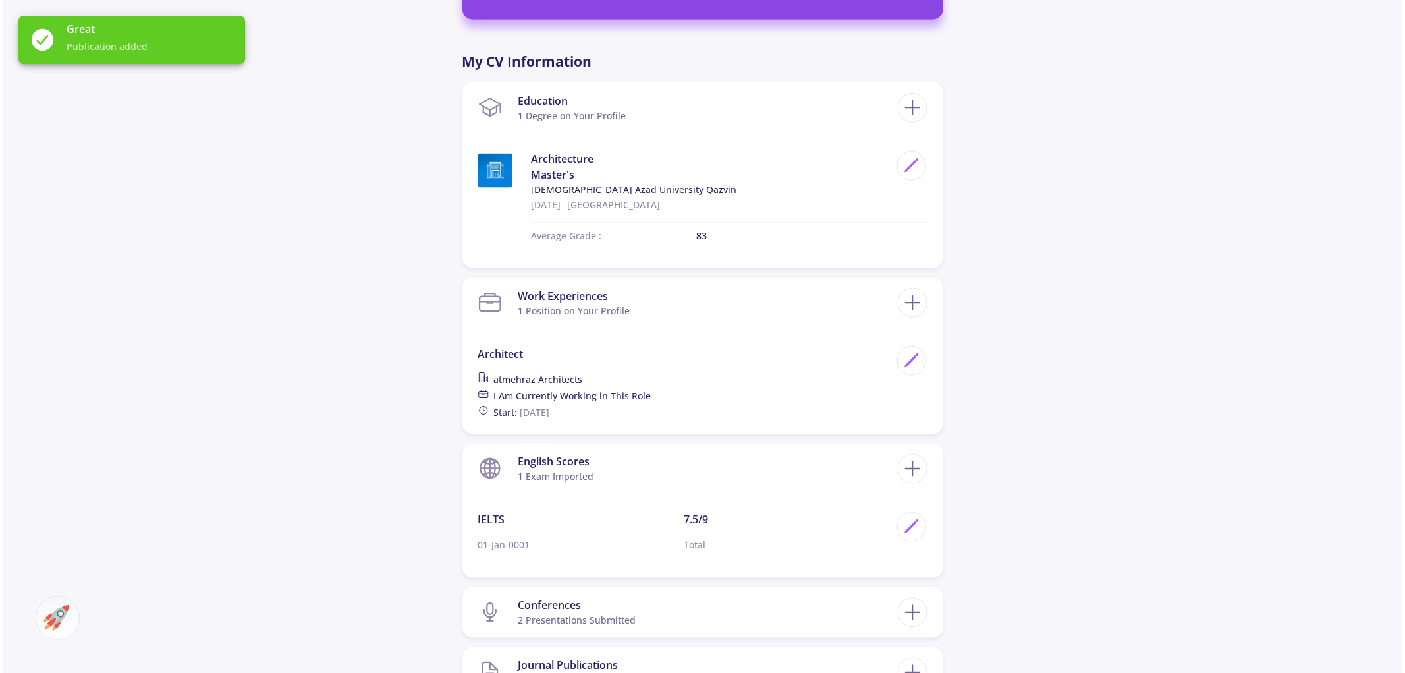
scroll to position [947, 0]
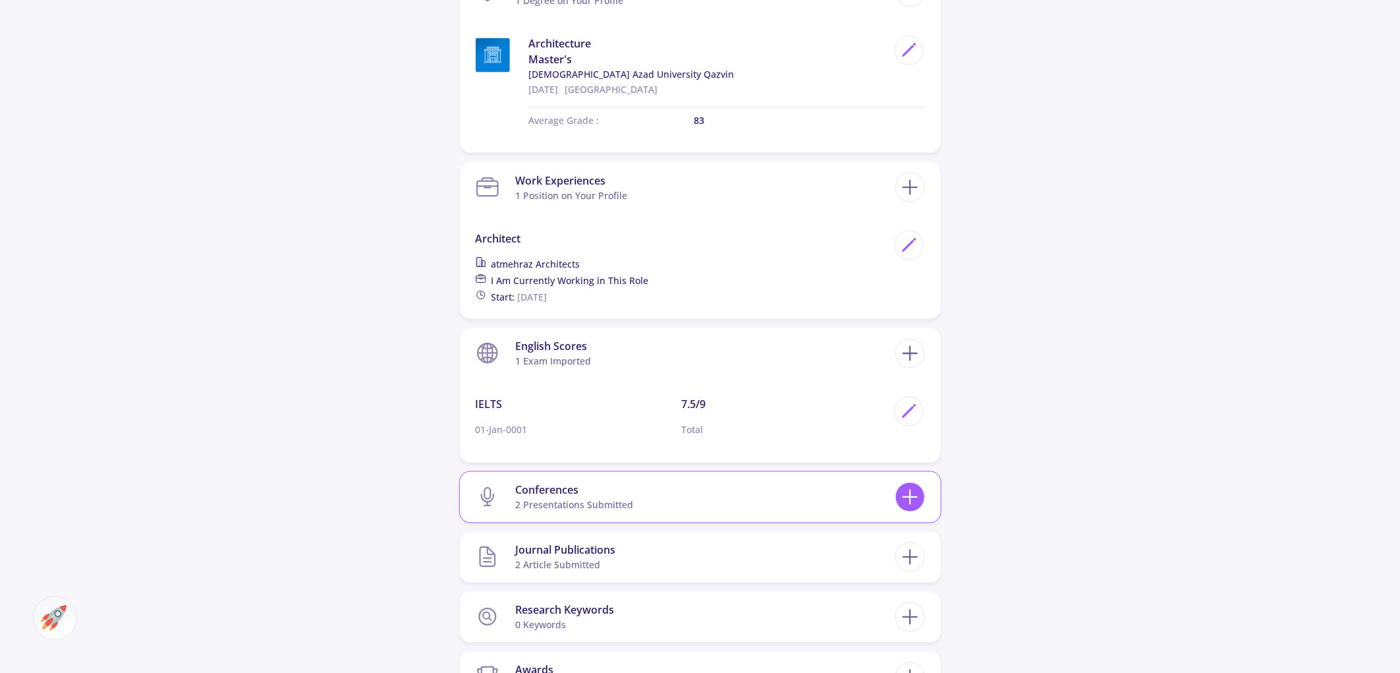
click at [903, 485] on icon at bounding box center [910, 497] width 24 height 24
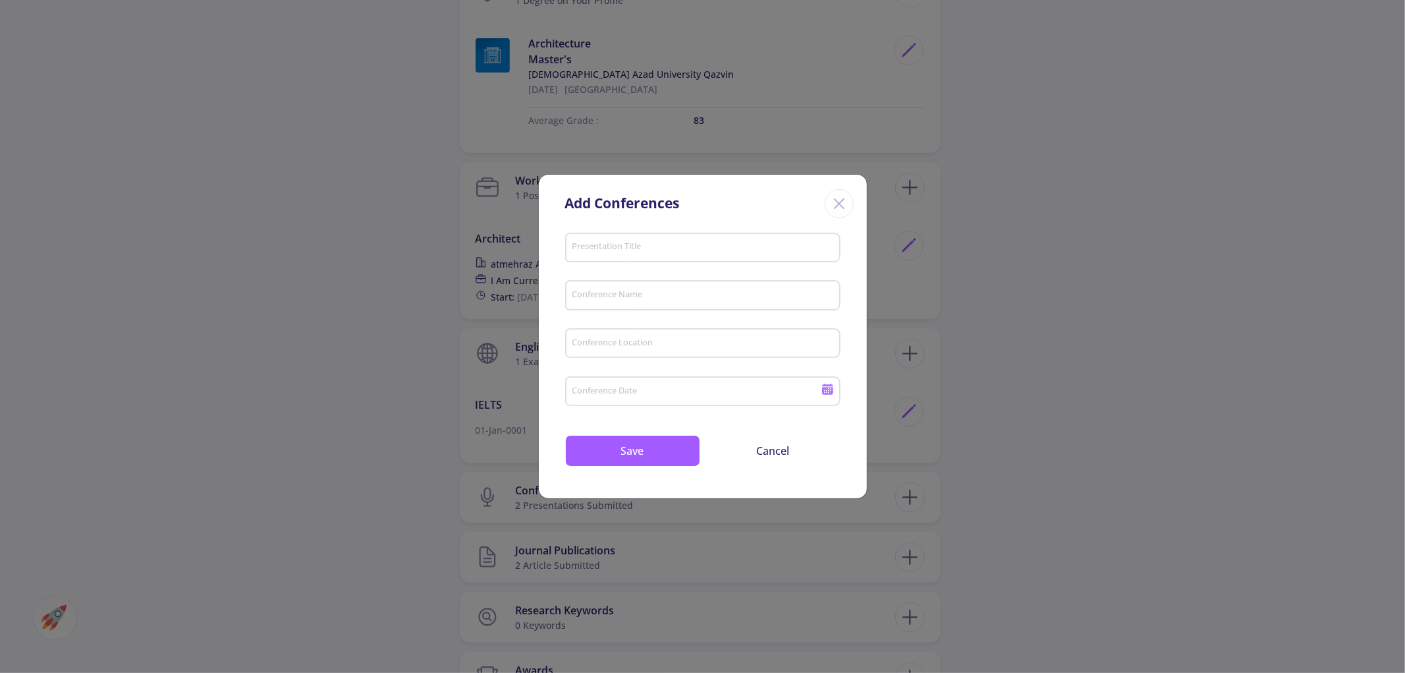
click at [655, 233] on div "Presentation Title" at bounding box center [702, 245] width 263 height 34
click at [651, 252] on input "Presentation Title" at bounding box center [704, 248] width 266 height 12
type input "phenomenal architecture"
click at [651, 300] on input "Conference Name" at bounding box center [704, 296] width 266 height 12
type input "qiau"
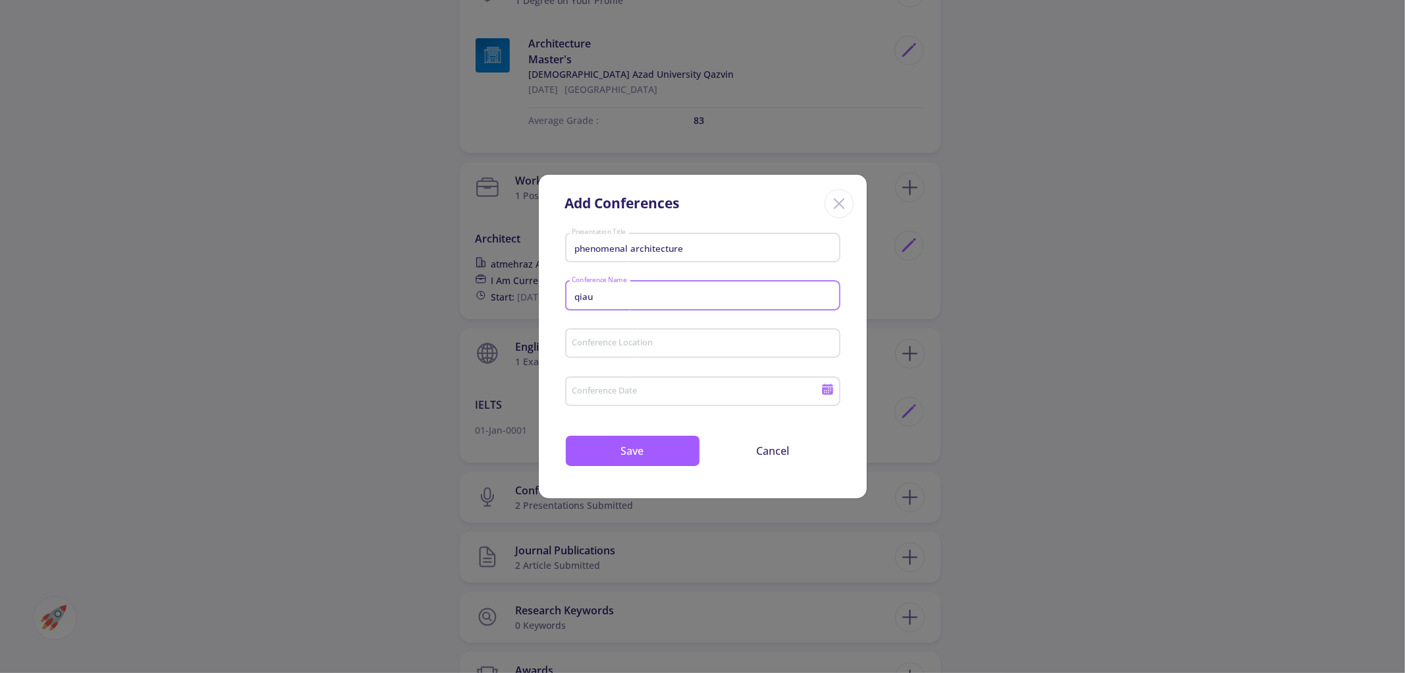
click at [618, 343] on input "Conference Location" at bounding box center [704, 344] width 266 height 12
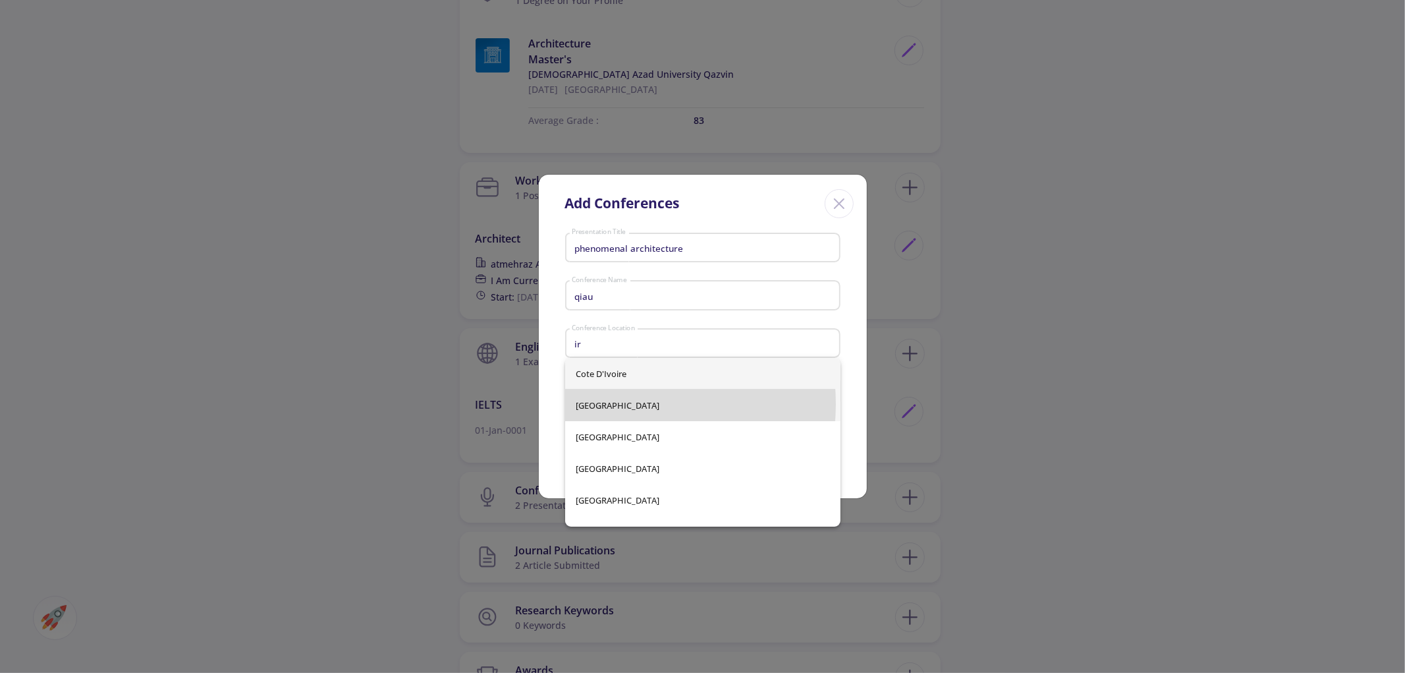
click at [607, 404] on span "Iran" at bounding box center [703, 405] width 254 height 32
type input "Iran"
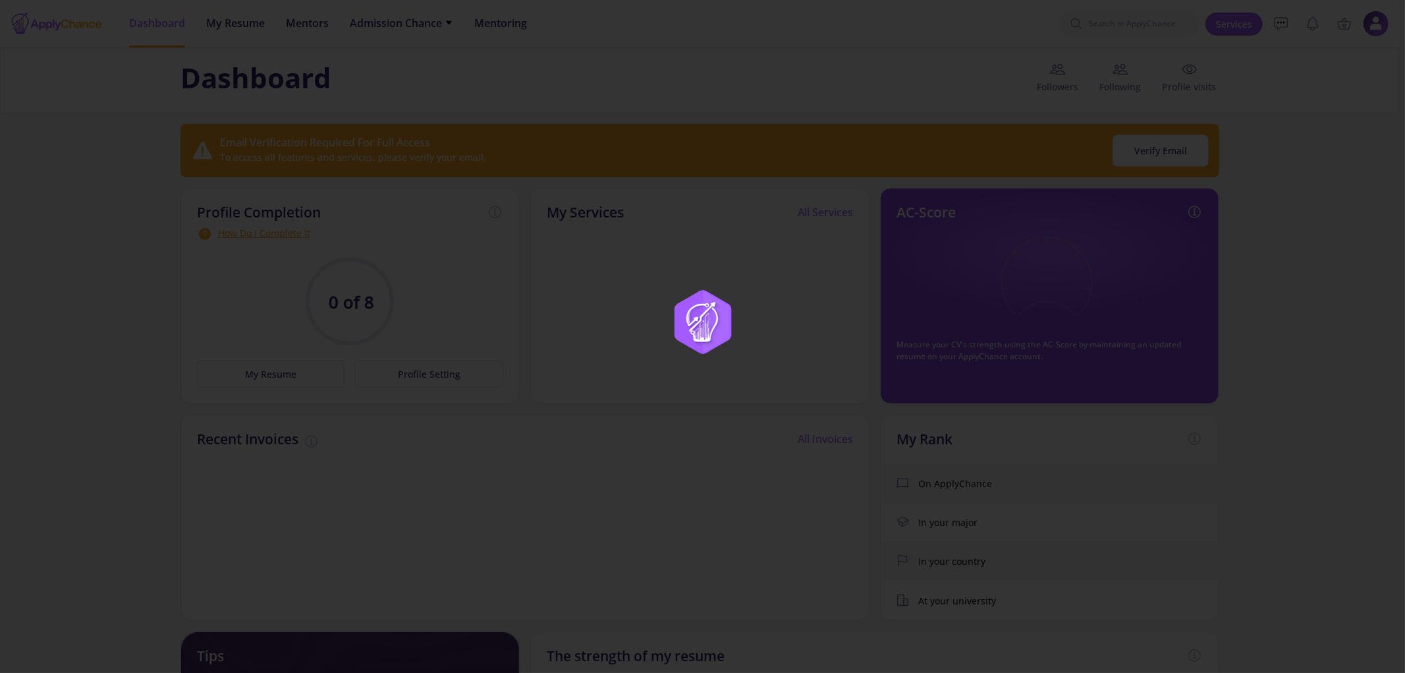
click at [630, 426] on div at bounding box center [702, 336] width 1405 height 673
